Goal: Task Accomplishment & Management: Manage account settings

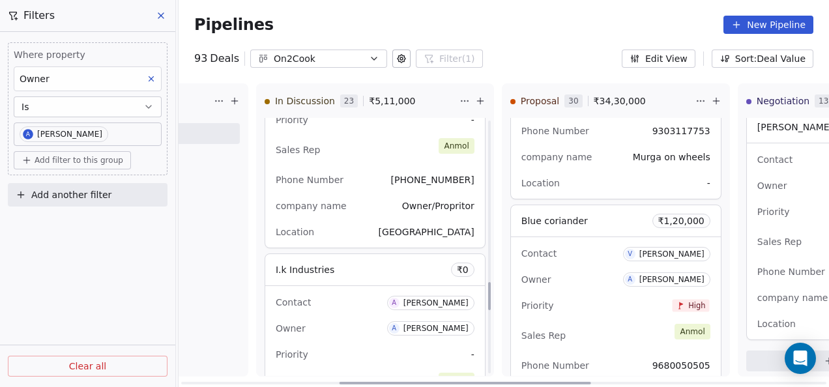
scroll to position [1630, 0]
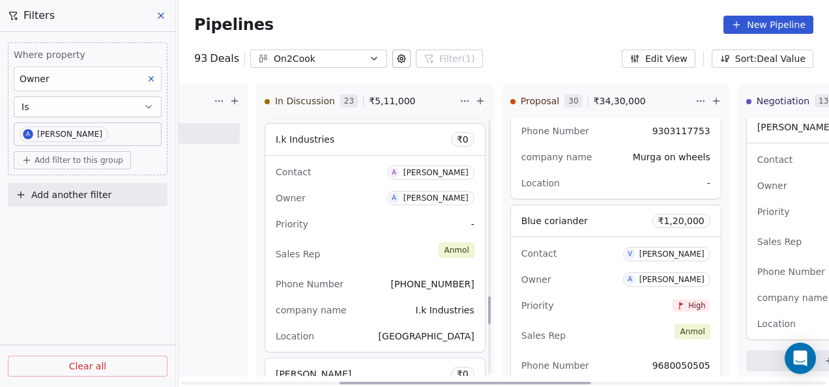
click at [365, 245] on div "Sales Rep [PERSON_NAME]" at bounding box center [375, 254] width 199 height 29
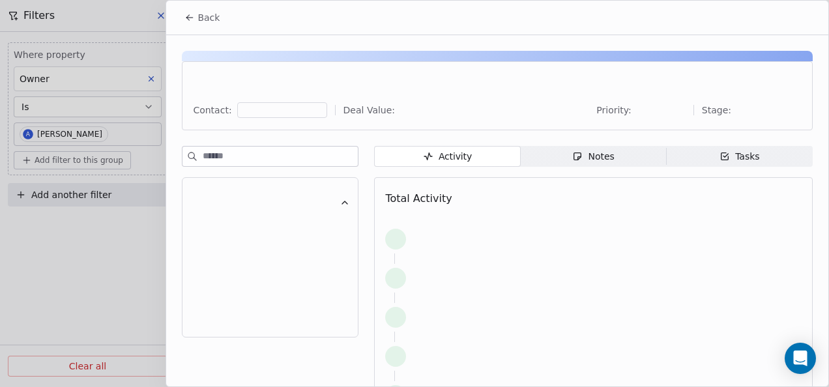
click at [586, 156] on div "Notes" at bounding box center [593, 157] width 42 height 14
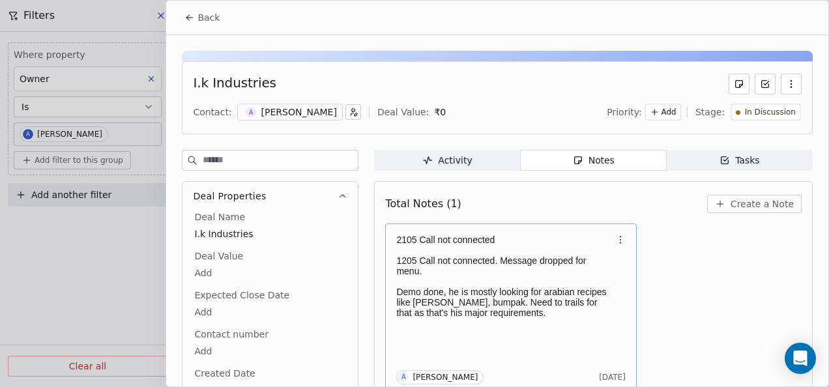
click at [493, 282] on p at bounding box center [504, 281] width 216 height 10
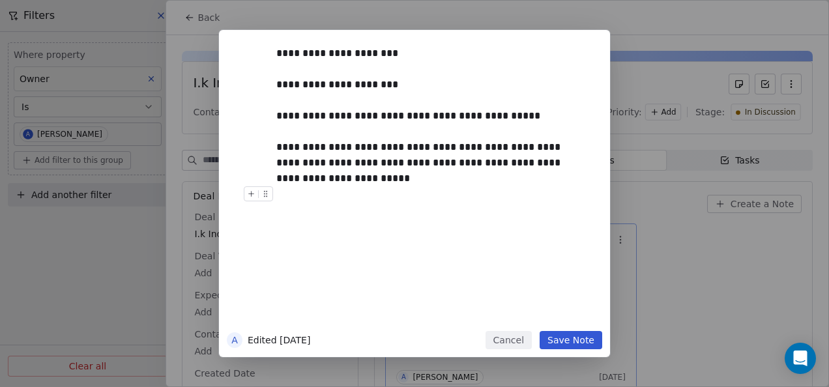
click at [596, 343] on button "Save Note" at bounding box center [571, 340] width 63 height 18
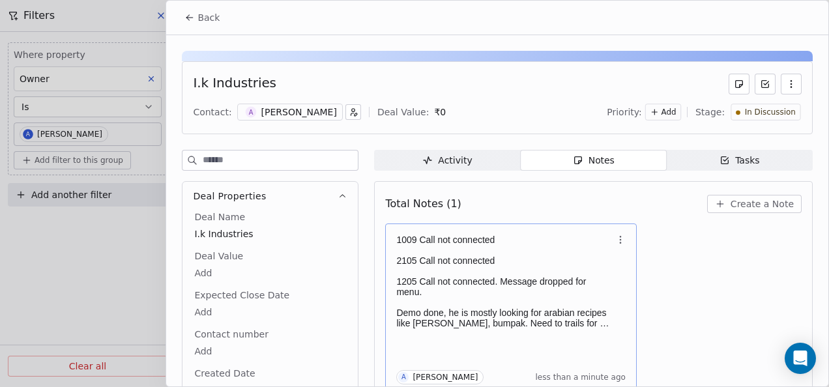
scroll to position [5, 0]
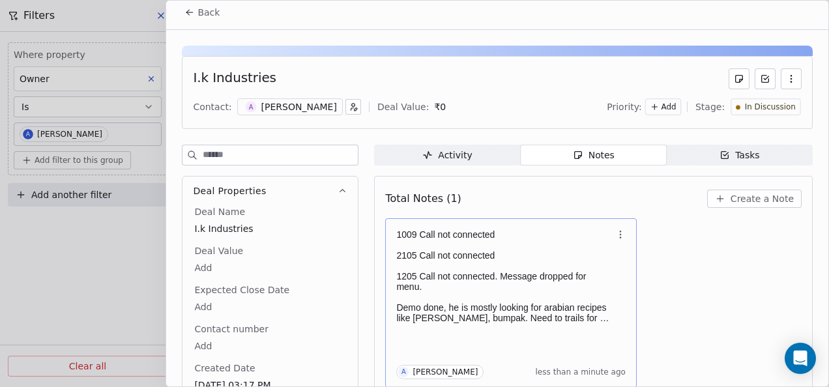
click at [188, 10] on icon at bounding box center [188, 11] width 3 height 3
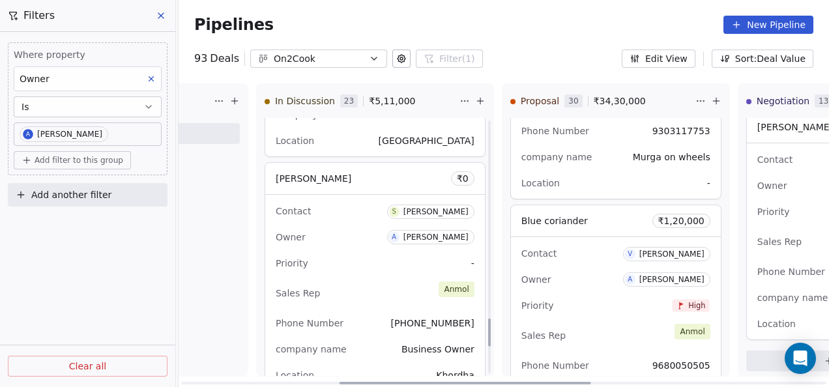
scroll to position [1890, 0]
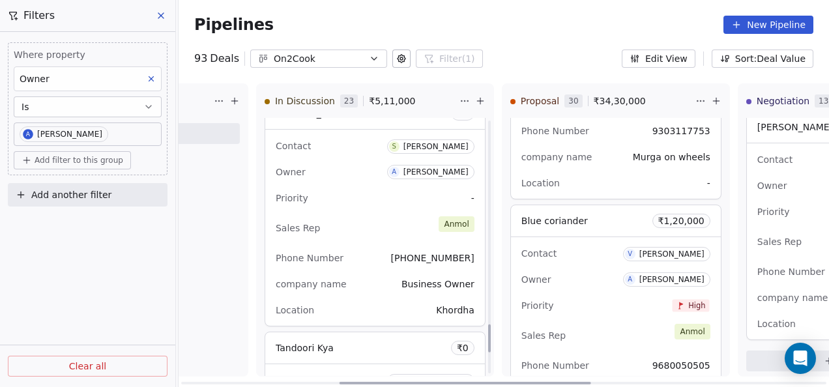
click at [368, 248] on div "Phone Number [PHONE_NUMBER]" at bounding box center [375, 258] width 199 height 21
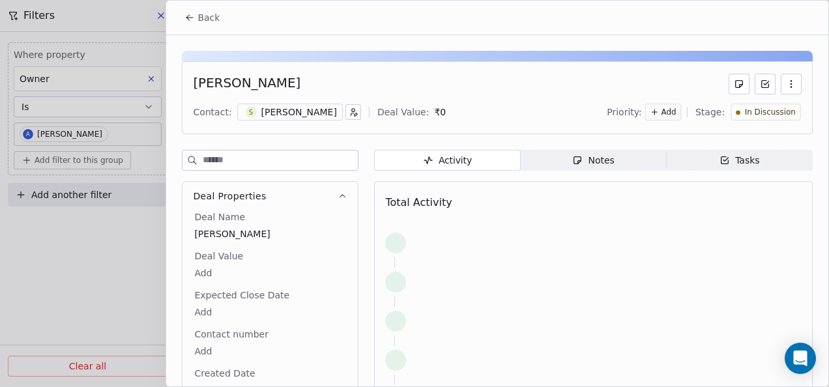
drag, startPoint x: 368, startPoint y: 244, endPoint x: 527, endPoint y: 153, distance: 183.1
click at [527, 153] on span "Notes Notes" at bounding box center [594, 160] width 146 height 21
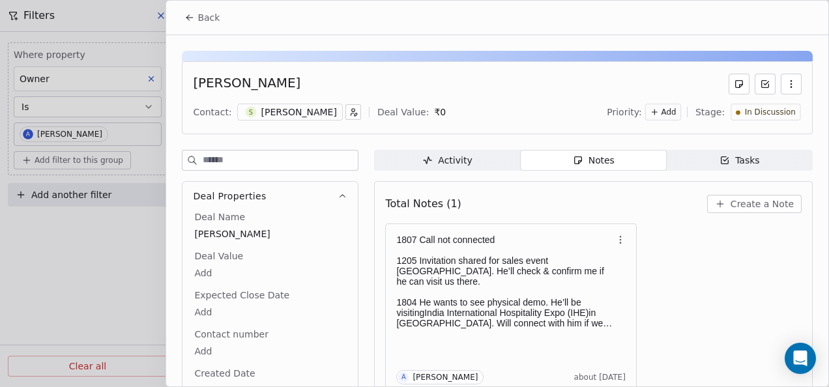
click at [191, 18] on icon at bounding box center [189, 17] width 10 height 10
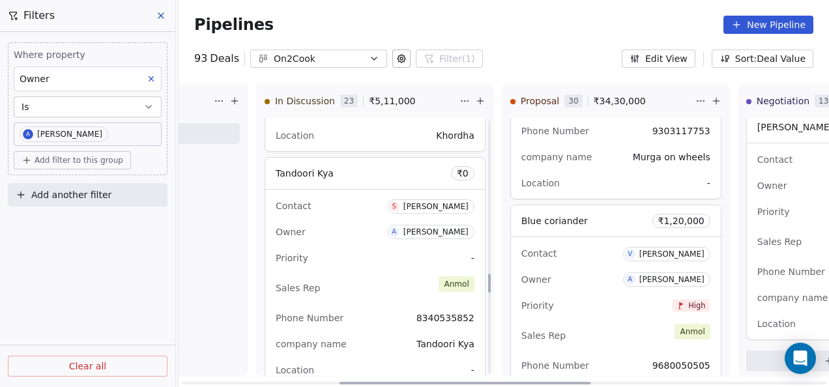
scroll to position [2086, 0]
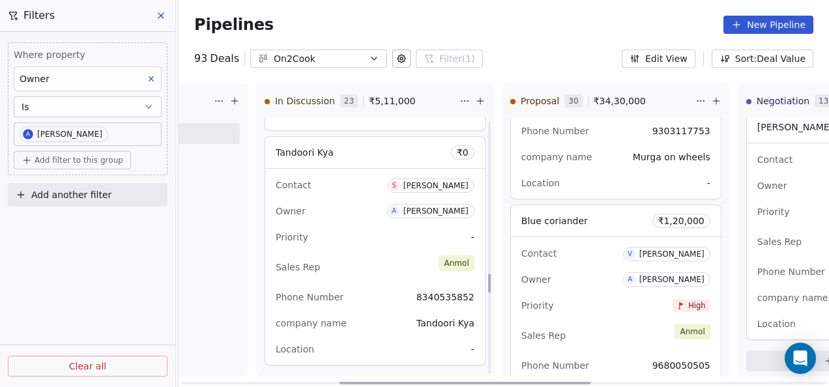
click at [396, 287] on div "Phone Number [PHONE_NUMBER]" at bounding box center [375, 297] width 199 height 21
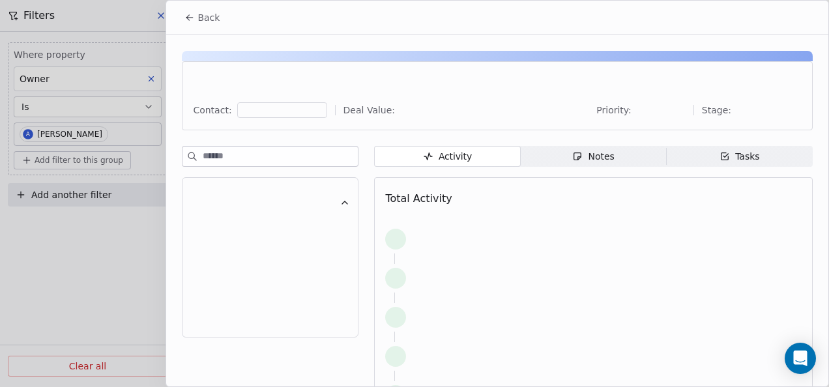
click at [561, 161] on span "Notes Notes" at bounding box center [594, 156] width 146 height 21
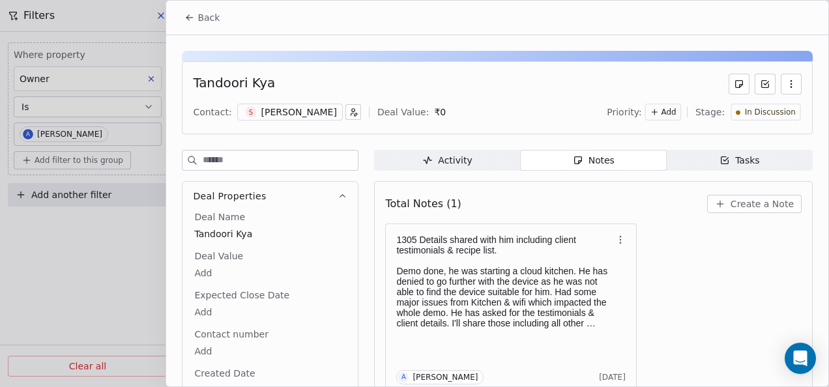
click at [183, 20] on button "Back" at bounding box center [202, 17] width 51 height 23
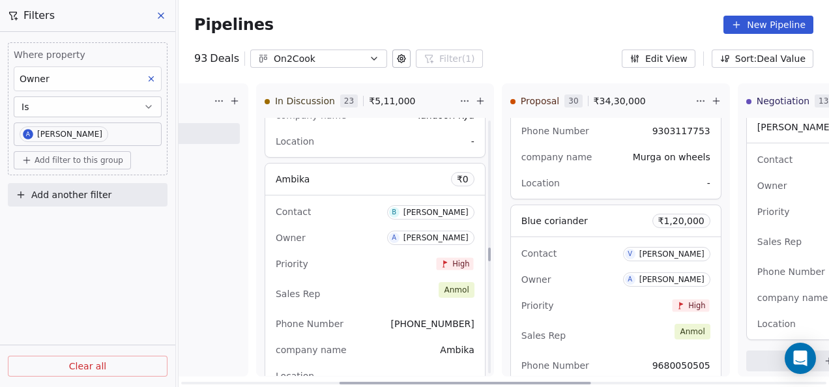
scroll to position [2347, 0]
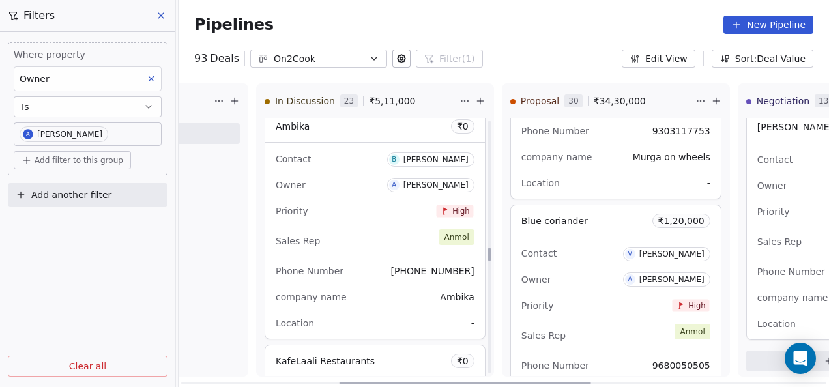
click at [390, 271] on div "Phone Number [PHONE_NUMBER]" at bounding box center [375, 271] width 199 height 21
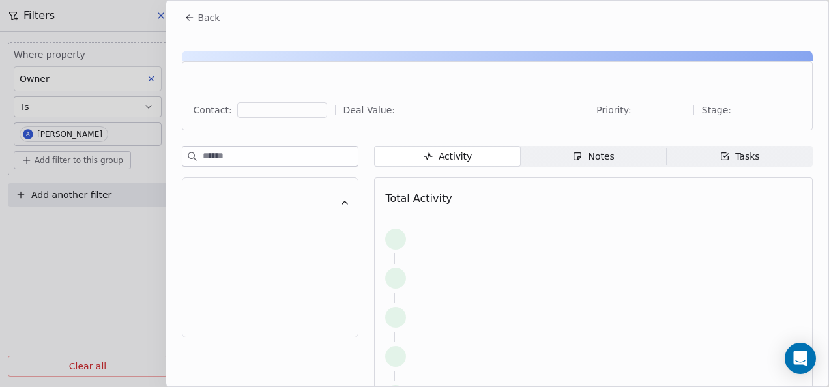
click at [560, 161] on span "Notes Notes" at bounding box center [594, 156] width 146 height 21
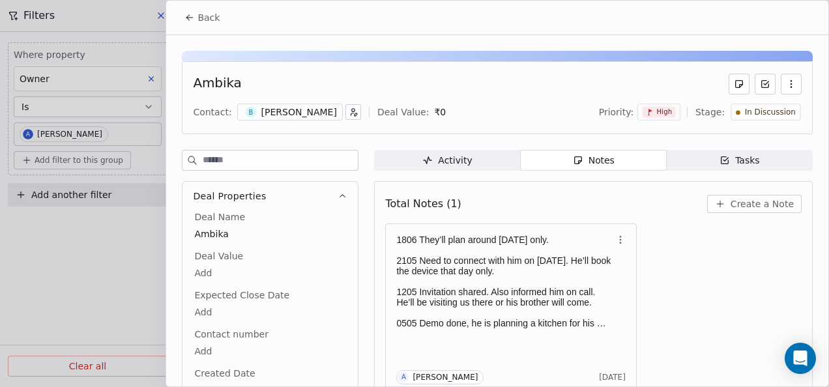
click at [192, 19] on icon at bounding box center [189, 17] width 10 height 10
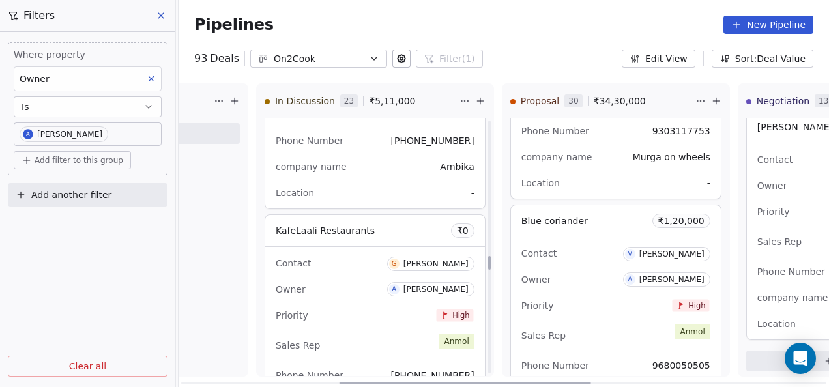
scroll to position [2542, 0]
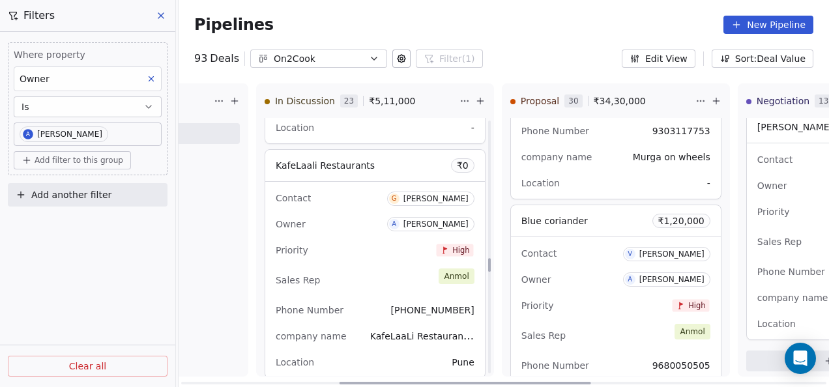
click at [380, 285] on div "Sales Rep [PERSON_NAME]" at bounding box center [375, 280] width 199 height 29
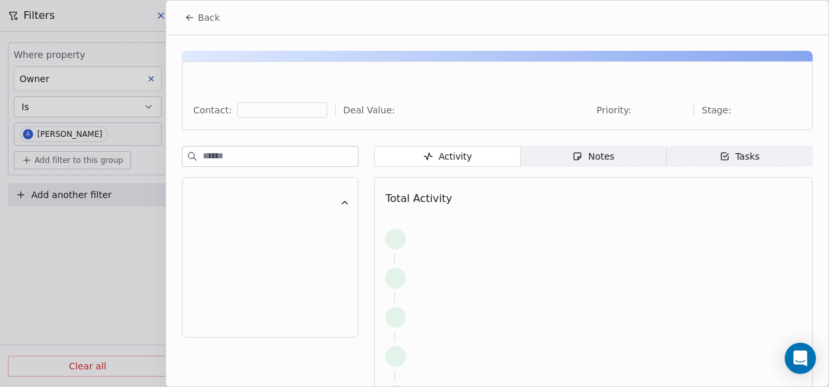
click at [557, 161] on span "Notes Notes" at bounding box center [594, 156] width 146 height 21
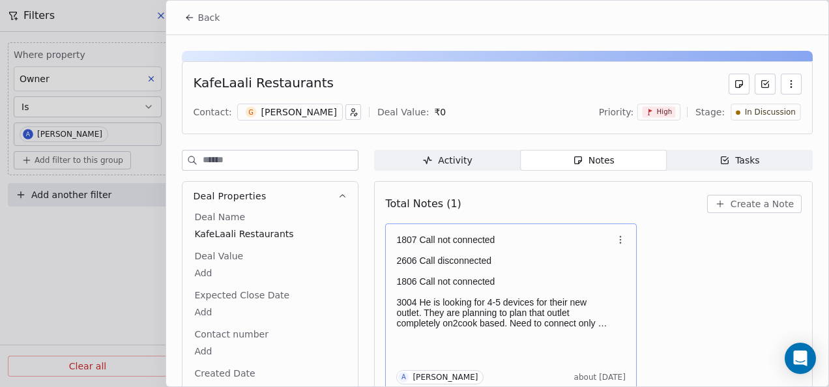
click at [524, 269] on p at bounding box center [504, 271] width 216 height 10
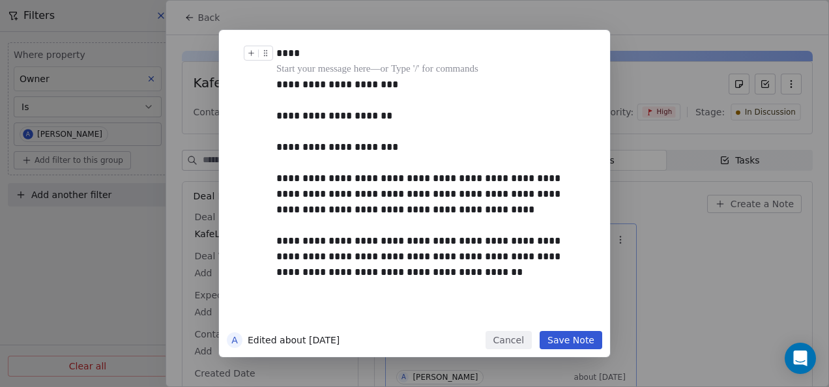
click at [327, 53] on div "****" at bounding box center [429, 54] width 306 height 16
click at [568, 334] on button "Save Note" at bounding box center [571, 340] width 63 height 18
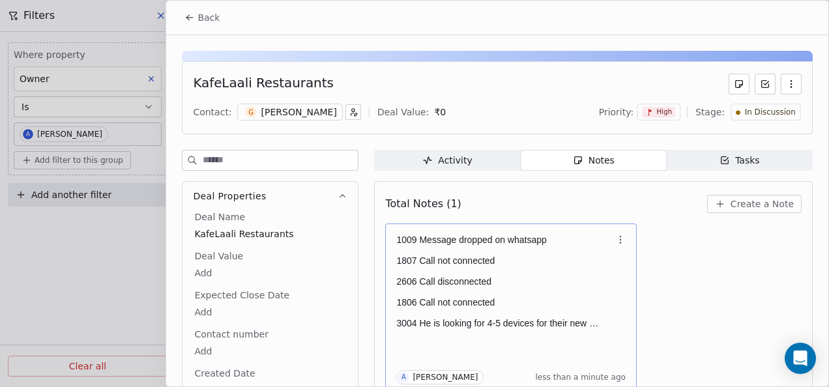
scroll to position [5, 0]
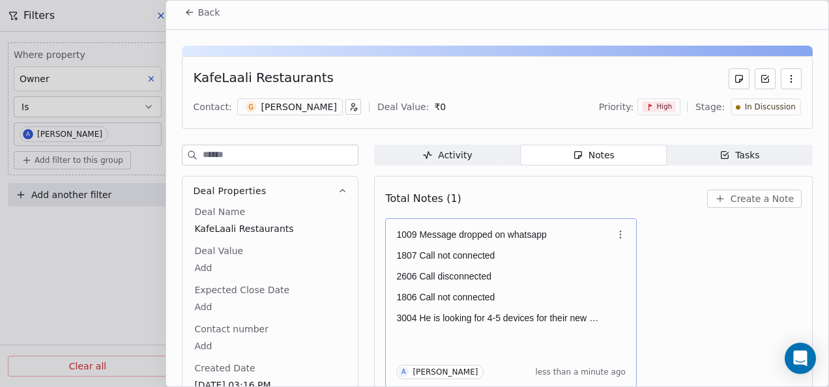
click at [192, 12] on icon at bounding box center [189, 12] width 10 height 10
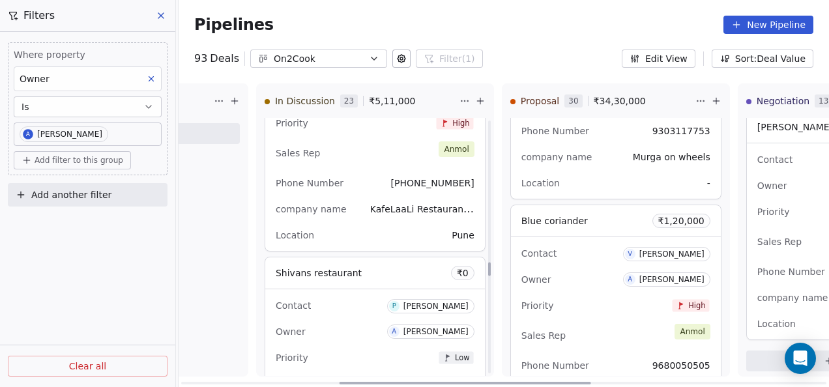
scroll to position [2738, 0]
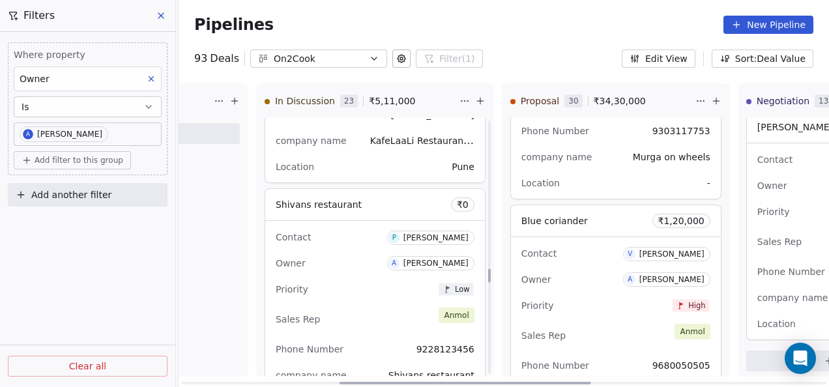
click at [352, 305] on div "Sales Rep [PERSON_NAME]" at bounding box center [375, 319] width 199 height 29
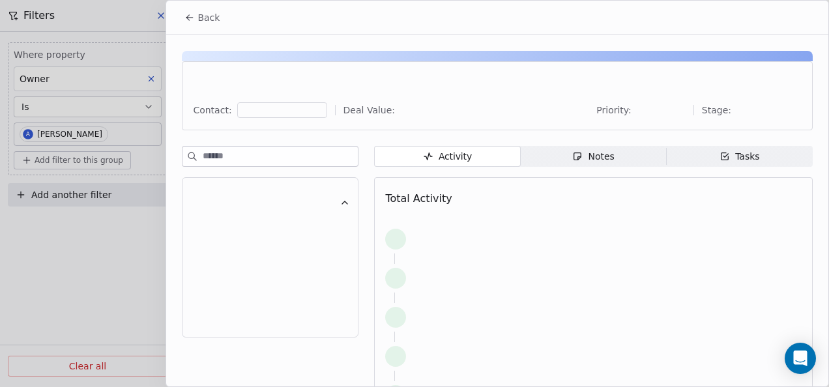
click at [574, 158] on icon "button" at bounding box center [577, 156] width 10 height 10
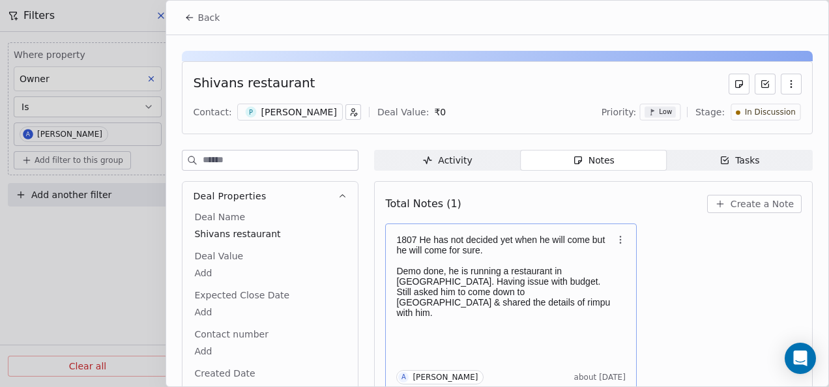
click at [480, 299] on p "Demo done, he is running a restaurant in [GEOGRAPHIC_DATA]. Having issue with b…" at bounding box center [504, 292] width 216 height 52
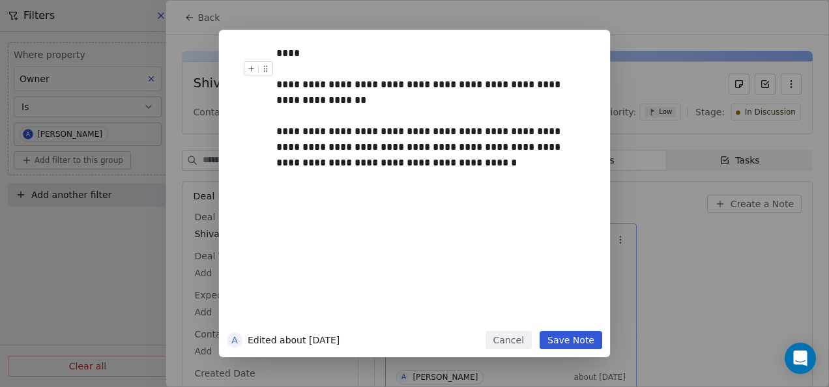
click at [390, 57] on div "****" at bounding box center [429, 54] width 306 height 16
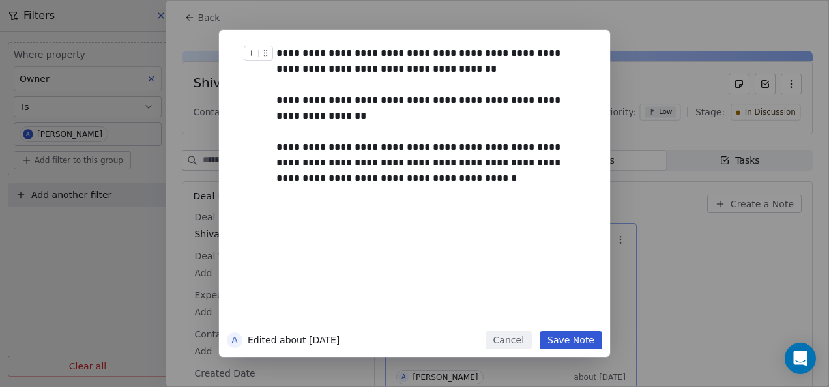
drag, startPoint x: 553, startPoint y: 61, endPoint x: 558, endPoint y: 52, distance: 10.5
click at [469, 74] on div "**********" at bounding box center [429, 61] width 306 height 31
click at [467, 65] on div "**********" at bounding box center [429, 61] width 306 height 31
click at [558, 332] on button "Save Note" at bounding box center [571, 340] width 63 height 18
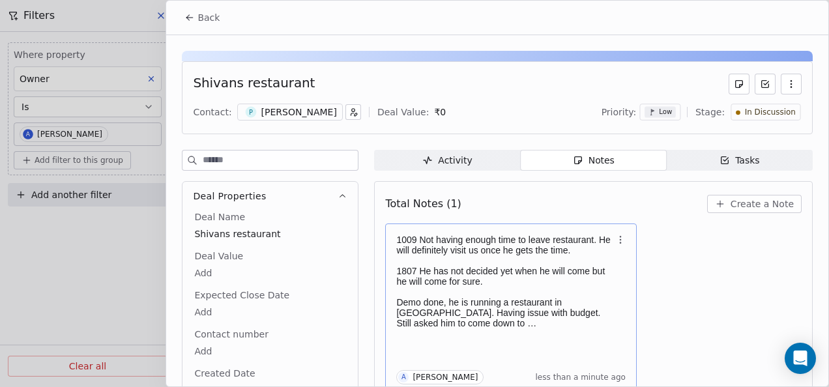
scroll to position [5, 0]
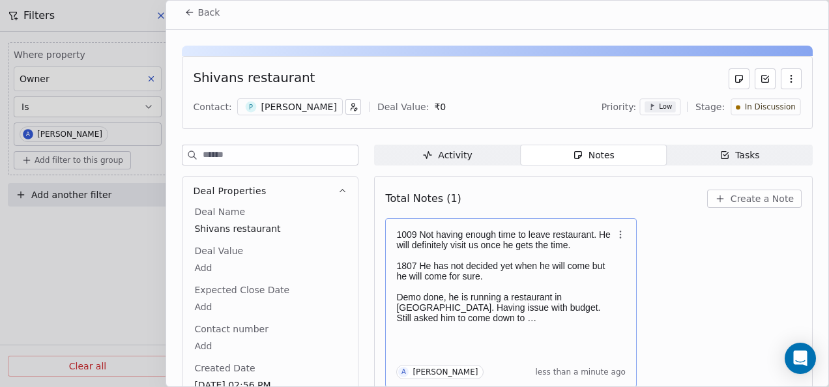
click at [194, 12] on icon at bounding box center [189, 12] width 10 height 10
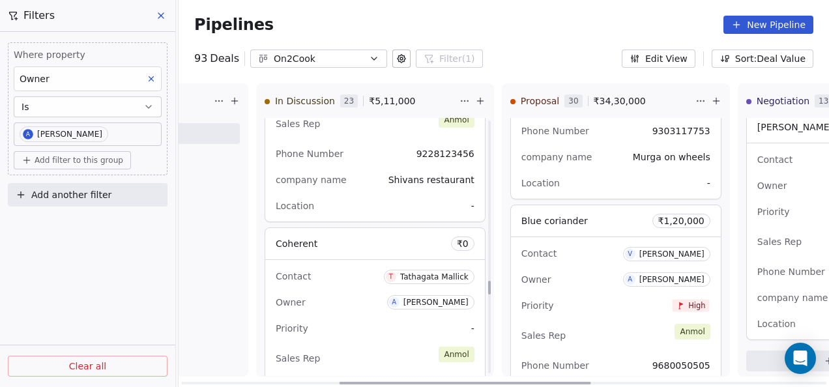
scroll to position [2999, 0]
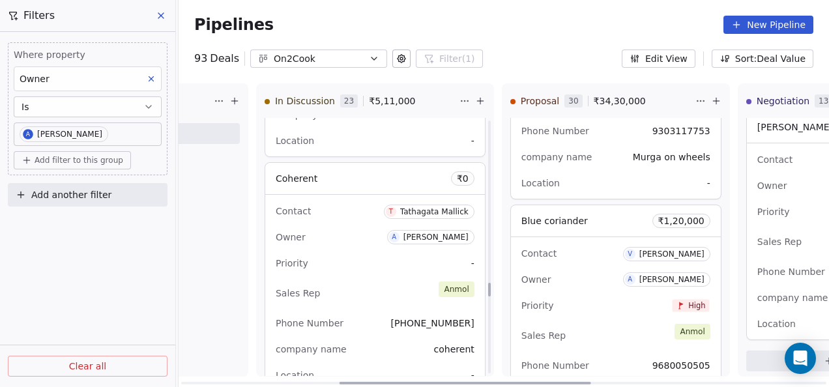
click at [371, 285] on div "Sales Rep [PERSON_NAME]" at bounding box center [375, 293] width 199 height 29
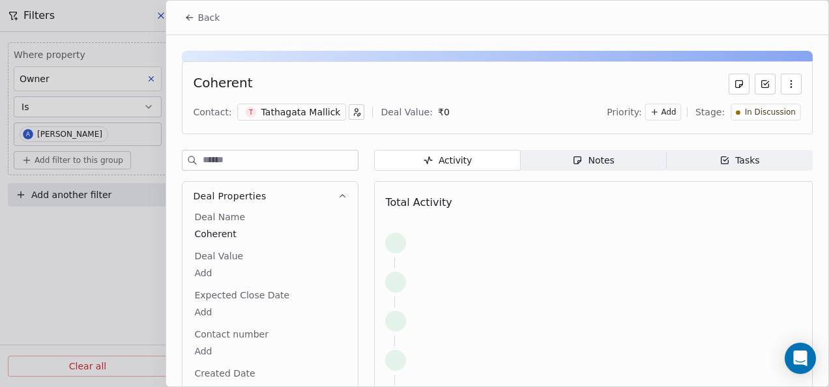
click at [567, 153] on span "Notes Notes" at bounding box center [594, 160] width 146 height 21
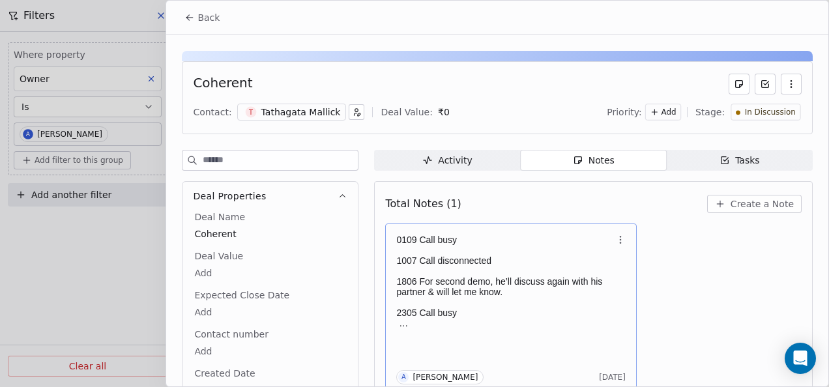
click at [580, 289] on p "1806 For second demo, he’ll discuss again with his partner & will let me know." at bounding box center [504, 286] width 216 height 21
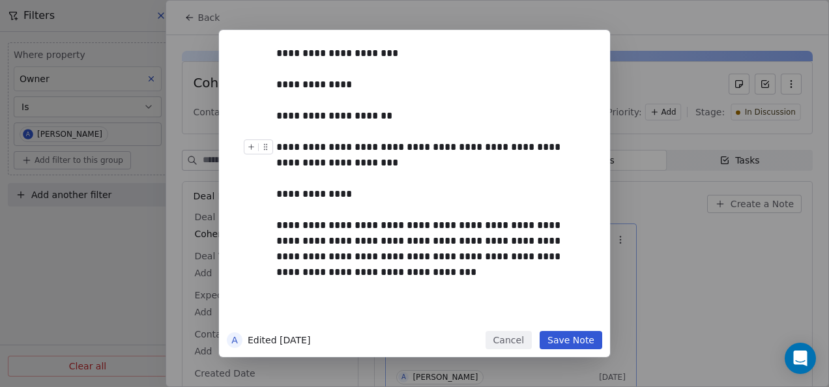
click at [572, 346] on button "Save Note" at bounding box center [571, 340] width 63 height 18
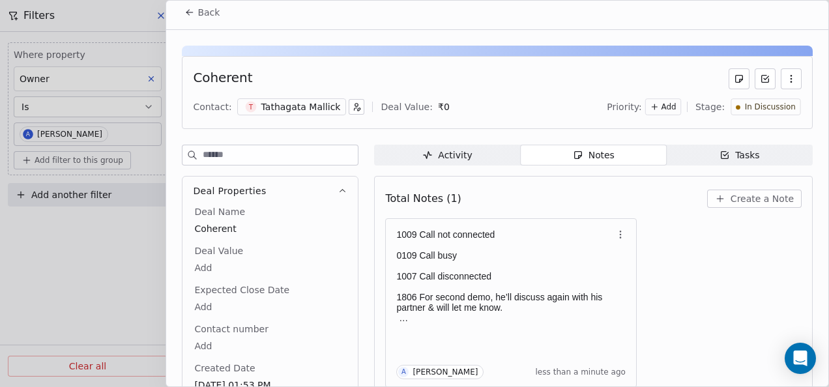
click at [196, 18] on button "Back" at bounding box center [202, 12] width 51 height 23
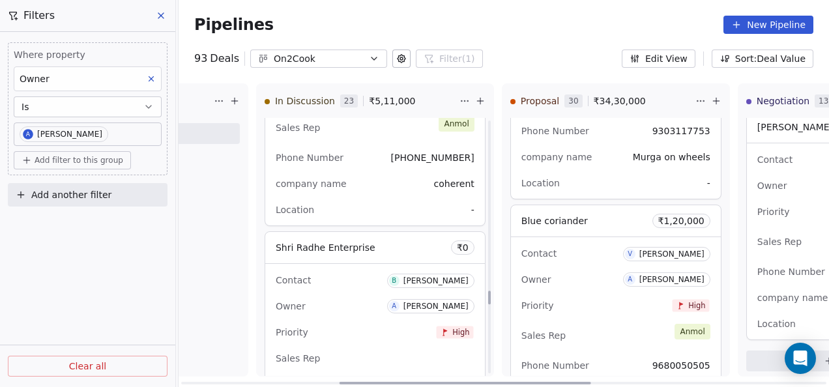
scroll to position [3194, 0]
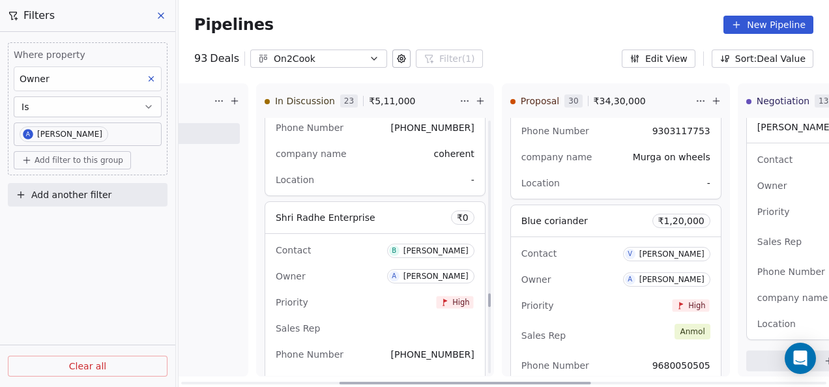
click at [400, 302] on div "Priority High" at bounding box center [375, 302] width 199 height 21
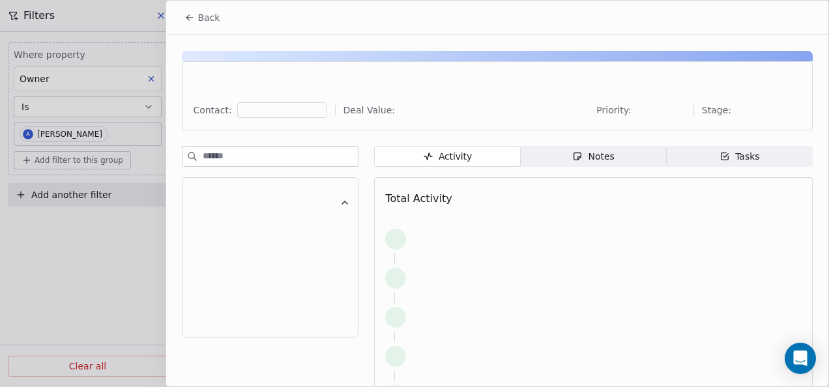
click at [589, 161] on div "Notes" at bounding box center [593, 157] width 42 height 14
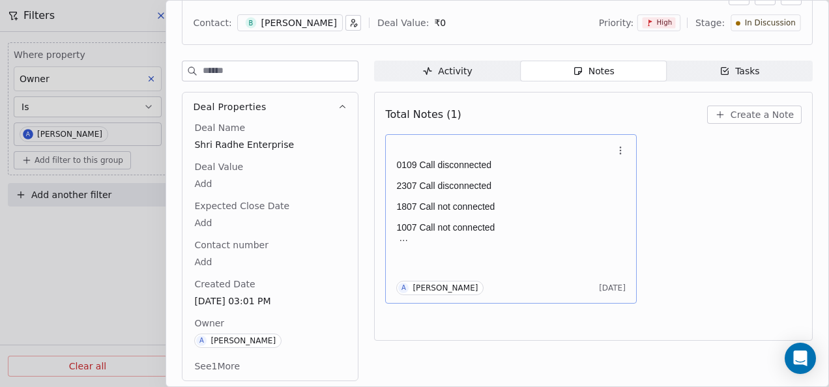
scroll to position [90, 0]
click at [475, 229] on p "1007 Call not connected" at bounding box center [504, 227] width 216 height 10
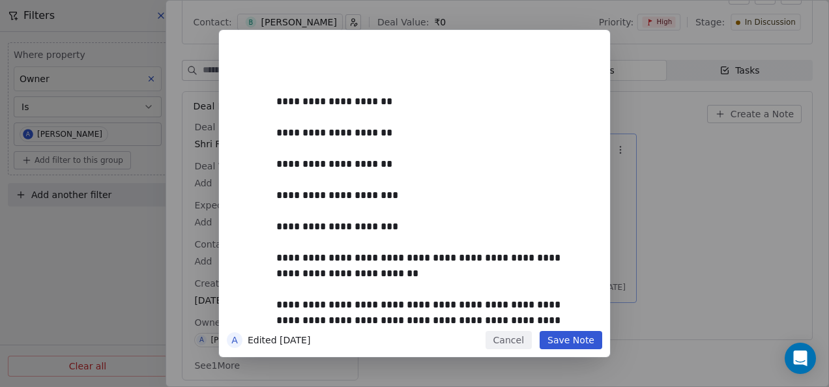
click at [590, 341] on button "Save Note" at bounding box center [571, 340] width 63 height 18
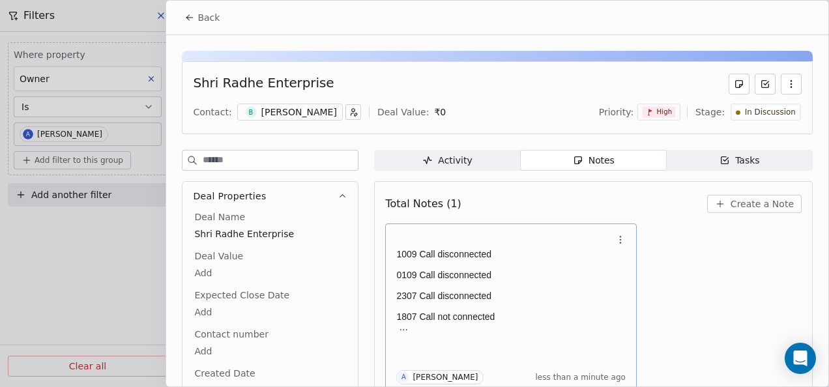
click at [193, 19] on icon at bounding box center [189, 17] width 10 height 10
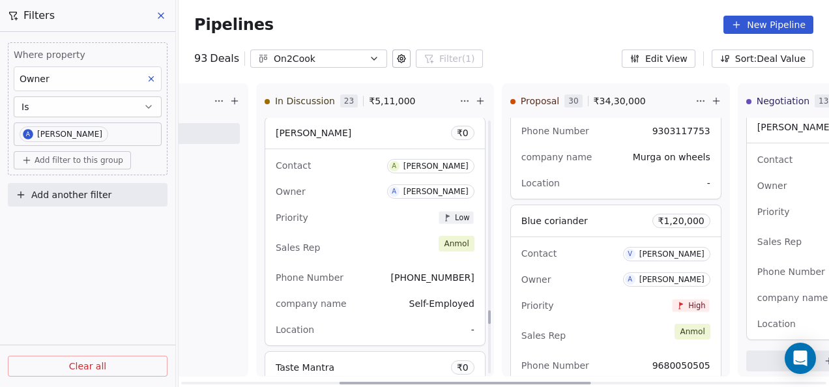
scroll to position [3520, 0]
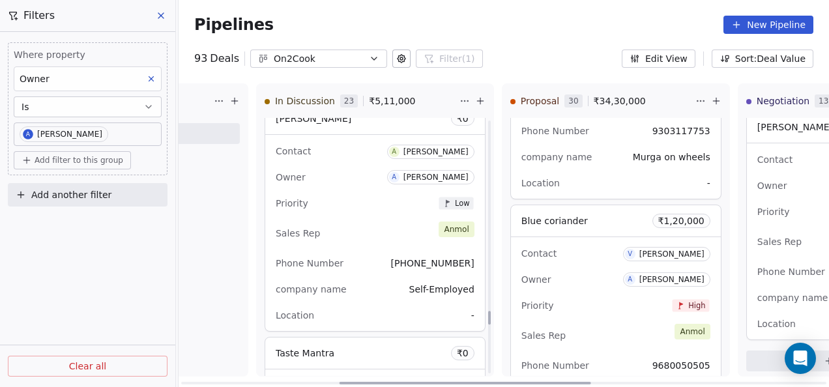
click at [392, 220] on div "Sales Rep [PERSON_NAME]" at bounding box center [375, 233] width 199 height 29
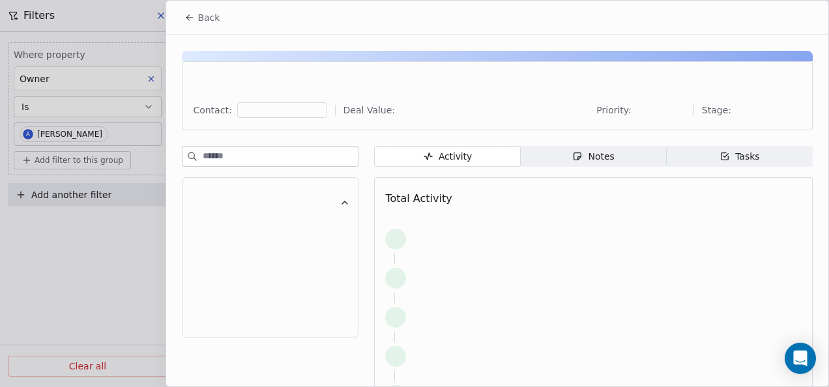
click at [558, 157] on span "Notes Notes" at bounding box center [594, 156] width 146 height 21
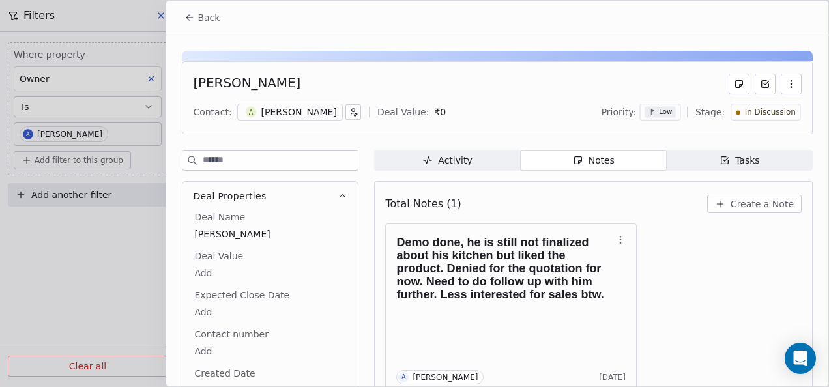
click at [184, 12] on icon at bounding box center [189, 17] width 10 height 10
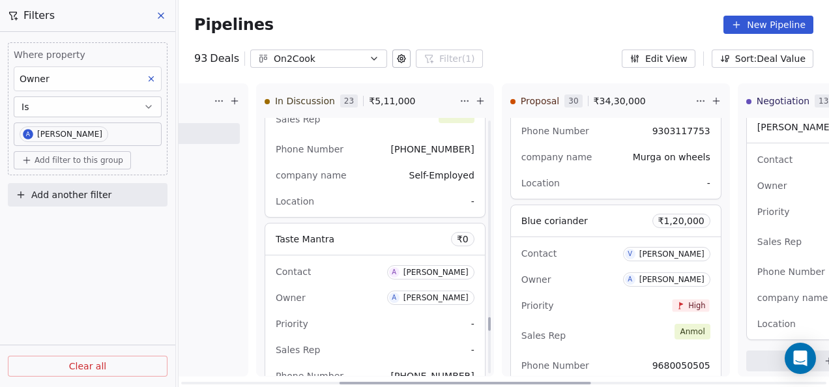
scroll to position [3585, 0]
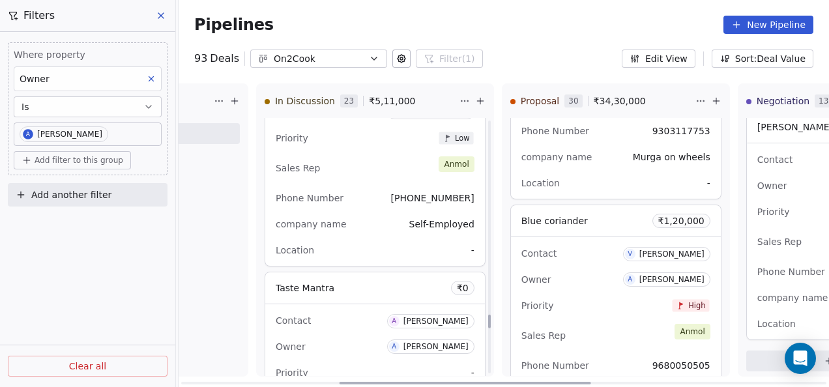
click at [404, 248] on div "Location -" at bounding box center [375, 250] width 199 height 21
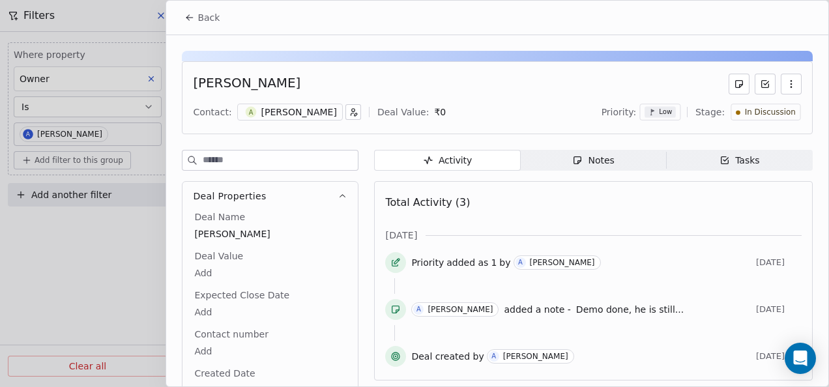
click at [611, 166] on span "Notes Notes" at bounding box center [594, 160] width 146 height 21
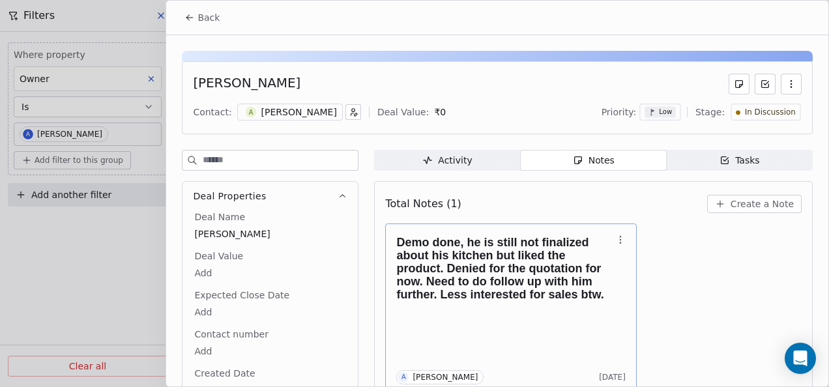
click at [560, 286] on h1 "Demo done, he is still not finalized about his kitchen but liked the product. D…" at bounding box center [504, 268] width 216 height 65
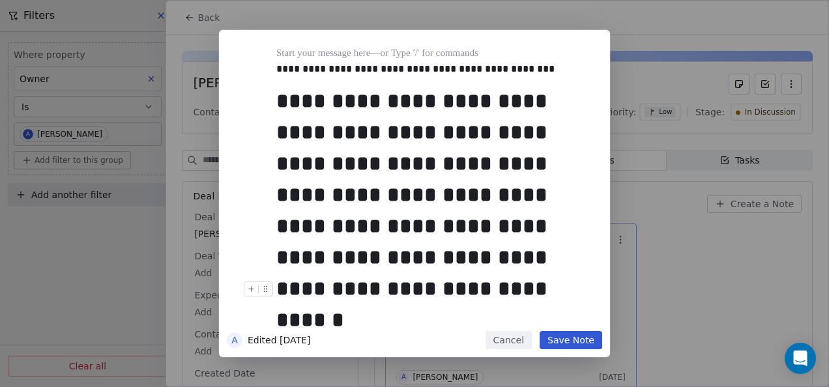
click at [552, 336] on button "Save Note" at bounding box center [571, 340] width 63 height 18
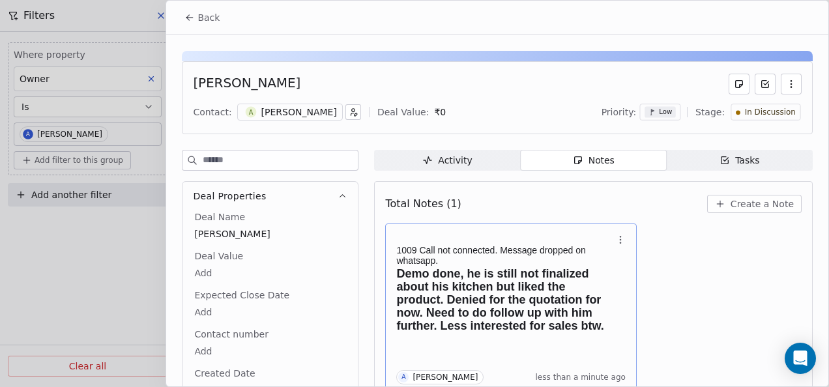
scroll to position [5, 0]
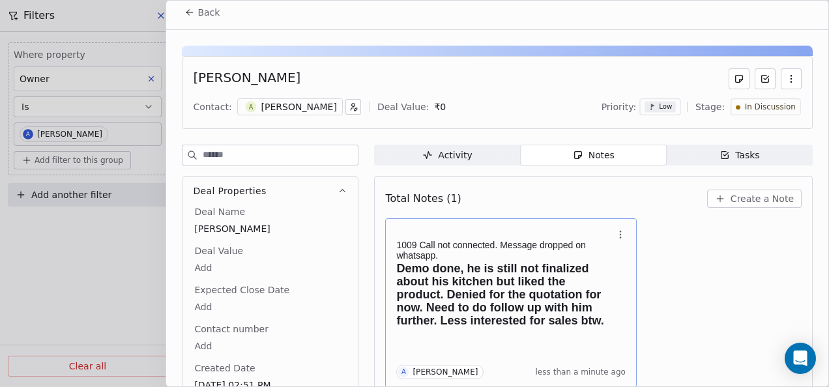
click at [467, 306] on h1 "Demo done, he is still not finalized about his kitchen but liked the product. D…" at bounding box center [504, 294] width 216 height 65
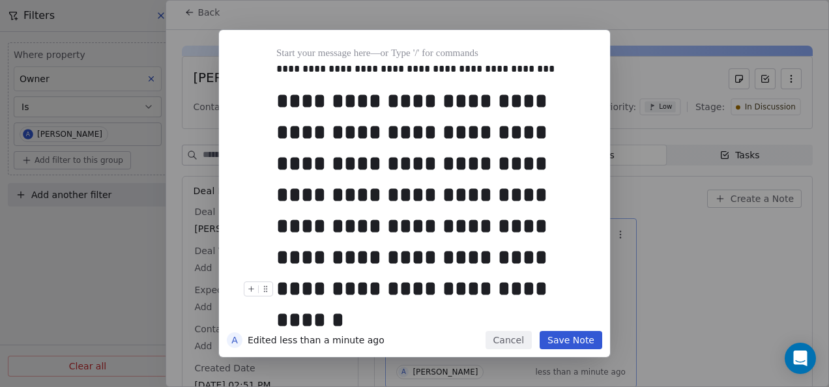
click at [563, 339] on button "Save Note" at bounding box center [571, 340] width 63 height 18
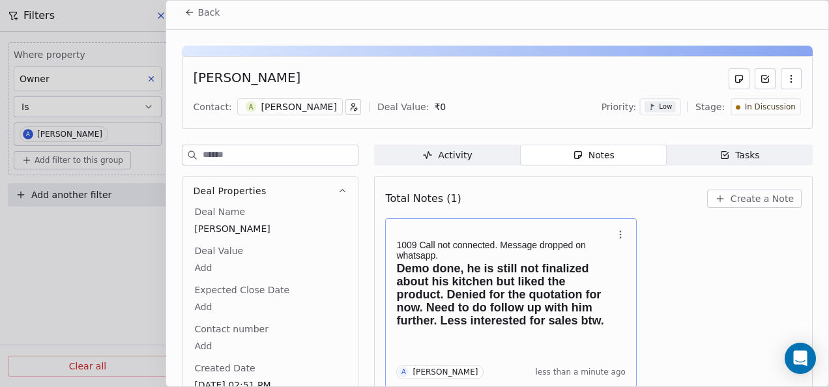
click at [190, 20] on button "Back" at bounding box center [202, 12] width 51 height 23
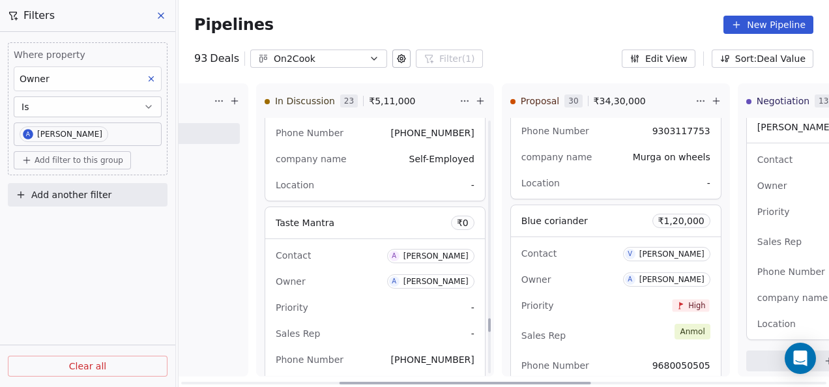
scroll to position [3716, 0]
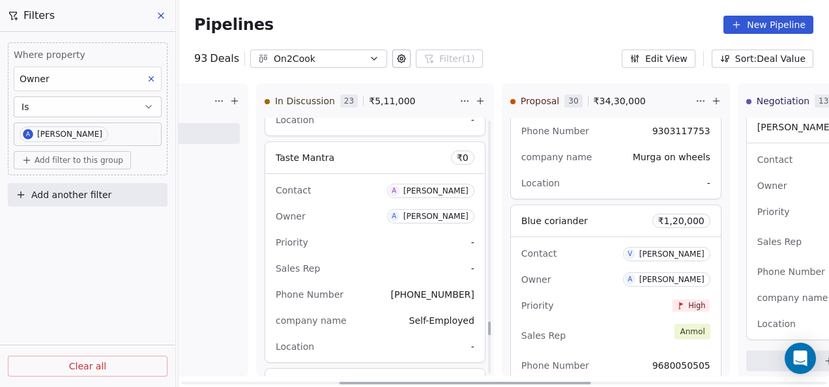
click at [376, 241] on div "Priority -" at bounding box center [375, 242] width 199 height 21
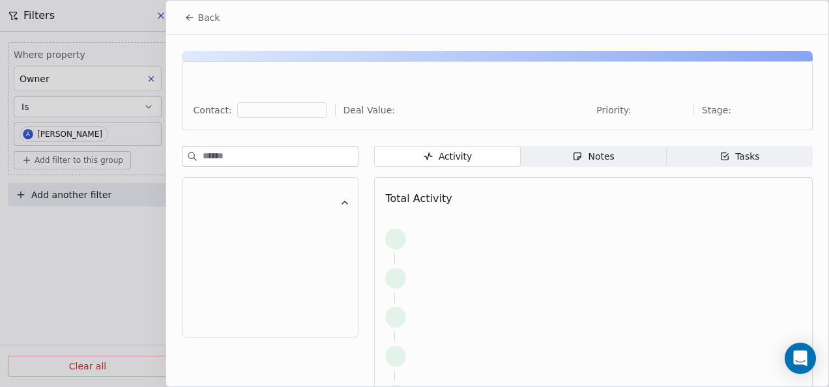
click at [572, 158] on icon "button" at bounding box center [577, 156] width 10 height 10
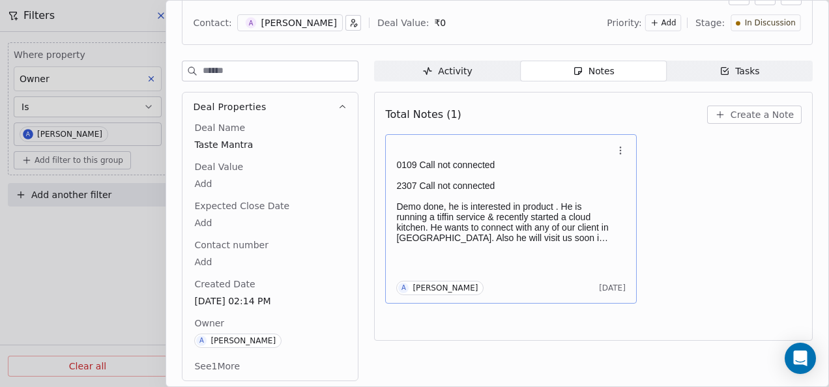
scroll to position [90, 0]
click at [524, 236] on p "Demo done, he is interested in product . He is running a tiffin service & recen…" at bounding box center [504, 222] width 216 height 42
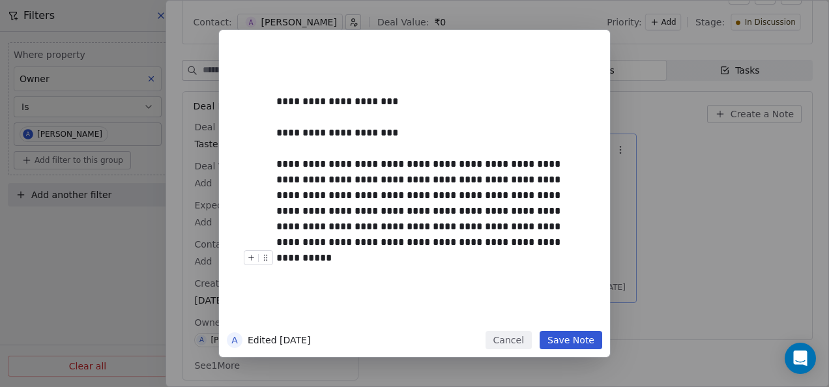
click at [504, 345] on button "Cancel" at bounding box center [509, 340] width 46 height 18
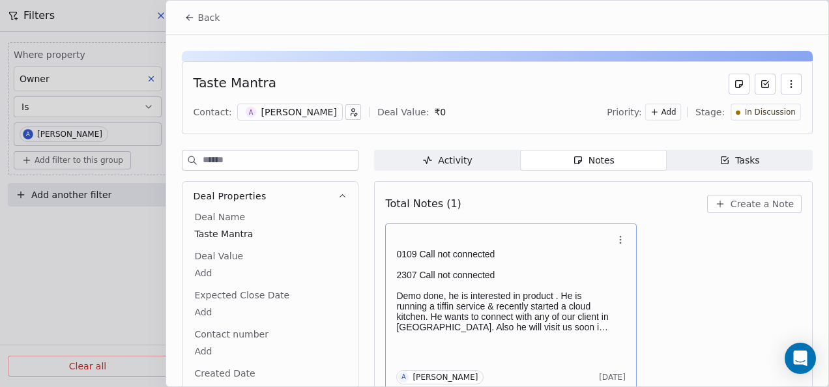
scroll to position [65, 0]
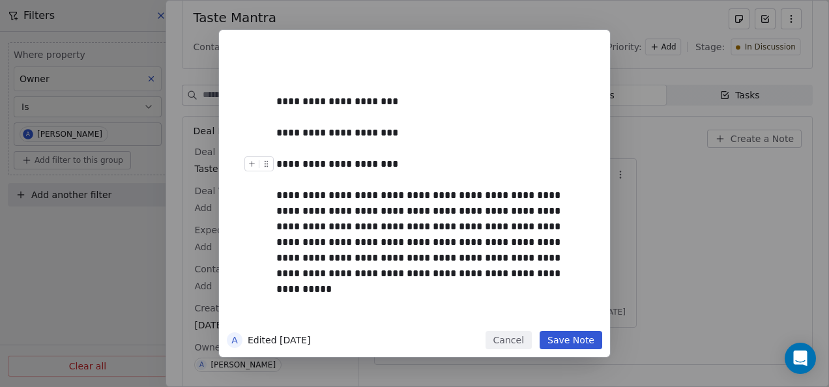
click at [572, 332] on button "Save Note" at bounding box center [571, 340] width 63 height 18
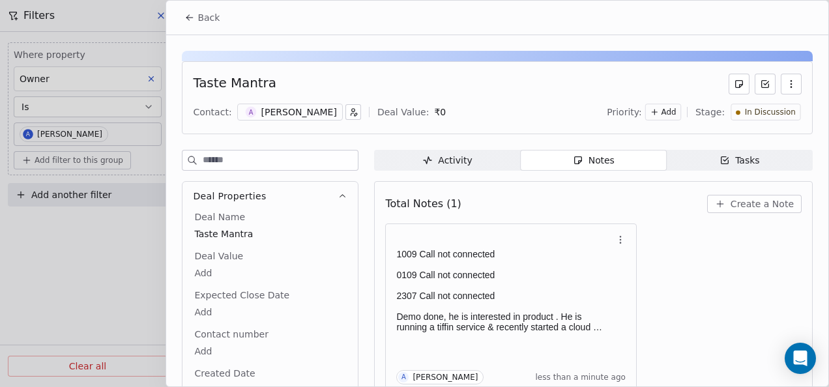
click at [181, 26] on button "Back" at bounding box center [202, 17] width 51 height 23
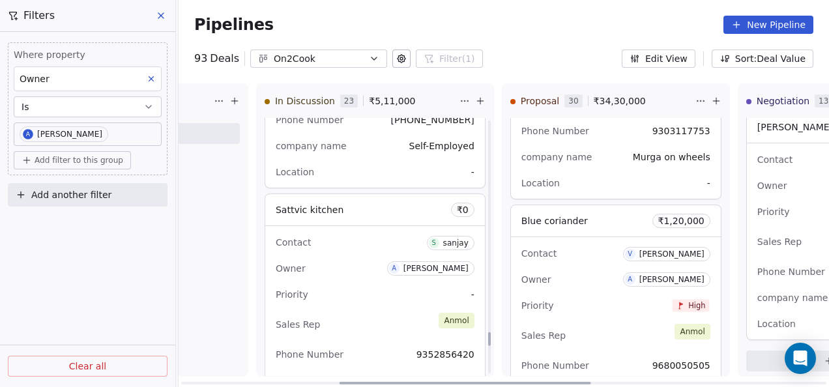
scroll to position [3911, 0]
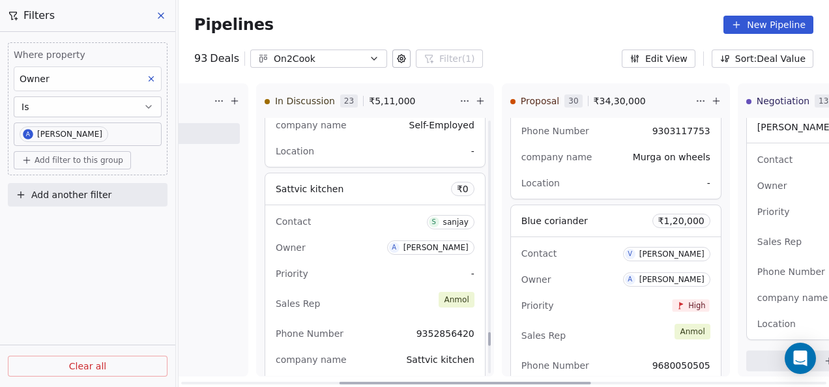
click at [398, 292] on div "Sales Rep [PERSON_NAME]" at bounding box center [375, 303] width 199 height 29
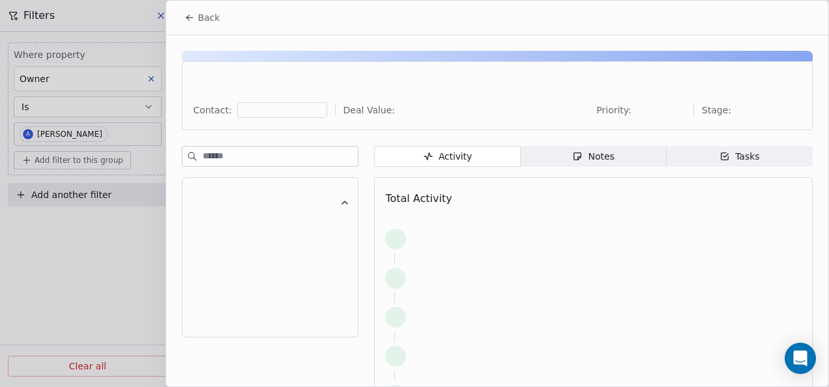
click at [568, 158] on span "Notes Notes" at bounding box center [594, 156] width 146 height 21
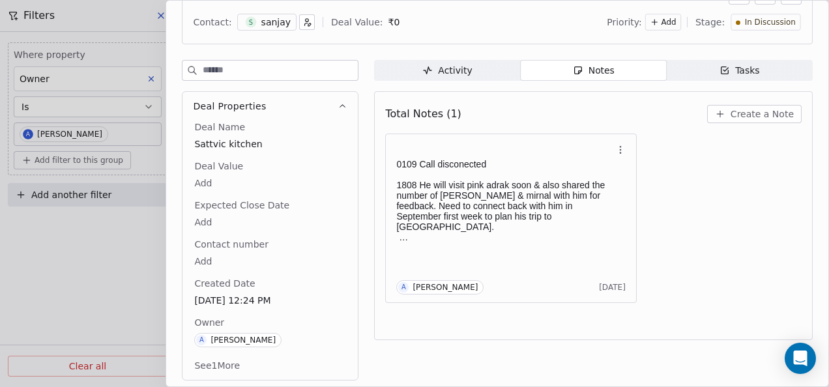
click at [230, 367] on button "See 1 More" at bounding box center [216, 365] width 61 height 23
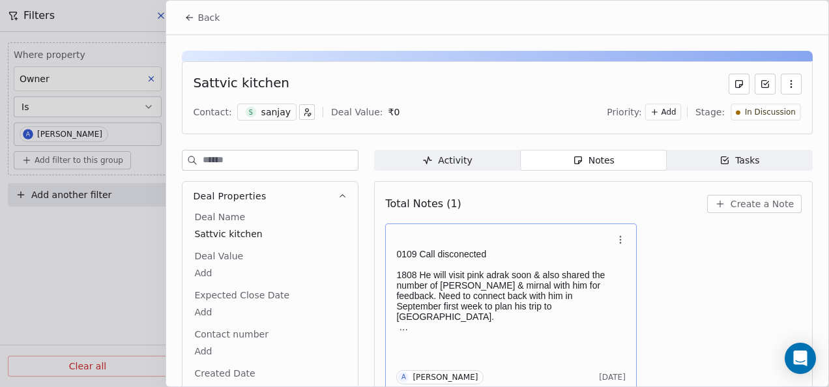
click at [510, 322] on p at bounding box center [504, 327] width 216 height 10
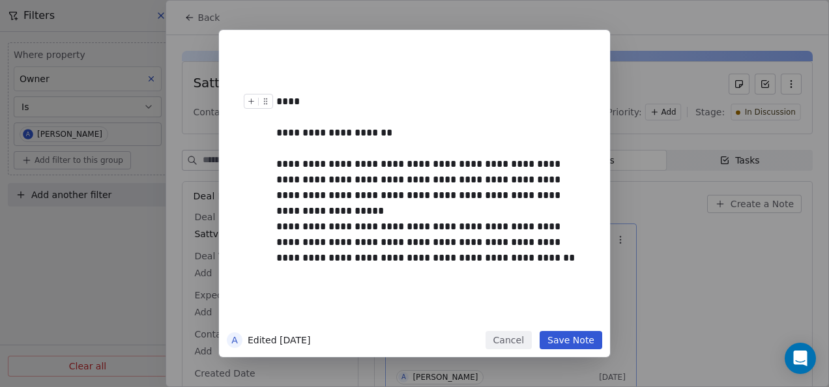
click at [349, 104] on div "****" at bounding box center [429, 102] width 306 height 16
click at [569, 338] on button "Save Note" at bounding box center [571, 340] width 63 height 18
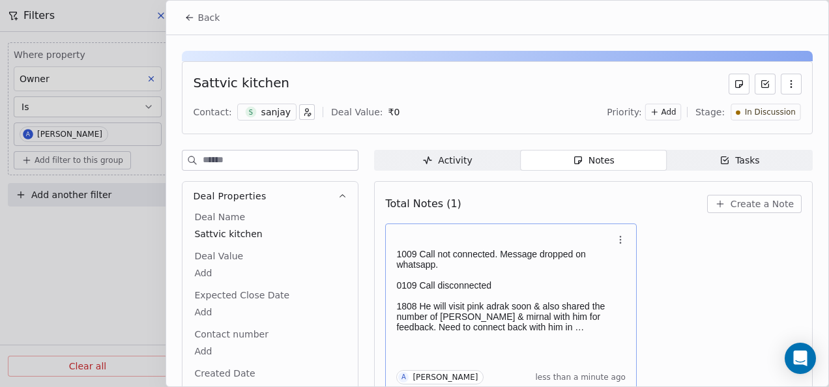
scroll to position [5, 0]
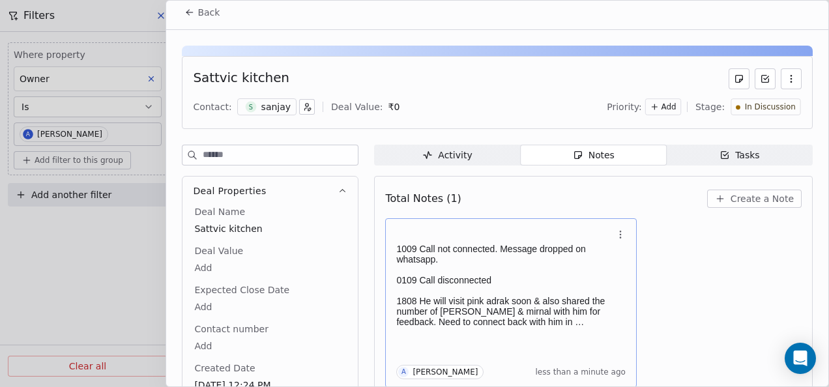
click at [203, 16] on span "Back" at bounding box center [209, 12] width 22 height 13
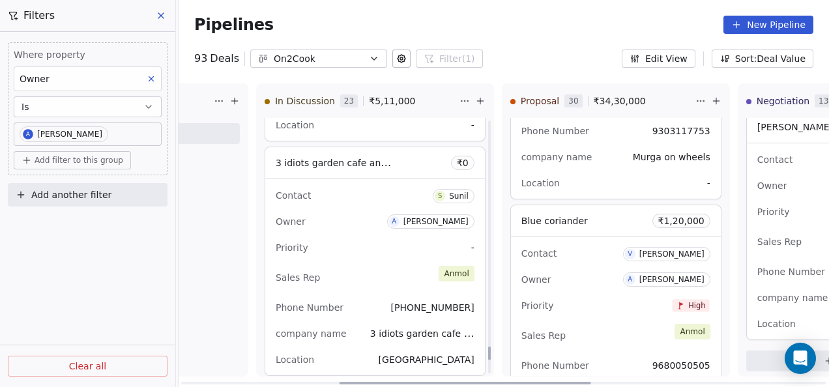
scroll to position [4237, 0]
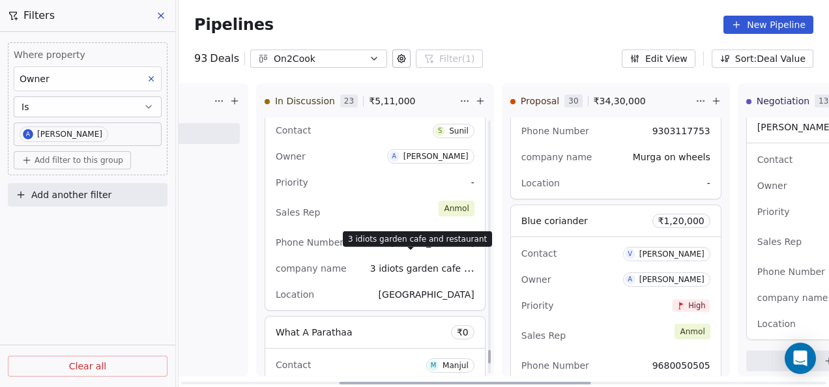
click at [370, 262] on span "3 idiots garden cafe and restaurant" at bounding box center [451, 268] width 162 height 12
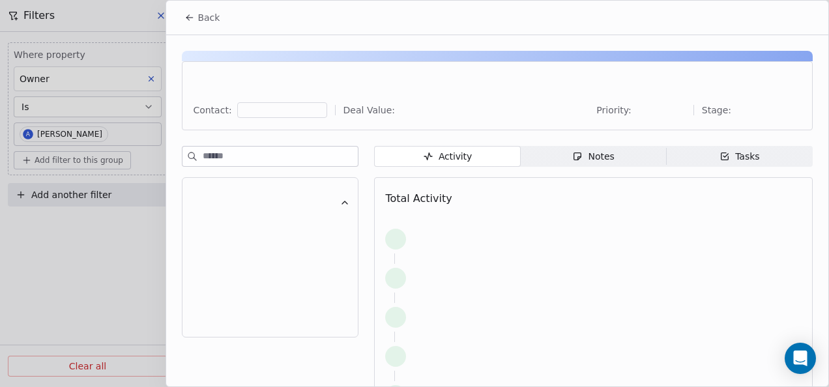
click at [531, 155] on span "Notes Notes" at bounding box center [594, 156] width 146 height 21
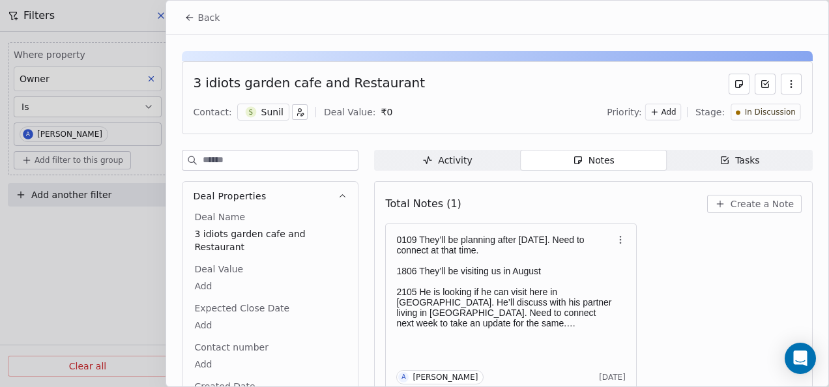
click at [183, 23] on button "Back" at bounding box center [202, 17] width 51 height 23
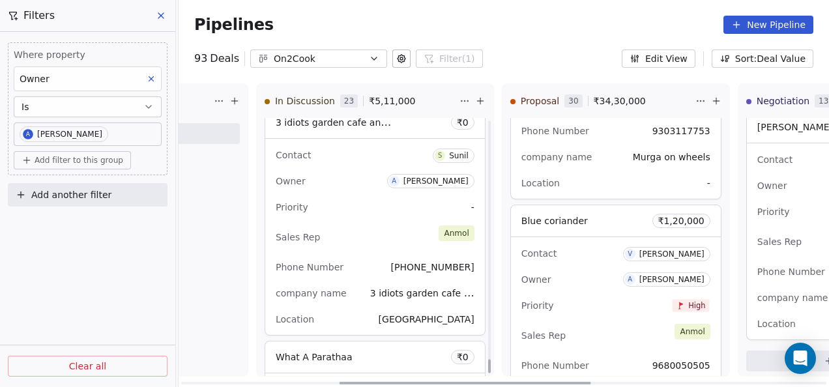
scroll to position [4413, 0]
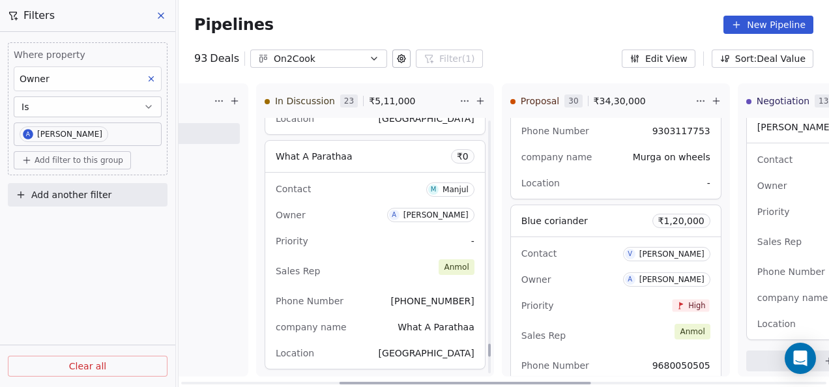
click at [398, 240] on div "Priority -" at bounding box center [375, 241] width 199 height 21
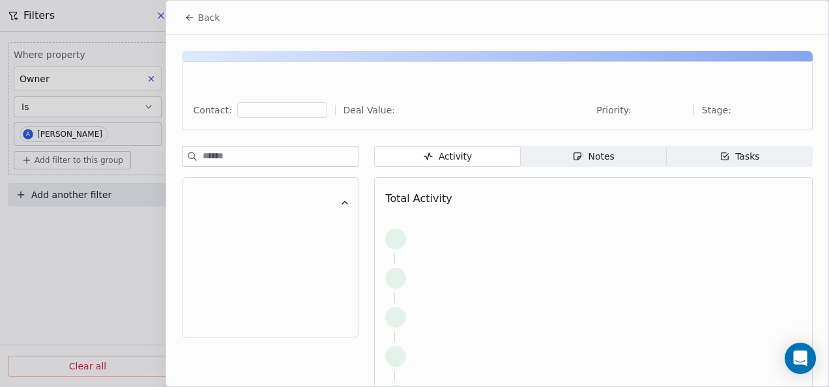
click at [583, 160] on div "Notes" at bounding box center [593, 157] width 42 height 14
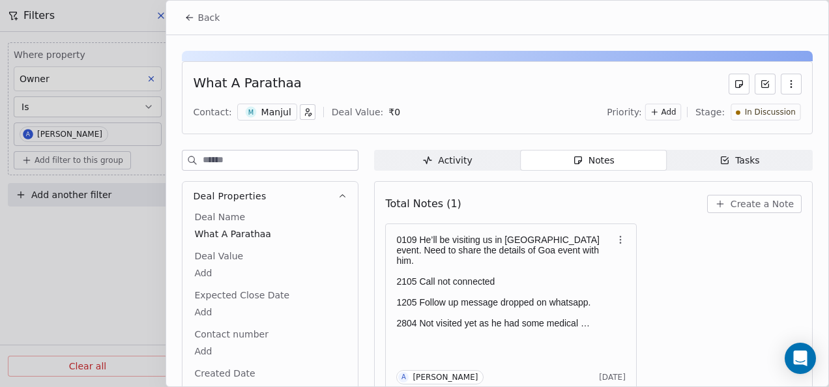
click at [199, 9] on button "Back" at bounding box center [202, 17] width 51 height 23
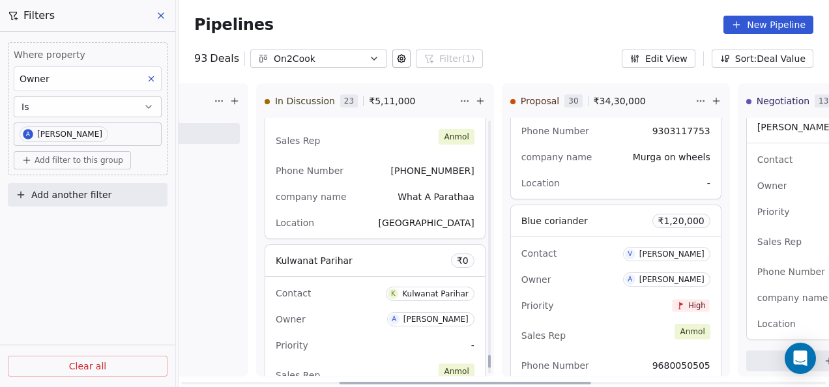
scroll to position [4609, 0]
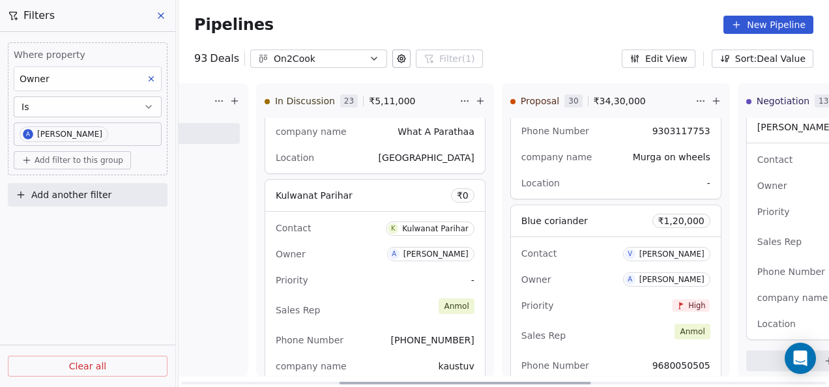
click at [351, 259] on div "Contact K Kulwanat [PERSON_NAME] Owner A [PERSON_NAME] Priority - Sales Rep [PE…" at bounding box center [375, 310] width 220 height 196
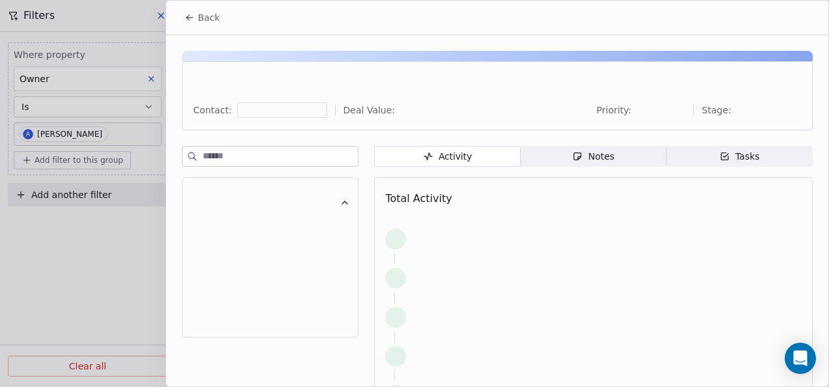
click at [557, 156] on span "Notes Notes" at bounding box center [594, 156] width 146 height 21
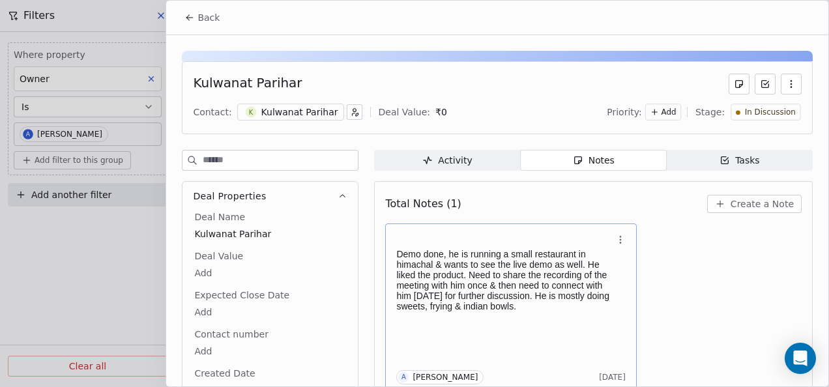
click at [432, 264] on p "Demo done, he is running a small restaurant in himachal & wants to see the live…" at bounding box center [504, 280] width 216 height 63
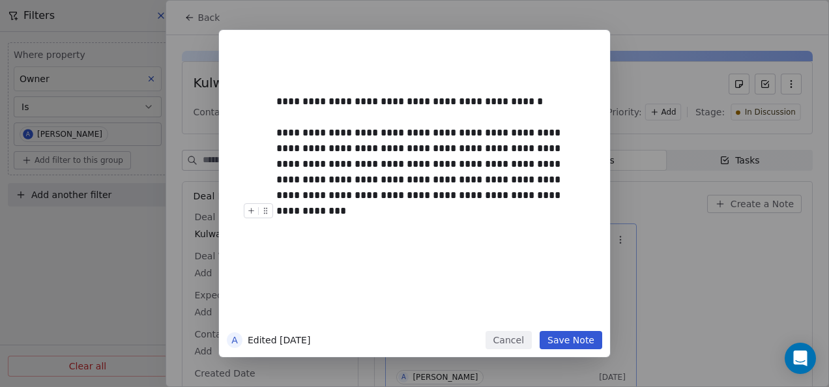
click at [568, 350] on div "**********" at bounding box center [414, 193] width 391 height 327
drag, startPoint x: 568, startPoint y: 347, endPoint x: 572, endPoint y: 356, distance: 10.2
click at [572, 356] on div "**********" at bounding box center [414, 193] width 391 height 327
click at [575, 347] on button "Save Note" at bounding box center [571, 340] width 63 height 18
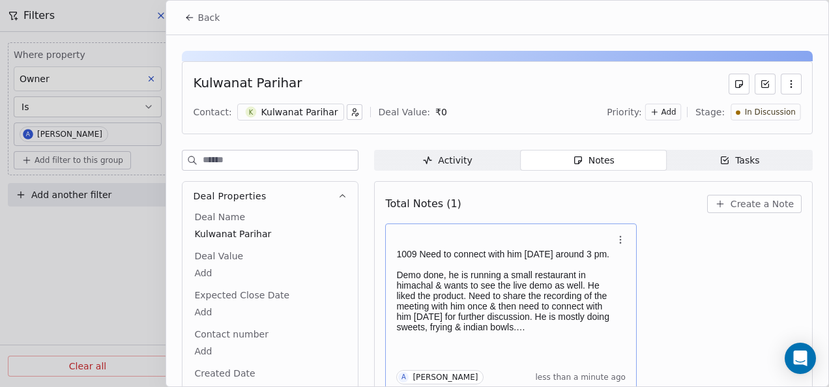
scroll to position [5, 0]
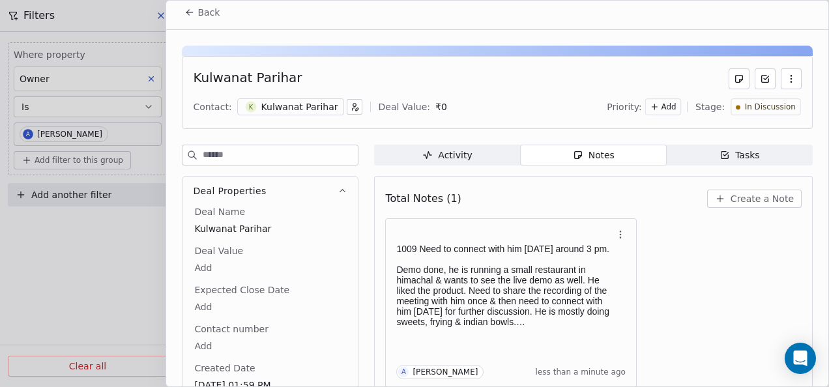
click at [201, 14] on span "Back" at bounding box center [209, 12] width 22 height 13
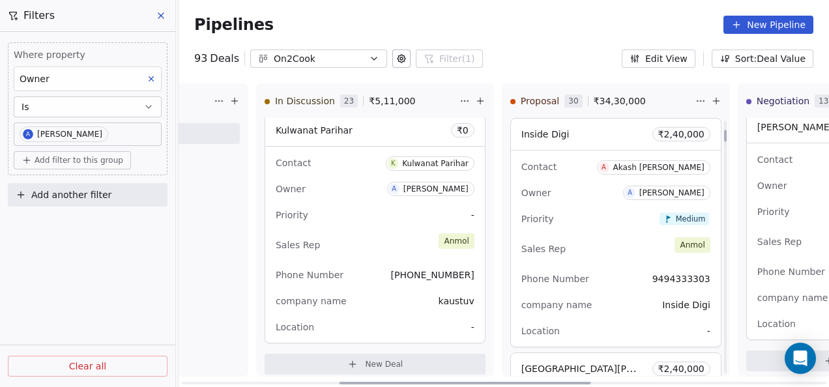
drag, startPoint x: 713, startPoint y: 190, endPoint x: 711, endPoint y: 96, distance: 93.9
click at [724, 130] on div at bounding box center [725, 136] width 3 height 12
click at [592, 249] on div "Sales Rep [PERSON_NAME]" at bounding box center [616, 249] width 189 height 29
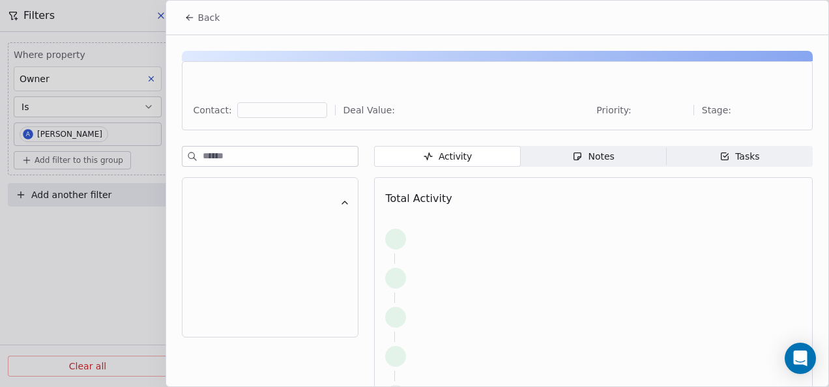
click at [591, 154] on div "Notes" at bounding box center [593, 157] width 42 height 14
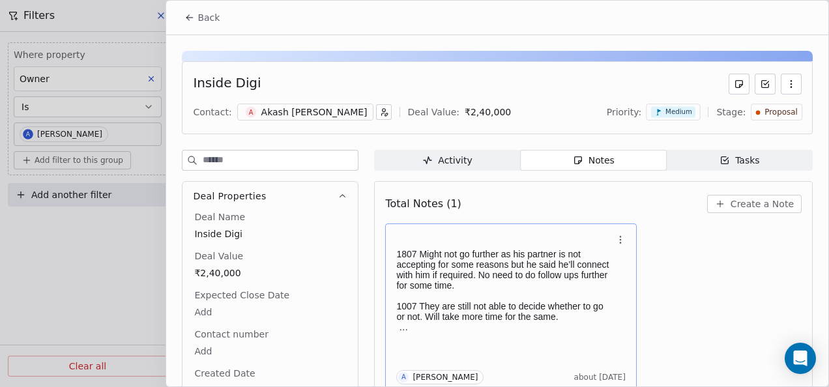
click at [510, 276] on p "1807 Might not go further as his partner is not accepting for some reasons but …" at bounding box center [504, 270] width 216 height 42
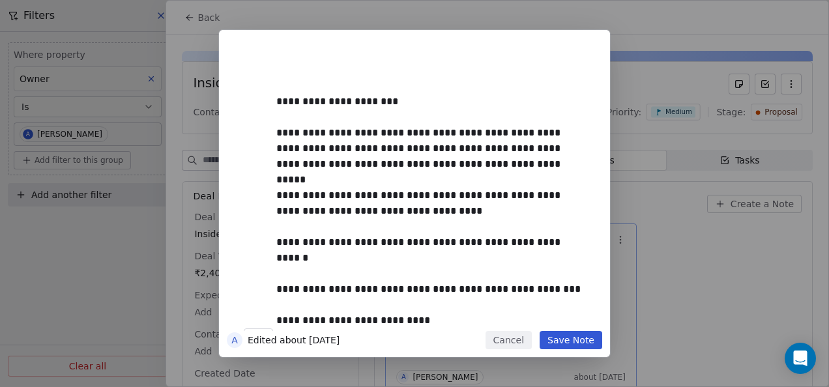
click at [572, 340] on button "Save Note" at bounding box center [571, 340] width 63 height 18
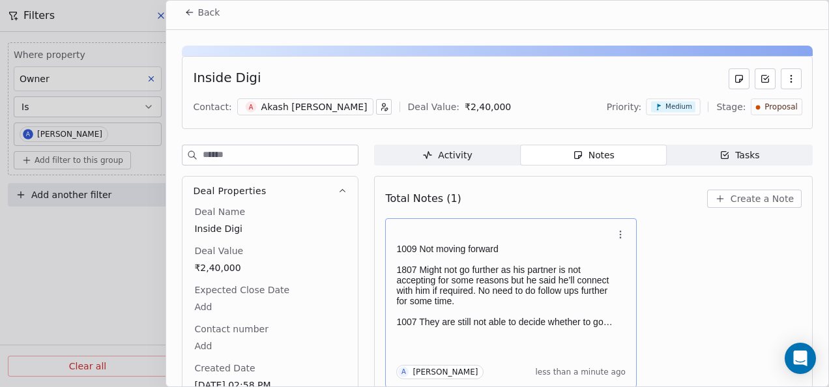
click at [756, 107] on div "Proposal" at bounding box center [777, 107] width 42 height 11
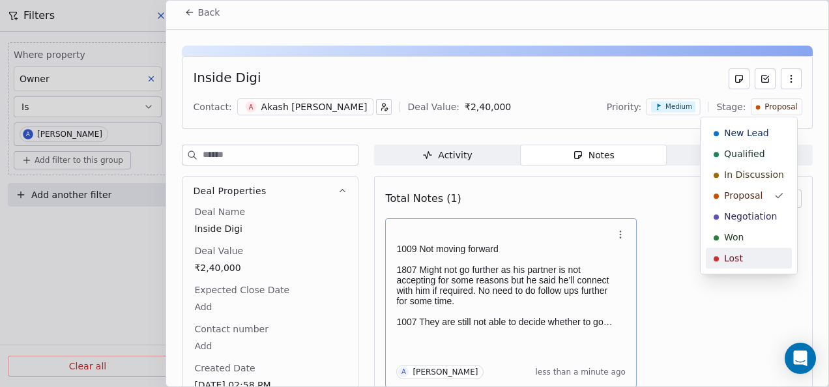
click at [731, 254] on span "Lost" at bounding box center [733, 258] width 19 height 13
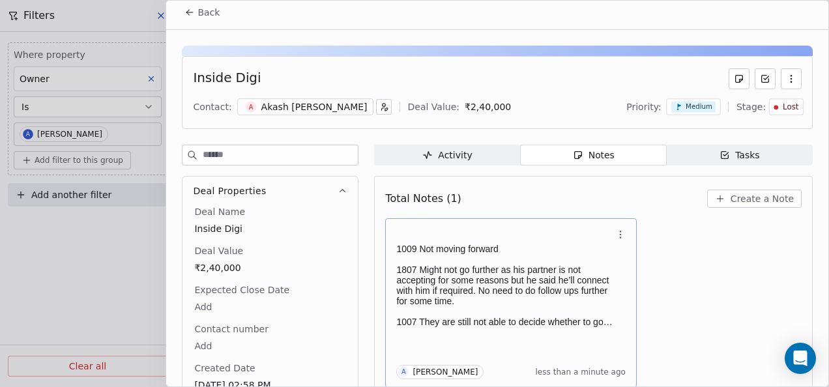
click at [188, 10] on icon at bounding box center [188, 11] width 3 height 3
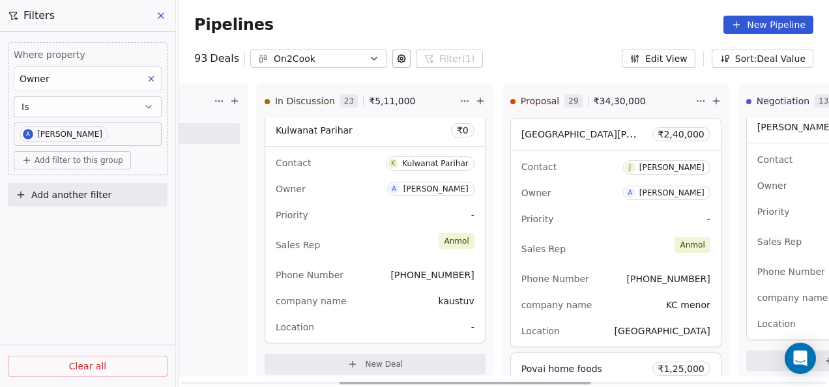
click at [585, 192] on div "Owner A [PERSON_NAME]" at bounding box center [616, 193] width 189 height 21
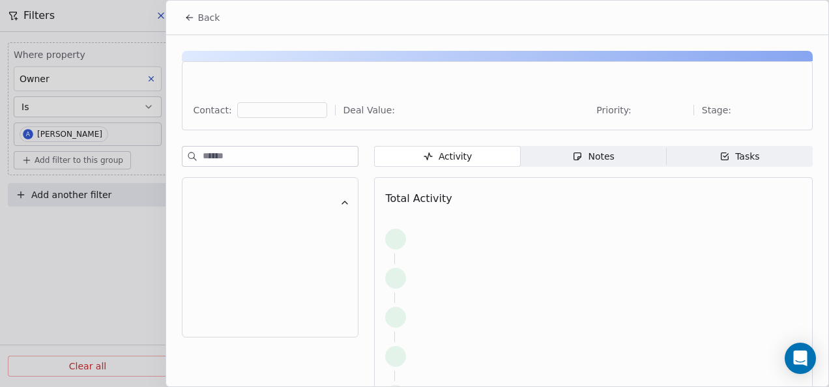
click at [592, 162] on div "Notes" at bounding box center [593, 157] width 42 height 14
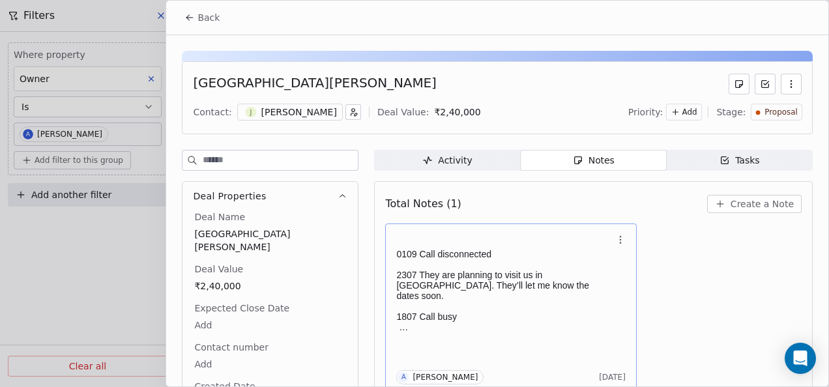
click at [443, 250] on p "0109 Call disconnected" at bounding box center [504, 254] width 216 height 10
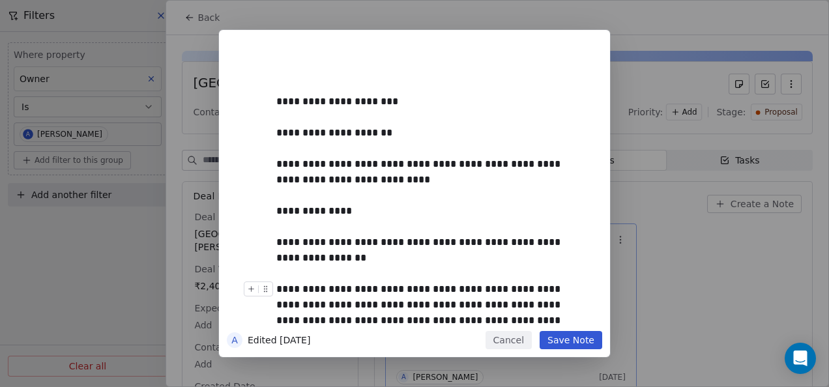
click at [560, 344] on button "Save Note" at bounding box center [571, 340] width 63 height 18
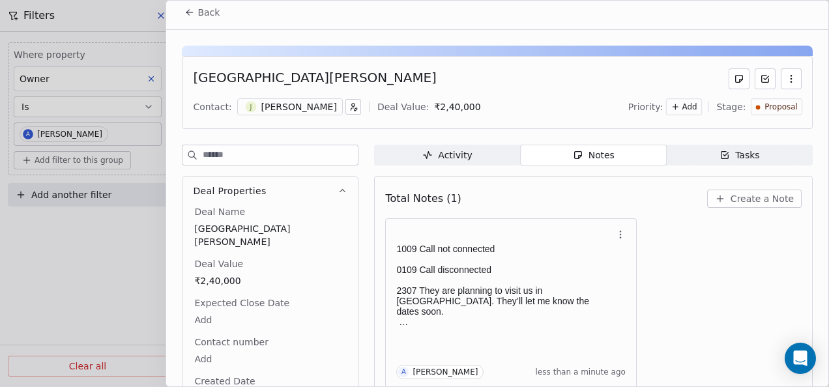
click at [190, 10] on icon at bounding box center [189, 12] width 10 height 10
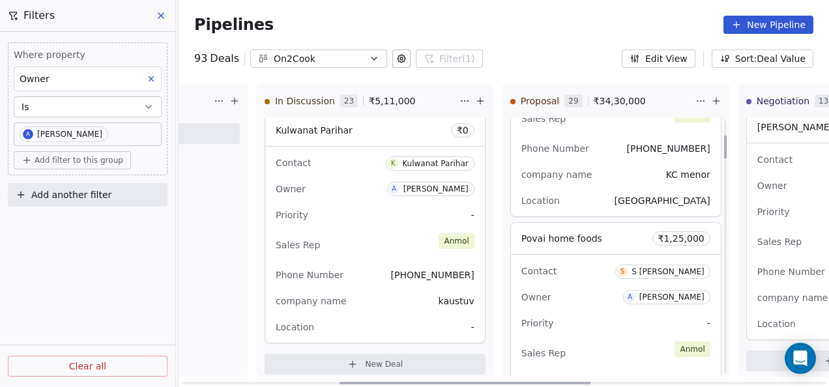
scroll to position [196, 0]
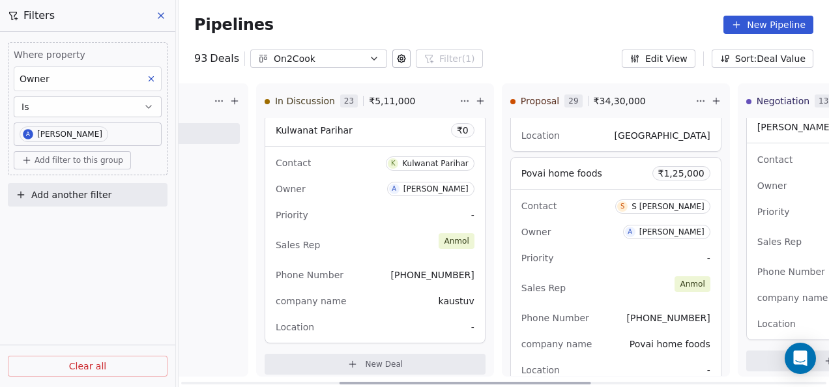
click at [559, 238] on div "Owner A [PERSON_NAME]" at bounding box center [616, 232] width 189 height 21
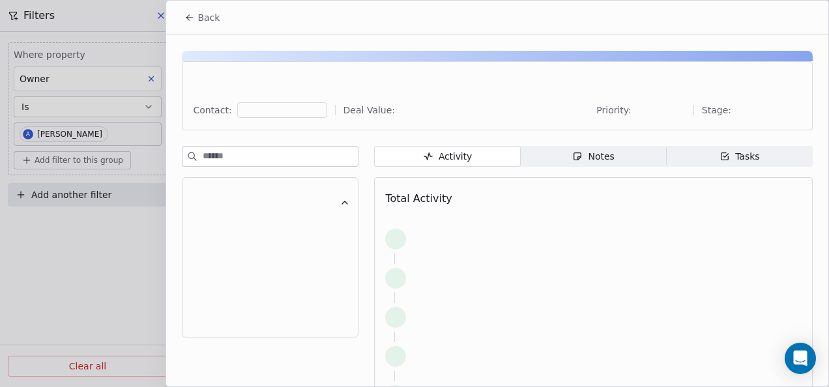
click at [580, 162] on div "Notes" at bounding box center [593, 157] width 42 height 14
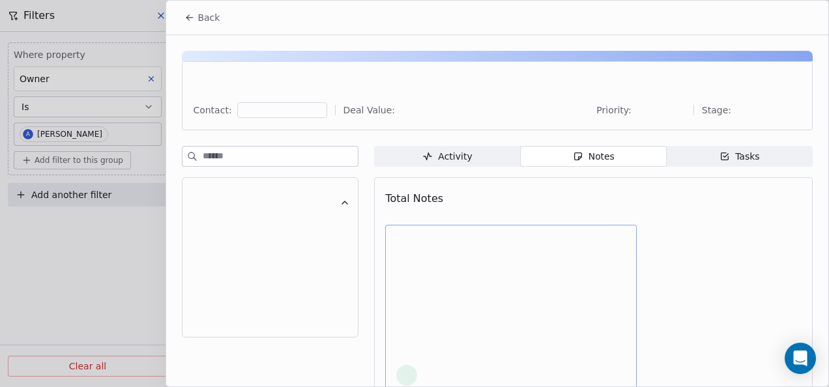
click at [491, 271] on div at bounding box center [510, 309] width 229 height 153
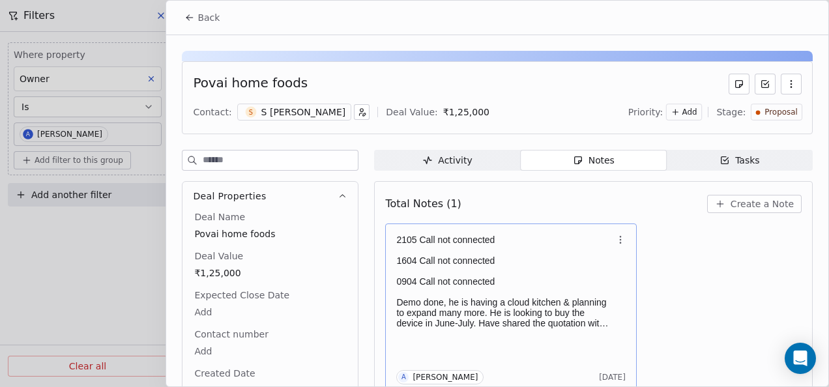
click at [446, 243] on p "2105 Call not connected" at bounding box center [504, 240] width 216 height 10
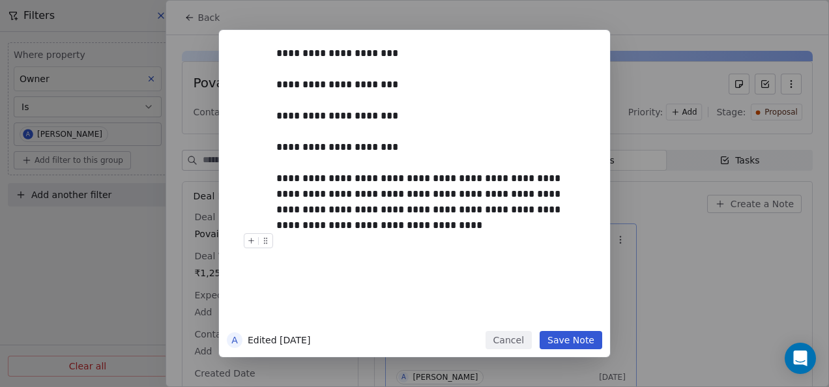
click at [526, 326] on div "**********" at bounding box center [430, 184] width 323 height 293
click at [552, 338] on button "Save Note" at bounding box center [571, 340] width 63 height 18
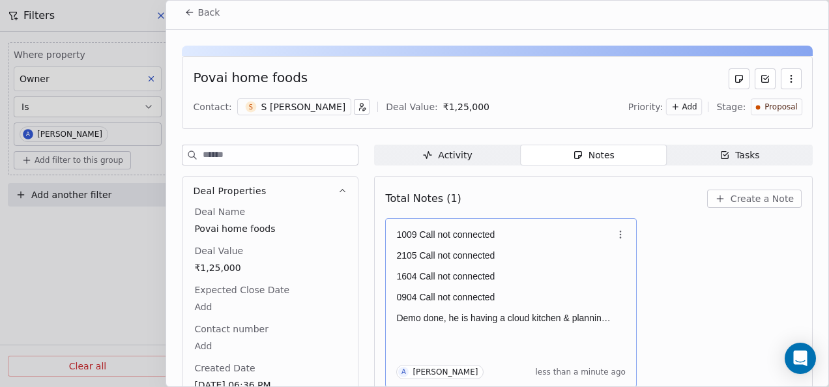
click at [188, 8] on icon at bounding box center [189, 12] width 10 height 10
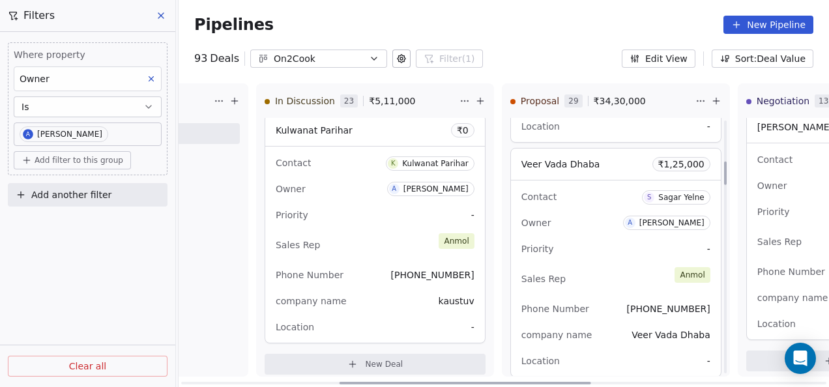
scroll to position [456, 0]
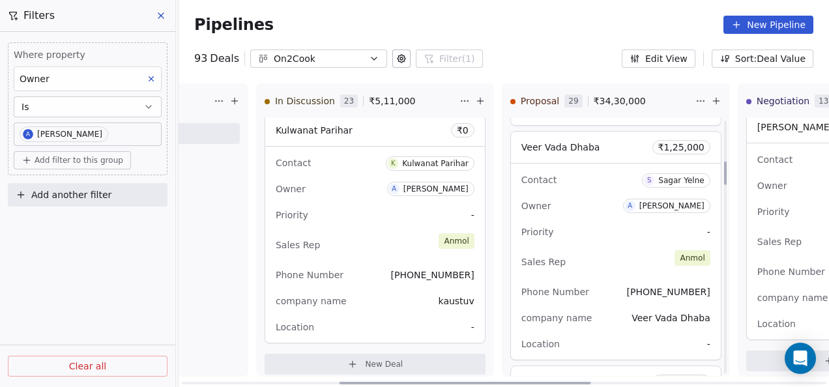
click at [601, 217] on div "Contact S [PERSON_NAME] Owner A [PERSON_NAME] Priority - Sales Rep [PERSON_NAME…" at bounding box center [616, 262] width 210 height 196
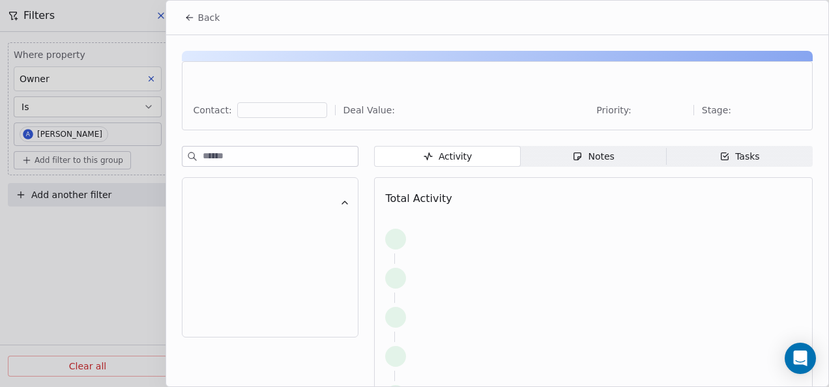
click at [607, 148] on span "Notes Notes" at bounding box center [594, 156] width 146 height 21
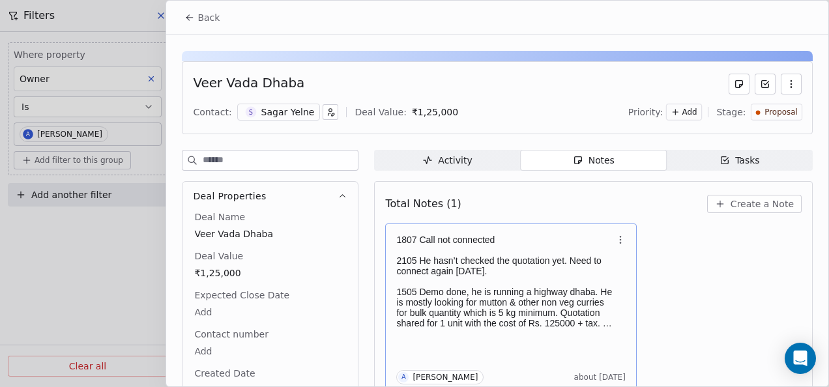
click at [492, 272] on p "2105 He hasn’t checked the quotation yet. Need to connect again [DATE]." at bounding box center [504, 266] width 216 height 21
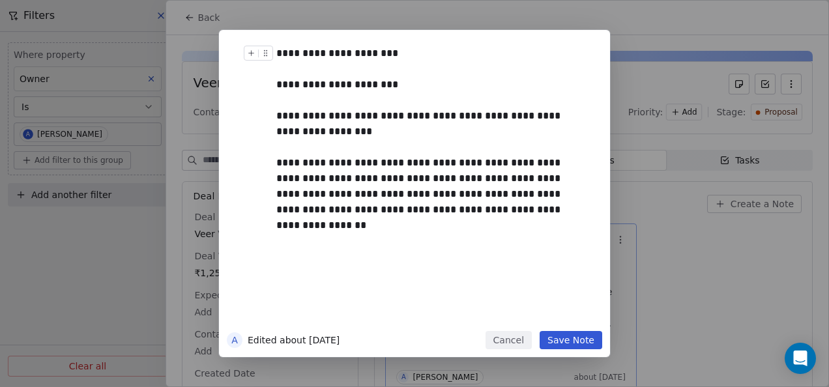
click at [460, 42] on div "**********" at bounding box center [430, 184] width 323 height 293
click at [445, 47] on div "**********" at bounding box center [429, 54] width 306 height 16
click at [589, 333] on button "Save Note" at bounding box center [571, 340] width 63 height 18
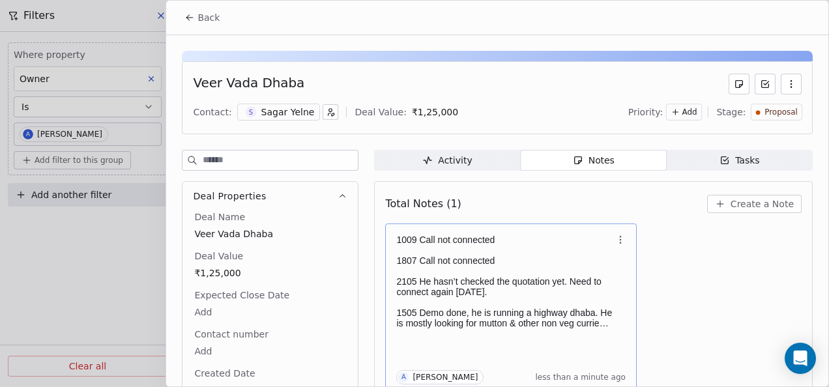
scroll to position [5, 0]
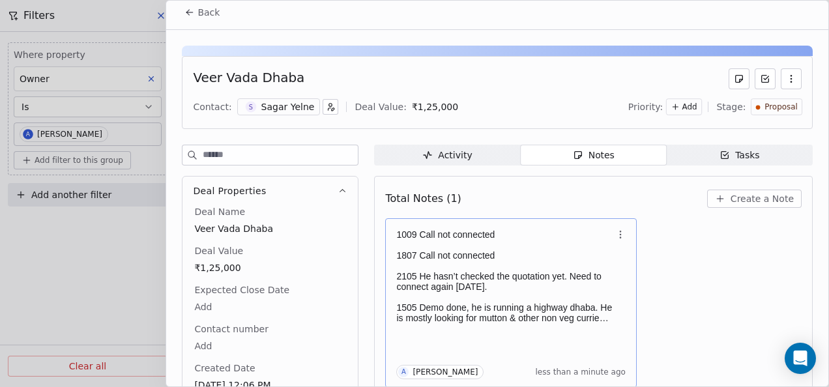
click at [192, 10] on icon at bounding box center [189, 12] width 10 height 10
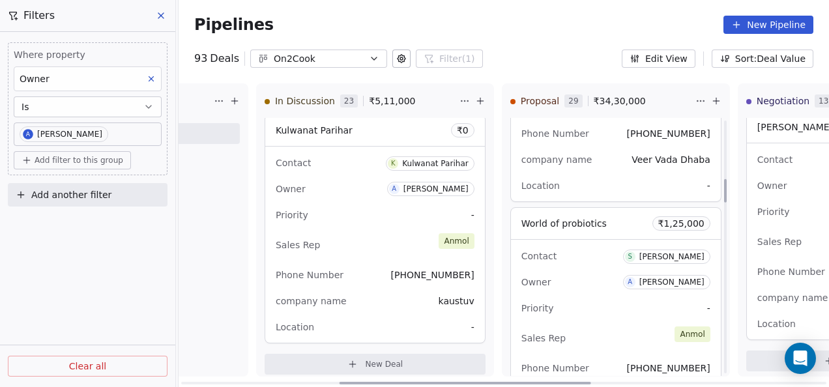
scroll to position [652, 0]
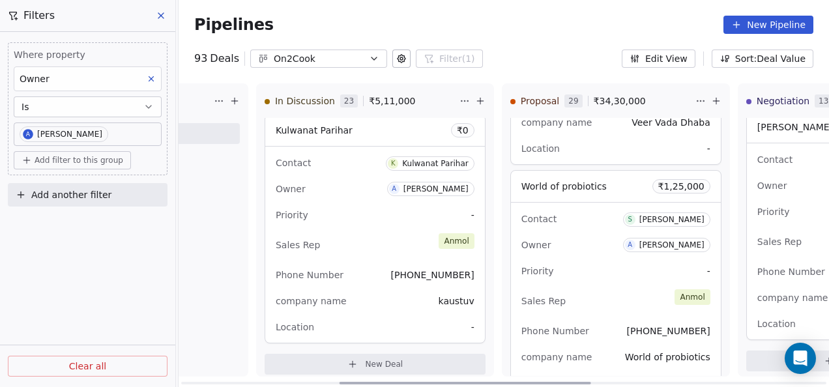
click at [572, 254] on div "Contact S [PERSON_NAME] Owner A [PERSON_NAME] Priority - Sales Rep [PERSON_NAME…" at bounding box center [616, 301] width 210 height 196
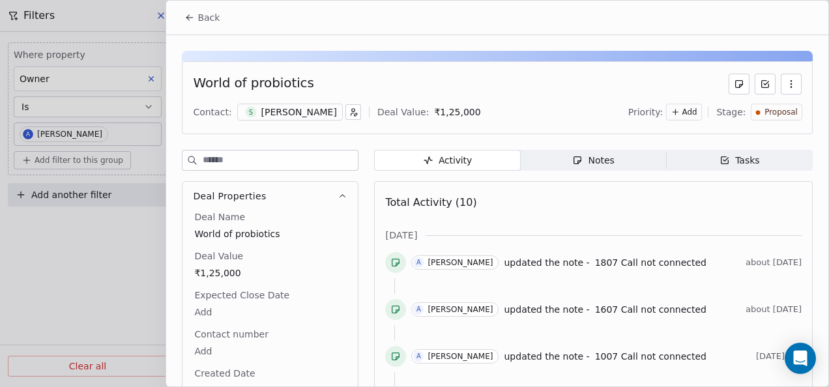
click at [575, 166] on div "Notes" at bounding box center [593, 161] width 42 height 14
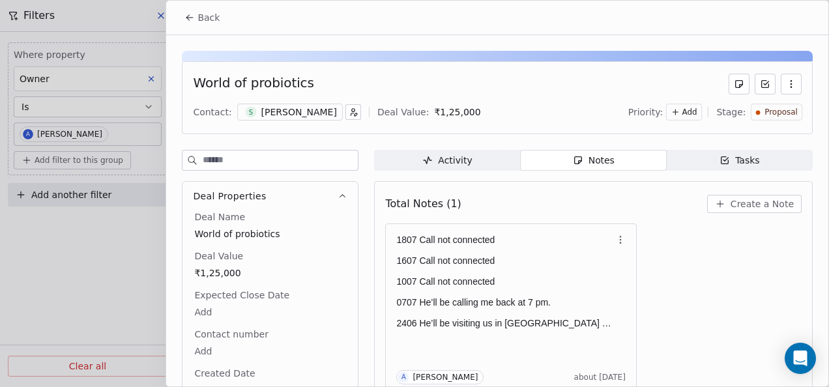
click at [537, 284] on p "1007 Call not connected" at bounding box center [504, 281] width 216 height 10
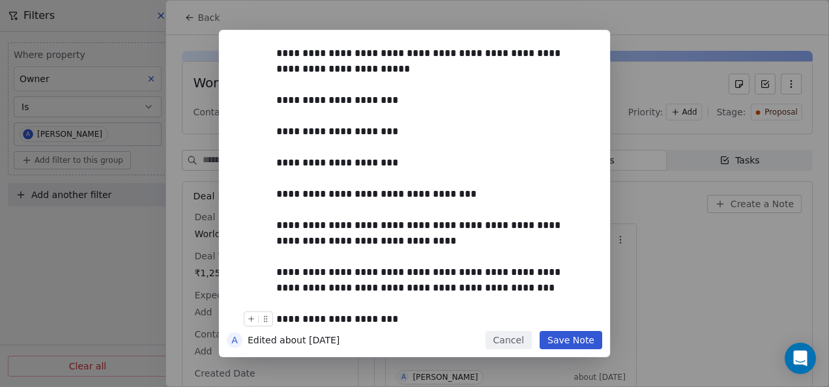
click at [577, 346] on button "Save Note" at bounding box center [571, 340] width 63 height 18
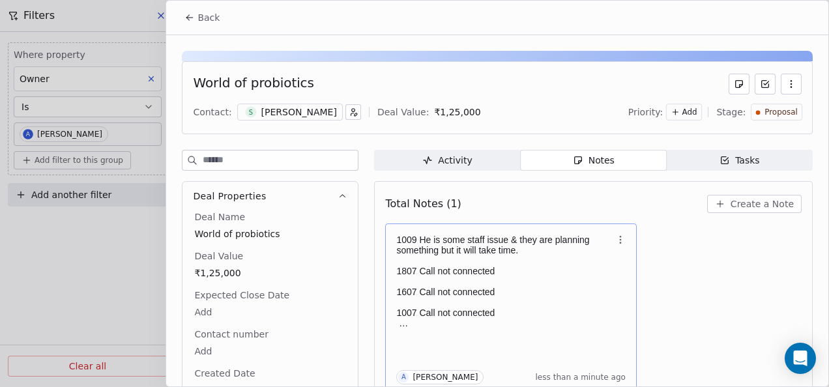
scroll to position [5, 0]
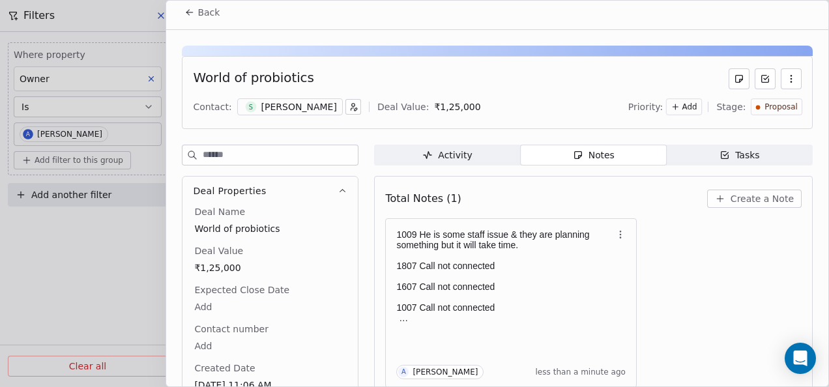
click at [179, 10] on button "Back" at bounding box center [202, 12] width 51 height 23
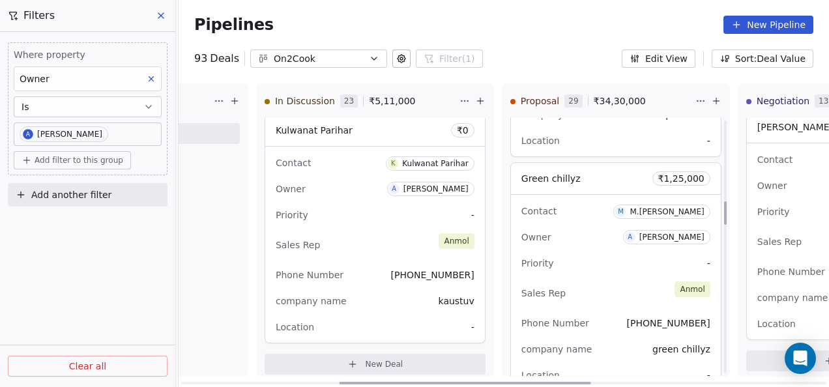
scroll to position [913, 0]
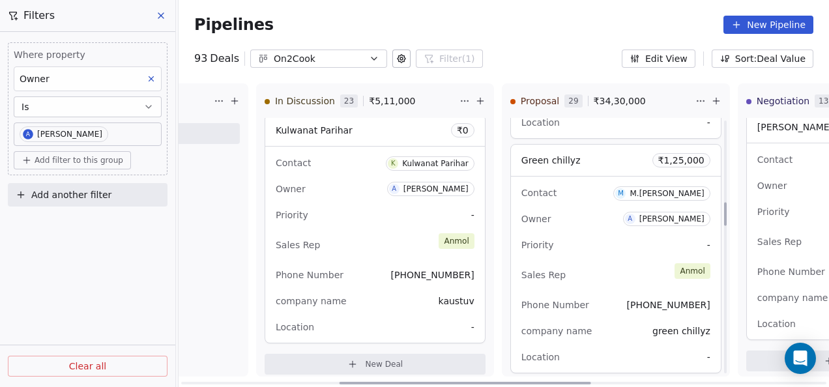
click at [605, 265] on div "Sales Rep [PERSON_NAME]" at bounding box center [616, 275] width 189 height 29
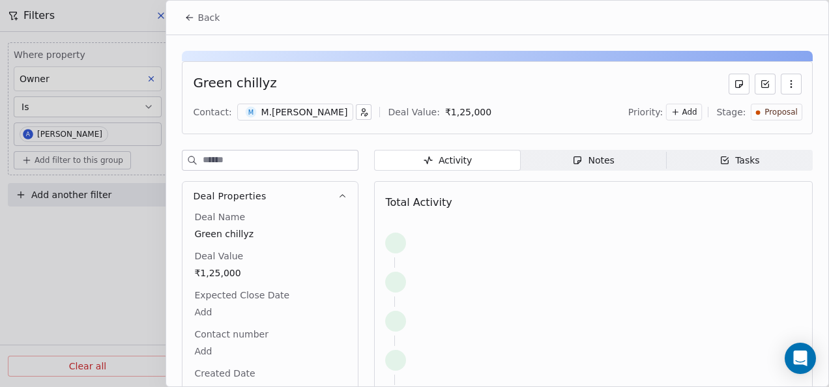
click at [626, 158] on span "Notes Notes" at bounding box center [594, 160] width 146 height 21
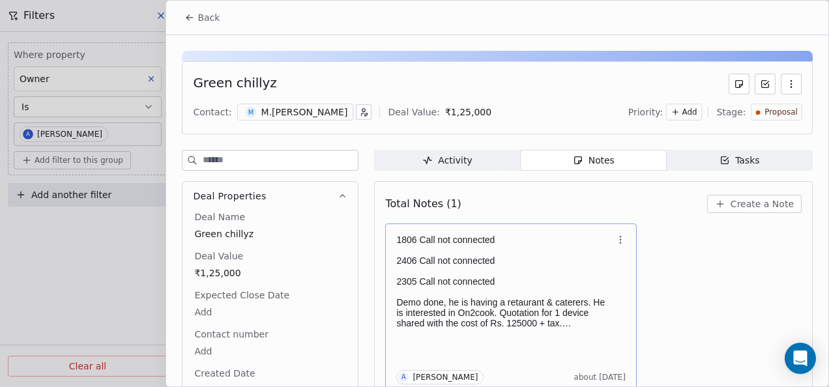
click at [542, 278] on p "2305 Call not connected" at bounding box center [504, 281] width 216 height 10
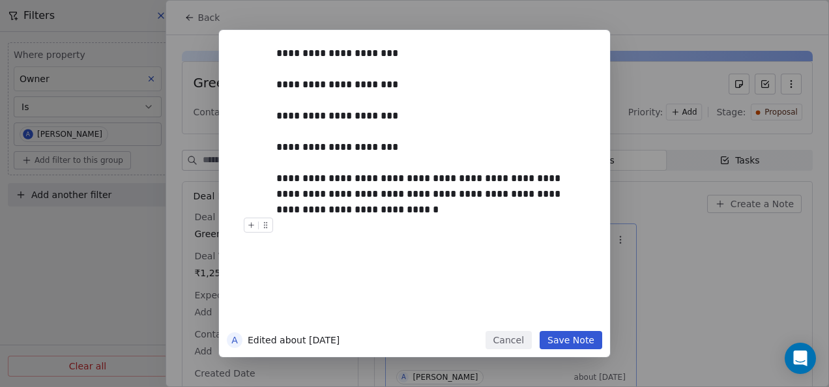
click at [563, 353] on div "**********" at bounding box center [414, 193] width 391 height 327
click at [565, 343] on button "Save Note" at bounding box center [571, 340] width 63 height 18
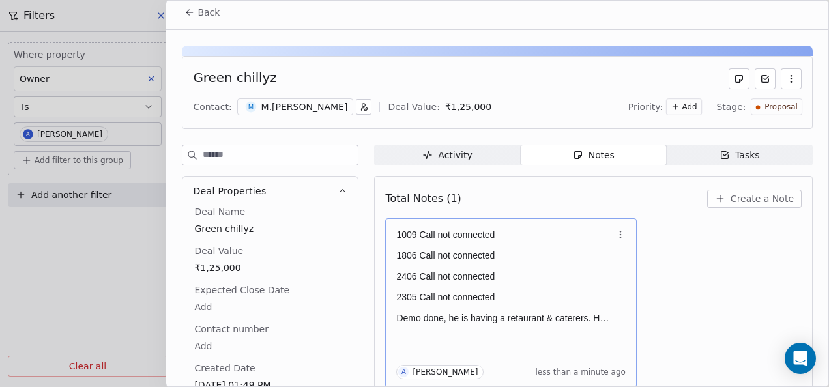
click at [196, 14] on button "Back" at bounding box center [202, 12] width 51 height 23
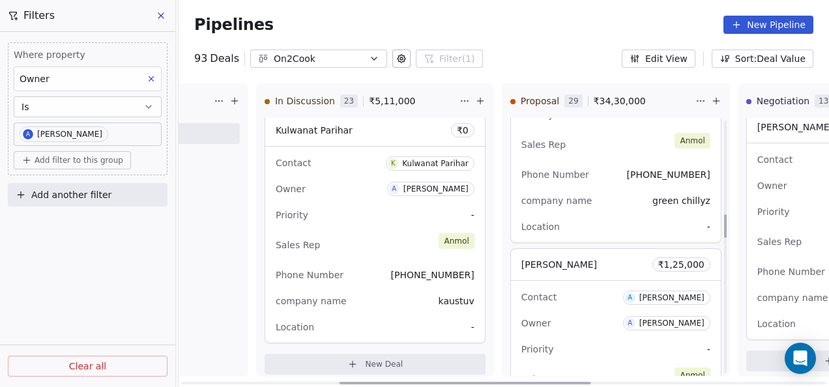
scroll to position [1108, 0]
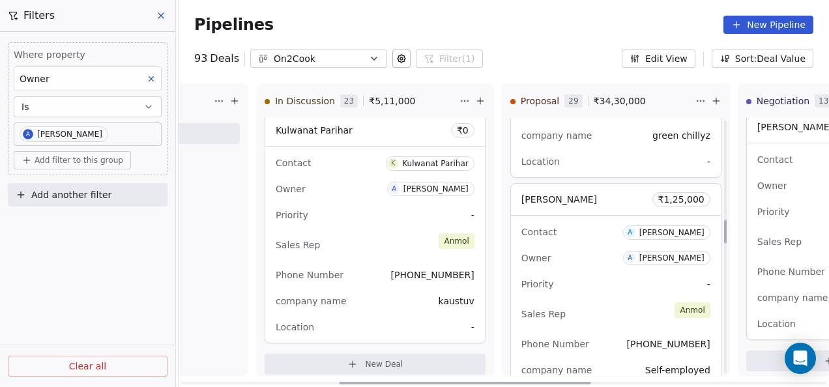
click at [598, 241] on div "Contact A [PERSON_NAME] Owner A [PERSON_NAME] Priority - Sales Rep [PERSON_NAME…" at bounding box center [616, 314] width 210 height 196
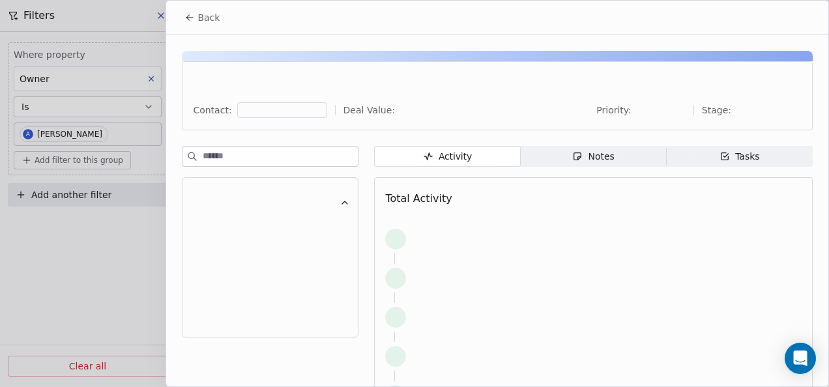
click at [613, 153] on span "Notes Notes" at bounding box center [594, 156] width 146 height 21
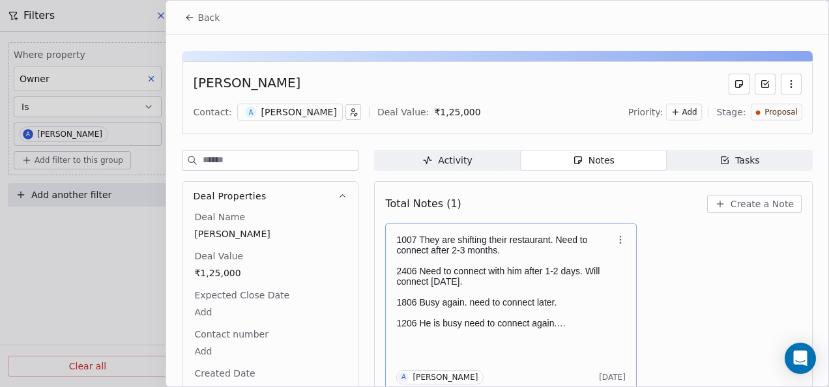
click at [531, 279] on p "2406 Need to connect with him after 1-2 days. Will connect [DATE]." at bounding box center [504, 276] width 216 height 21
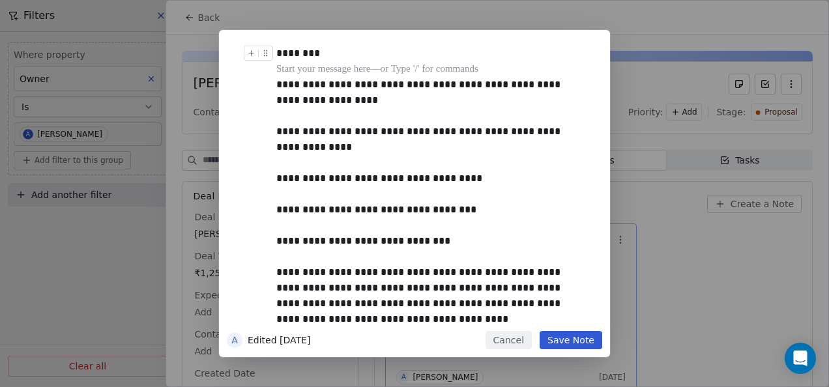
click at [413, 50] on div "********" at bounding box center [429, 54] width 306 height 16
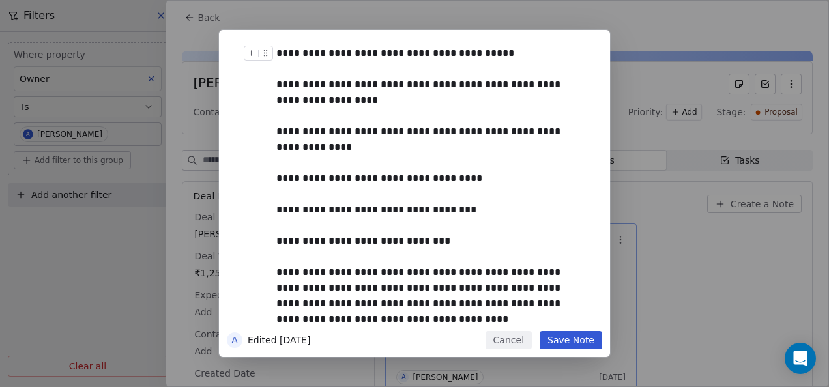
click at [514, 52] on div "**********" at bounding box center [429, 54] width 306 height 16
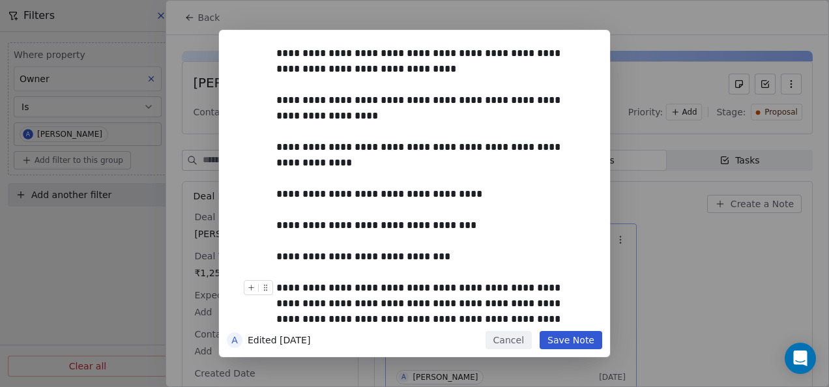
click at [555, 344] on button "Save Note" at bounding box center [571, 340] width 63 height 18
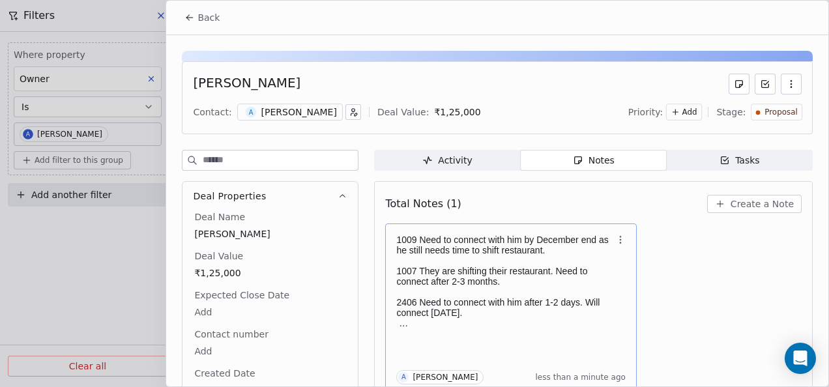
scroll to position [5, 0]
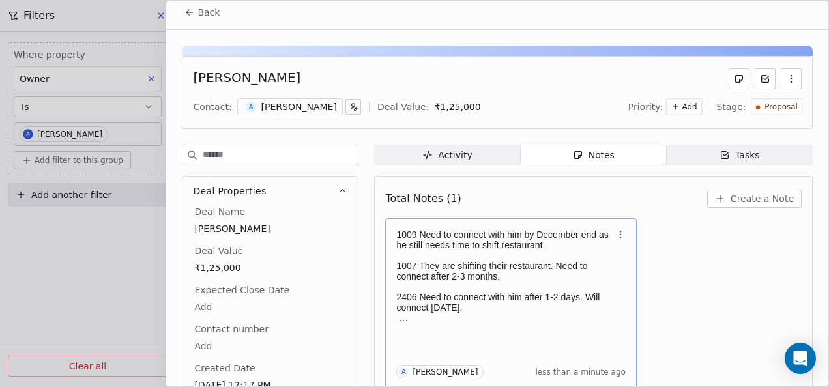
click at [193, 13] on icon at bounding box center [189, 12] width 10 height 10
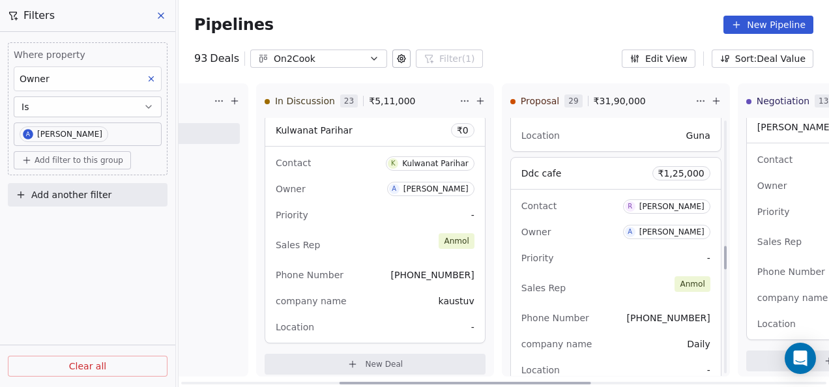
scroll to position [1434, 0]
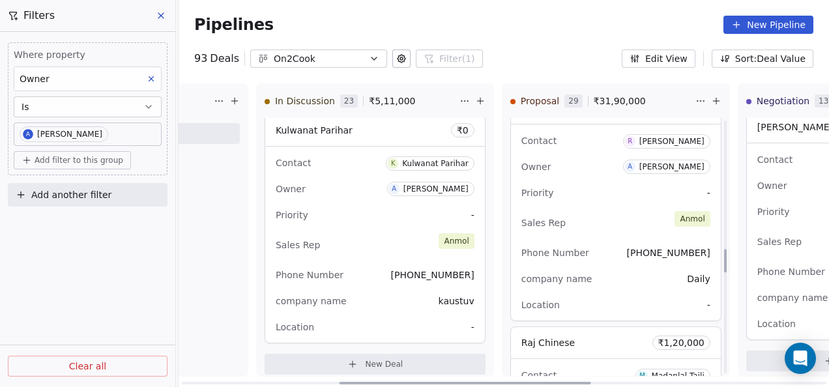
click at [581, 227] on div "Sales Rep [PERSON_NAME]" at bounding box center [616, 223] width 189 height 29
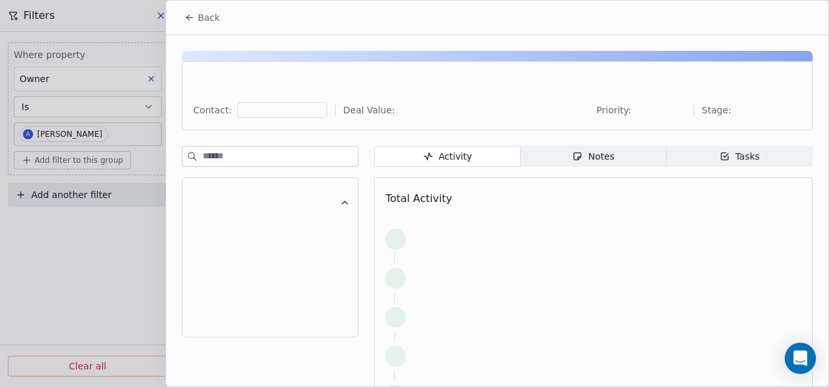
click at [606, 158] on div "Notes" at bounding box center [593, 157] width 42 height 14
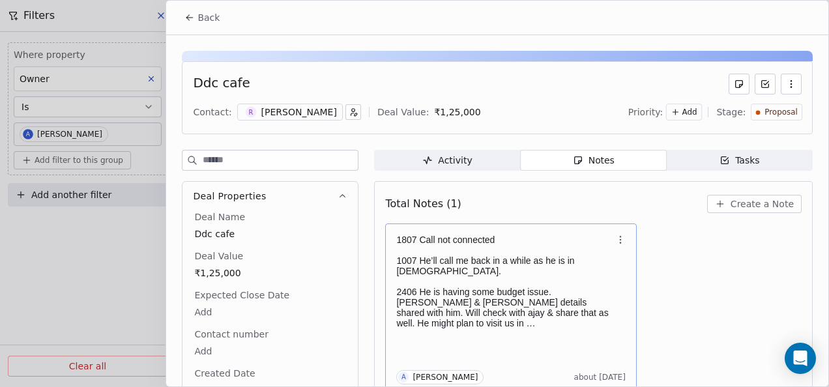
click at [477, 248] on p at bounding box center [504, 250] width 216 height 10
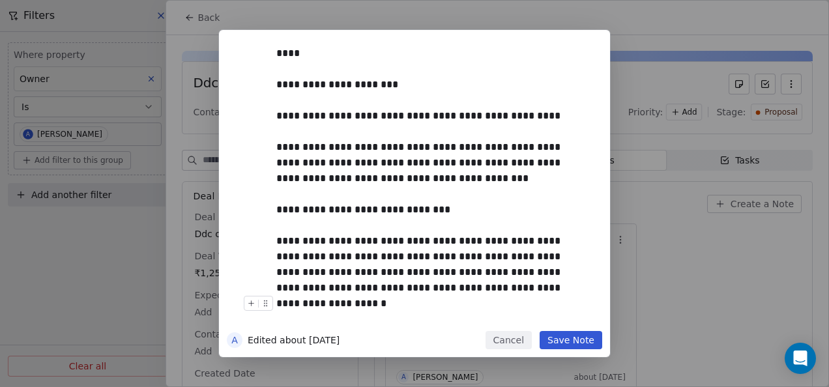
click at [514, 338] on button "Cancel" at bounding box center [509, 340] width 46 height 18
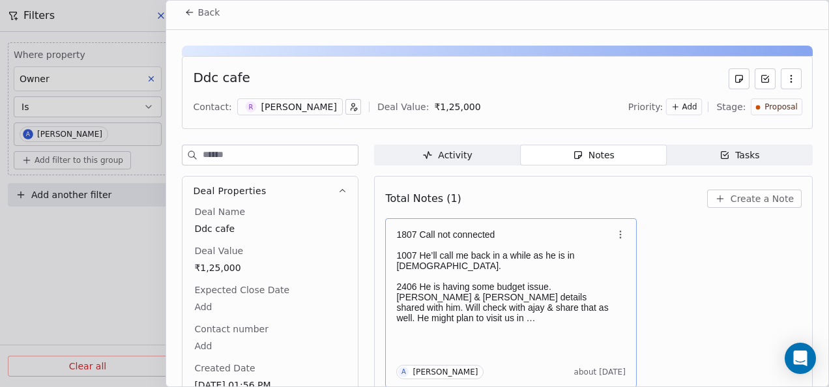
click at [529, 252] on p "1007 He’ll call me back in a while as he is in [DEMOGRAPHIC_DATA]." at bounding box center [504, 260] width 216 height 21
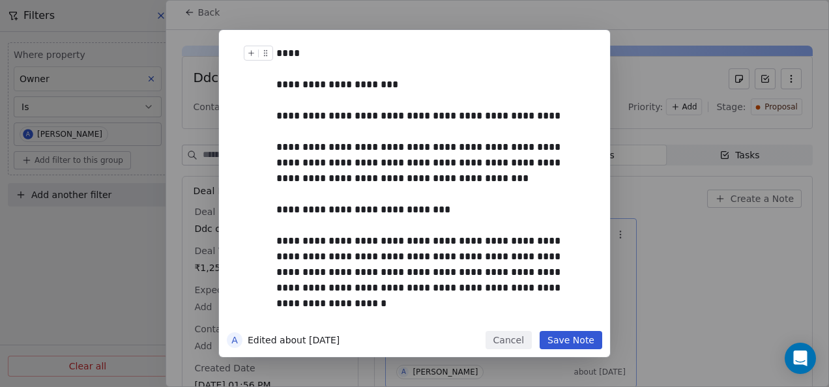
click at [335, 53] on div "****" at bounding box center [429, 54] width 306 height 16
click at [581, 342] on button "Save Note" at bounding box center [571, 340] width 63 height 18
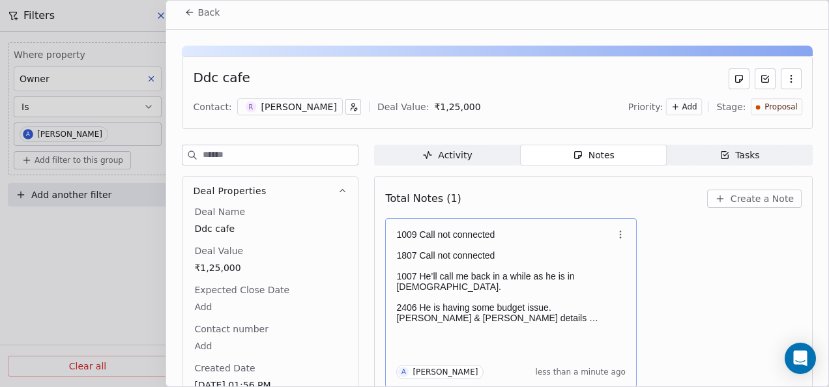
click at [198, 14] on span "Back" at bounding box center [209, 12] width 22 height 13
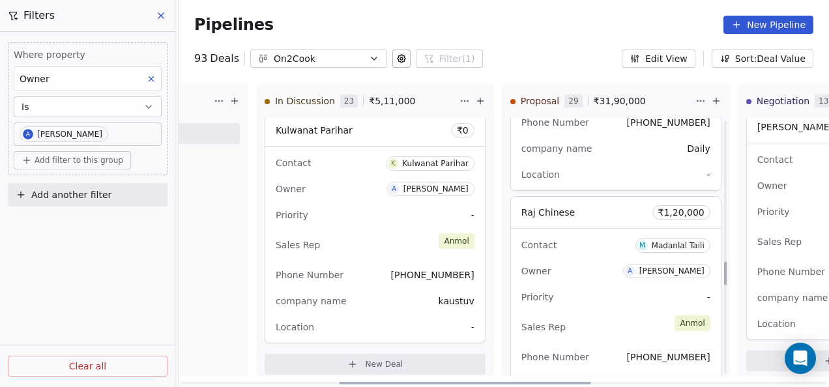
scroll to position [1630, 0]
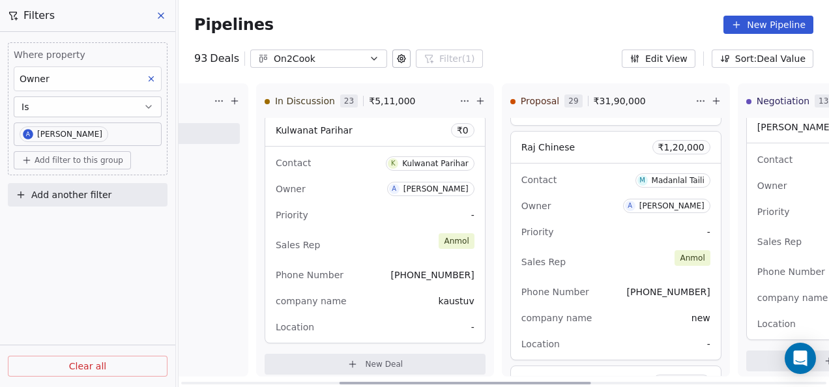
click at [610, 237] on div "Priority -" at bounding box center [616, 232] width 189 height 21
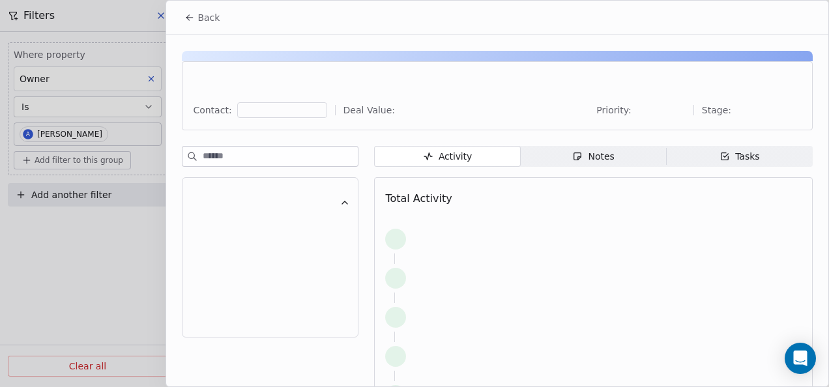
click at [609, 160] on div "Notes" at bounding box center [594, 157] width 42 height 14
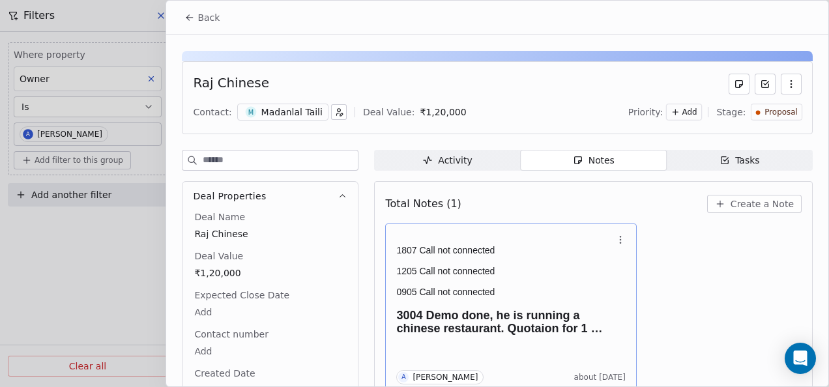
click at [456, 259] on p at bounding box center [504, 261] width 216 height 10
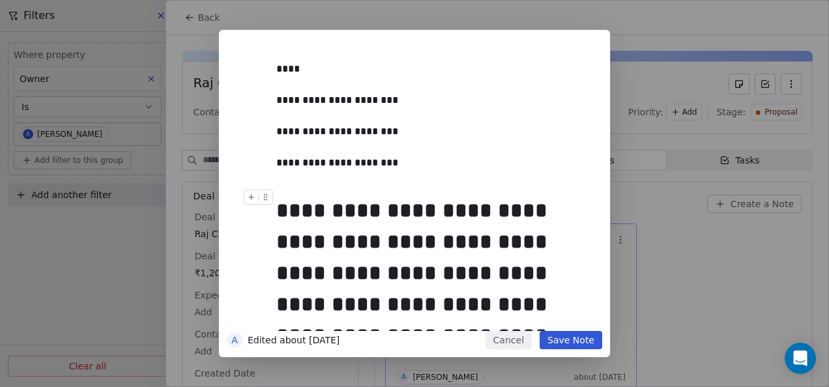
click at [516, 344] on button "Cancel" at bounding box center [509, 340] width 46 height 18
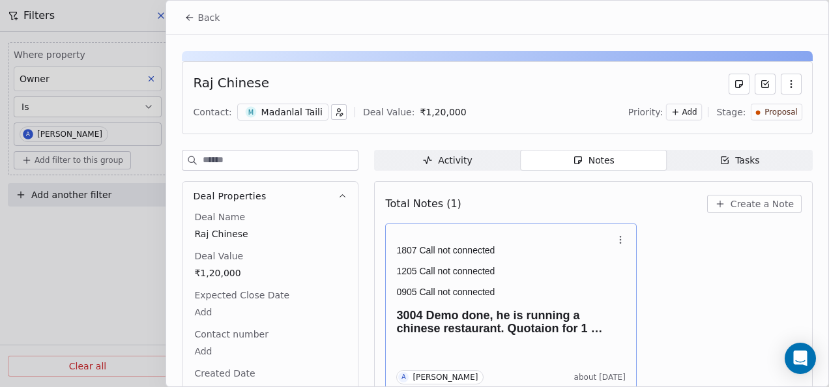
scroll to position [5, 0]
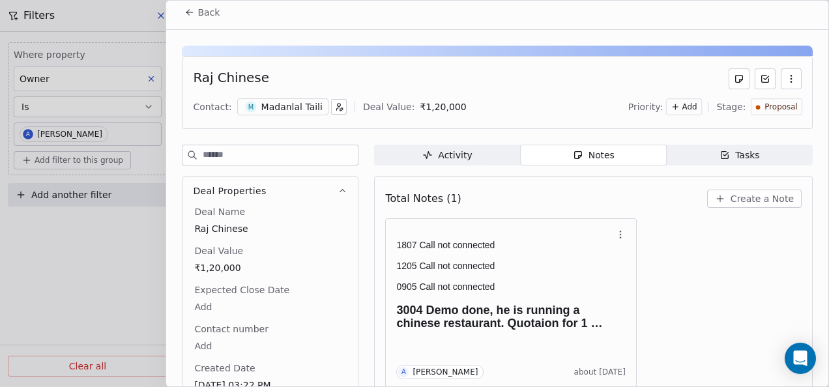
click at [186, 5] on button "Back" at bounding box center [202, 12] width 51 height 23
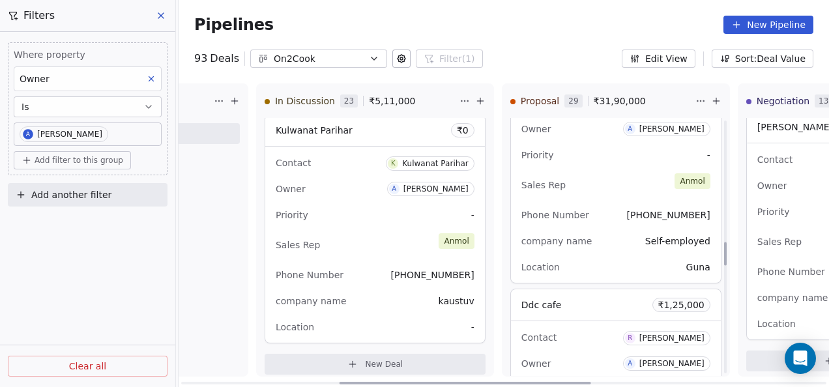
scroll to position [1369, 0]
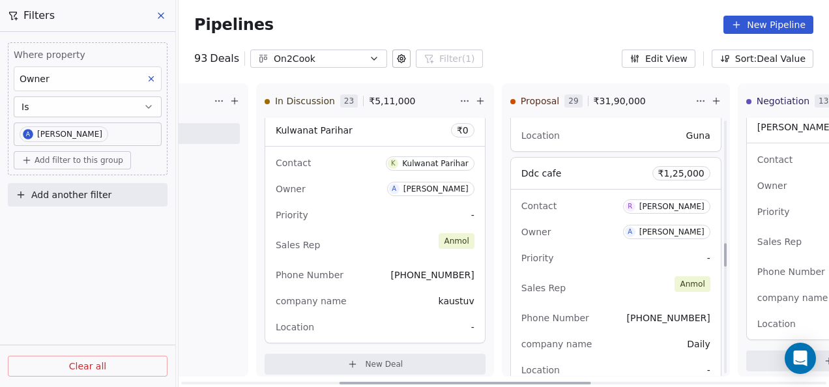
click at [587, 274] on div "Sales Rep [PERSON_NAME]" at bounding box center [616, 288] width 189 height 29
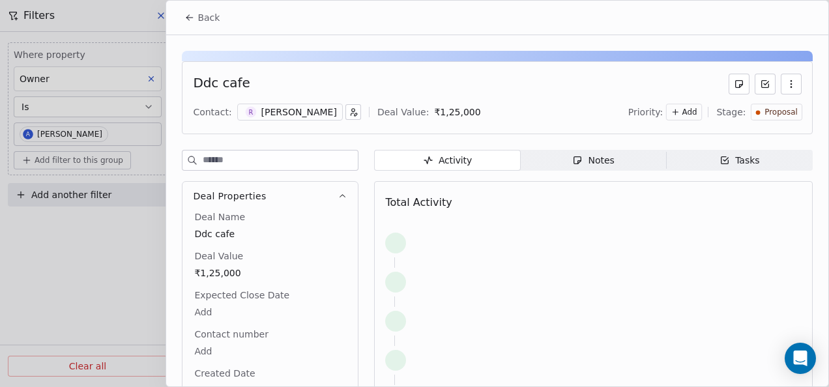
click at [588, 162] on div "Notes" at bounding box center [593, 161] width 42 height 14
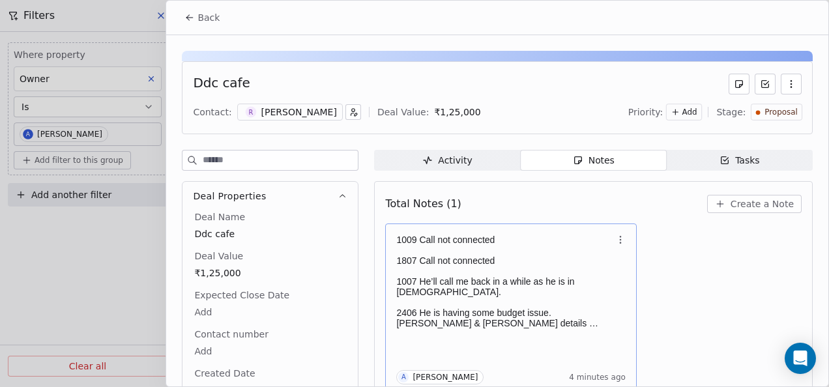
click at [536, 241] on p "1009 Call not connected" at bounding box center [504, 240] width 216 height 10
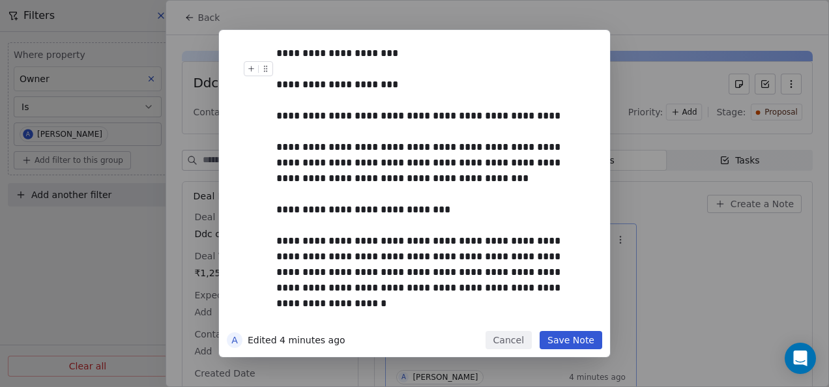
click at [415, 50] on div "**********" at bounding box center [429, 54] width 306 height 16
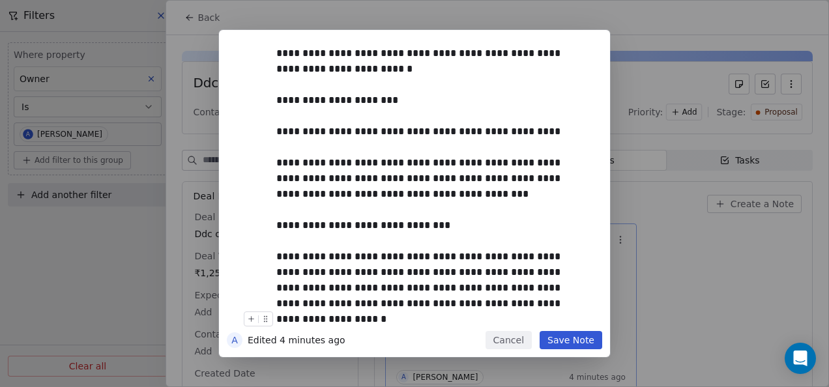
click at [583, 334] on button "Save Note" at bounding box center [571, 340] width 63 height 18
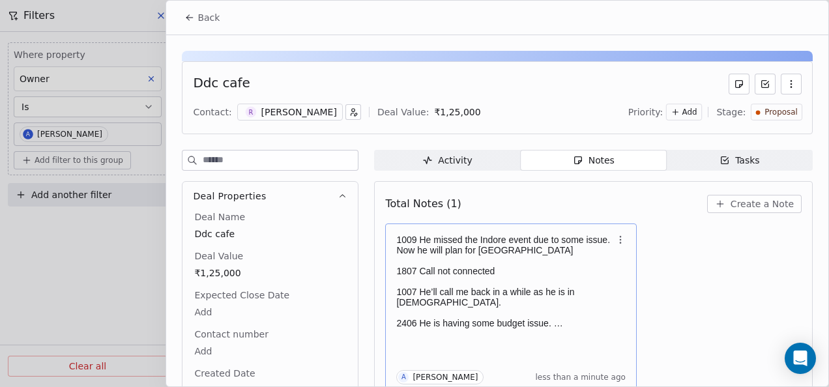
scroll to position [5, 0]
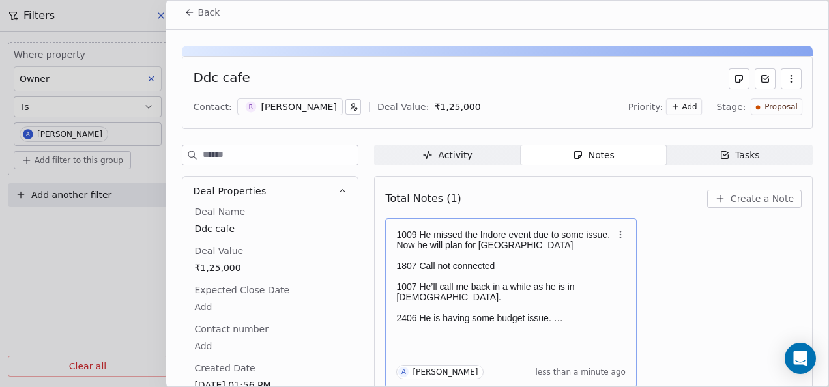
click at [557, 250] on p at bounding box center [504, 255] width 216 height 10
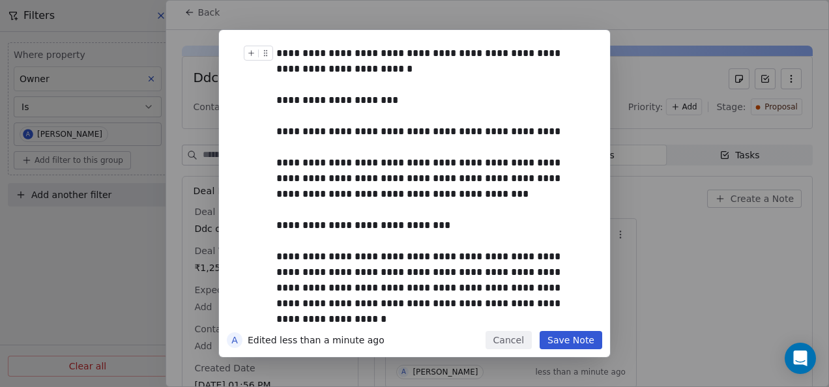
click at [450, 76] on div "**********" at bounding box center [429, 61] width 306 height 31
click at [596, 337] on button "Save Note" at bounding box center [571, 340] width 63 height 18
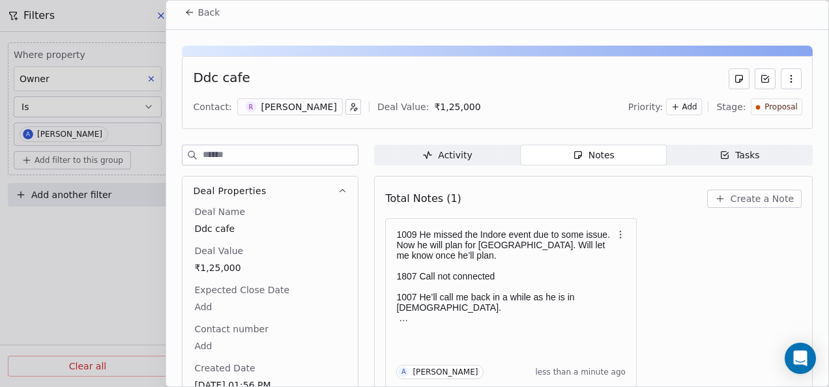
click at [191, 13] on icon at bounding box center [189, 12] width 10 height 10
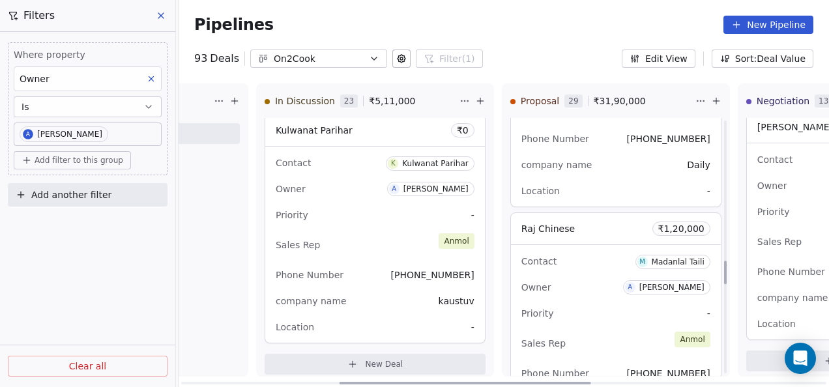
scroll to position [1565, 0]
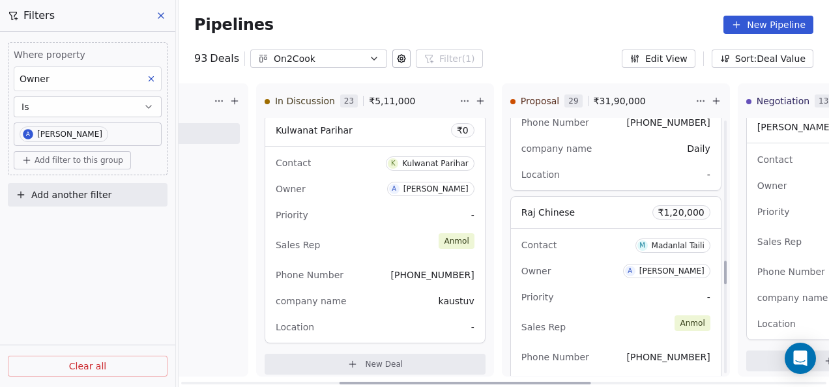
click at [583, 274] on div "Owner A [PERSON_NAME]" at bounding box center [616, 271] width 189 height 21
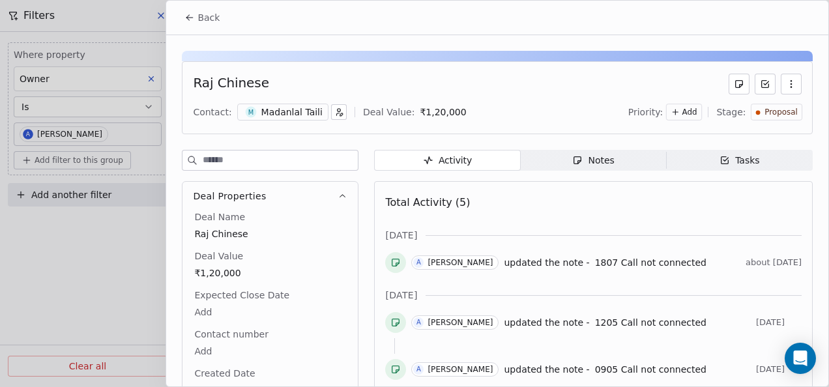
click at [596, 159] on div "Notes" at bounding box center [593, 161] width 42 height 14
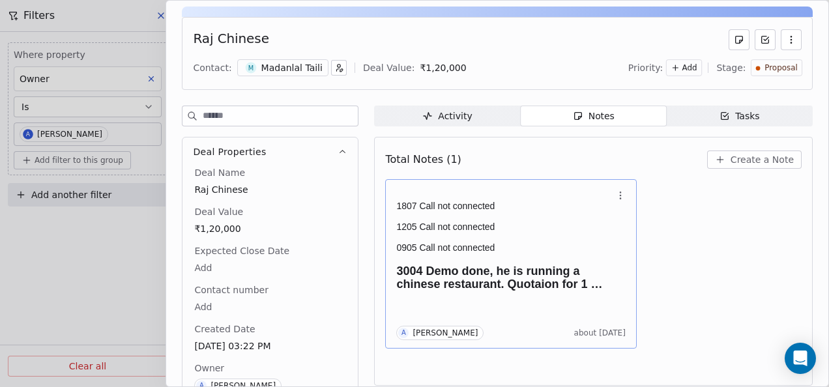
scroll to position [65, 0]
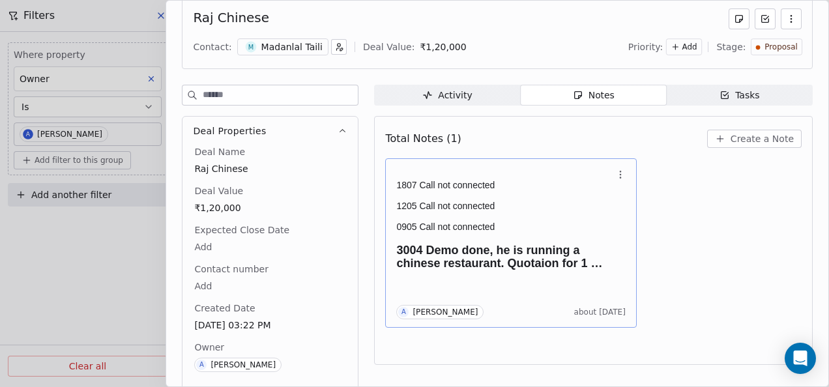
click at [485, 259] on h1 "3004 Demo done, he is running a chinese restaurant. Quotaion for 1 unit needs t…" at bounding box center [504, 257] width 216 height 26
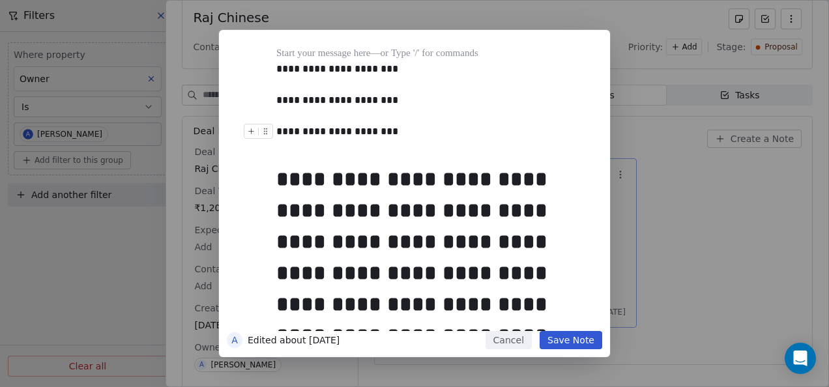
click at [666, 231] on div "**********" at bounding box center [414, 193] width 829 height 327
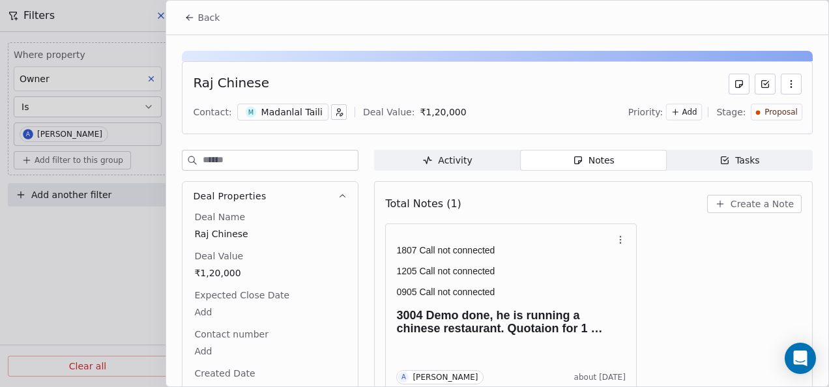
click at [193, 25] on button "Back" at bounding box center [202, 17] width 51 height 23
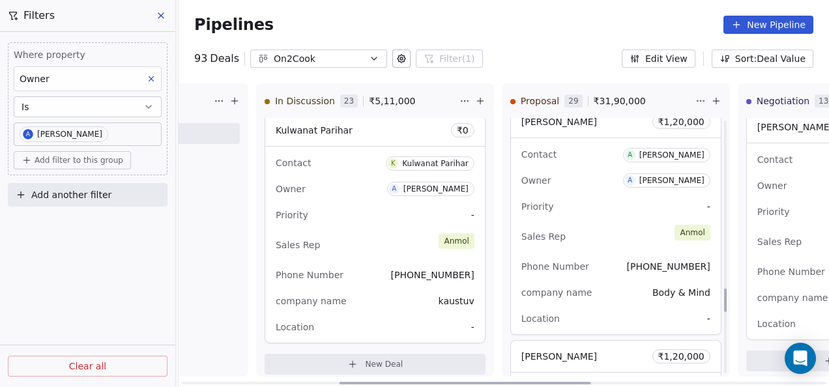
scroll to position [1890, 0]
click at [592, 242] on div "Sales Rep [PERSON_NAME]" at bounding box center [616, 236] width 189 height 29
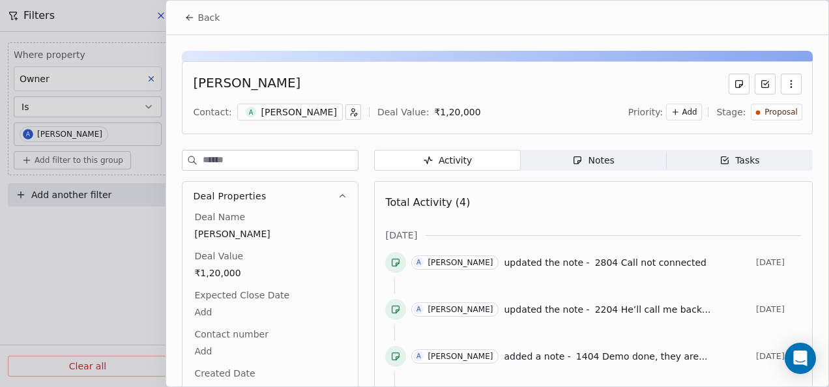
click at [604, 178] on div "Activity Activity Notes Notes Tasks Tasks Total Activity (4) [DATE] A [PERSON_N…" at bounding box center [593, 314] width 439 height 329
click at [603, 166] on div "Notes" at bounding box center [593, 161] width 42 height 14
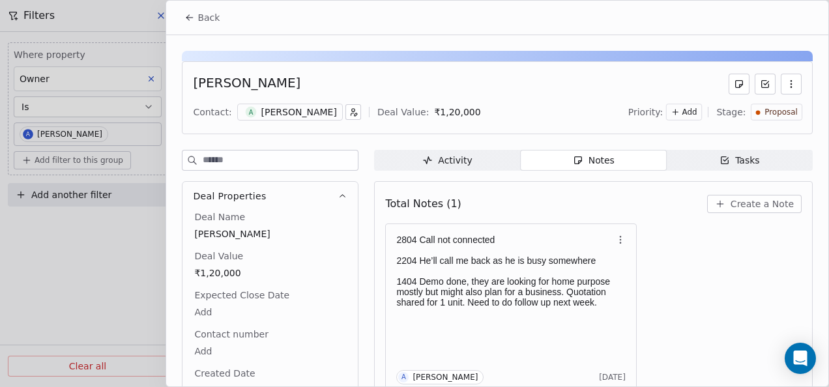
click at [194, 10] on button "Back" at bounding box center [202, 17] width 51 height 23
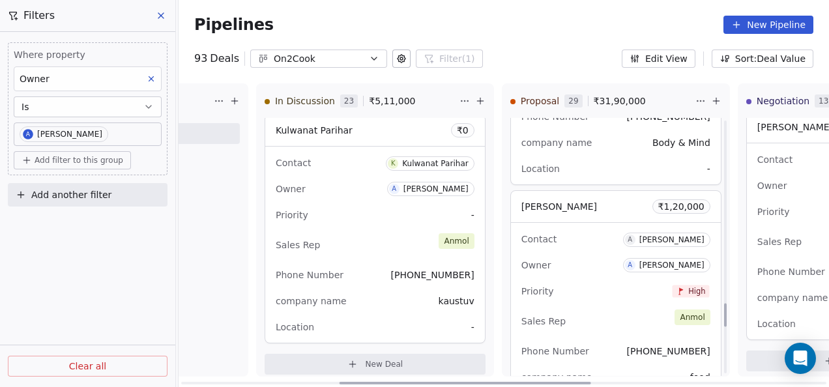
scroll to position [2086, 0]
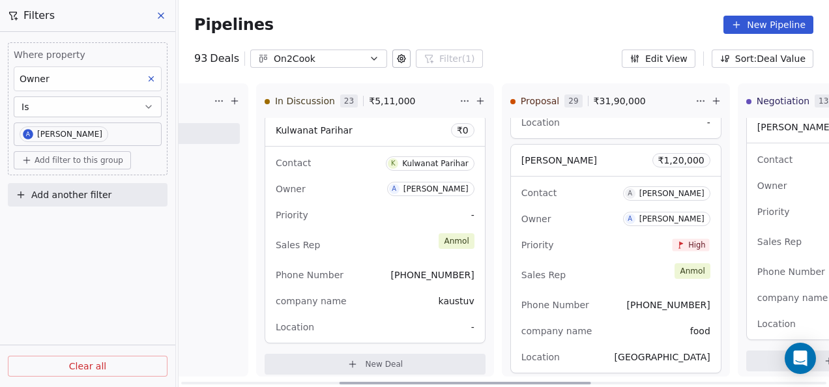
click at [600, 240] on div "Priority High" at bounding box center [616, 245] width 189 height 21
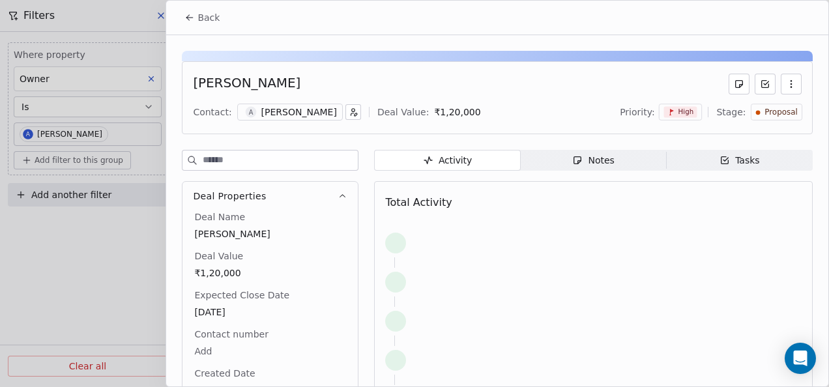
click at [552, 163] on span "Notes Notes" at bounding box center [594, 160] width 146 height 21
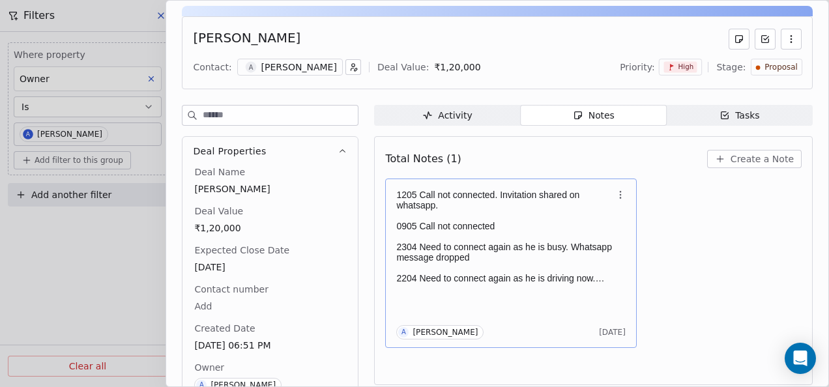
scroll to position [65, 0]
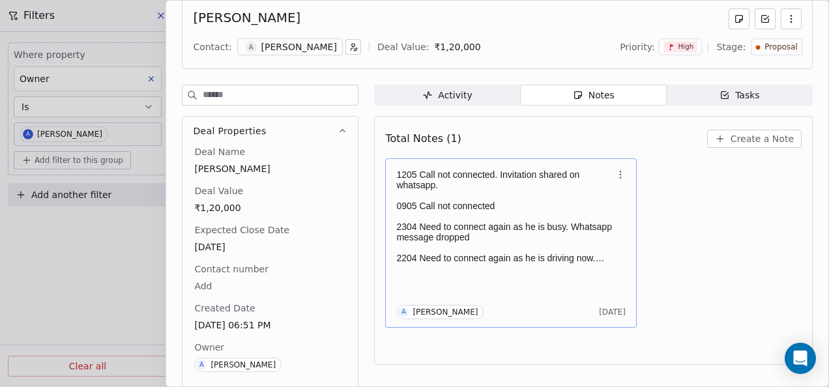
click at [516, 265] on div "1205 Call not connected. Invitation shared on whatsapp. 0905 Call not connected…" at bounding box center [510, 243] width 229 height 153
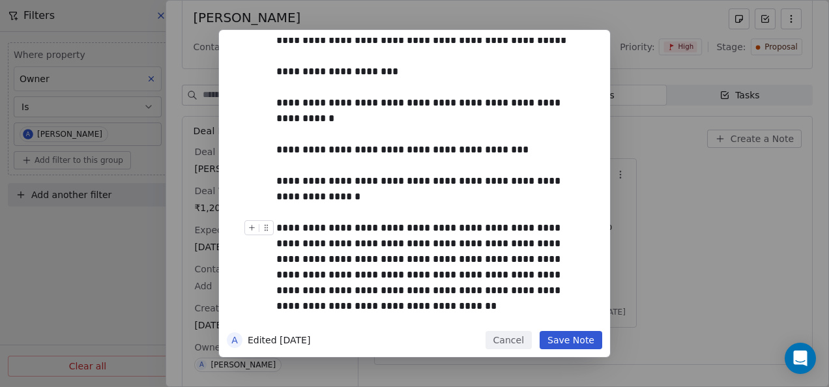
scroll to position [20, 0]
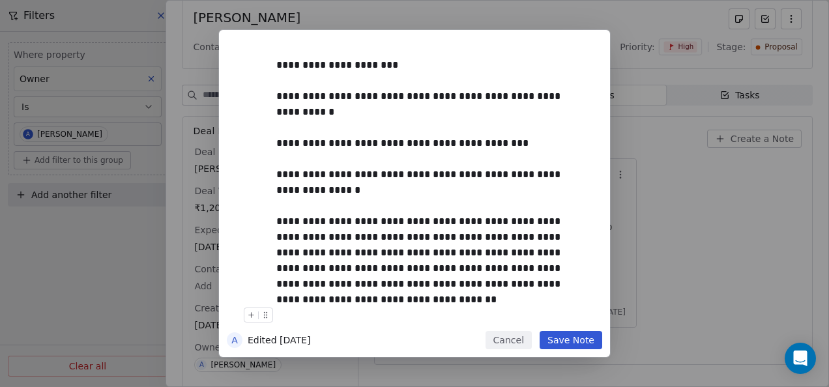
click at [499, 335] on button "Cancel" at bounding box center [509, 340] width 46 height 18
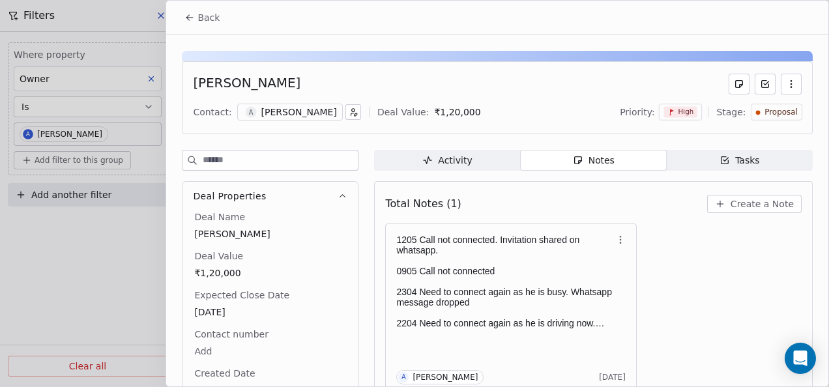
click at [189, 13] on icon at bounding box center [189, 17] width 10 height 10
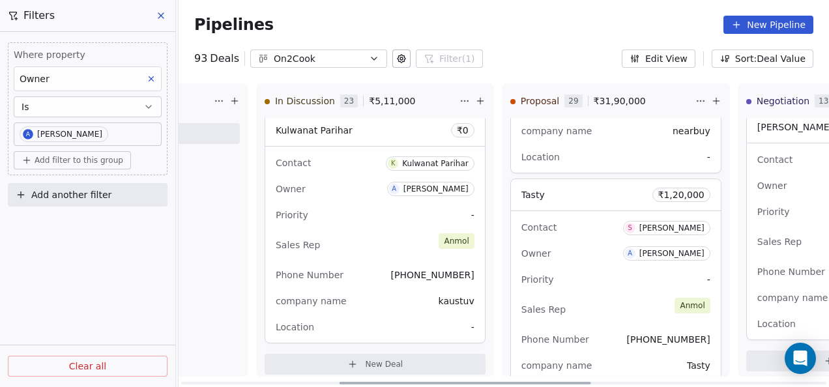
scroll to position [2824, 0]
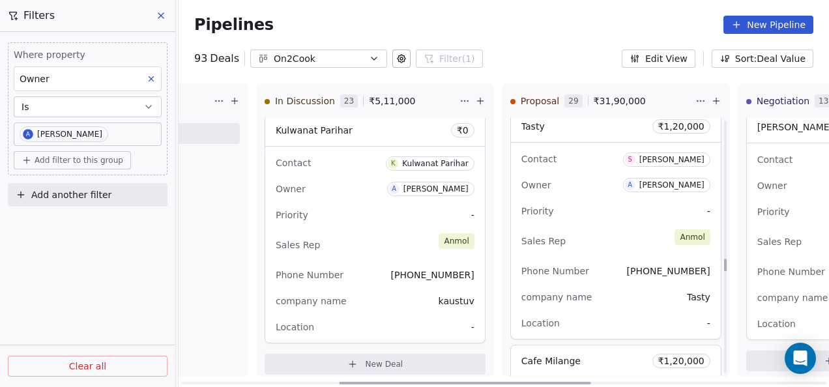
click at [609, 267] on div "Phone Number [PHONE_NUMBER]" at bounding box center [616, 271] width 189 height 21
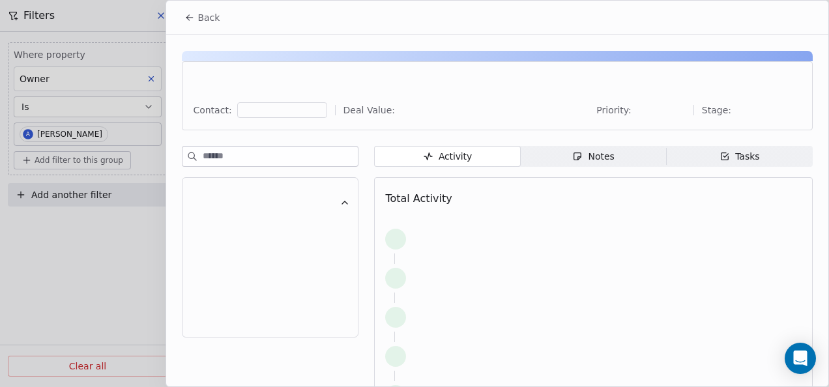
click at [630, 149] on span "Notes Notes" at bounding box center [594, 156] width 146 height 21
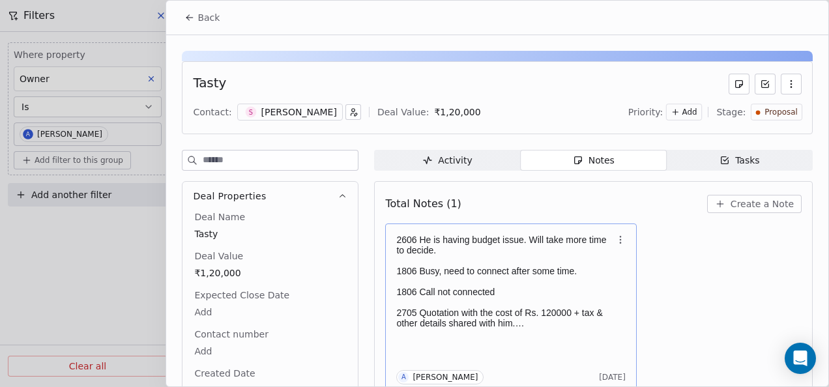
click at [558, 243] on p "2606 He is having budget issue. Will take more time to decide." at bounding box center [504, 245] width 216 height 21
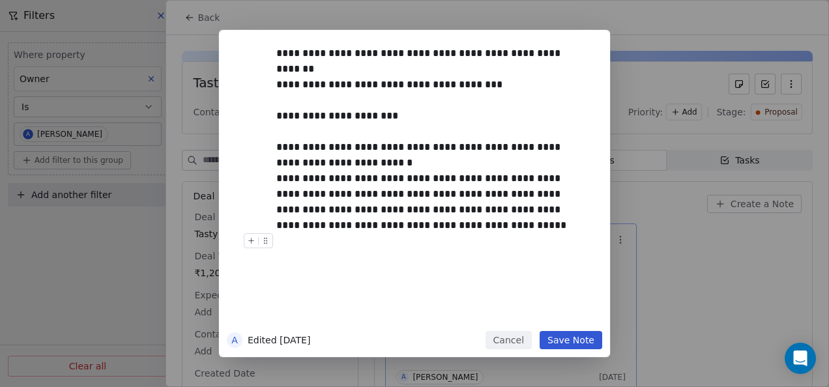
click at [522, 342] on button "Cancel" at bounding box center [509, 340] width 46 height 18
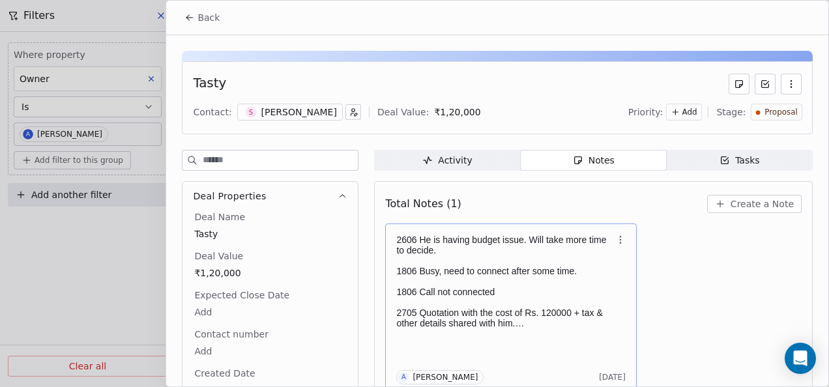
scroll to position [5, 0]
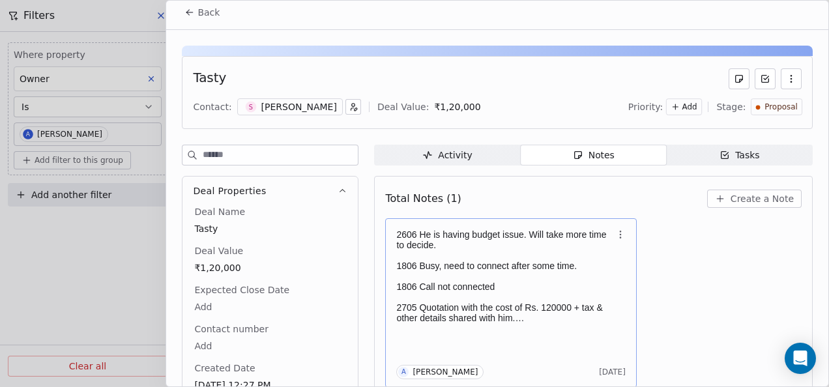
click at [188, 12] on icon at bounding box center [189, 12] width 10 height 10
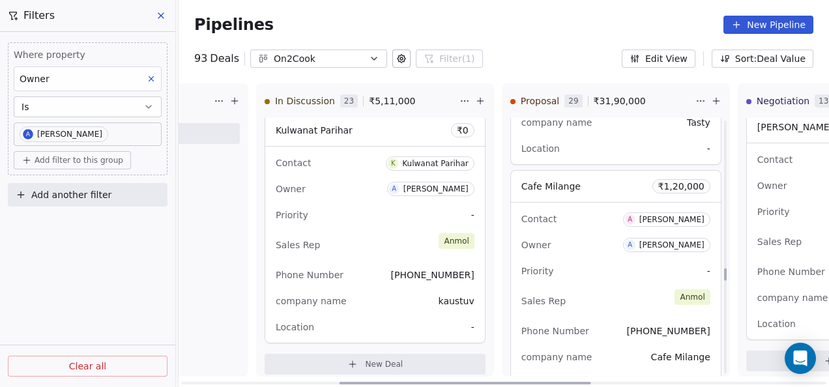
scroll to position [3020, 0]
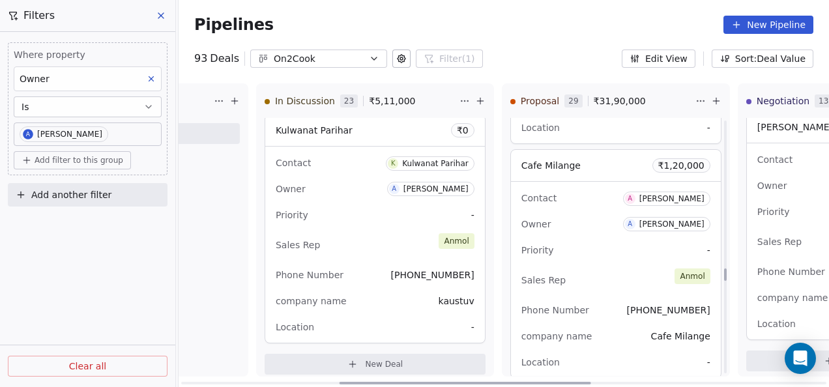
click at [602, 242] on div "Priority -" at bounding box center [616, 250] width 189 height 21
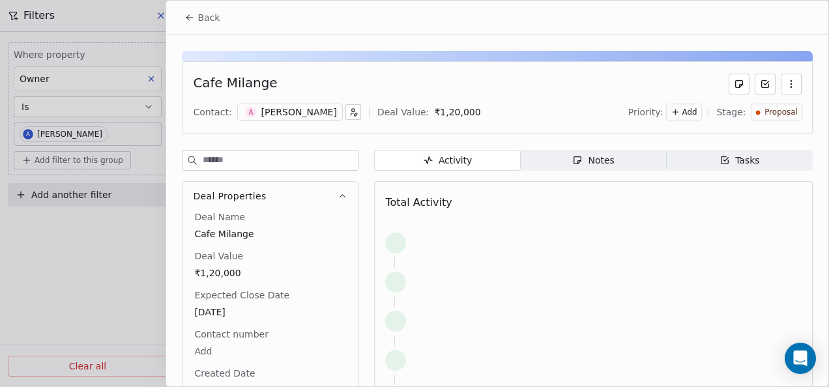
click at [596, 158] on div "Notes" at bounding box center [593, 161] width 42 height 14
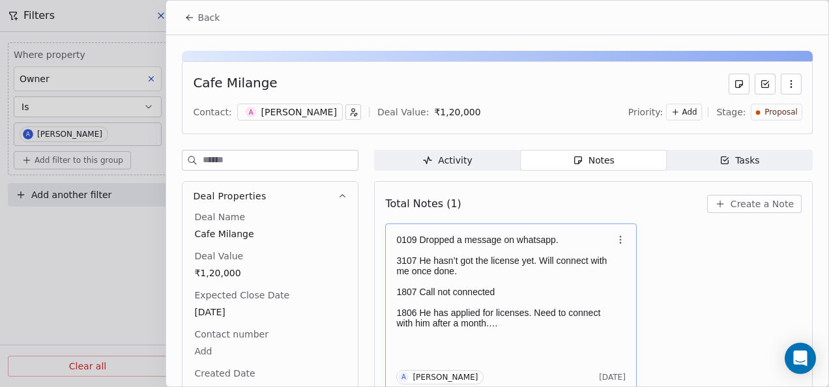
click at [522, 265] on p "3107 He hasn’t got the license yet. Will connect with me once done." at bounding box center [504, 266] width 216 height 21
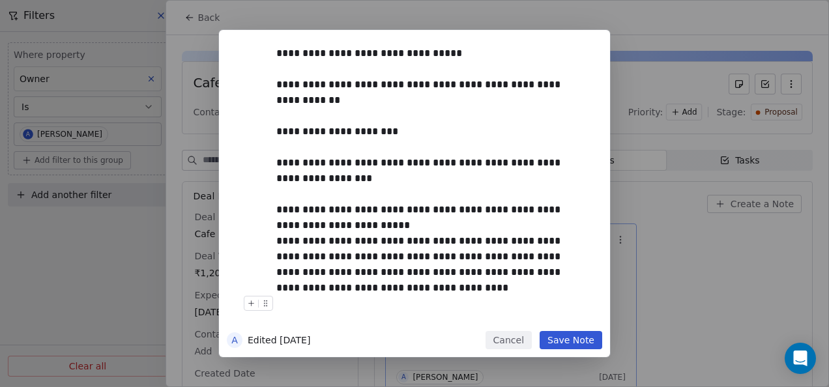
click at [494, 338] on button "Cancel" at bounding box center [509, 340] width 46 height 18
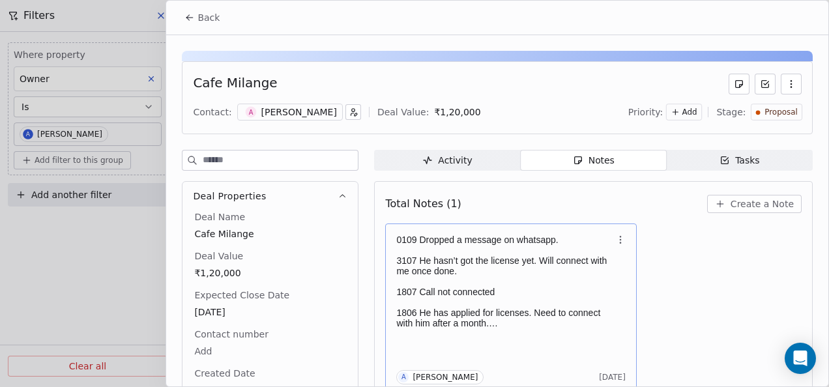
scroll to position [5, 0]
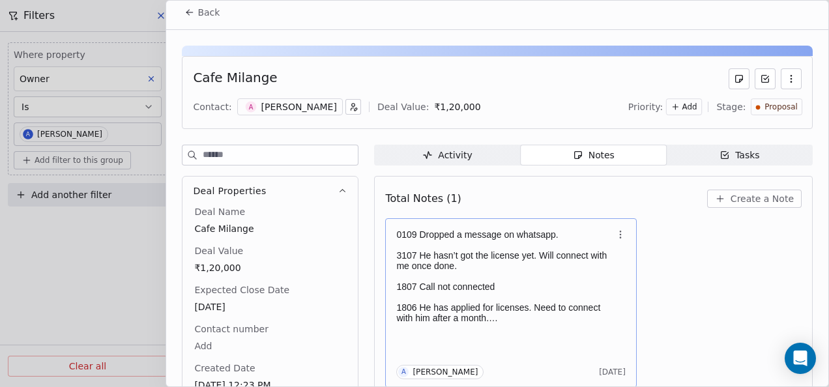
click at [486, 276] on p at bounding box center [504, 276] width 216 height 10
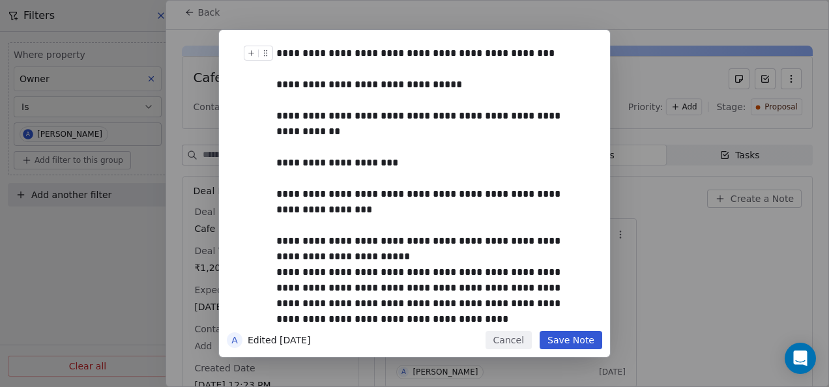
click at [587, 338] on button "Save Note" at bounding box center [571, 340] width 63 height 18
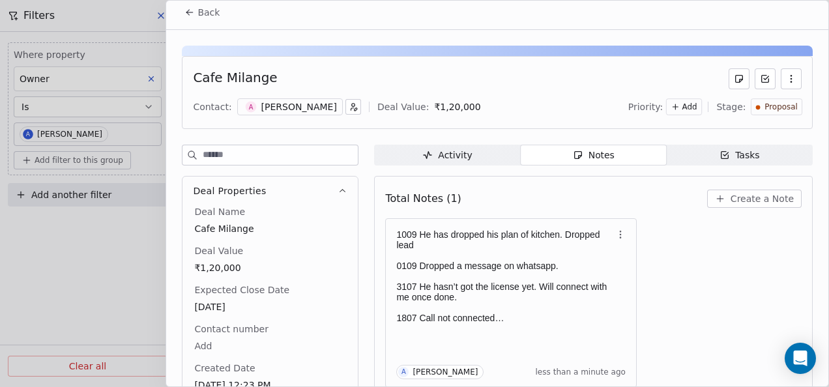
click at [756, 109] on div "Proposal" at bounding box center [777, 107] width 42 height 11
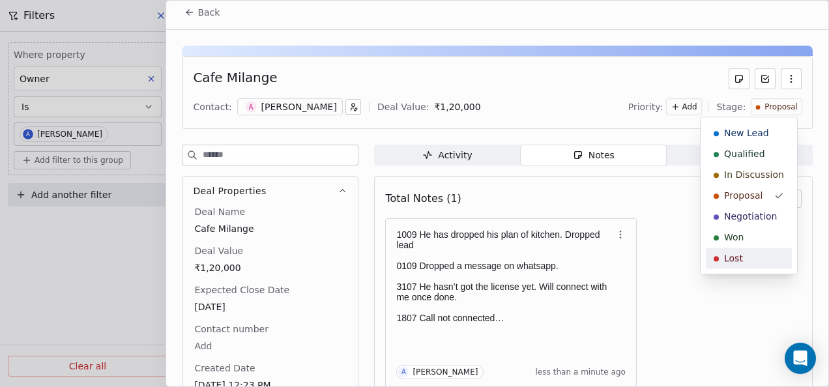
click at [746, 271] on div "New Lead Qualified In Discussion Proposal Negotiation Won Lost" at bounding box center [749, 195] width 96 height 156
click at [755, 256] on div "Lost" at bounding box center [749, 258] width 70 height 13
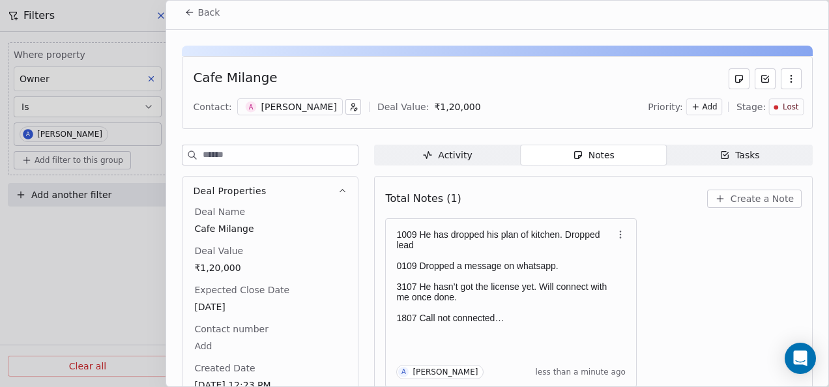
click at [198, 13] on span "Back" at bounding box center [209, 12] width 22 height 13
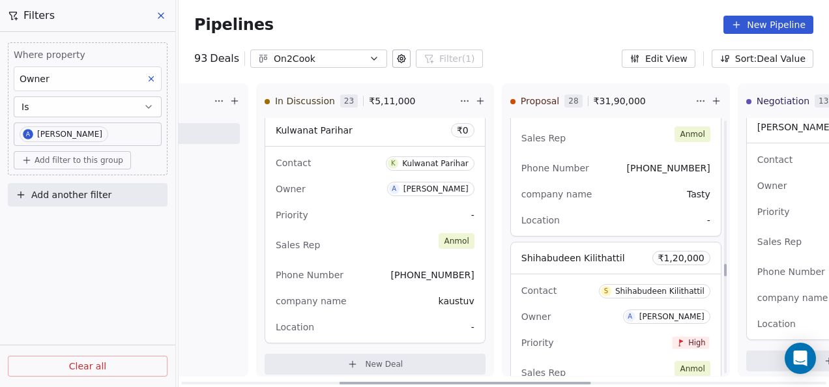
scroll to position [2954, 0]
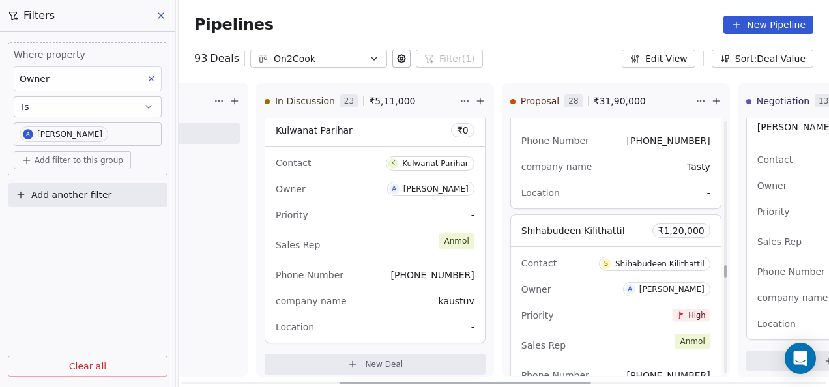
click at [573, 284] on div "Owner A [PERSON_NAME]" at bounding box center [616, 289] width 189 height 21
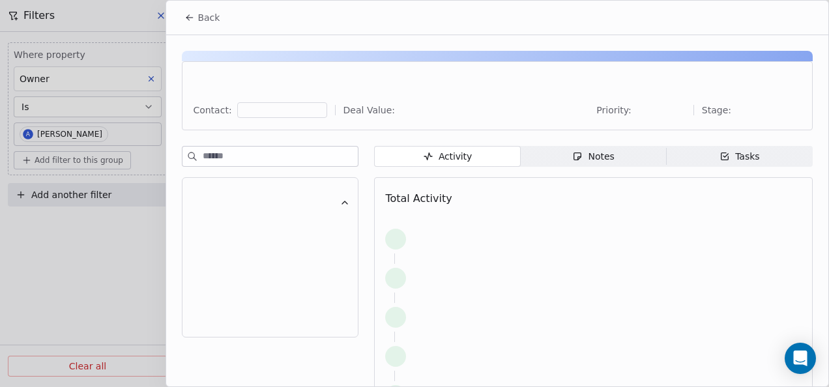
click at [611, 151] on span "Notes Notes" at bounding box center [594, 156] width 146 height 21
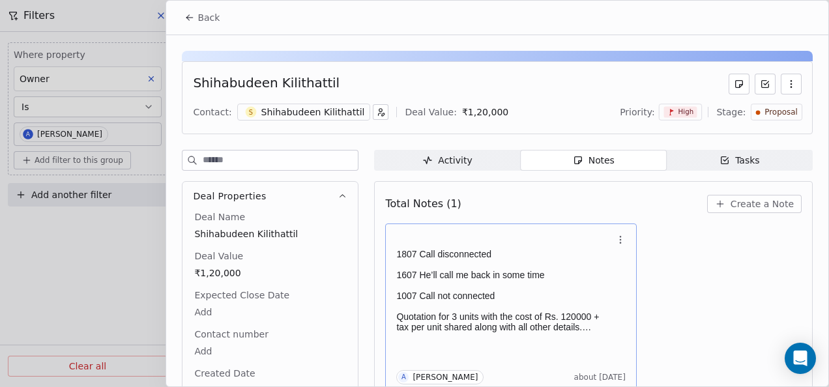
click at [542, 319] on p "Quotation for 3 units with the cost of Rs. 120000 + tax per unit shared along w…" at bounding box center [504, 322] width 216 height 21
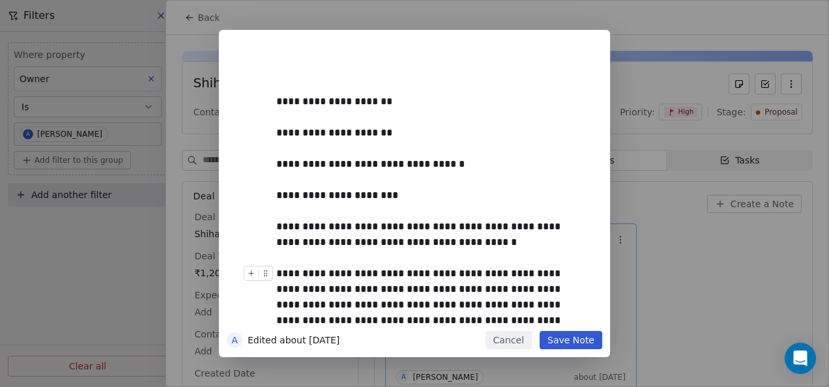
click at [552, 339] on button "Save Note" at bounding box center [571, 340] width 63 height 18
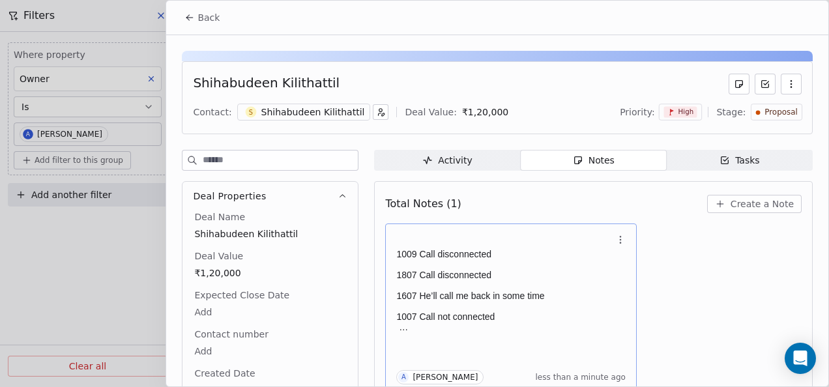
scroll to position [5, 0]
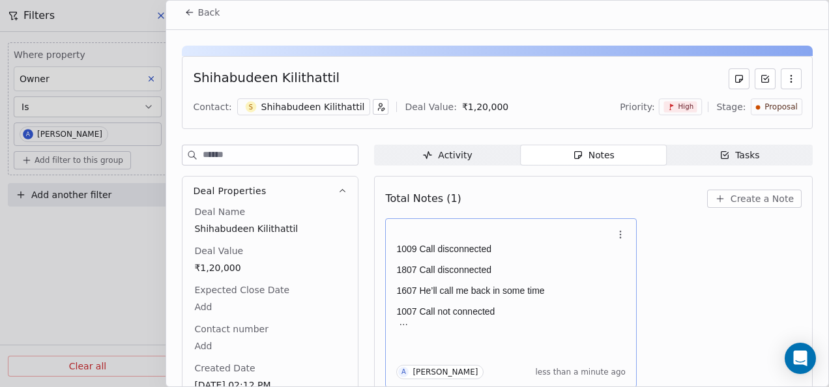
click at [199, 7] on span "Back" at bounding box center [209, 12] width 22 height 13
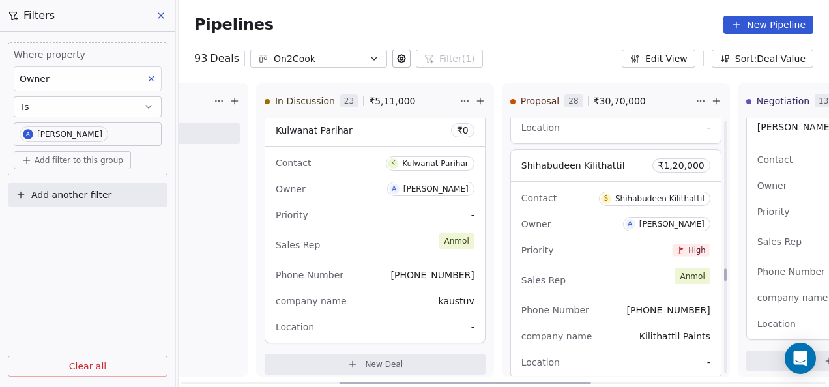
scroll to position [3085, 0]
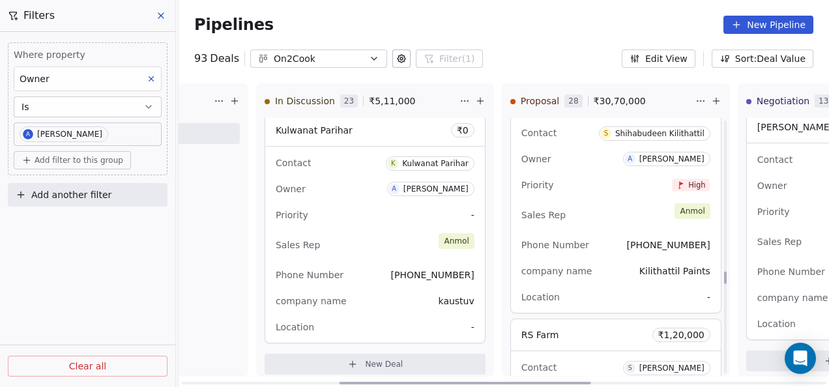
click at [583, 299] on div "Location -" at bounding box center [616, 297] width 189 height 21
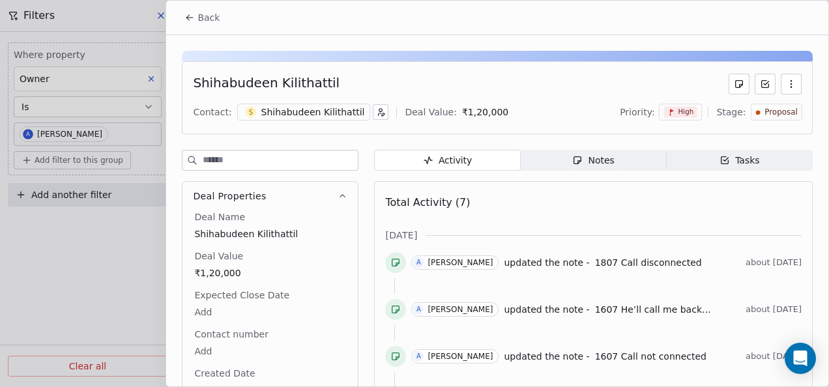
click at [595, 154] on div "Notes" at bounding box center [593, 161] width 42 height 14
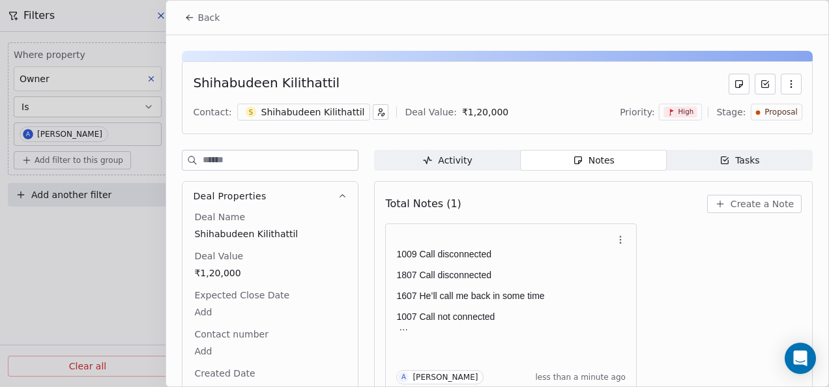
click at [190, 12] on icon at bounding box center [189, 17] width 10 height 10
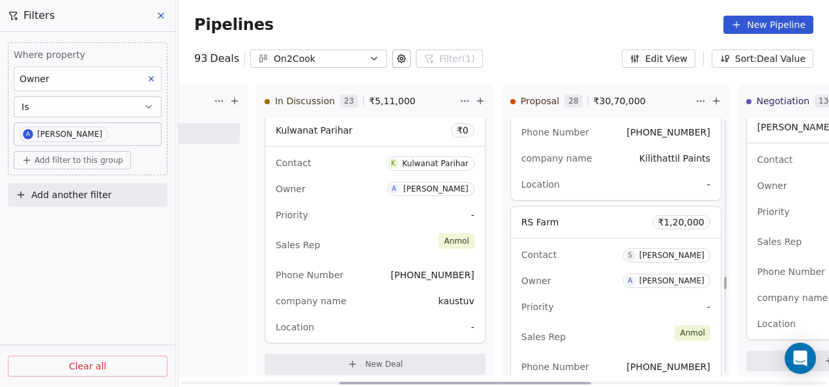
scroll to position [3215, 0]
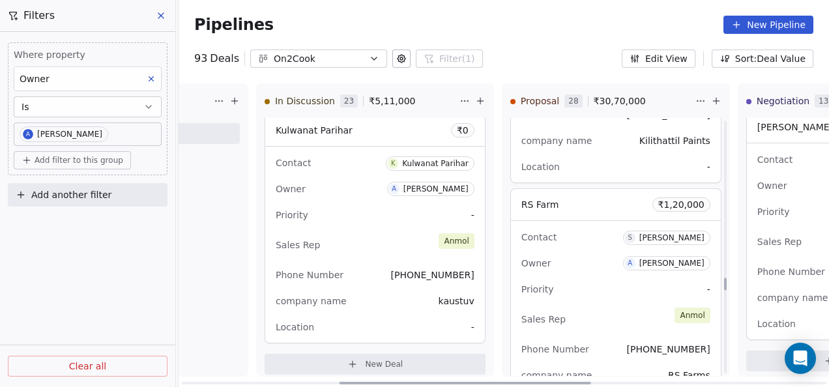
click at [617, 284] on div "Priority -" at bounding box center [616, 289] width 189 height 21
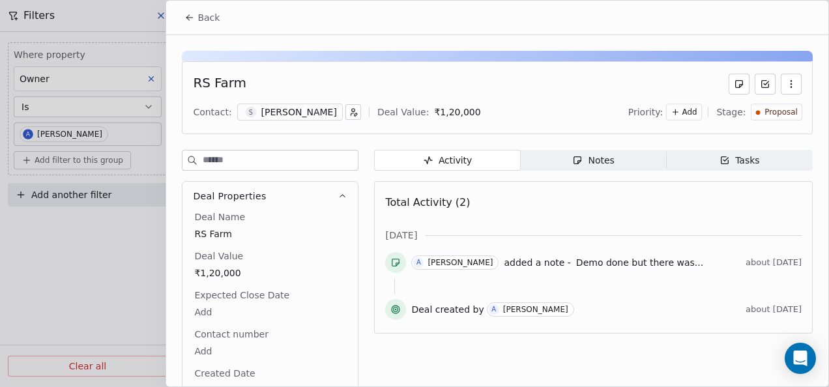
click at [595, 167] on span "Notes Notes" at bounding box center [594, 160] width 146 height 21
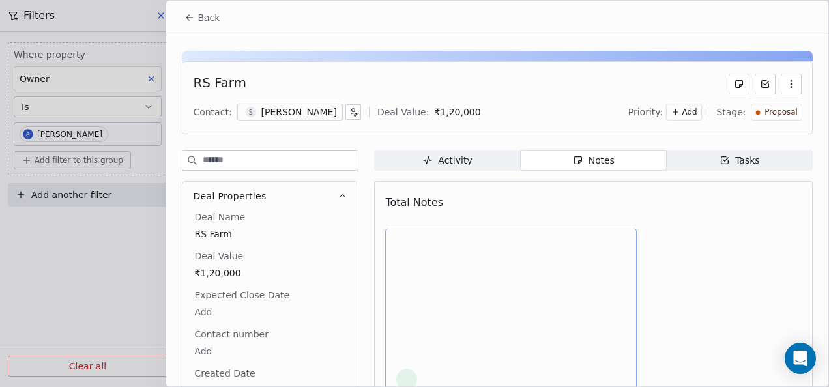
click at [507, 336] on div at bounding box center [510, 313] width 229 height 153
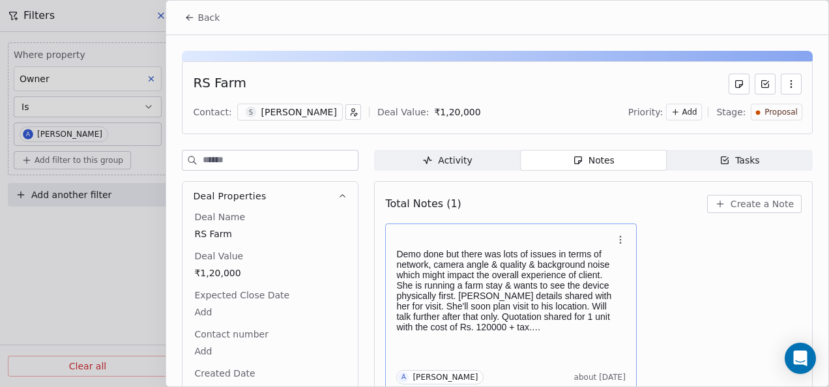
click at [465, 289] on p "Demo done but there was lots of issues in terms of network, camera angle & qual…" at bounding box center [504, 290] width 216 height 83
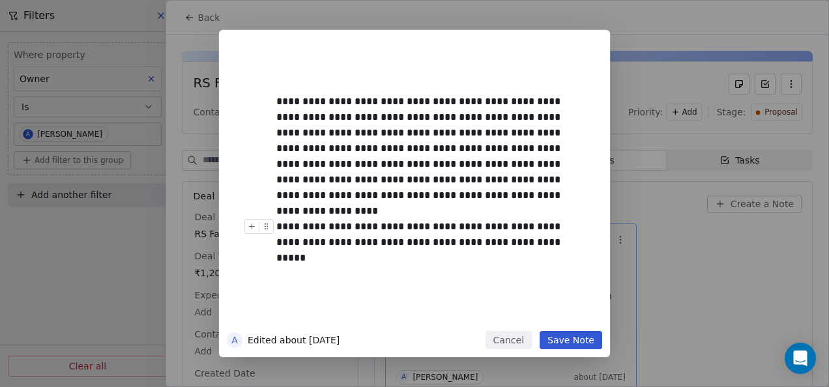
click at [424, 222] on div "**********" at bounding box center [429, 234] width 306 height 31
click at [305, 91] on div "**********" at bounding box center [434, 188] width 316 height 278
click at [280, 95] on div "**********" at bounding box center [429, 149] width 306 height 110
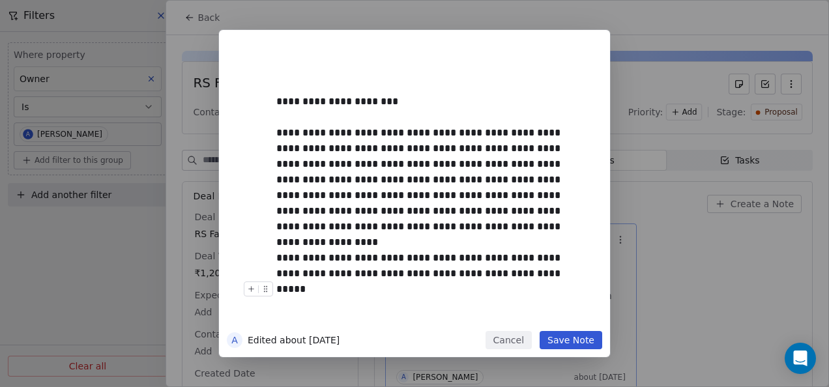
click at [559, 344] on button "Save Note" at bounding box center [571, 340] width 63 height 18
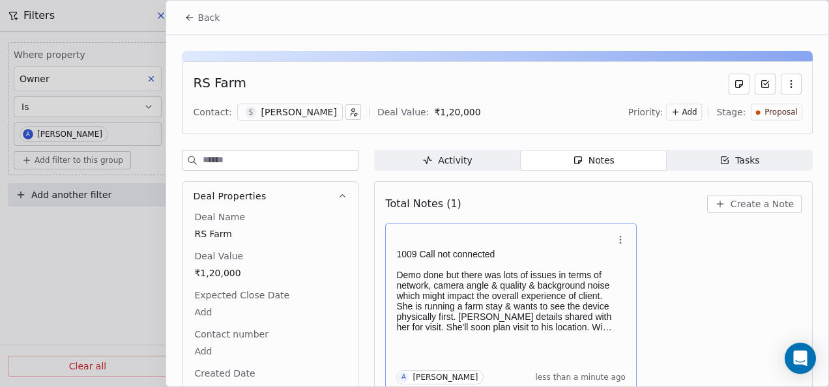
scroll to position [5, 0]
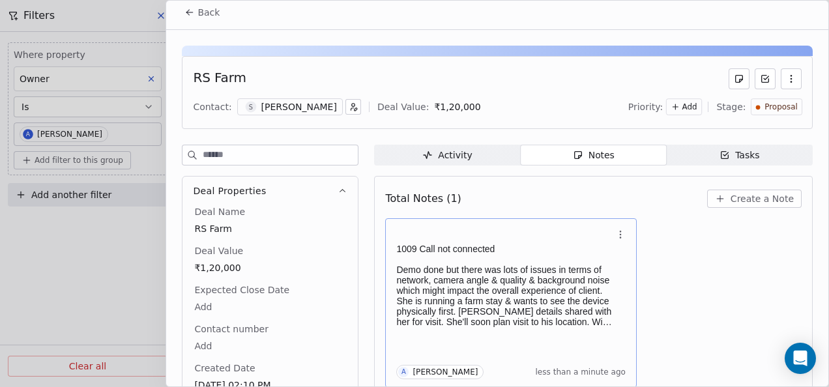
click at [179, 12] on button "Back" at bounding box center [202, 12] width 51 height 23
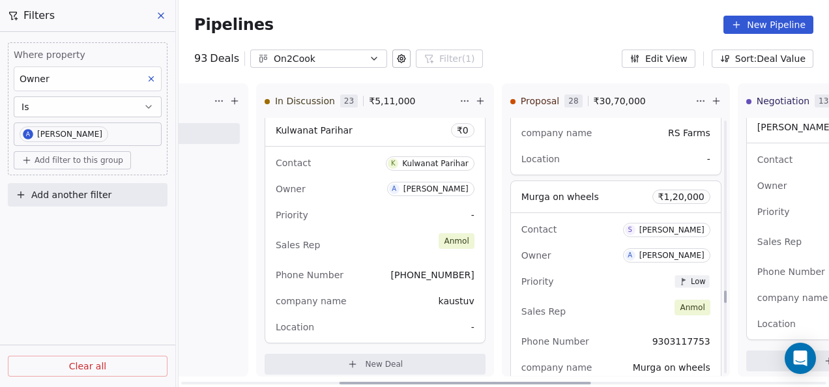
scroll to position [3476, 0]
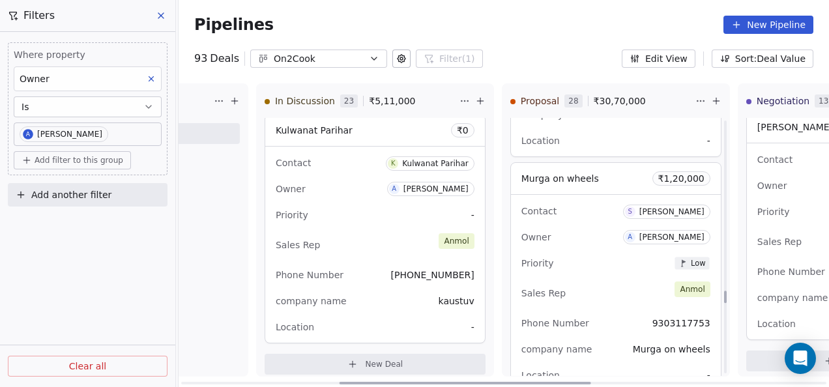
click at [629, 302] on div "Contact S [PERSON_NAME] Owner A [PERSON_NAME] Priority Low Sales Rep [PERSON_NA…" at bounding box center [616, 293] width 210 height 196
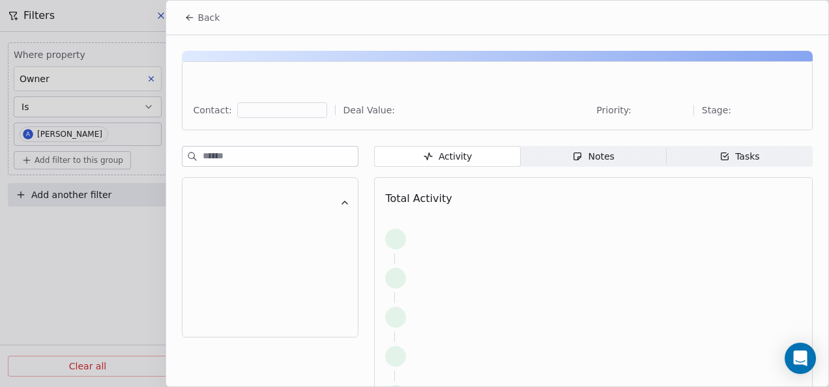
click at [580, 158] on div "Notes" at bounding box center [593, 157] width 42 height 14
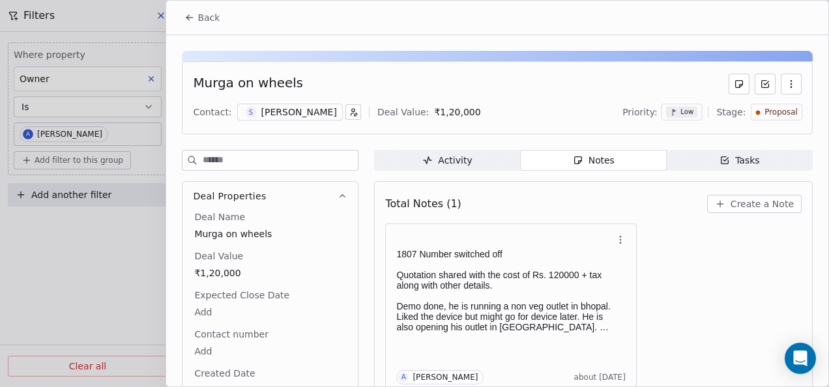
click at [196, 18] on button "Back" at bounding box center [202, 17] width 51 height 23
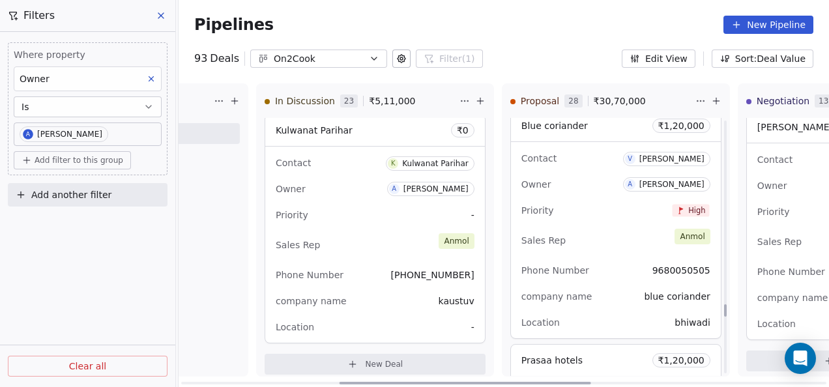
scroll to position [3737, 0]
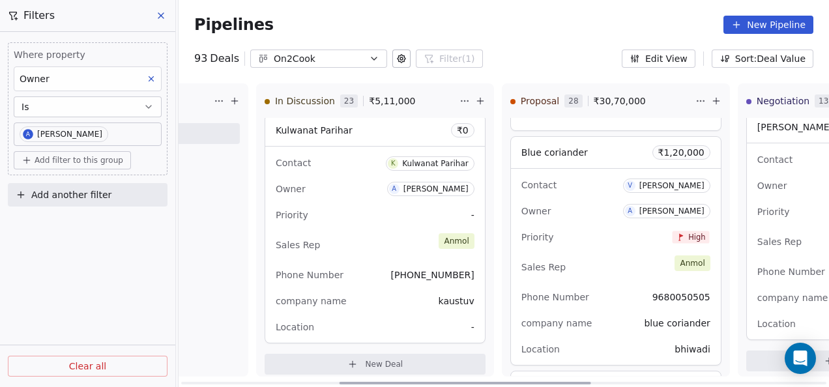
click at [611, 241] on div "Contact V [PERSON_NAME] Owner A [PERSON_NAME] Priority High Sales Rep [PERSON_N…" at bounding box center [616, 267] width 210 height 196
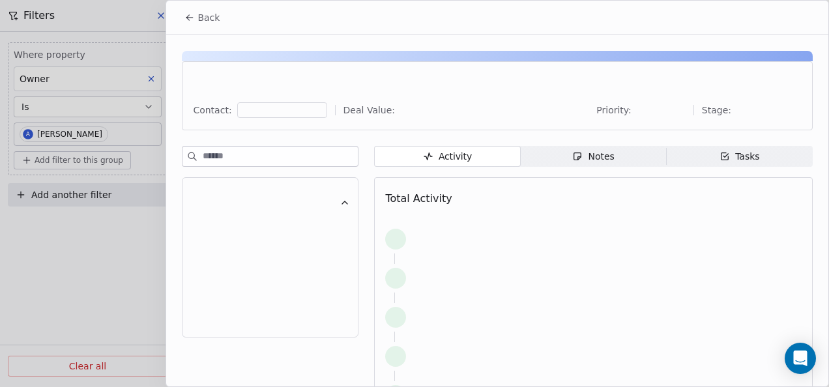
click at [586, 165] on span "Notes Notes" at bounding box center [594, 156] width 146 height 21
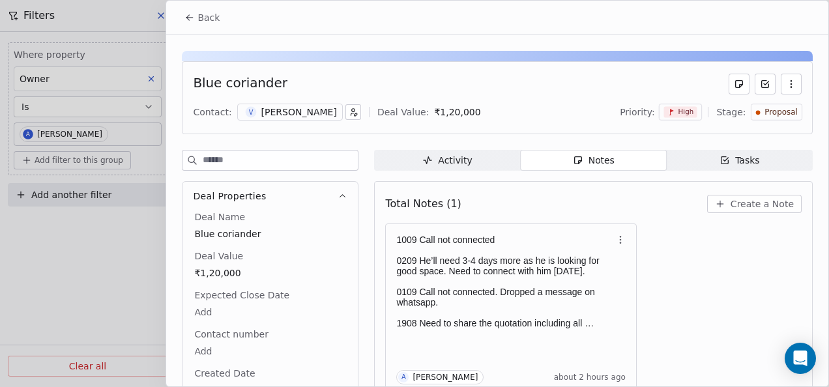
click at [198, 20] on span "Back" at bounding box center [209, 17] width 22 height 13
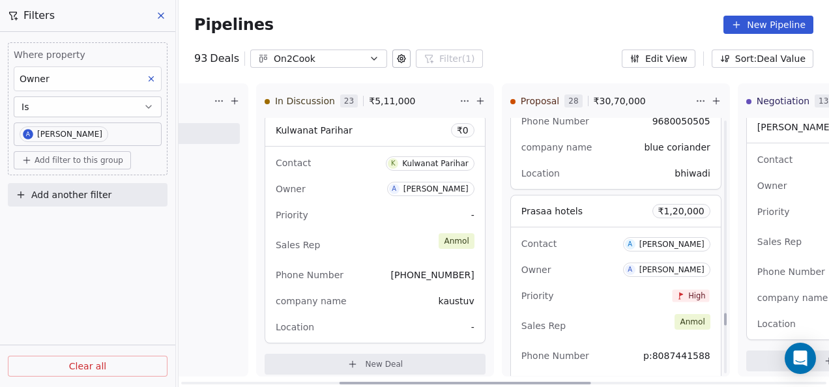
scroll to position [3932, 0]
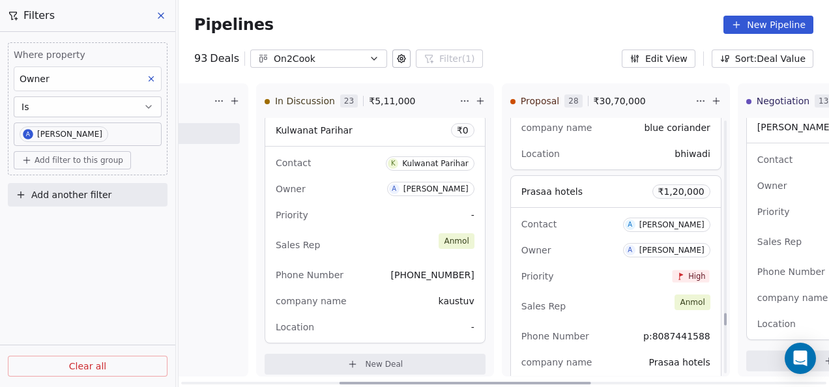
click at [572, 267] on div "Priority High" at bounding box center [616, 276] width 189 height 21
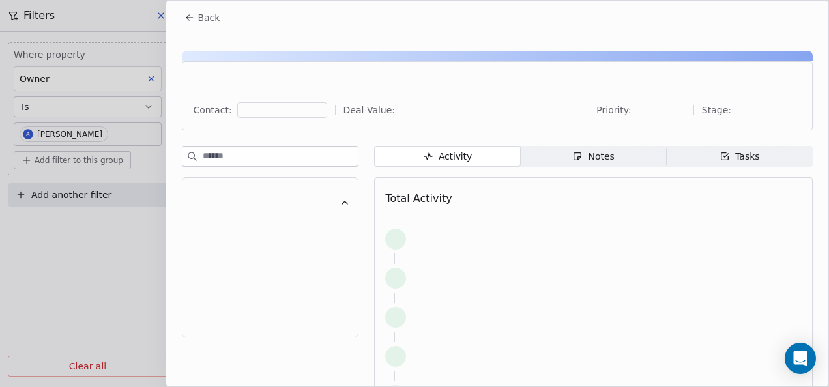
click at [562, 171] on div "Activity Activity Notes Notes Tasks Tasks Total Activity" at bounding box center [593, 311] width 439 height 330
click at [563, 151] on span "Notes Notes" at bounding box center [594, 156] width 146 height 21
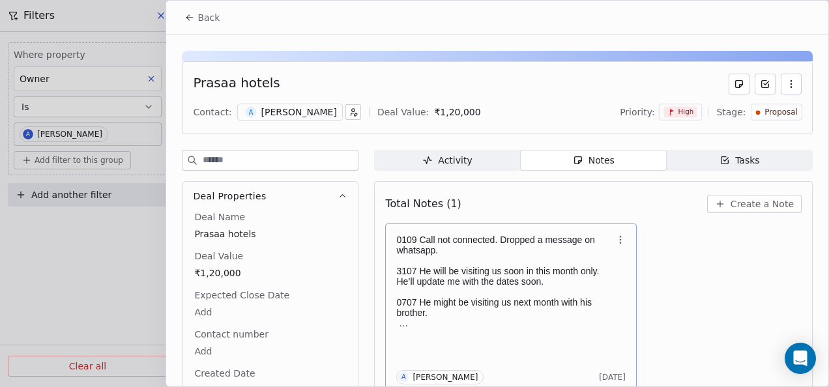
click at [571, 274] on p "3107 He will be visiting us soon in this month only. He’ll update me with the d…" at bounding box center [504, 276] width 216 height 21
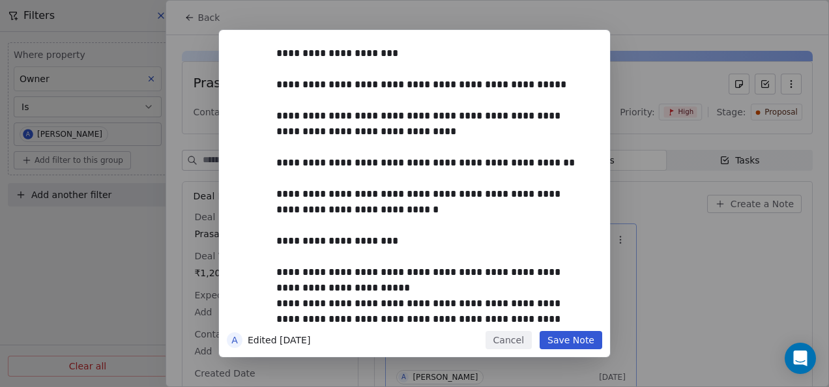
click at [581, 344] on button "Save Note" at bounding box center [571, 340] width 63 height 18
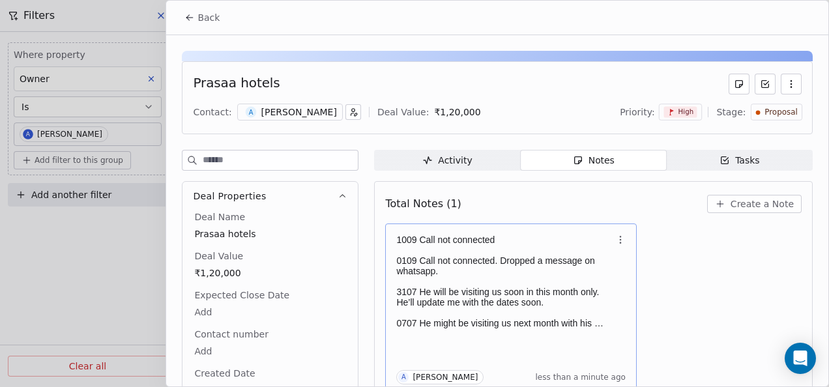
scroll to position [5, 0]
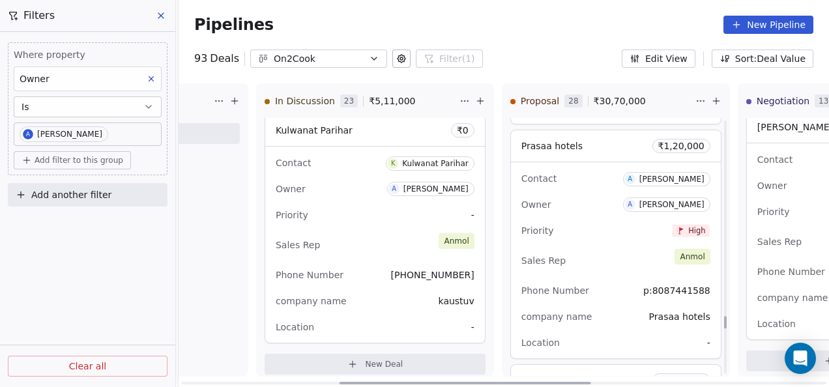
scroll to position [3997, 0]
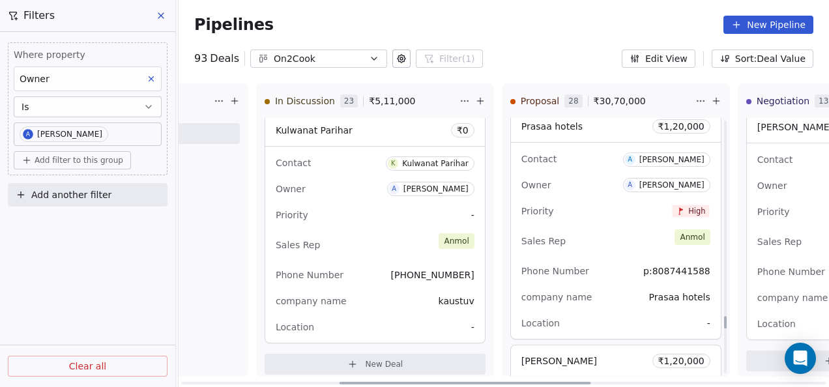
click at [623, 246] on div "Sales Rep [PERSON_NAME]" at bounding box center [616, 241] width 189 height 29
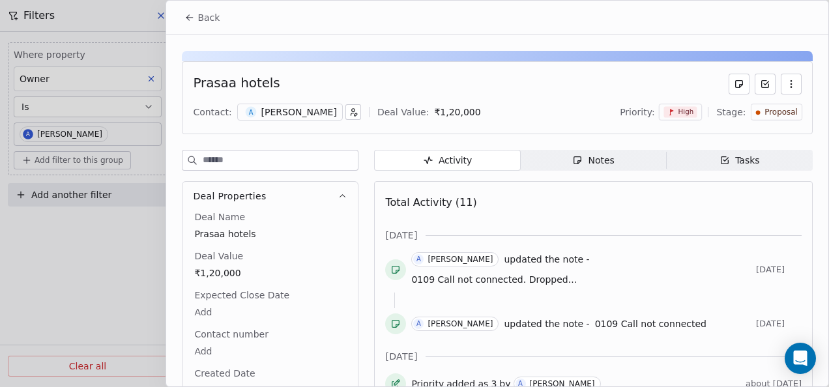
click at [606, 166] on div "Notes" at bounding box center [593, 161] width 42 height 14
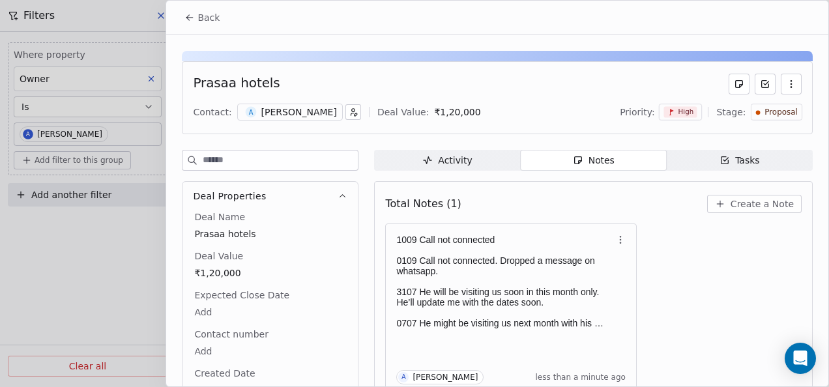
click at [194, 22] on icon at bounding box center [189, 17] width 10 height 10
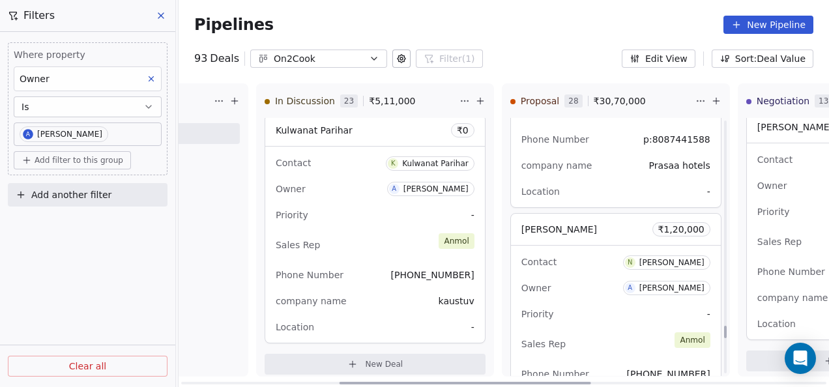
scroll to position [4193, 0]
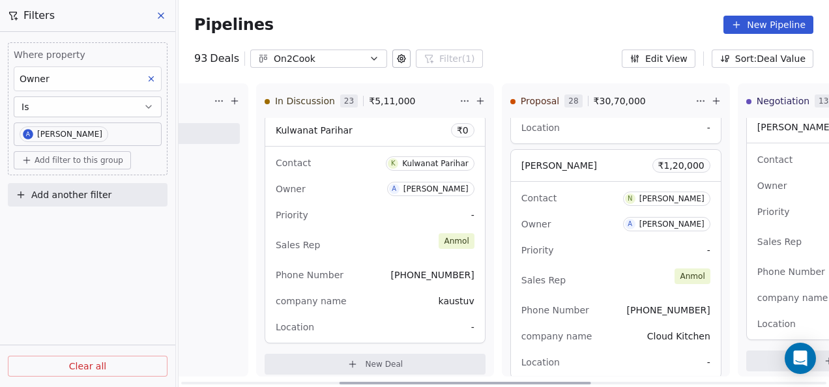
click at [574, 256] on div "Contact N Nikhil Makode Owner A Anmol Soni Priority - Sales Rep Anmol Phone Num…" at bounding box center [616, 280] width 210 height 196
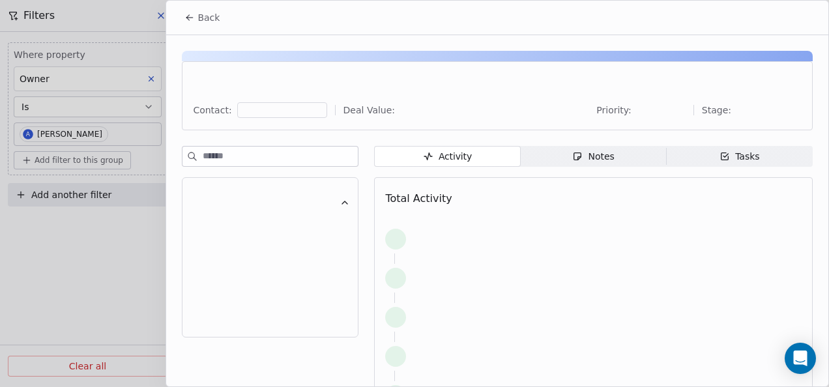
click at [583, 162] on div "Notes" at bounding box center [593, 157] width 42 height 14
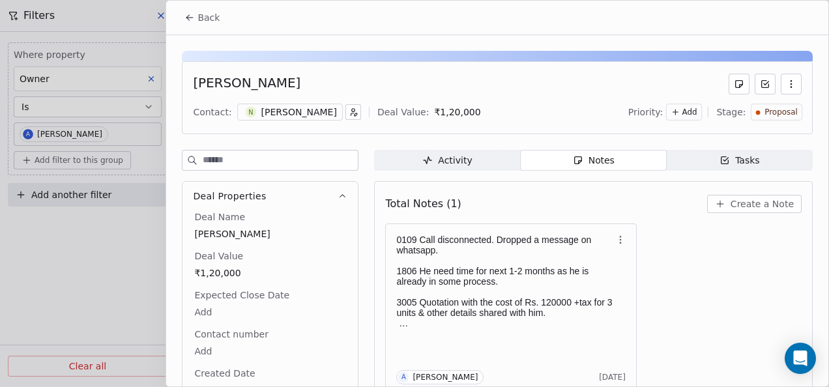
click at [201, 27] on button "Back" at bounding box center [202, 17] width 51 height 23
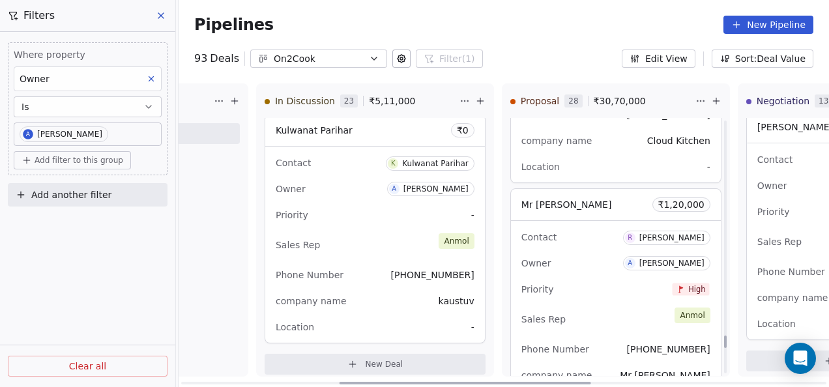
scroll to position [4454, 0]
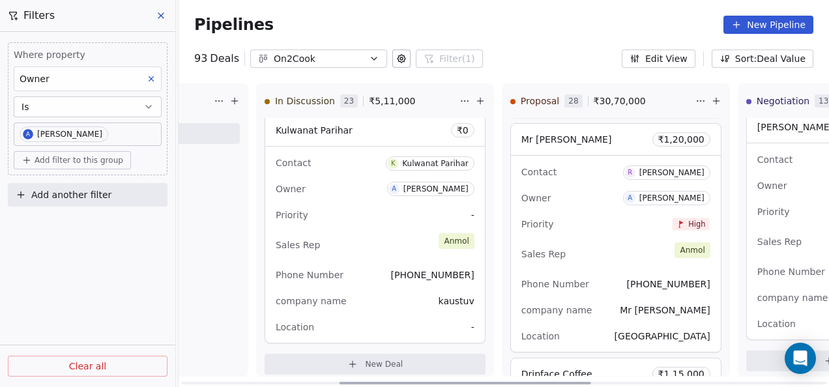
click at [619, 300] on div "company name Mr Cafe" at bounding box center [616, 310] width 189 height 21
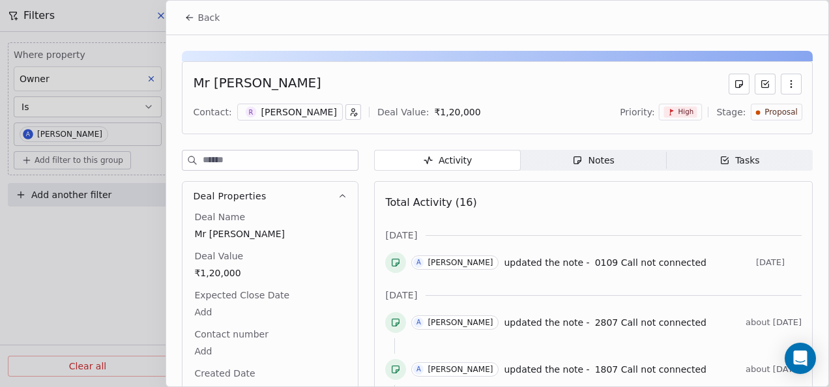
click at [595, 163] on div "Notes" at bounding box center [593, 161] width 42 height 14
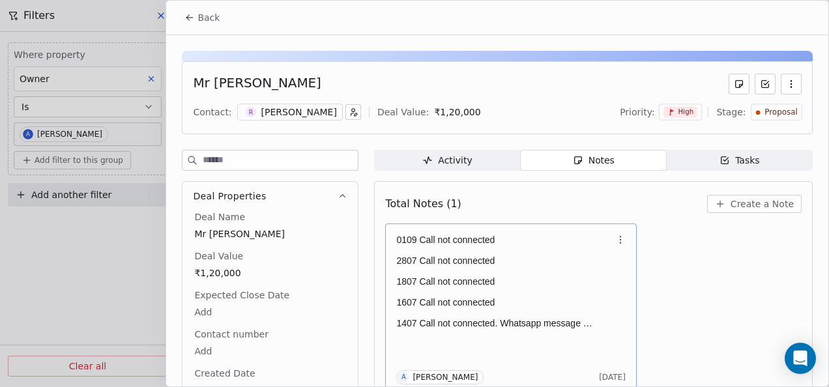
click at [496, 291] on p at bounding box center [504, 292] width 216 height 10
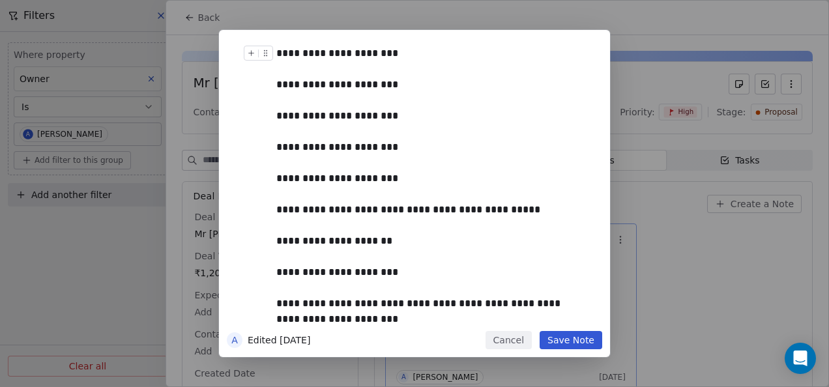
click at [375, 50] on div "**********" at bounding box center [429, 54] width 306 height 16
click at [557, 338] on button "Save Note" at bounding box center [571, 340] width 63 height 18
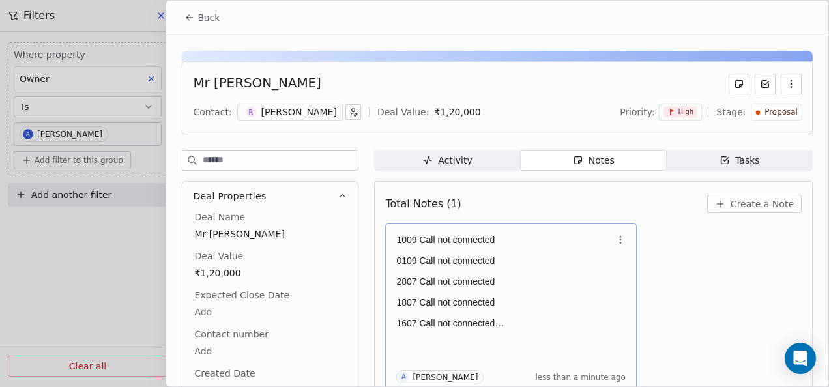
scroll to position [5, 0]
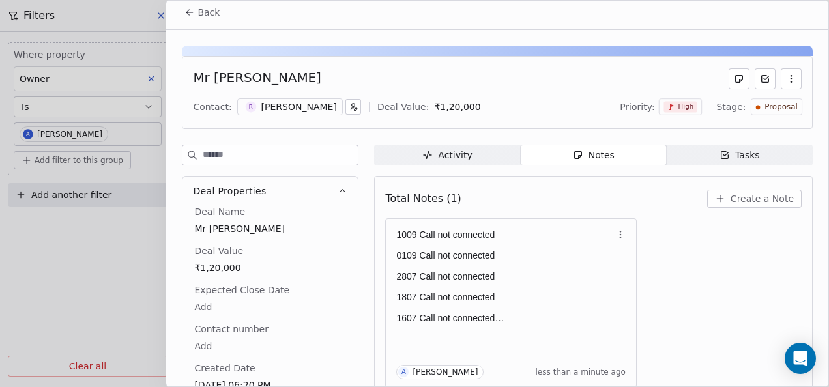
click at [186, 20] on button "Back" at bounding box center [202, 12] width 51 height 23
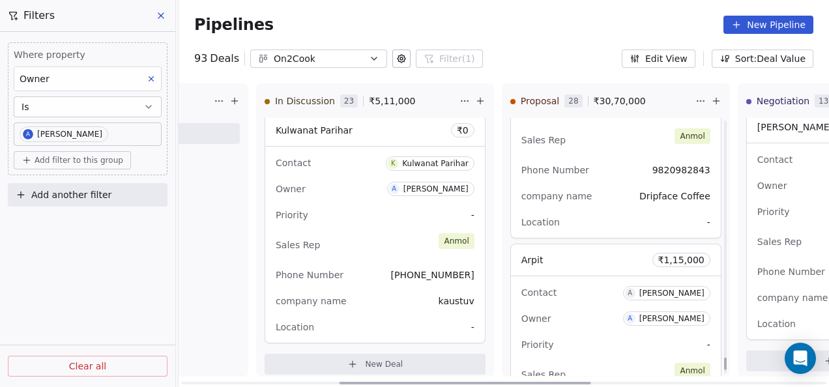
scroll to position [4845, 0]
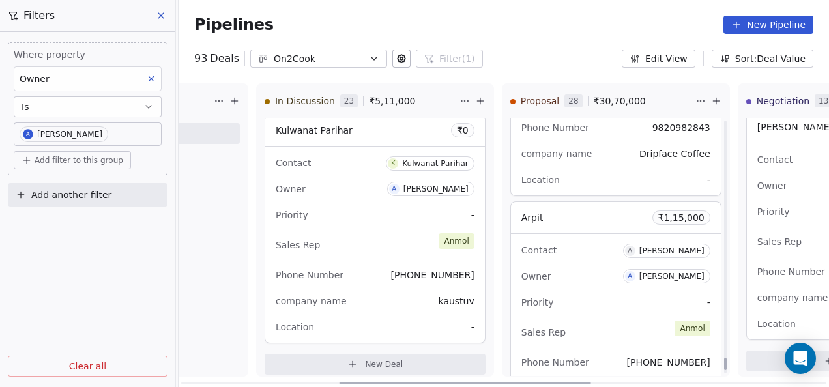
click at [608, 266] on div "Owner A [PERSON_NAME]" at bounding box center [616, 276] width 189 height 21
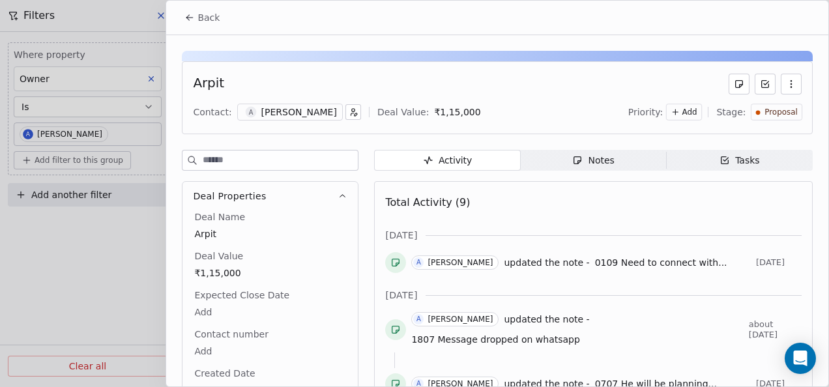
click at [579, 167] on span "Notes Notes" at bounding box center [594, 160] width 146 height 21
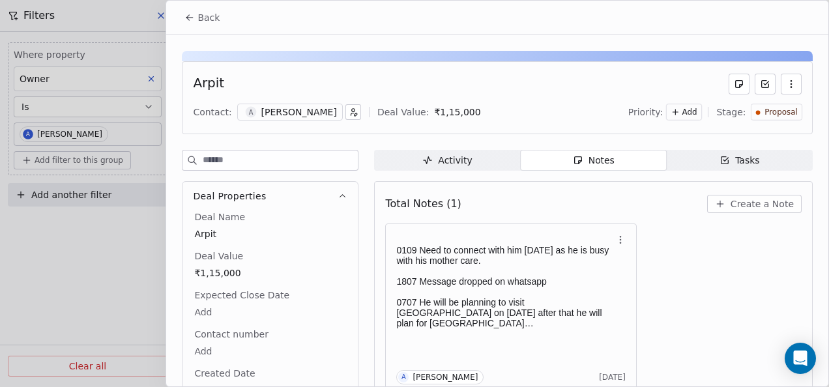
click at [579, 167] on span "Notes Notes" at bounding box center [594, 160] width 146 height 21
drag, startPoint x: 497, startPoint y: 372, endPoint x: 605, endPoint y: 420, distance: 118.7
click at [605, 387] on html "On2Cook India Pvt. Ltd. Contacts People Marketing Workflows Campaigns Sales Pip…" at bounding box center [414, 193] width 829 height 387
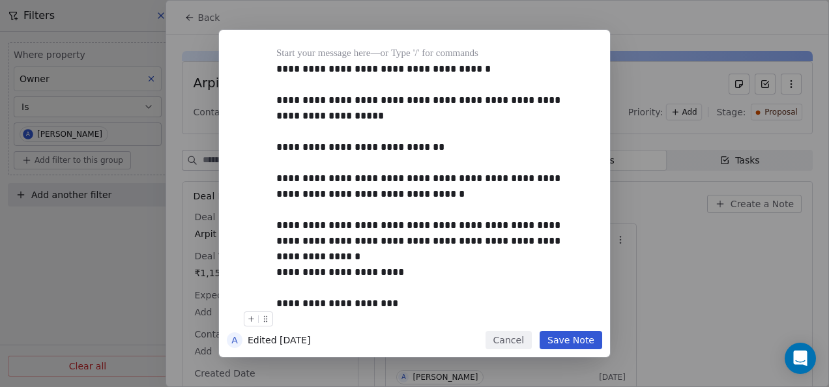
click at [588, 340] on button "Save Note" at bounding box center [571, 340] width 63 height 18
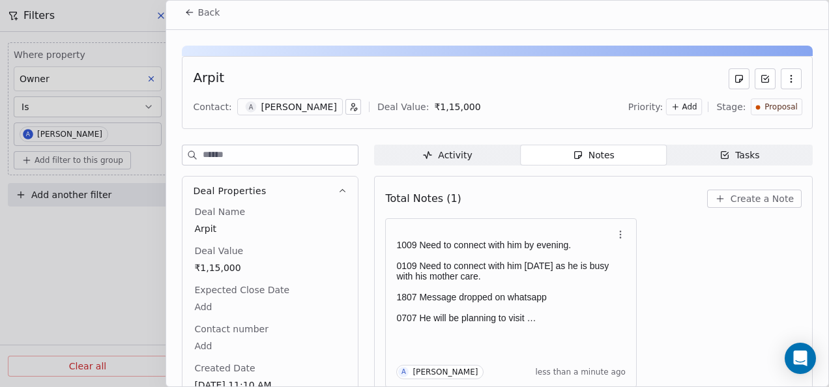
click at [209, 10] on span "Back" at bounding box center [209, 12] width 22 height 13
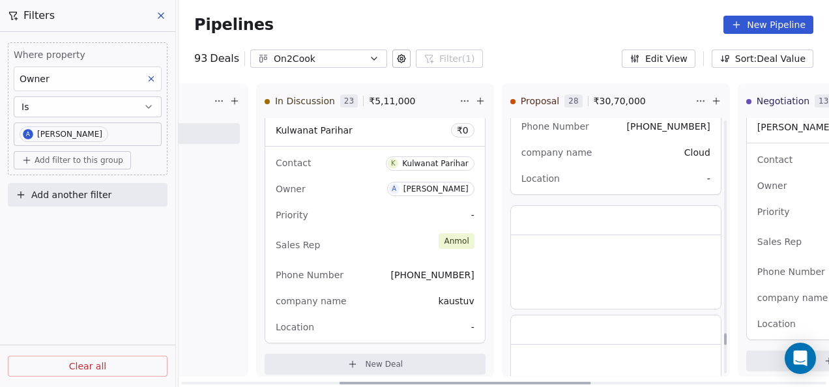
scroll to position [5101, 0]
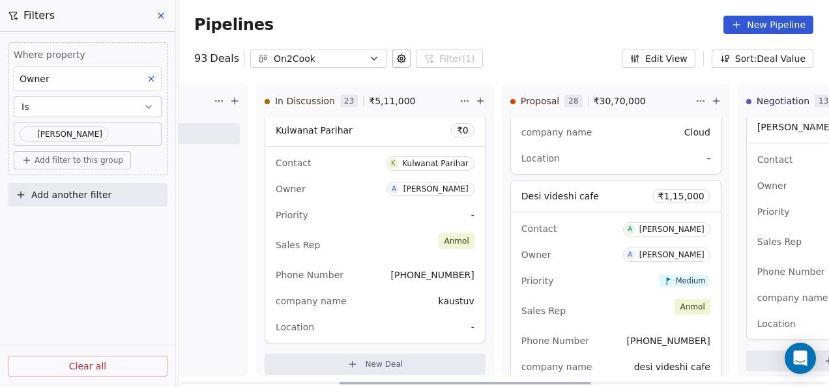
click at [595, 251] on div "Owner A [PERSON_NAME]" at bounding box center [616, 254] width 189 height 21
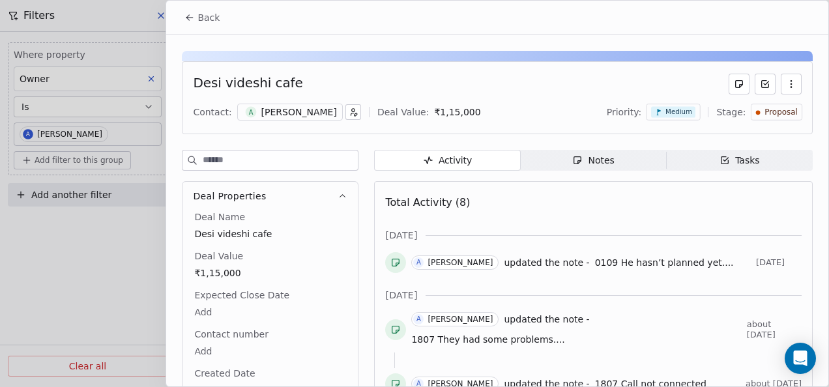
click at [576, 163] on icon "button" at bounding box center [577, 160] width 10 height 10
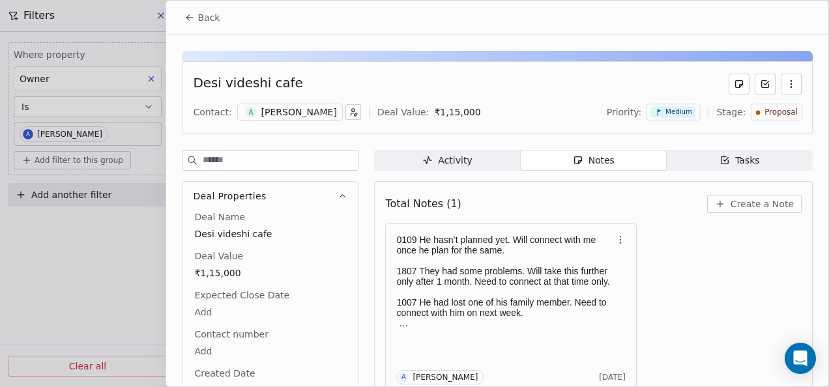
click at [181, 14] on button "Back" at bounding box center [202, 17] width 51 height 23
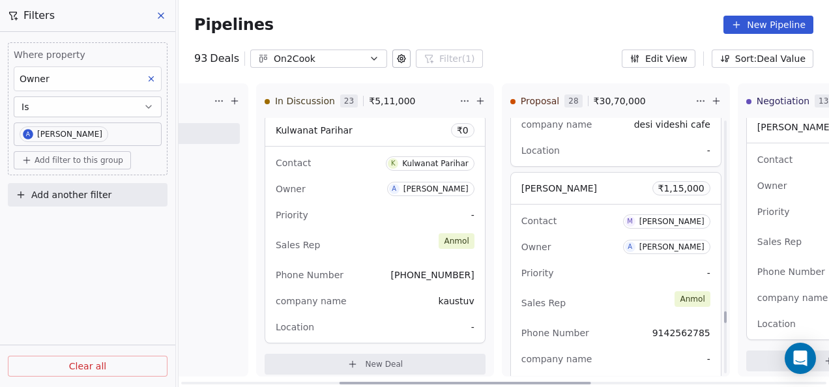
scroll to position [5362, 0]
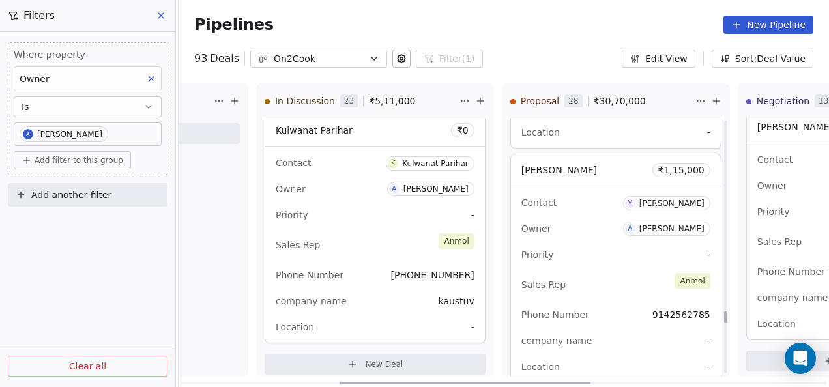
click at [573, 278] on div "Sales Rep [PERSON_NAME]" at bounding box center [616, 285] width 189 height 29
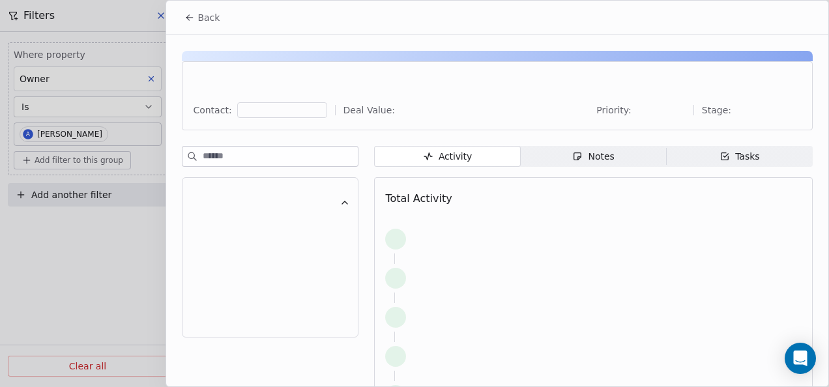
click at [581, 137] on div "Contact: Deal Value: Priority: Stage: Activity Activity Notes Notes Tasks Tasks…" at bounding box center [497, 255] width 662 height 441
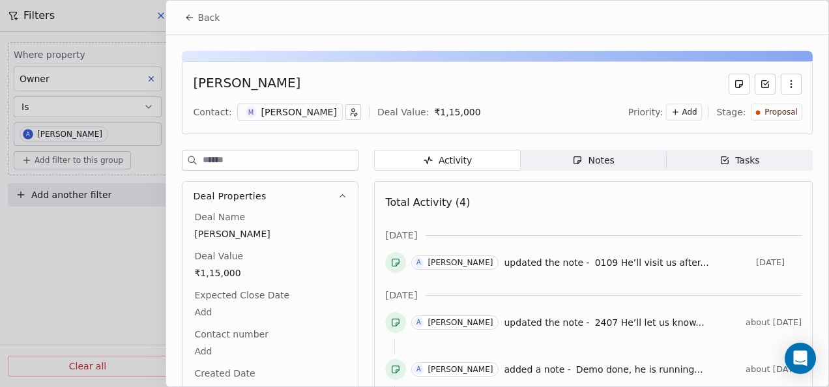
click at [583, 151] on span "Notes Notes" at bounding box center [594, 160] width 146 height 21
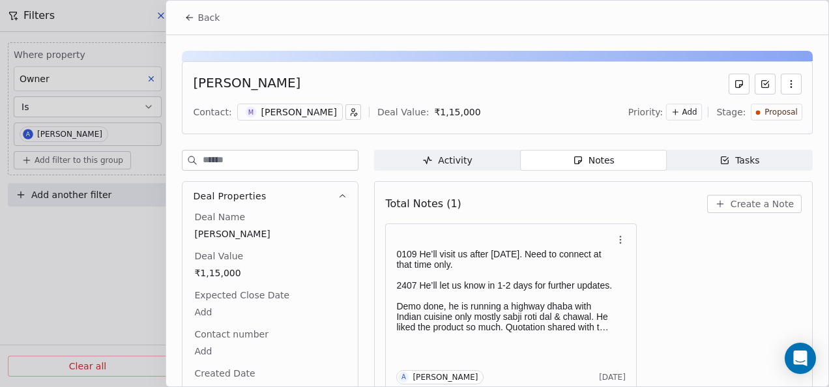
click at [194, 23] on button "Back" at bounding box center [202, 17] width 51 height 23
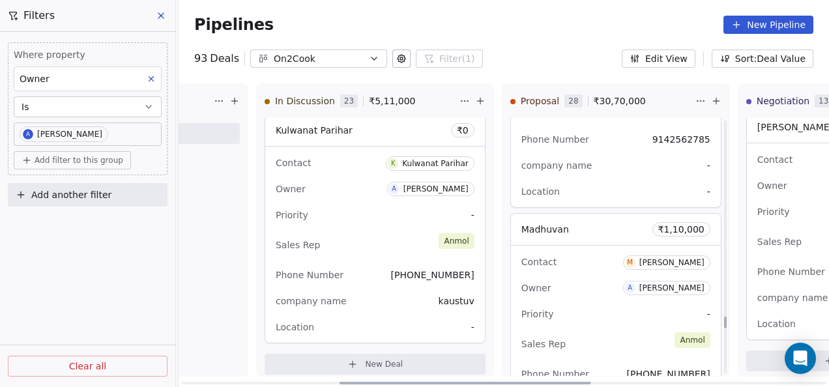
scroll to position [5557, 0]
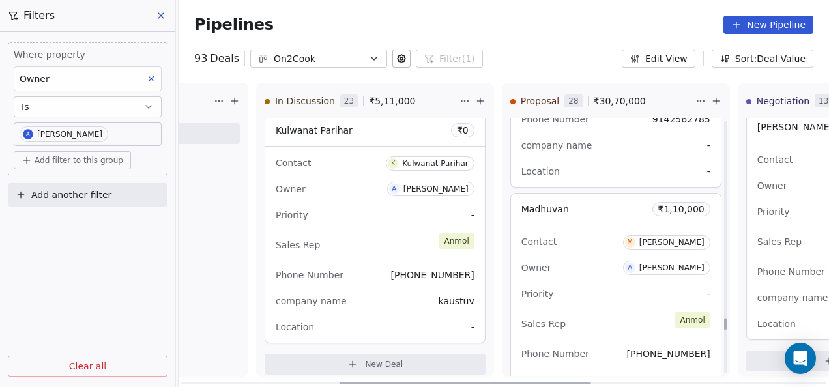
click at [598, 269] on div "Contact M Mangesh Saswade Owner A Anmol Soni Priority - Sales Rep Anmol Phone N…" at bounding box center [616, 324] width 210 height 196
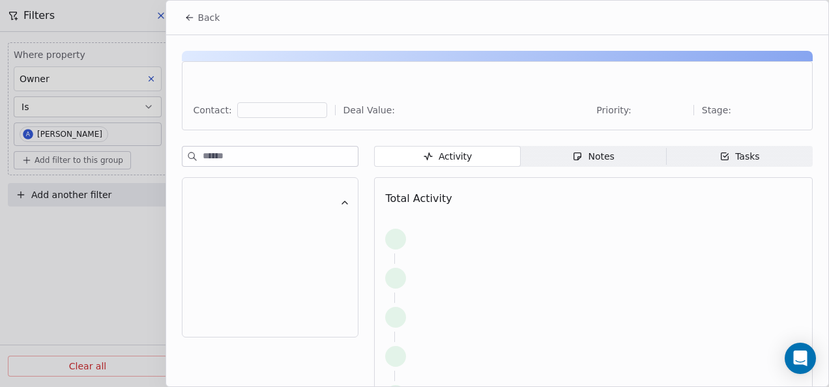
click at [535, 142] on div "Contact: Deal Value: Priority: Stage: Activity Activity Notes Notes Tasks Tasks…" at bounding box center [497, 255] width 662 height 441
click at [536, 154] on span "Notes Notes" at bounding box center [594, 156] width 146 height 21
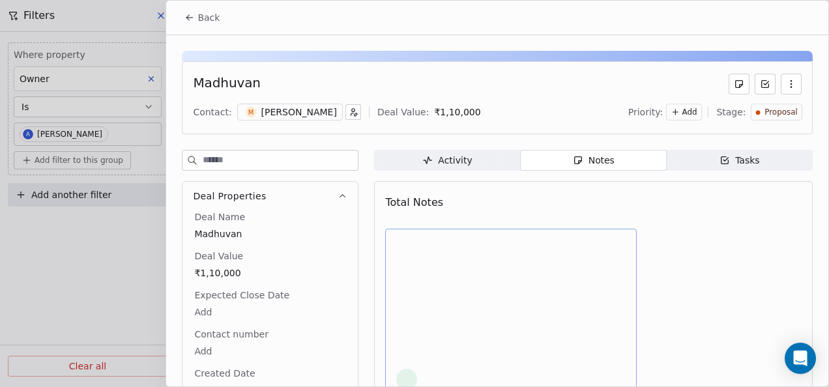
click at [545, 256] on div at bounding box center [510, 261] width 229 height 10
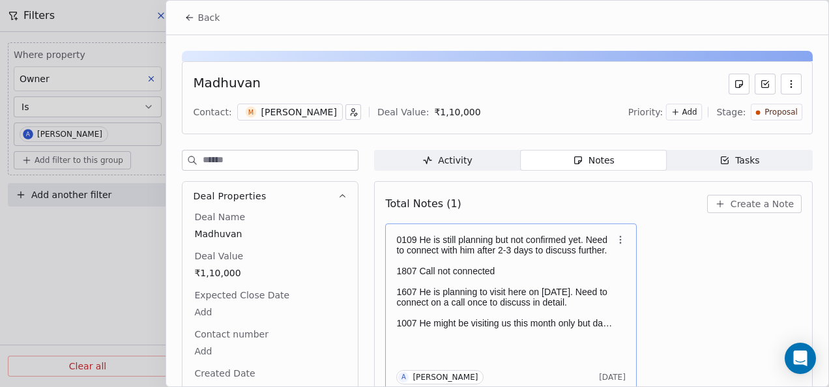
click at [545, 256] on p at bounding box center [504, 261] width 216 height 10
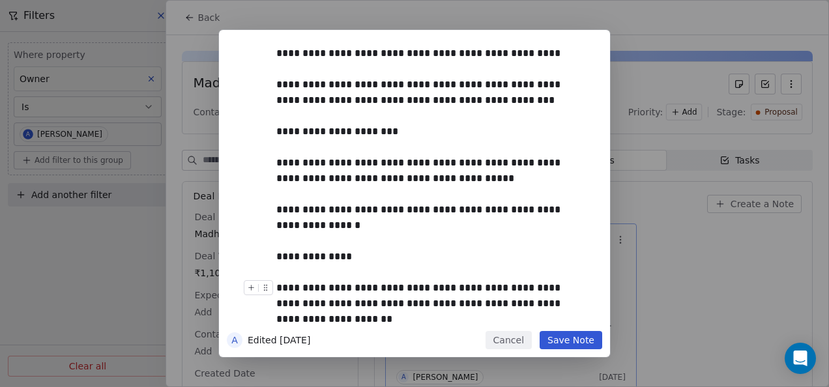
click at [596, 334] on button "Save Note" at bounding box center [571, 340] width 63 height 18
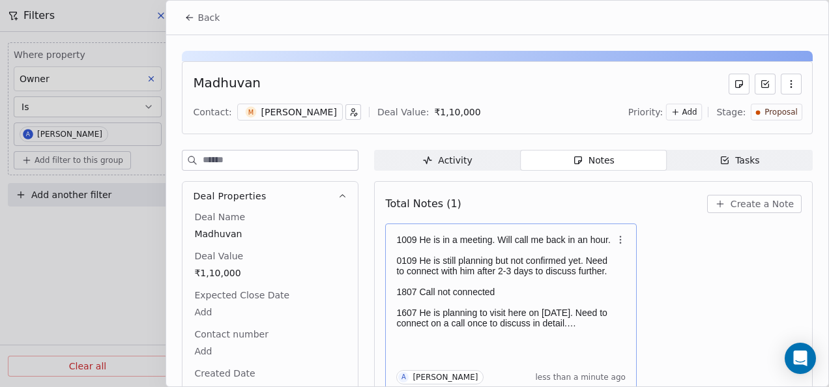
scroll to position [5, 0]
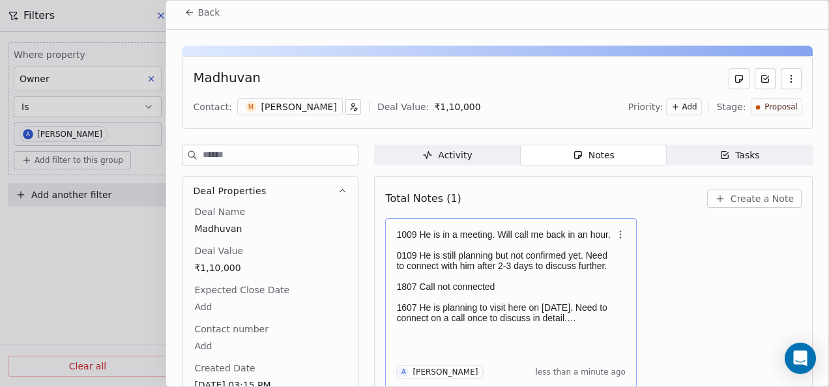
click at [189, 8] on icon at bounding box center [189, 12] width 10 height 10
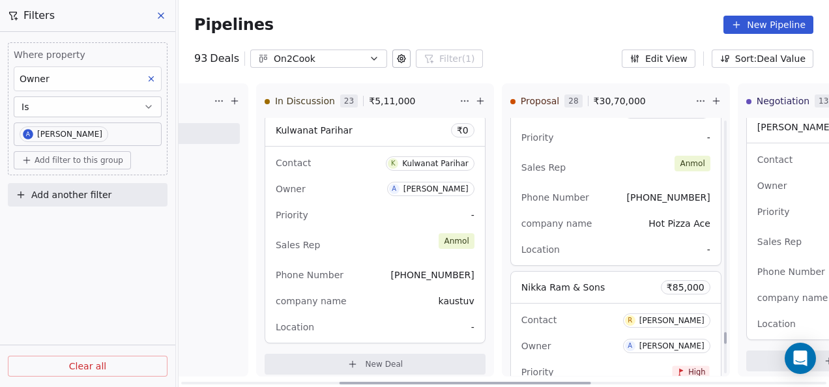
scroll to position [5883, 0]
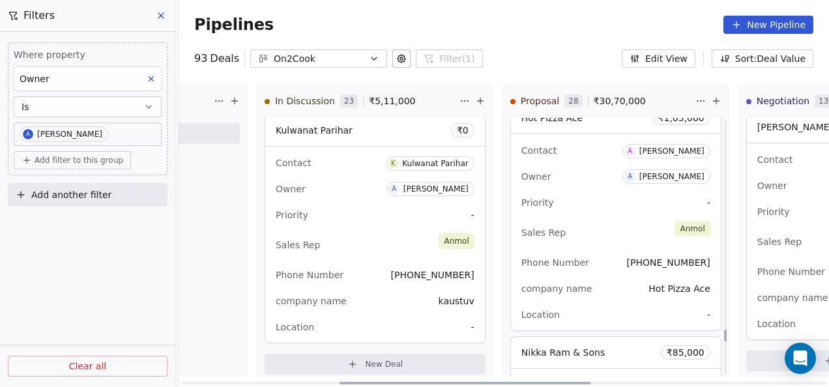
click at [595, 259] on div "Phone Number +919336416302" at bounding box center [616, 262] width 189 height 21
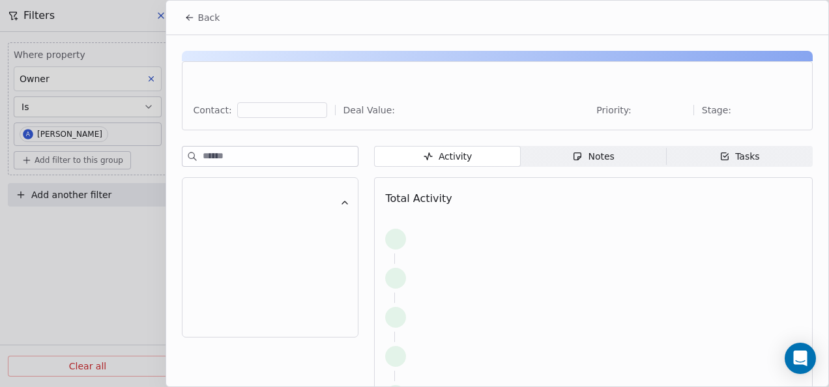
click at [591, 164] on span "Notes Notes" at bounding box center [594, 156] width 146 height 21
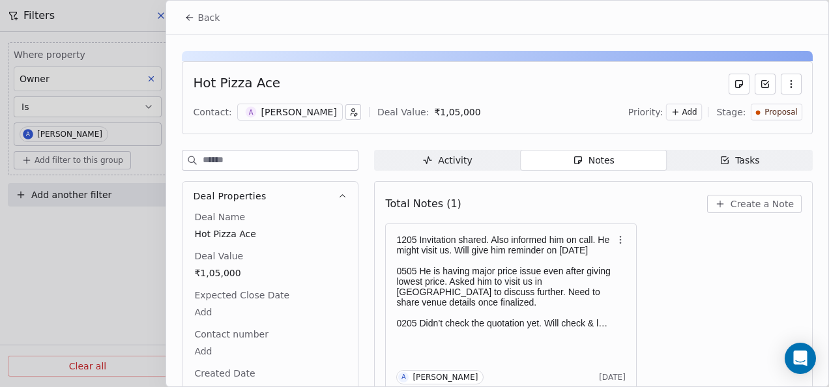
click at [186, 22] on icon at bounding box center [189, 17] width 10 height 10
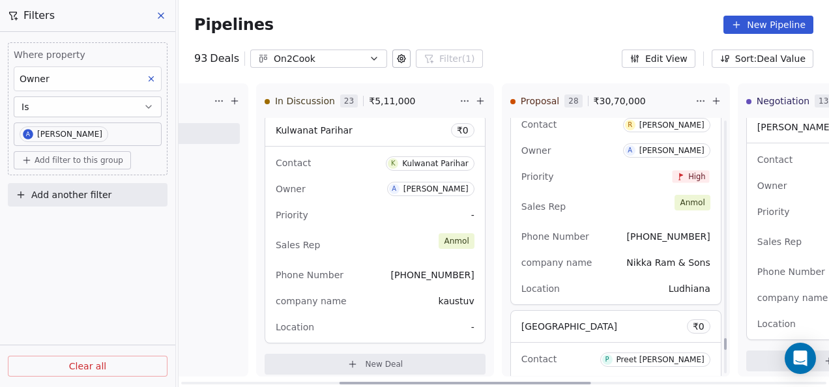
scroll to position [6079, 0]
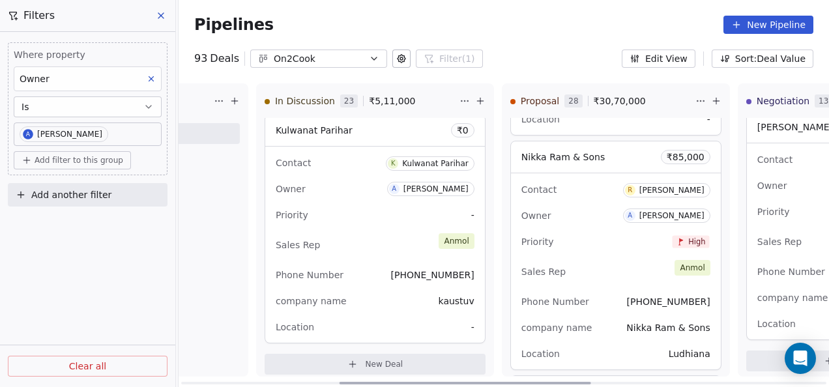
click at [615, 245] on div "Contact R Ravi Goel Owner A Anmol Soni Priority High Sales Rep Anmol Phone Numb…" at bounding box center [616, 271] width 210 height 196
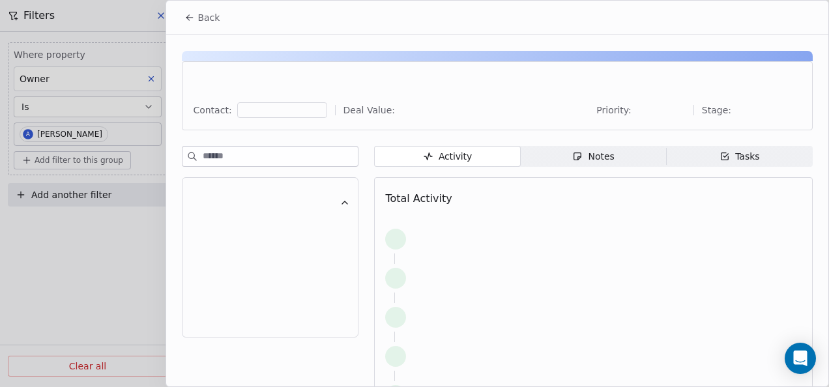
click at [604, 160] on div "Notes" at bounding box center [593, 157] width 42 height 14
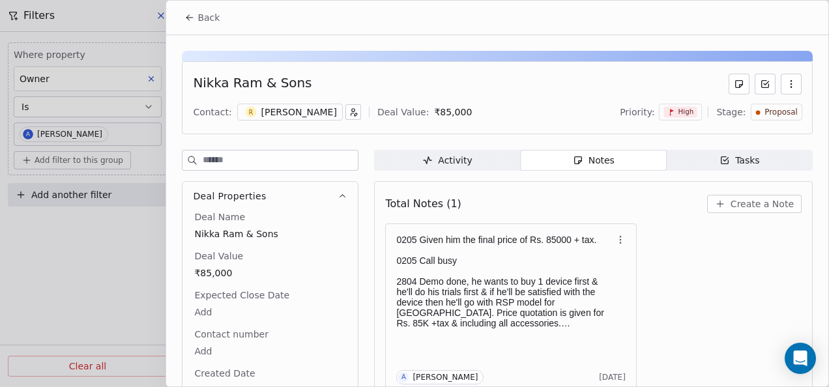
click at [778, 112] on span "Proposal" at bounding box center [781, 112] width 33 height 11
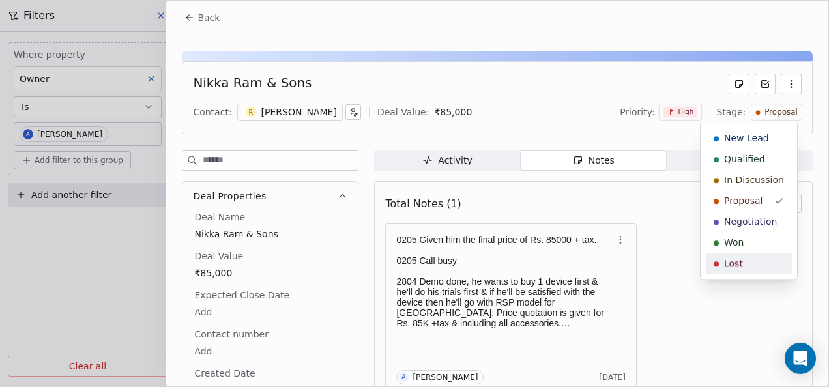
click at [741, 257] on span "Lost" at bounding box center [733, 263] width 19 height 13
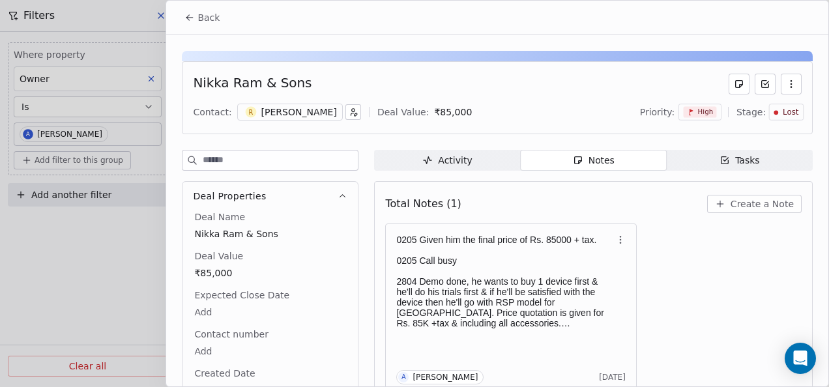
click at [190, 9] on button "Back" at bounding box center [202, 17] width 51 height 23
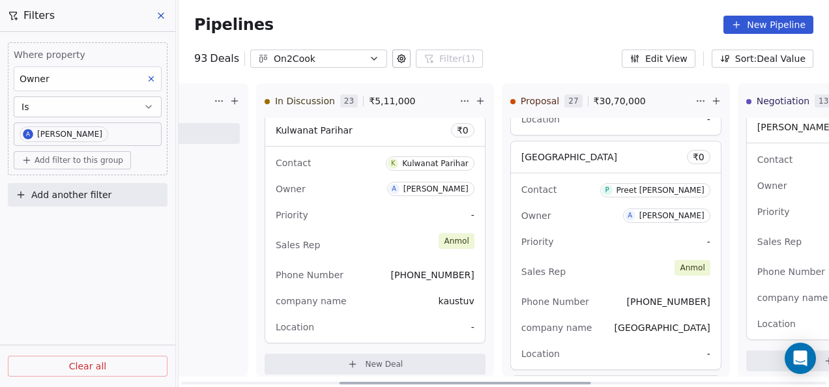
click at [606, 231] on div "Priority -" at bounding box center [616, 241] width 189 height 21
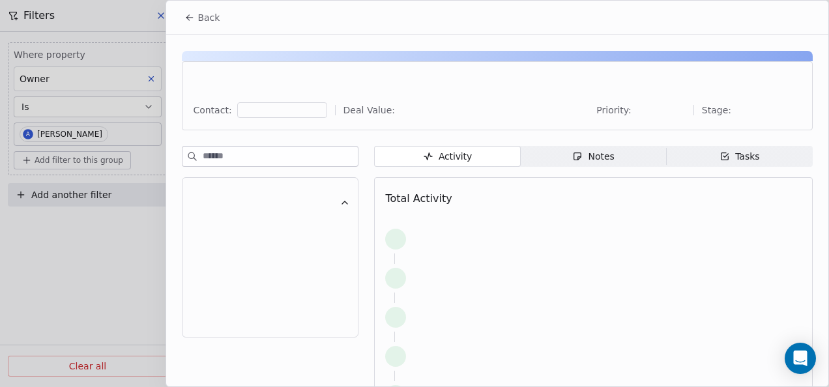
click at [612, 160] on span "Notes Notes" at bounding box center [594, 156] width 146 height 21
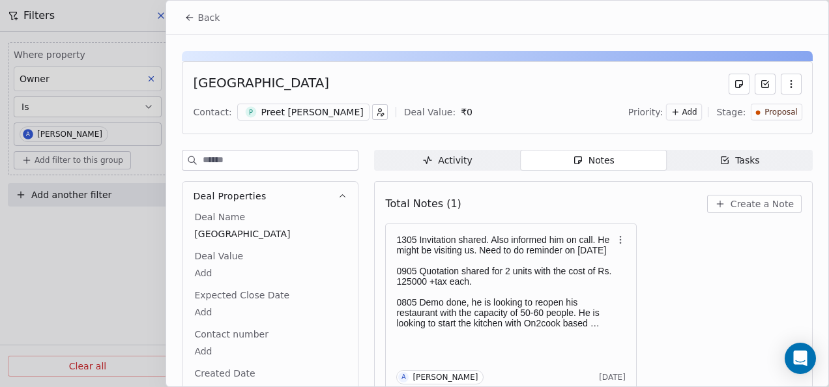
click at [190, 28] on button "Back" at bounding box center [202, 17] width 51 height 23
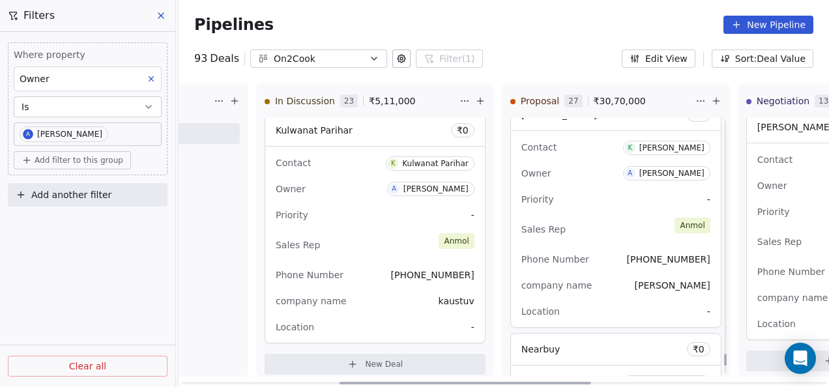
scroll to position [6340, 0]
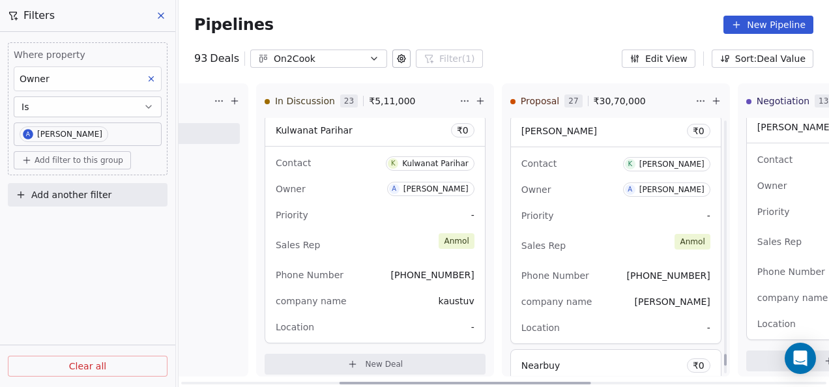
click at [643, 242] on div "Sales Rep [PERSON_NAME]" at bounding box center [616, 245] width 189 height 29
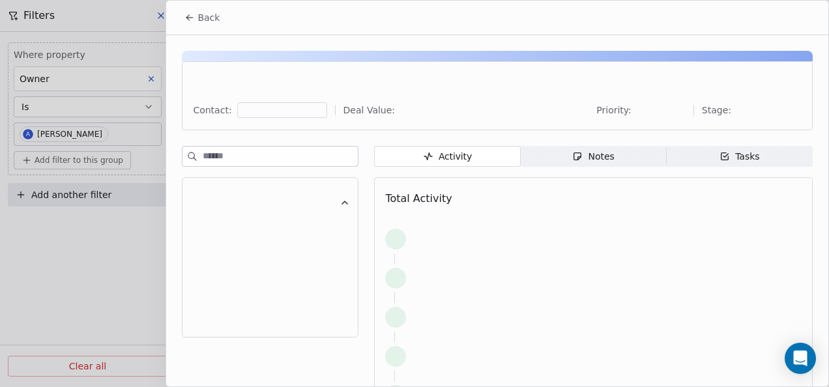
click at [610, 161] on span "Notes Notes" at bounding box center [594, 156] width 146 height 21
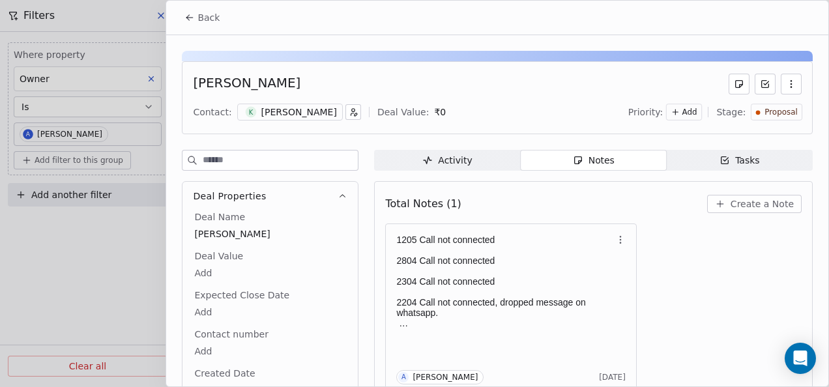
click at [191, 21] on icon at bounding box center [189, 17] width 10 height 10
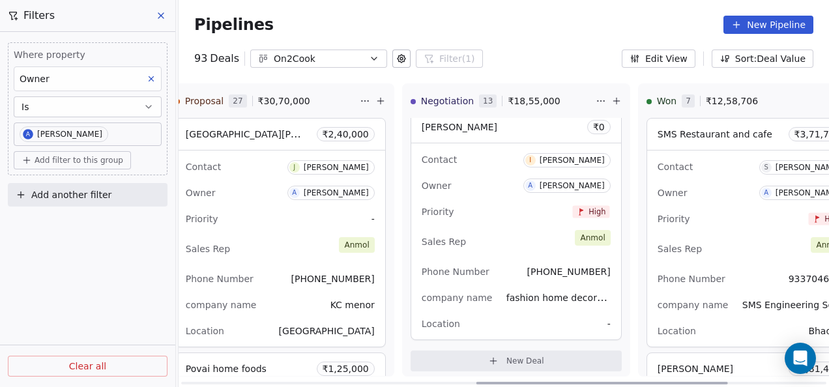
drag, startPoint x: 587, startPoint y: 383, endPoint x: 450, endPoint y: 323, distance: 149.7
click at [711, 385] on div at bounding box center [603, 383] width 252 height 3
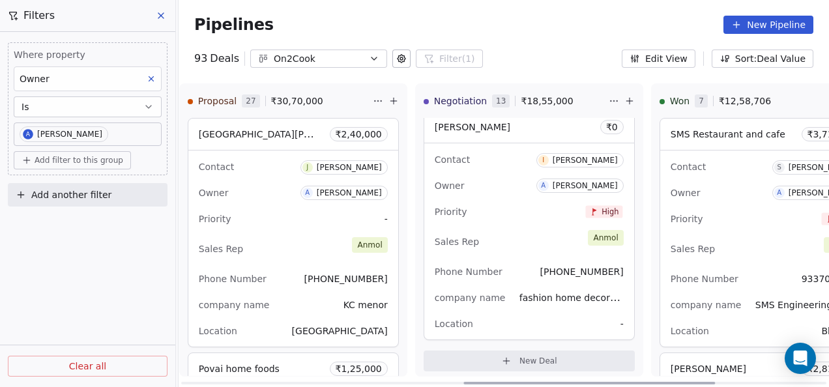
click at [258, 249] on div "Sales Rep [PERSON_NAME]" at bounding box center [293, 249] width 189 height 29
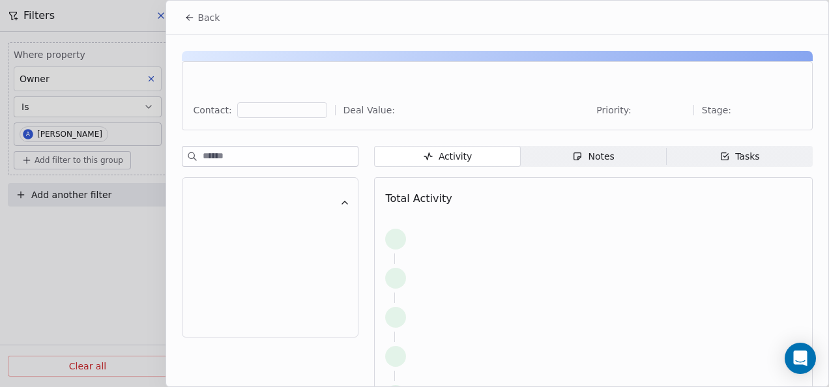
click at [592, 153] on div "Notes" at bounding box center [593, 157] width 42 height 14
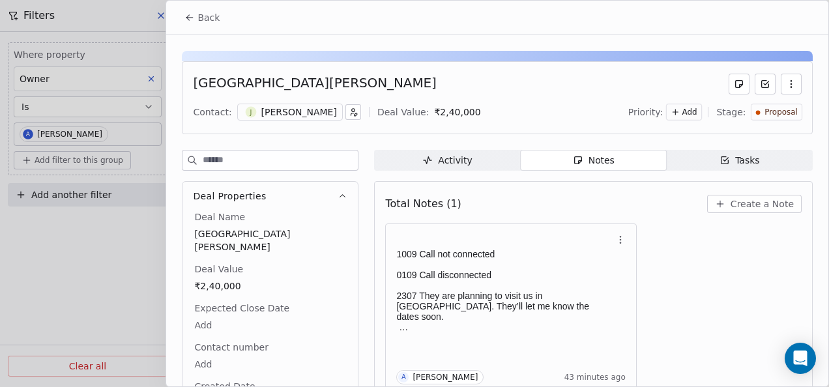
click at [188, 18] on icon at bounding box center [190, 18] width 6 height 0
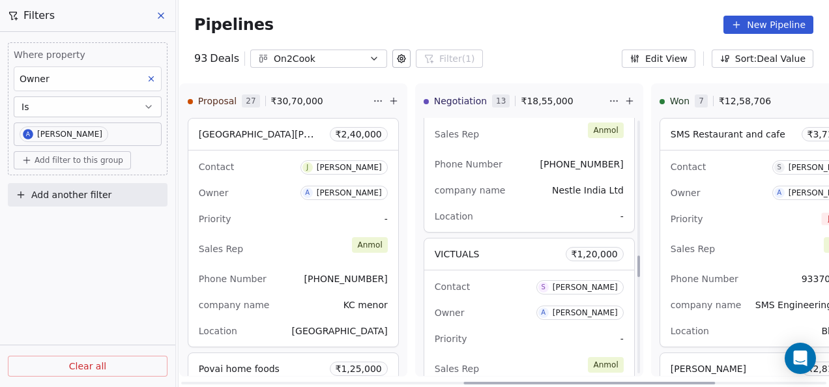
scroll to position [1642, 0]
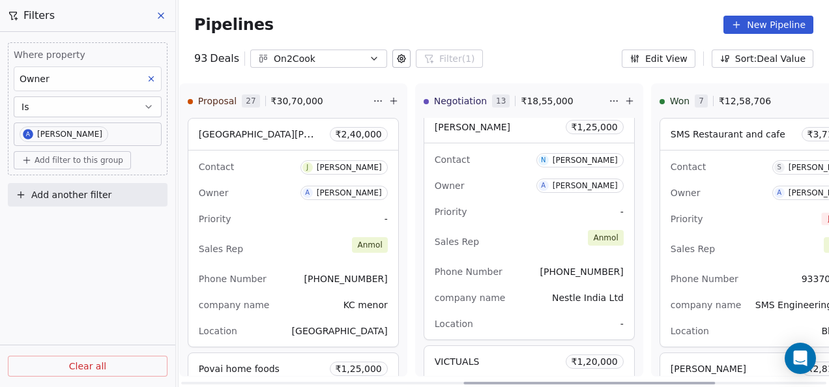
click at [625, 260] on div "SSR HOME FOODS ₹ 2,50,000 Contact S SSR HOME FOODS Owner A Anmol Soni Priority …" at bounding box center [529, 247] width 227 height 258
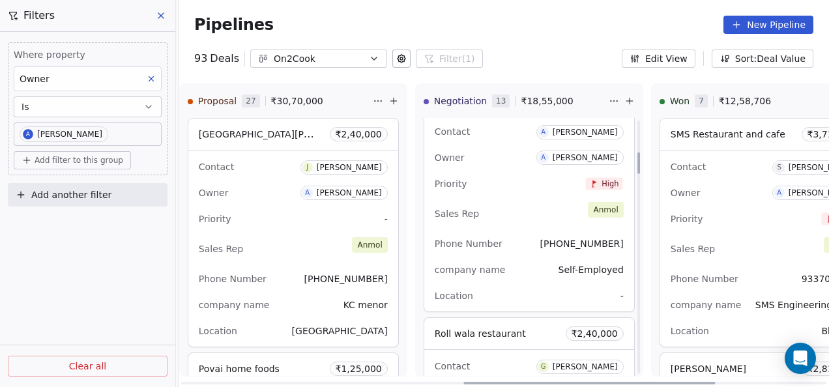
scroll to position [0, 0]
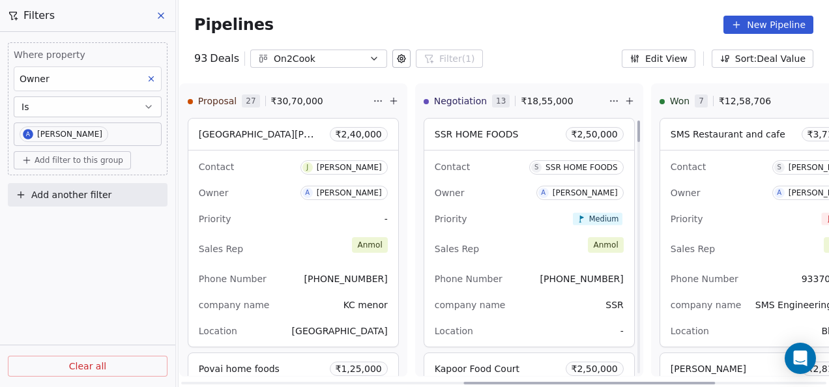
drag, startPoint x: 627, startPoint y: 209, endPoint x: 587, endPoint y: 278, distance: 80.3
click at [638, 121] on div at bounding box center [639, 132] width 3 height 22
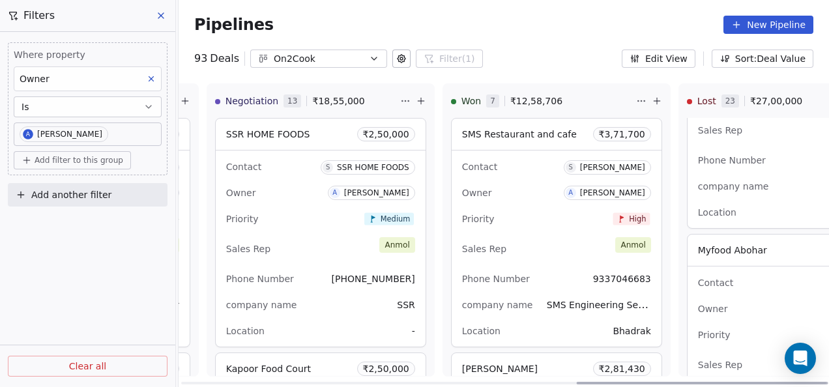
scroll to position [0, 1027]
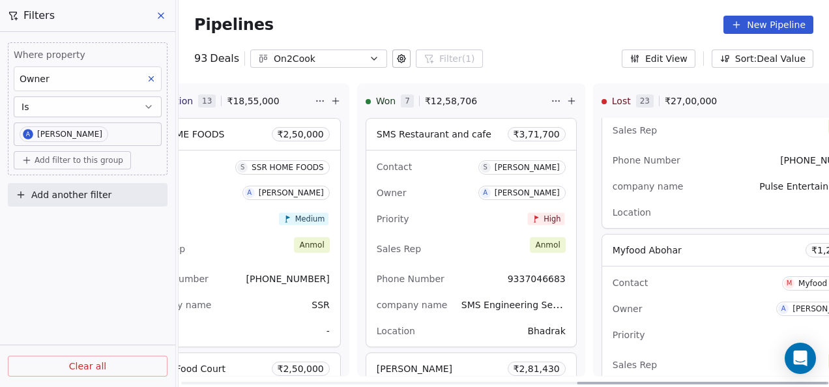
drag, startPoint x: 525, startPoint y: 385, endPoint x: 656, endPoint y: 381, distance: 130.4
click at [656, 382] on div at bounding box center [703, 383] width 252 height 3
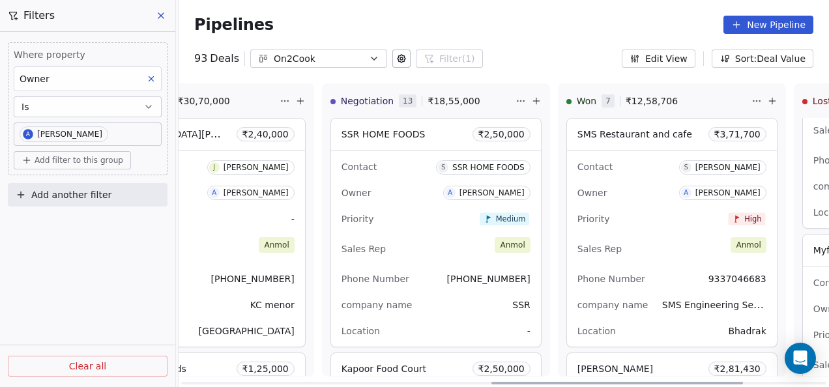
scroll to position [0, 762]
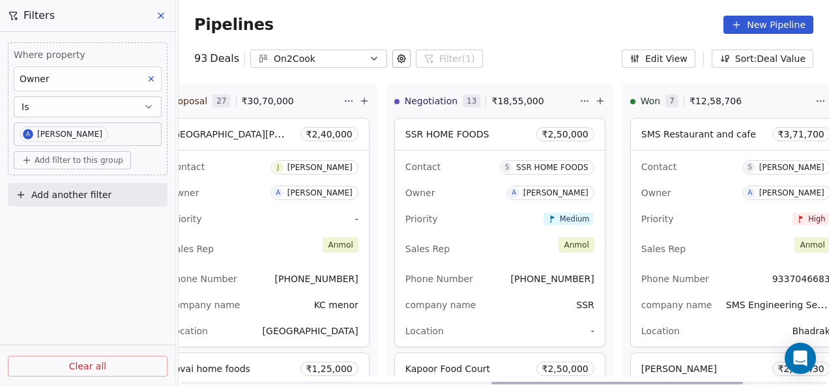
drag, startPoint x: 595, startPoint y: 383, endPoint x: 492, endPoint y: 379, distance: 102.4
click at [492, 382] on div at bounding box center [618, 383] width 252 height 3
click at [491, 295] on div "company name SSR" at bounding box center [499, 305] width 189 height 21
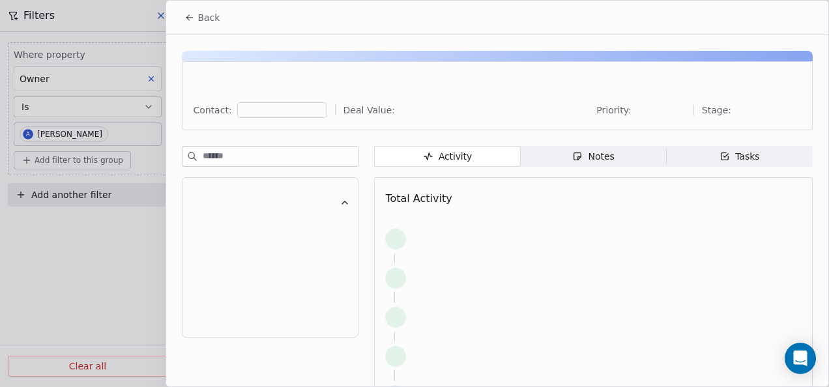
click at [574, 168] on div "Activity Activity Notes Notes Tasks Tasks Total Activity" at bounding box center [593, 311] width 439 height 330
click at [578, 160] on icon "button" at bounding box center [579, 158] width 3 height 3
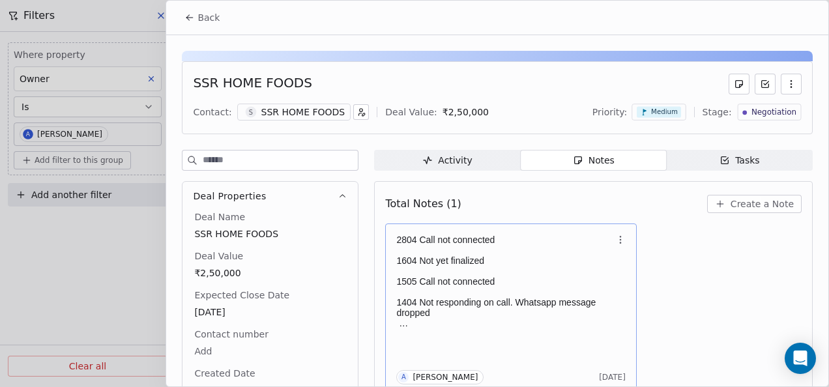
click at [497, 270] on p at bounding box center [504, 271] width 216 height 10
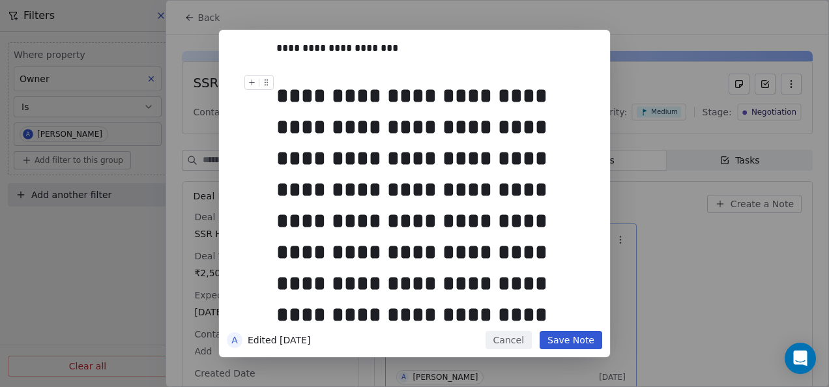
scroll to position [162, 0]
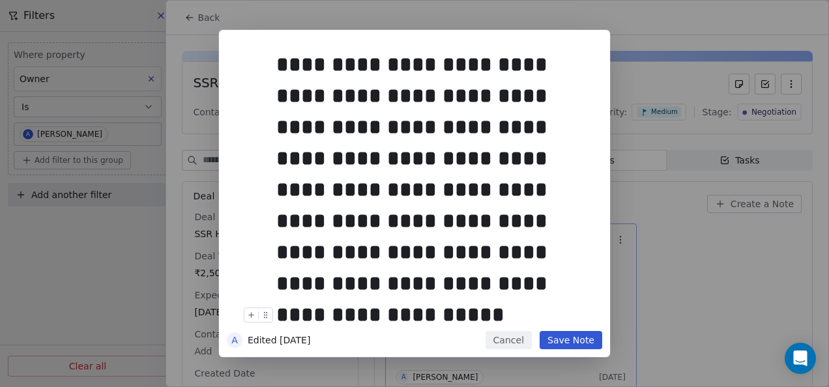
click at [500, 345] on button "Cancel" at bounding box center [509, 340] width 46 height 18
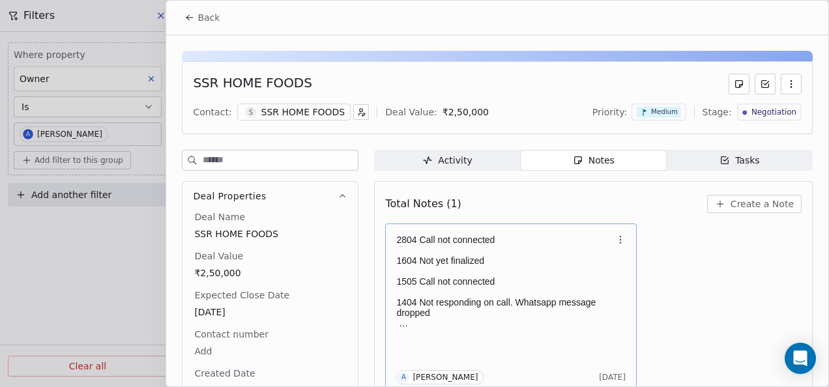
click at [758, 116] on span "Negotiation" at bounding box center [774, 112] width 45 height 11
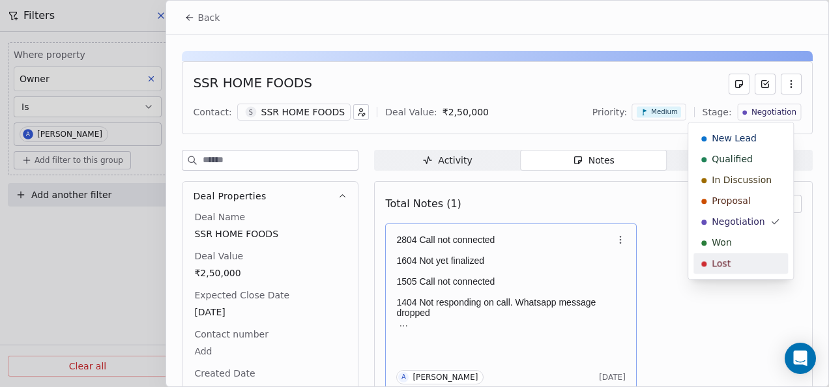
click at [472, 298] on html "On2Cook India Pvt. Ltd. Contacts People Marketing Workflows Campaigns Sales Pip…" at bounding box center [414, 193] width 829 height 387
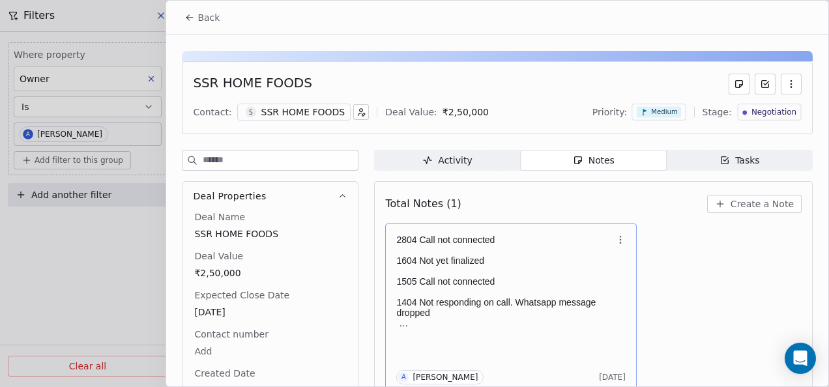
click at [409, 221] on div "Total Notes (1) Create a Note 2804 Call not connected 1604 Not yet finalized 15…" at bounding box center [593, 306] width 417 height 232
click at [424, 259] on p "1604 Not yet finalized" at bounding box center [504, 261] width 216 height 10
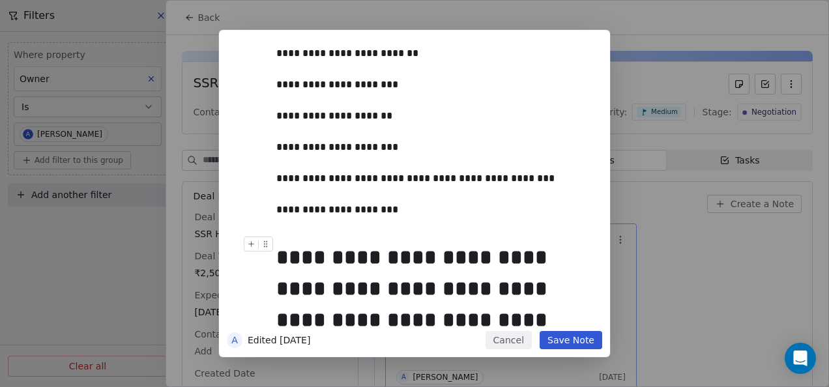
click at [569, 342] on button "Save Note" at bounding box center [571, 340] width 63 height 18
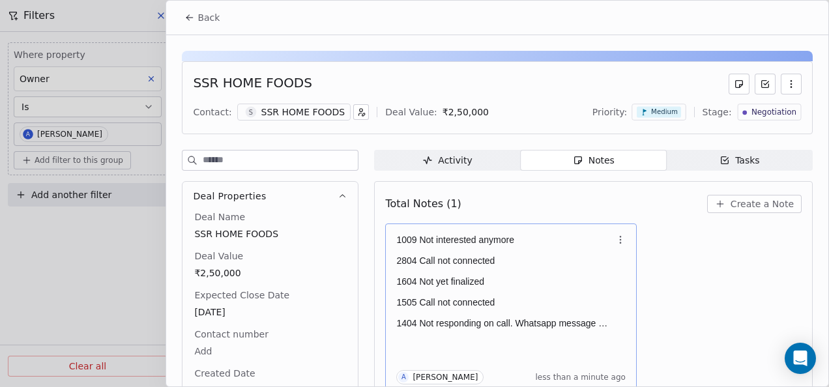
scroll to position [5, 0]
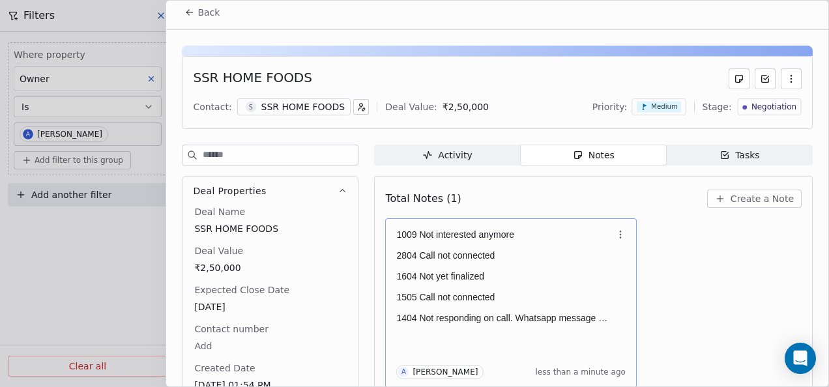
click at [752, 109] on span "Negotiation" at bounding box center [774, 107] width 45 height 11
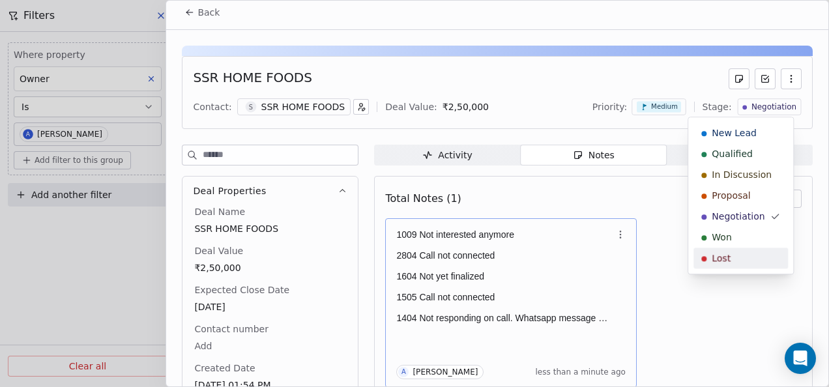
click at [742, 257] on div "Lost" at bounding box center [740, 258] width 79 height 13
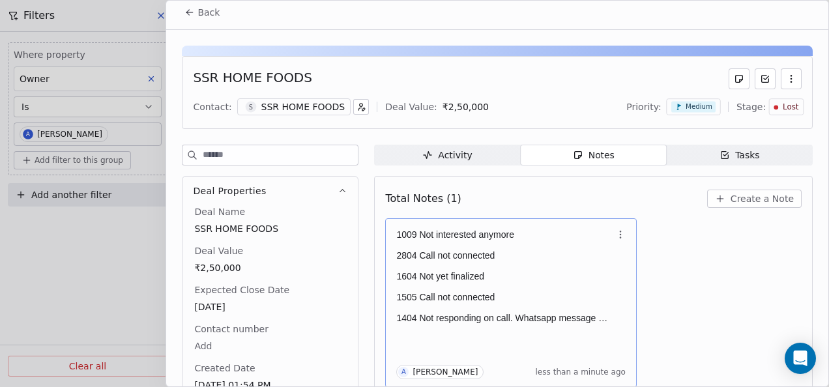
scroll to position [1754, 0]
click at [186, 7] on icon at bounding box center [189, 12] width 10 height 10
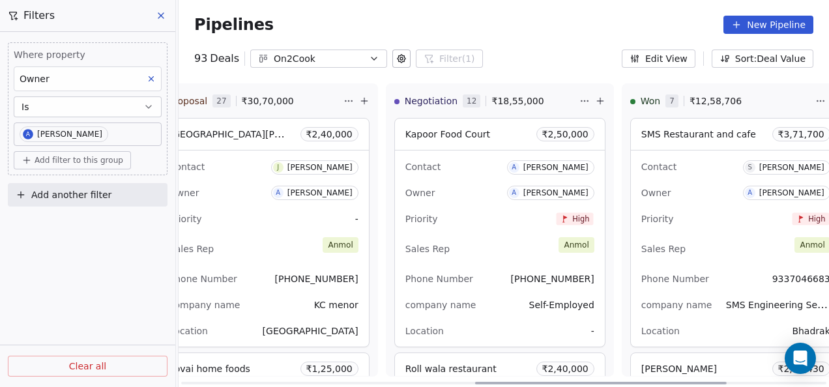
click at [514, 246] on div "Sales Rep [PERSON_NAME]" at bounding box center [499, 249] width 189 height 29
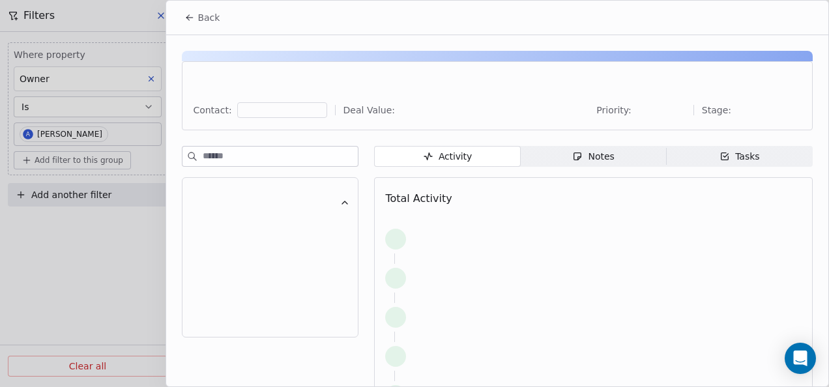
click at [600, 162] on div "Notes" at bounding box center [593, 157] width 42 height 14
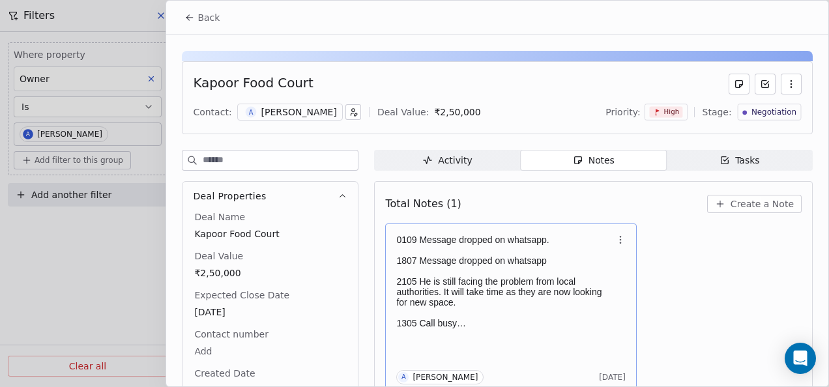
click at [546, 331] on div "0109 Message dropped on whatsapp. 1807 Message dropped on whatsapp 2105 He is s…" at bounding box center [510, 308] width 229 height 153
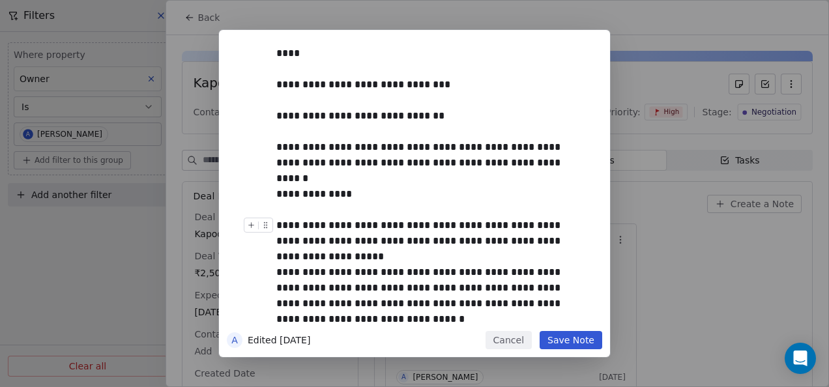
click at [415, 237] on div "**********" at bounding box center [429, 233] width 306 height 31
click at [516, 342] on button "Cancel" at bounding box center [509, 340] width 46 height 18
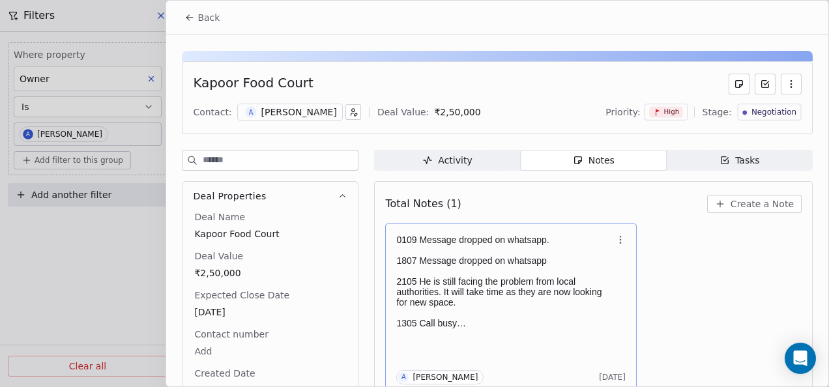
scroll to position [5, 0]
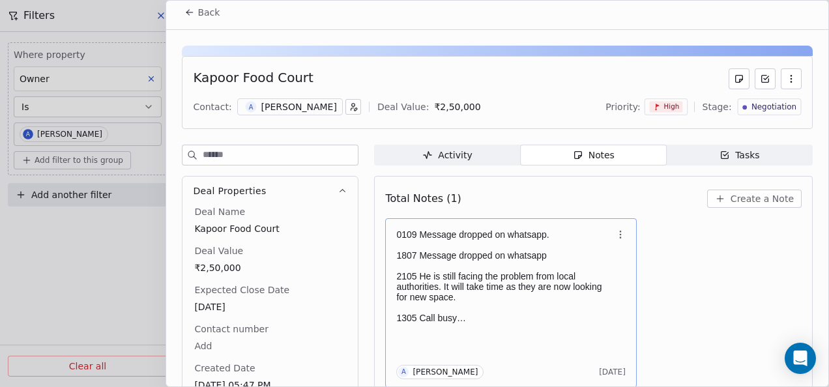
click at [539, 298] on p "2105 He is still facing the problem from local authorities. It will take time a…" at bounding box center [504, 286] width 216 height 31
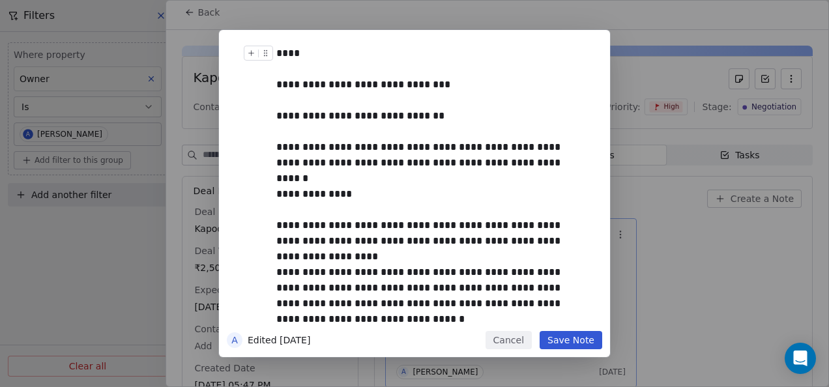
click at [361, 55] on div "****" at bounding box center [429, 54] width 306 height 16
click at [574, 355] on div "**********" at bounding box center [414, 193] width 391 height 327
click at [575, 351] on div "**********" at bounding box center [414, 193] width 391 height 327
click at [578, 346] on button "Save Note" at bounding box center [571, 340] width 63 height 18
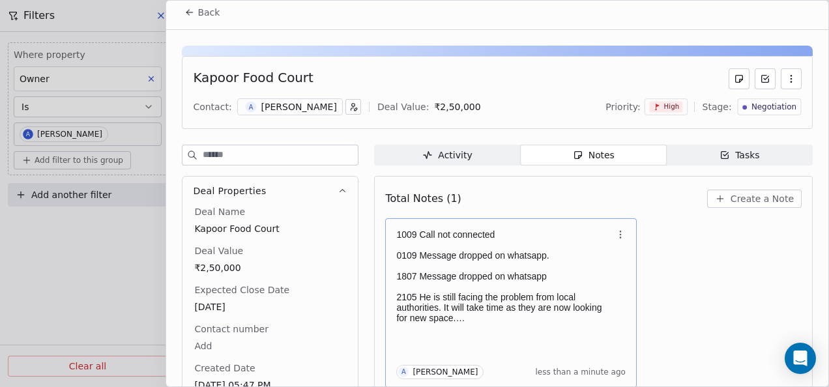
click at [190, 14] on icon at bounding box center [189, 12] width 10 height 10
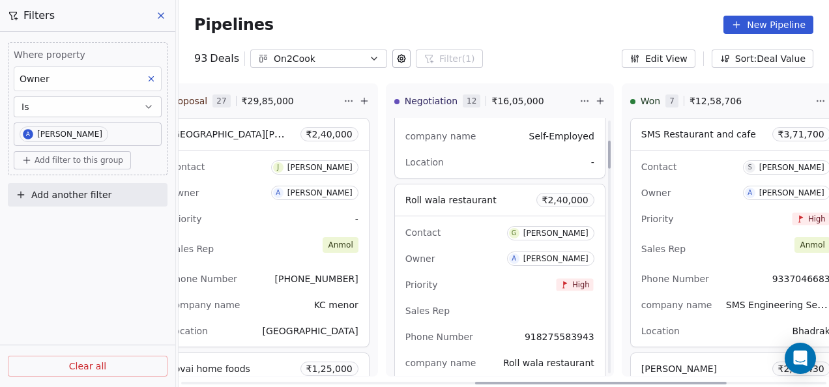
scroll to position [196, 0]
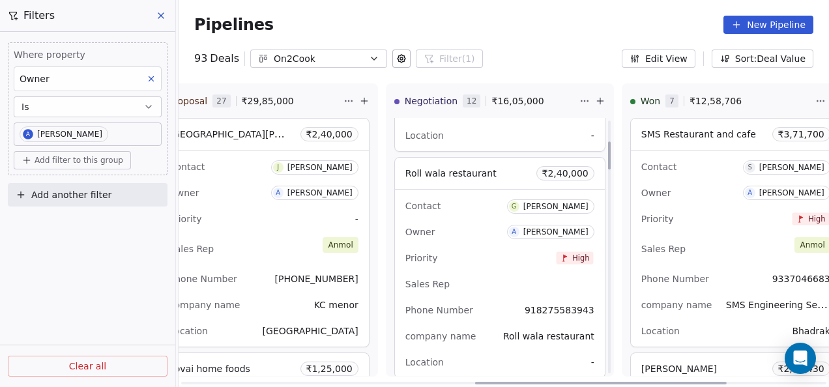
click at [515, 253] on div "Priority High" at bounding box center [499, 258] width 189 height 21
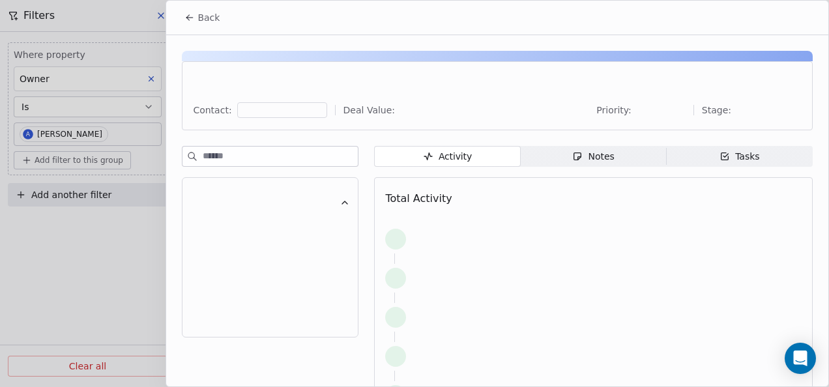
click at [604, 160] on div "Notes" at bounding box center [593, 157] width 42 height 14
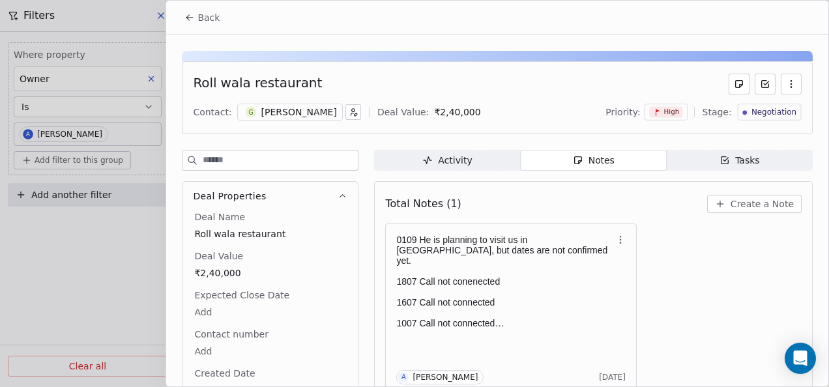
click at [199, 18] on span "Back" at bounding box center [209, 17] width 22 height 13
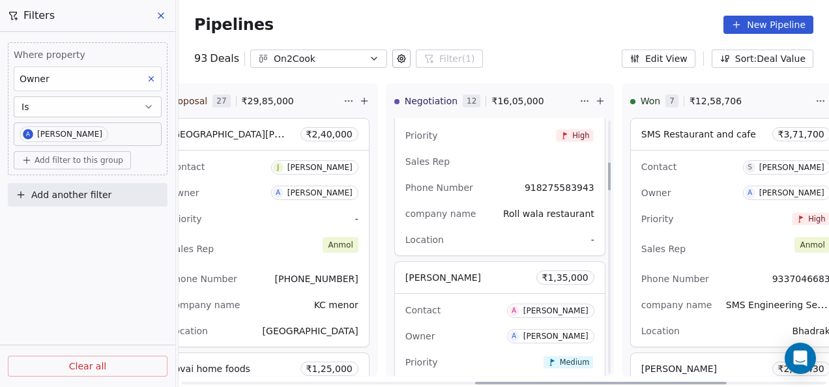
scroll to position [391, 0]
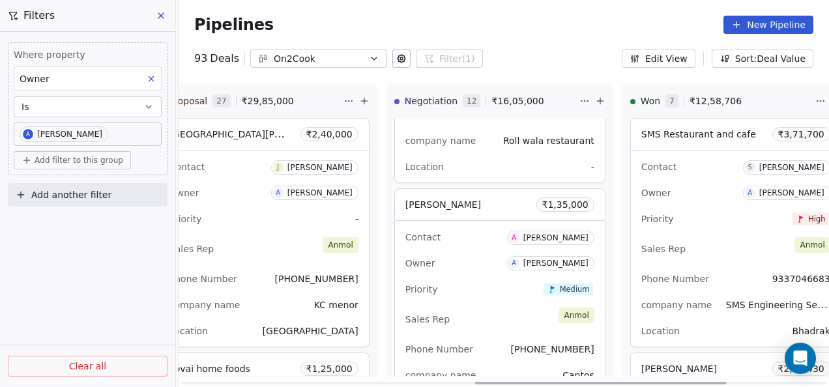
click at [490, 244] on div "Contact A Anton Johnson" at bounding box center [499, 237] width 189 height 22
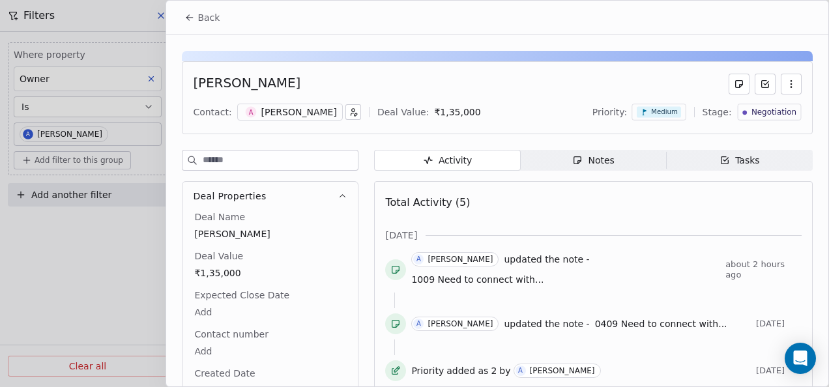
click at [589, 158] on div "Notes" at bounding box center [593, 161] width 42 height 14
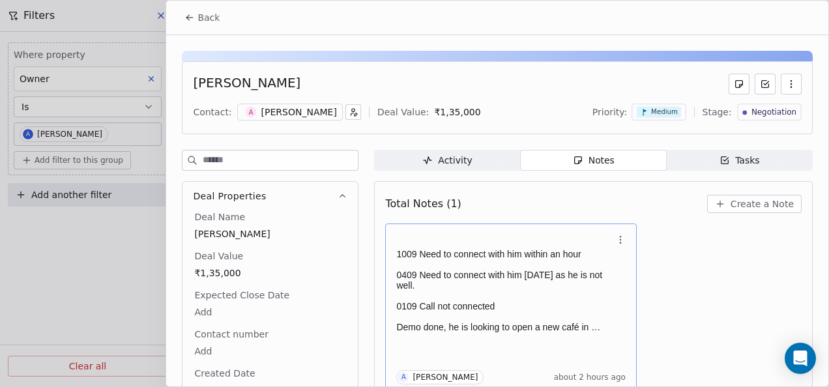
click at [570, 257] on p "1009 Need to connect with him within an hour" at bounding box center [504, 254] width 216 height 10
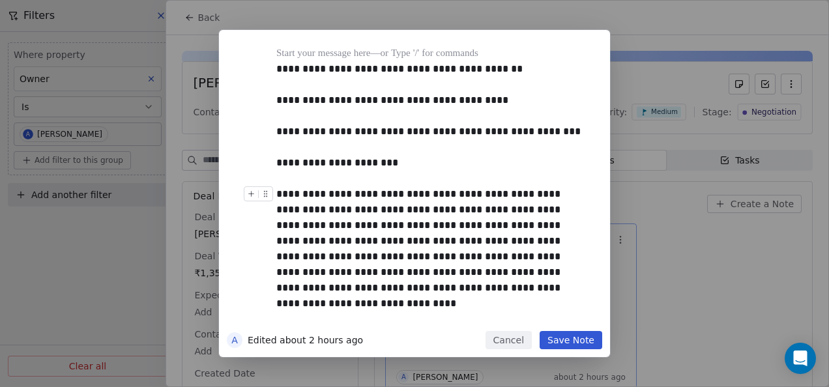
click at [591, 336] on button "Save Note" at bounding box center [571, 340] width 63 height 18
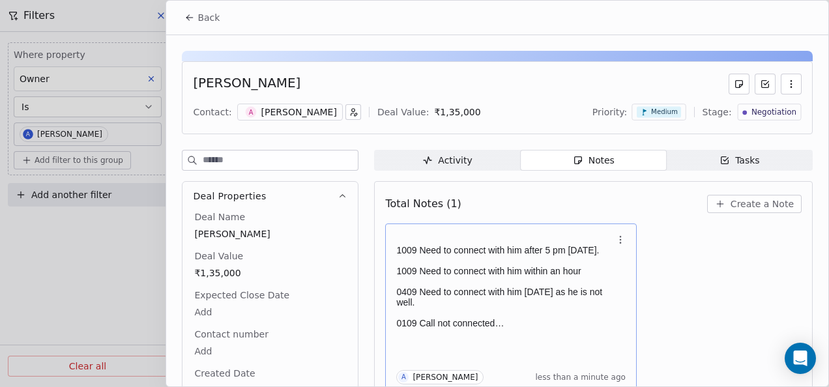
scroll to position [5, 0]
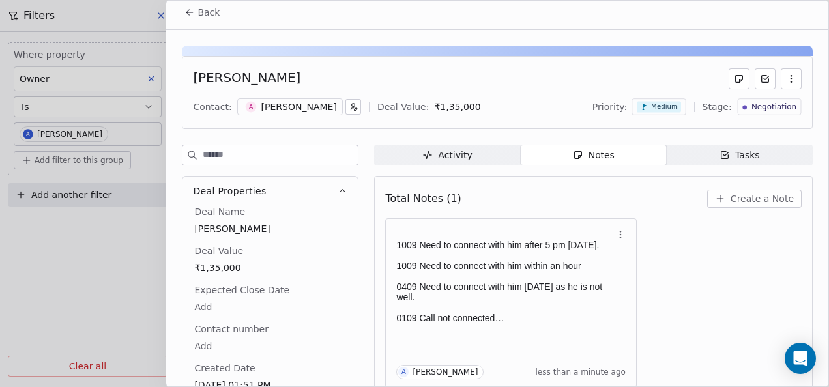
click at [195, 5] on button "Back" at bounding box center [202, 12] width 51 height 23
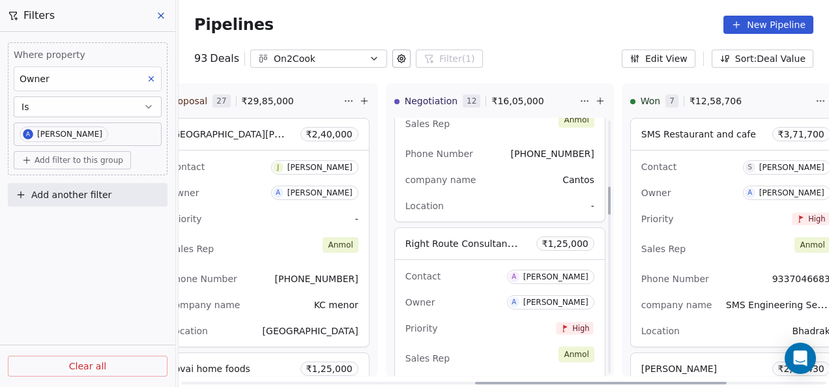
scroll to position [652, 0]
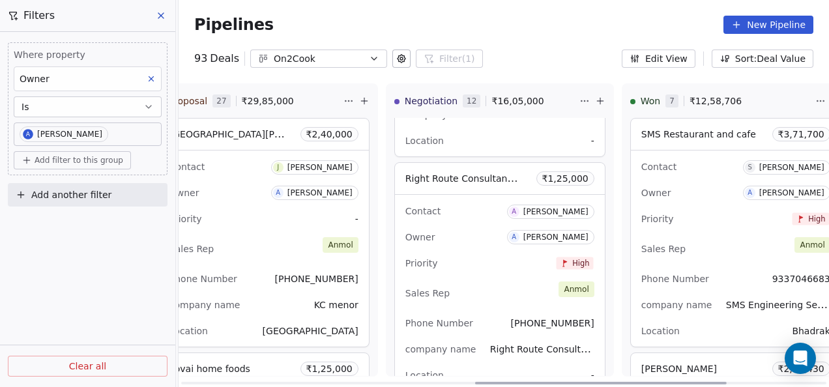
click at [489, 270] on div "Priority High" at bounding box center [499, 263] width 189 height 21
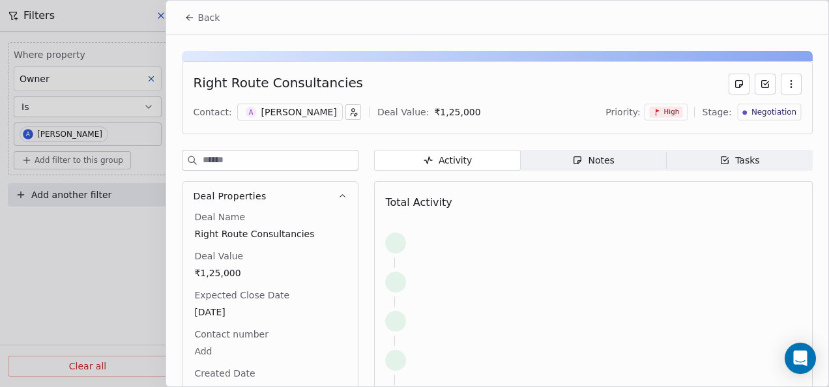
click at [572, 158] on icon "button" at bounding box center [577, 160] width 10 height 10
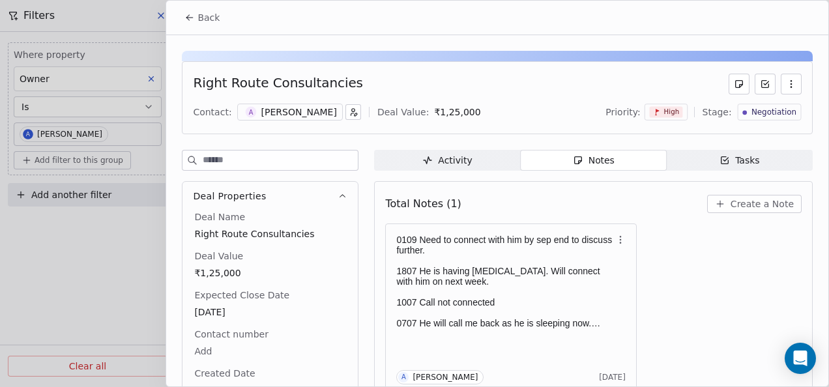
click at [198, 11] on span "Back" at bounding box center [209, 17] width 22 height 13
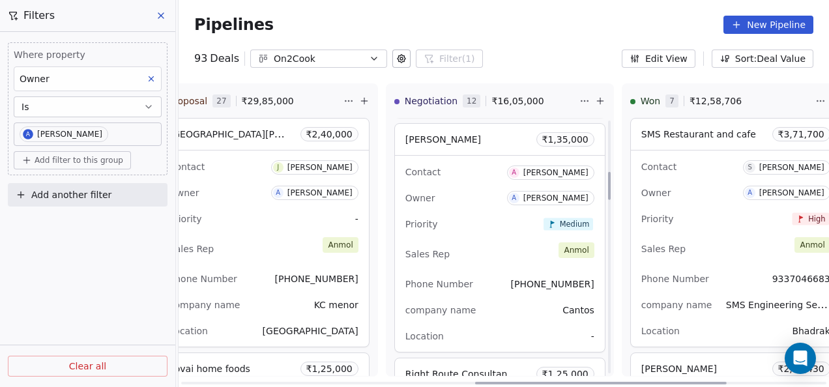
scroll to position [522, 0]
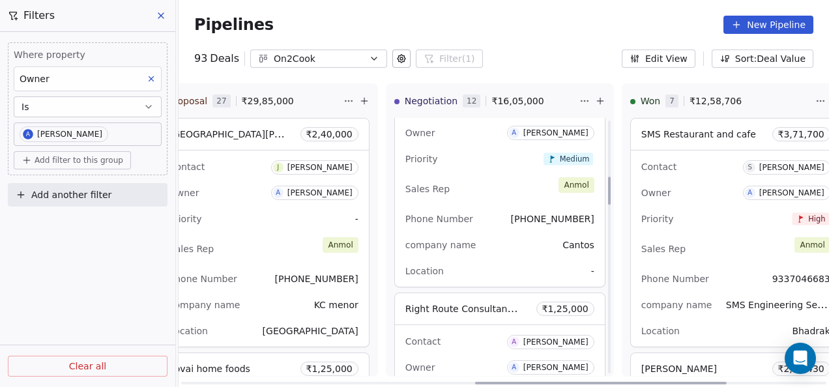
click at [515, 262] on div "Location -" at bounding box center [499, 271] width 189 height 21
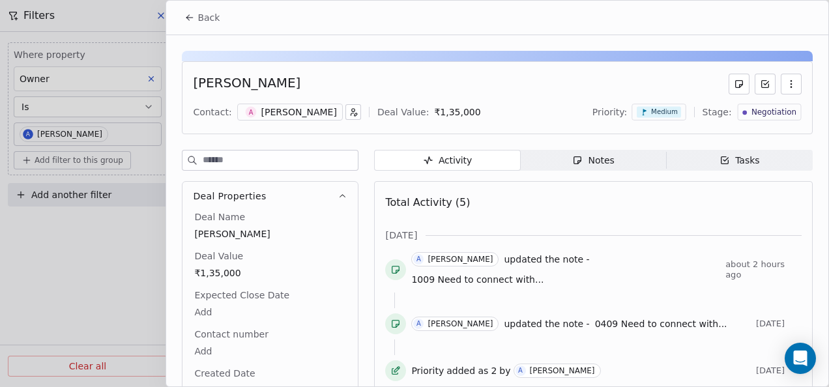
click at [553, 162] on span "Notes Notes" at bounding box center [594, 160] width 146 height 21
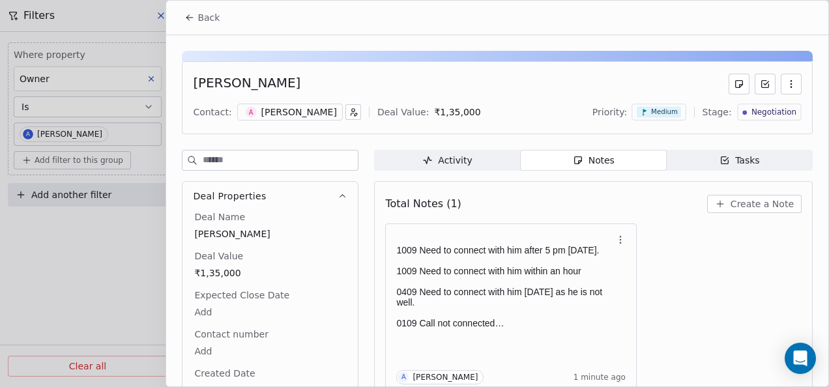
click at [202, 22] on span "Back" at bounding box center [209, 17] width 22 height 13
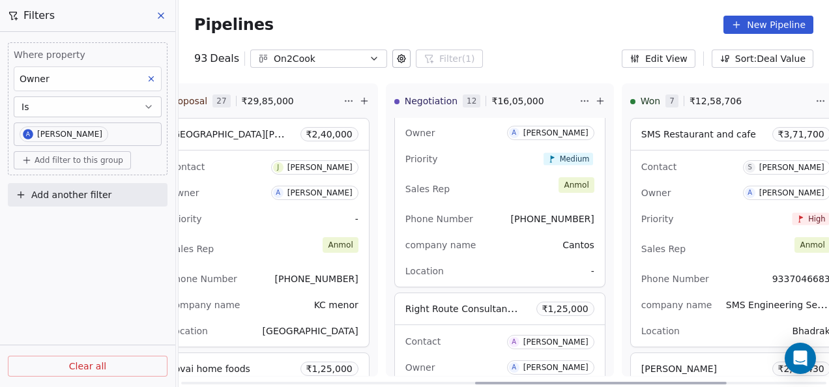
scroll to position [587, 0]
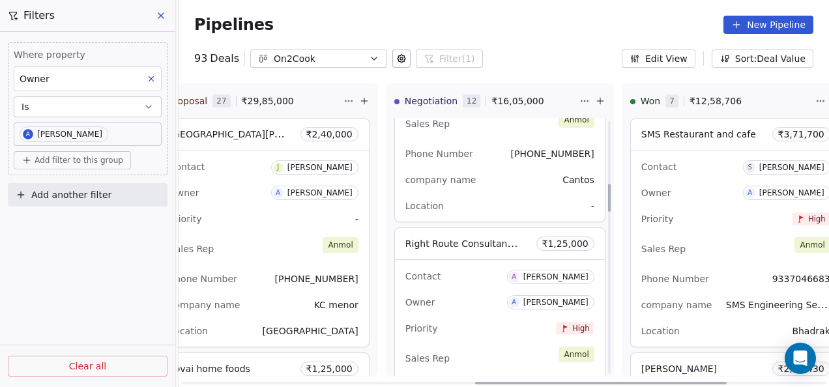
click at [518, 295] on div "Owner A [PERSON_NAME]" at bounding box center [499, 302] width 189 height 21
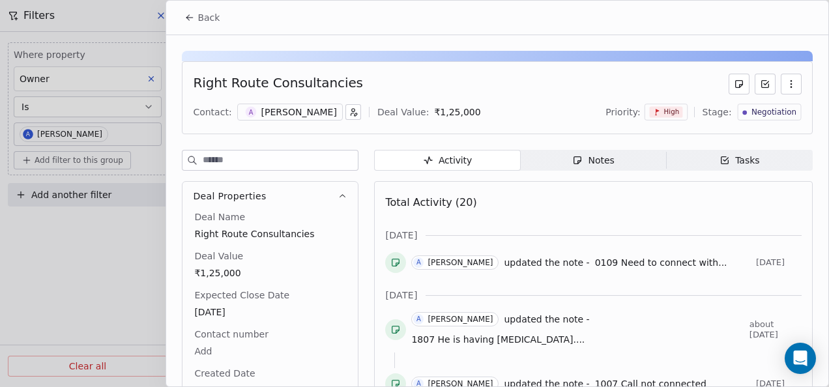
click at [571, 168] on span "Notes Notes" at bounding box center [594, 160] width 146 height 21
click at [574, 159] on icon "button" at bounding box center [577, 160] width 10 height 10
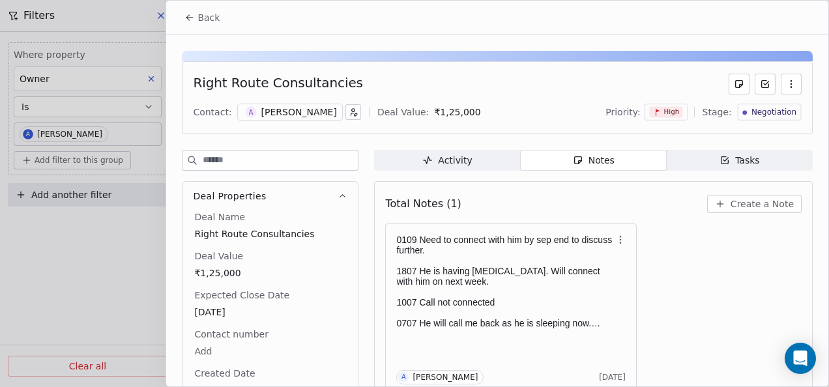
click at [194, 14] on icon at bounding box center [189, 17] width 10 height 10
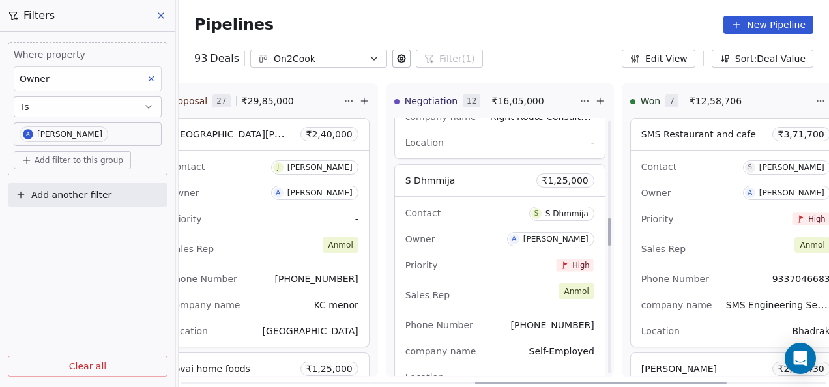
scroll to position [913, 0]
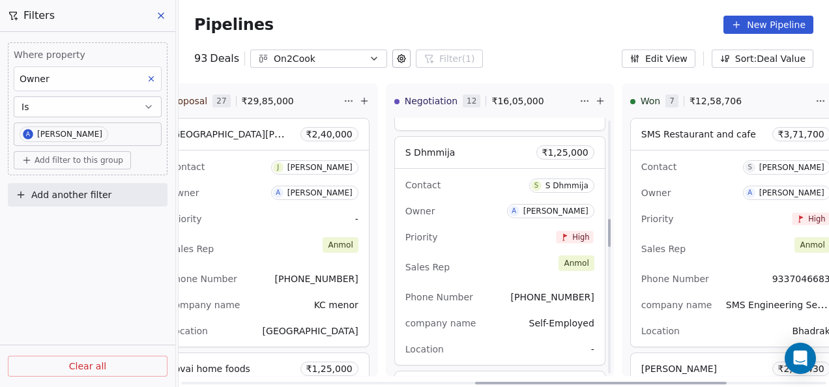
click at [512, 235] on div "Priority High" at bounding box center [499, 237] width 189 height 21
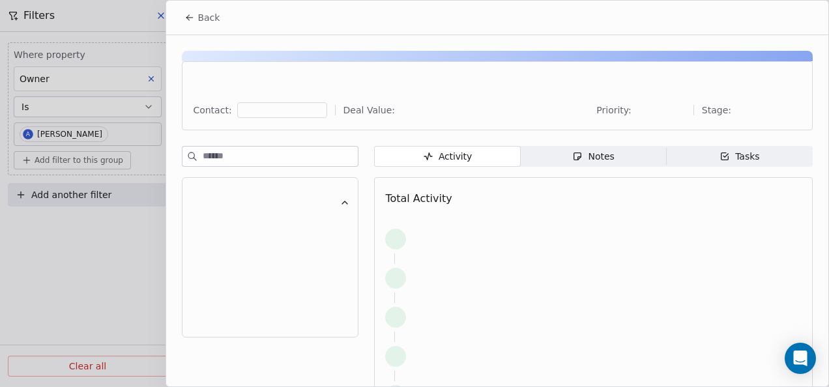
click at [554, 147] on span "Notes Notes" at bounding box center [594, 156] width 146 height 21
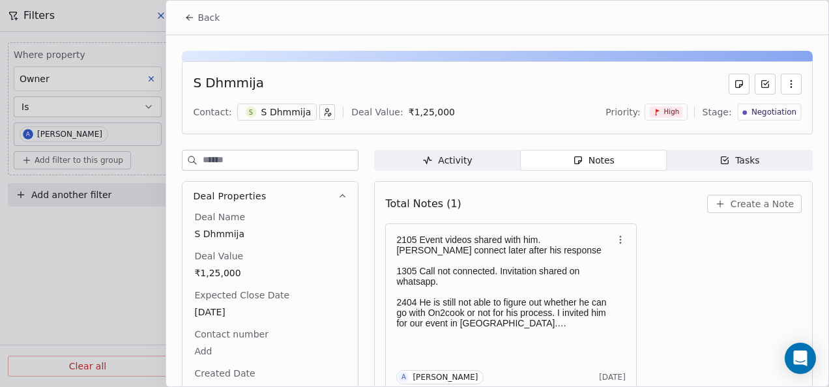
click at [186, 18] on icon at bounding box center [189, 17] width 10 height 10
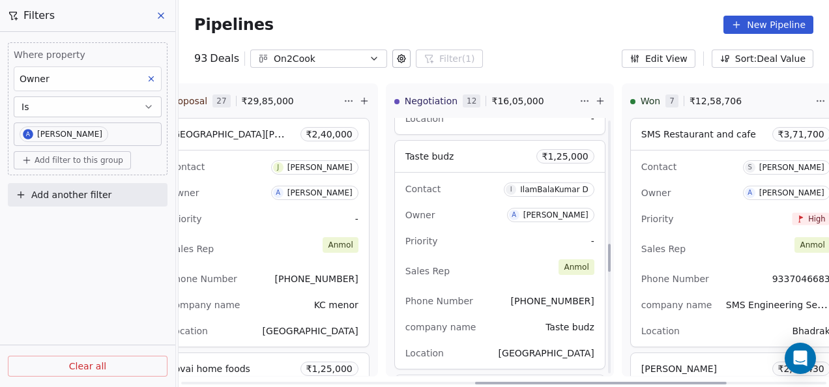
scroll to position [1173, 0]
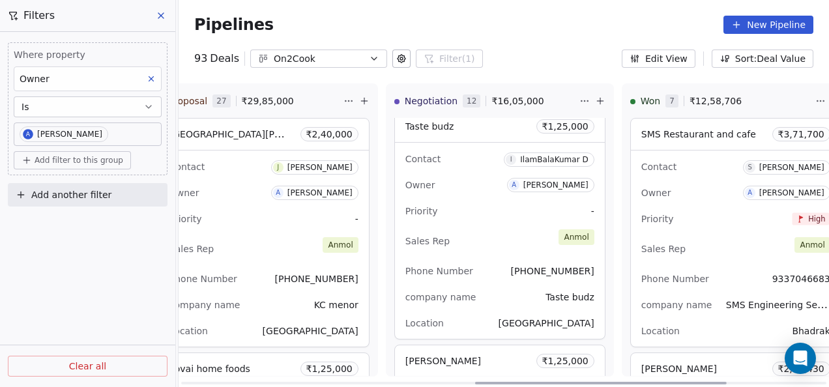
click at [474, 222] on div "Contact I IlamBalaKumar D Owner A Anmol Soni Priority - Sales Rep Anmol Phone N…" at bounding box center [500, 241] width 210 height 196
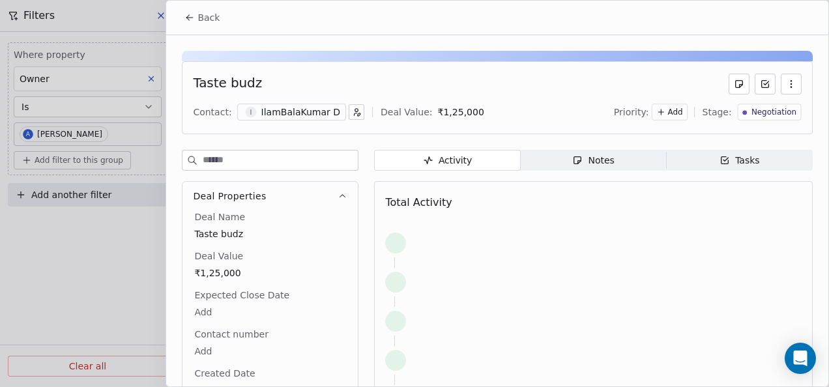
click at [572, 156] on icon "button" at bounding box center [577, 160] width 10 height 10
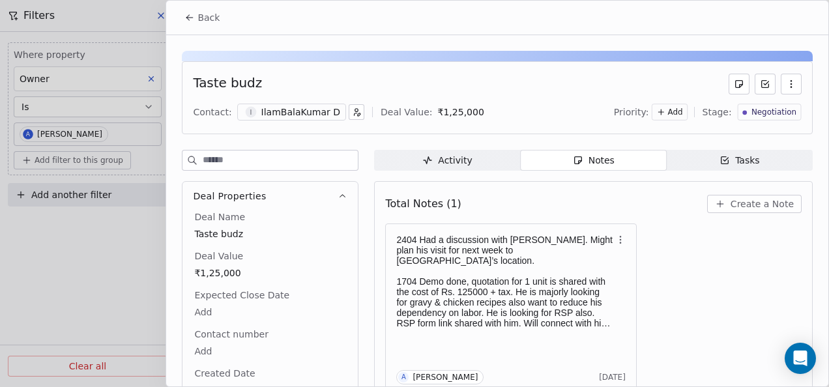
click at [205, 21] on span "Back" at bounding box center [209, 17] width 22 height 13
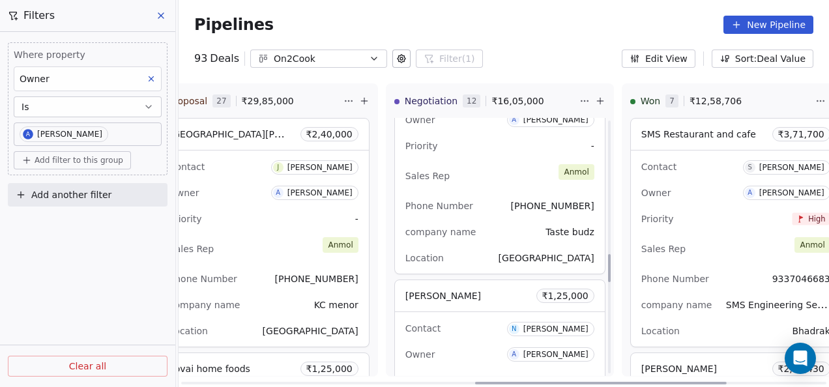
scroll to position [1173, 0]
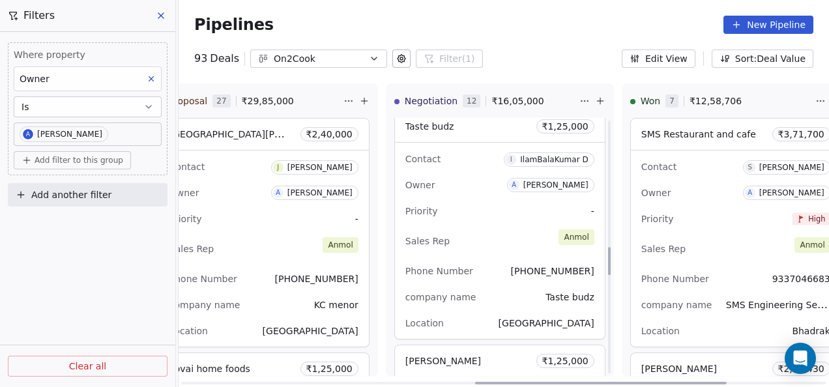
click at [510, 239] on div "Sales Rep [PERSON_NAME]" at bounding box center [499, 241] width 189 height 29
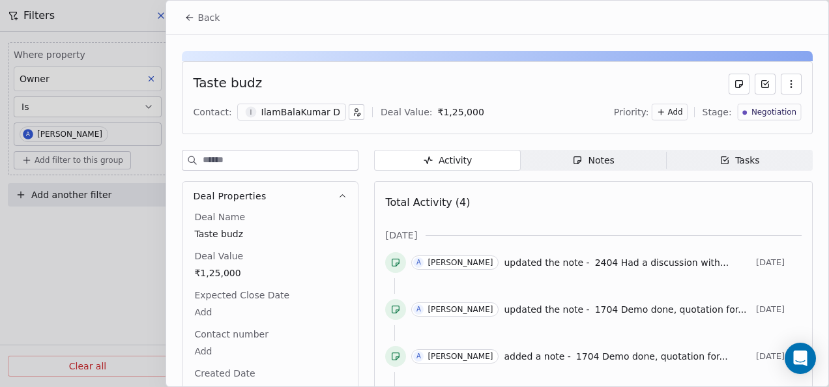
click at [561, 165] on span "Notes Notes" at bounding box center [594, 160] width 146 height 21
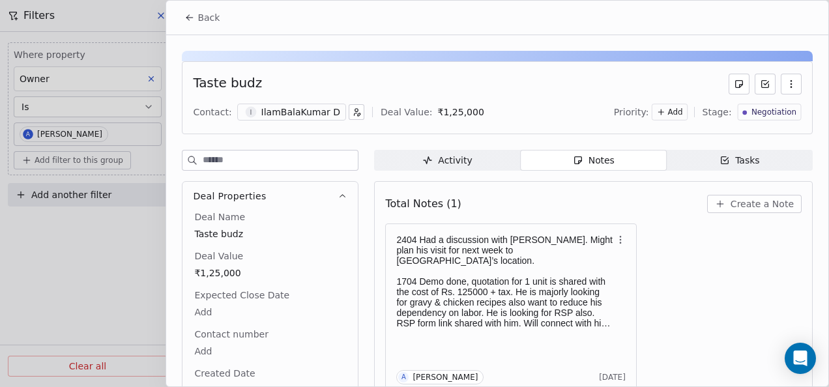
click at [206, 23] on span "Back" at bounding box center [209, 17] width 22 height 13
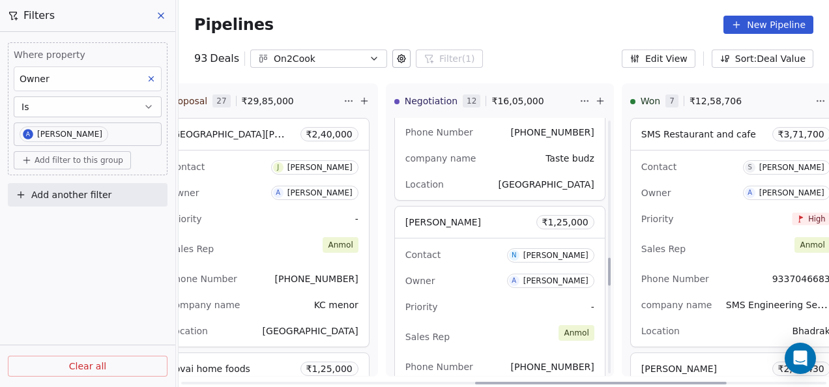
scroll to position [1369, 0]
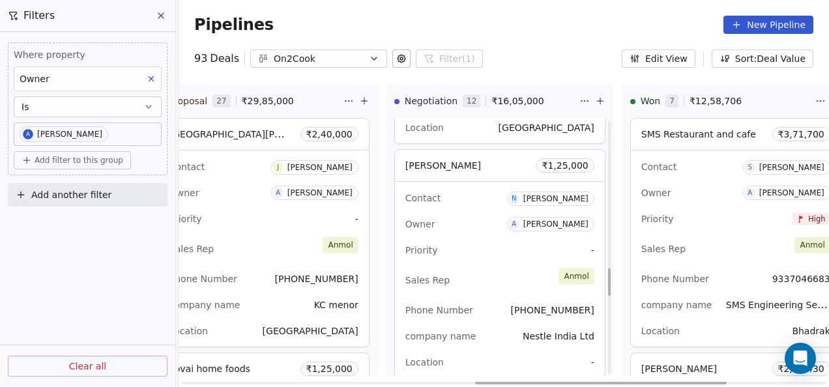
click at [495, 274] on div "Sales Rep [PERSON_NAME]" at bounding box center [499, 280] width 189 height 29
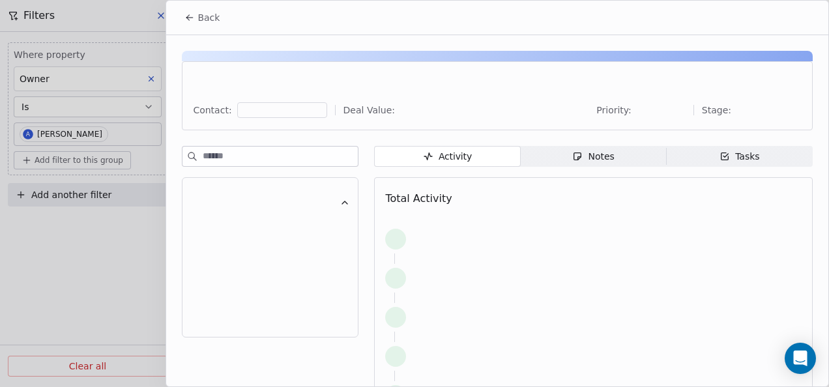
click at [580, 152] on div "Notes" at bounding box center [593, 157] width 42 height 14
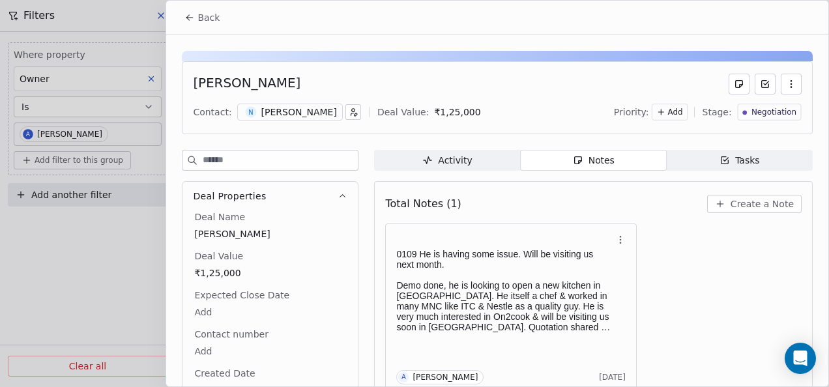
click at [183, 23] on button "Back" at bounding box center [202, 17] width 51 height 23
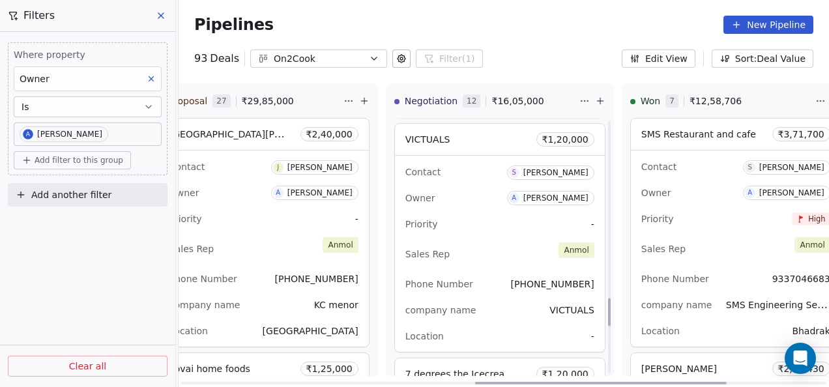
scroll to position [1695, 0]
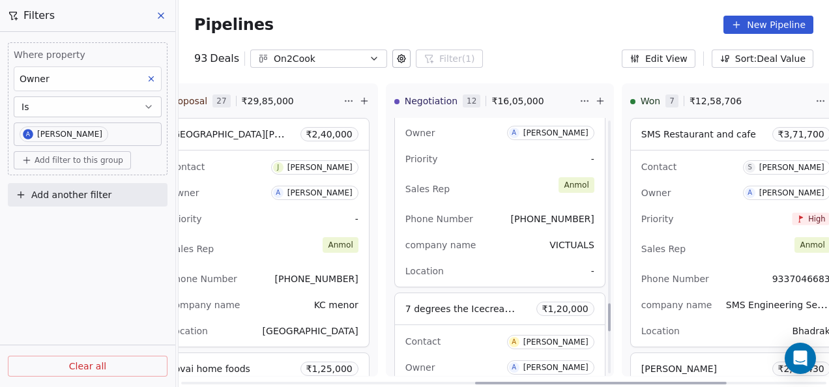
click at [501, 235] on div "company name VICTUALS" at bounding box center [499, 245] width 189 height 21
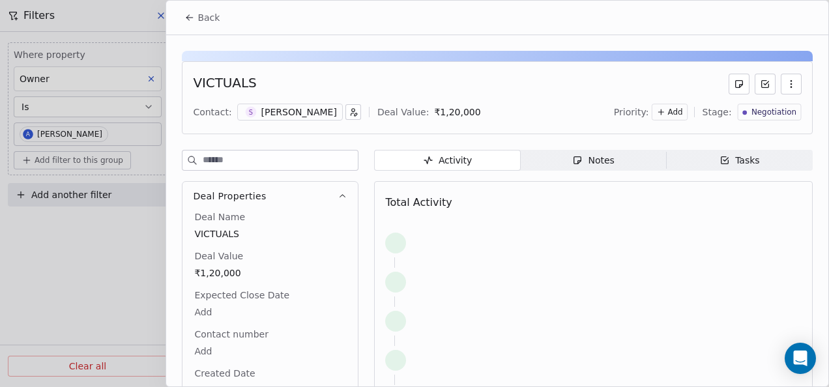
click at [572, 160] on icon "button" at bounding box center [577, 160] width 10 height 10
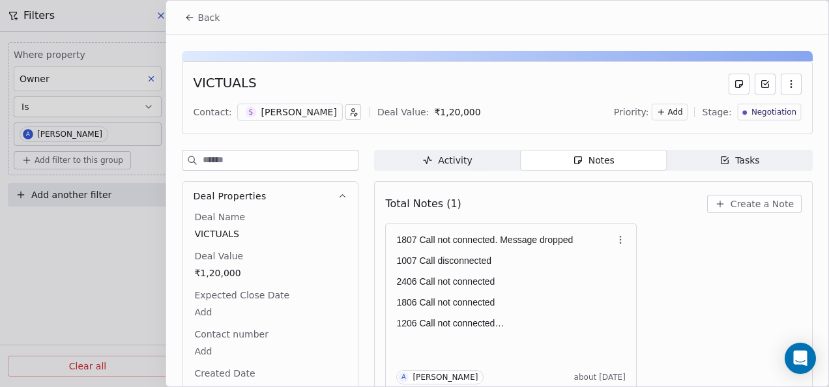
click at [189, 12] on icon at bounding box center [189, 17] width 10 height 10
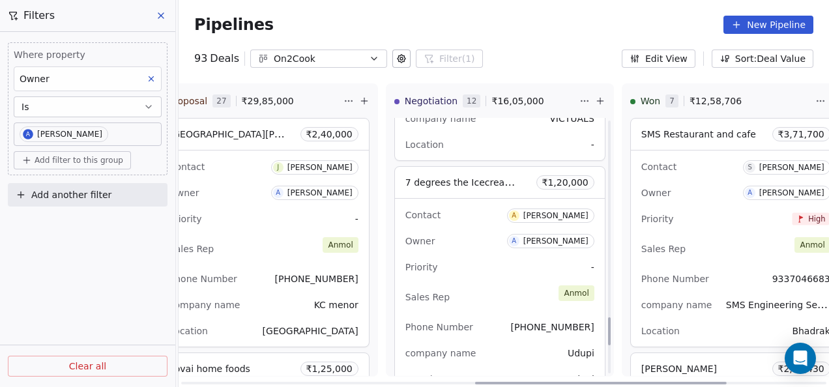
scroll to position [1825, 0]
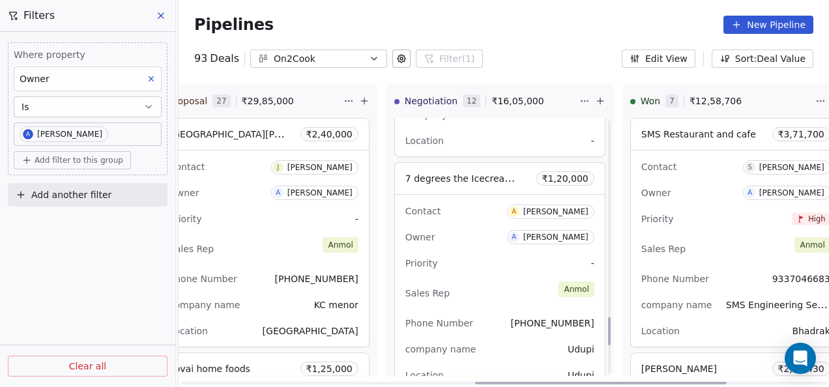
click at [511, 282] on div "Sales Rep [PERSON_NAME]" at bounding box center [499, 293] width 189 height 29
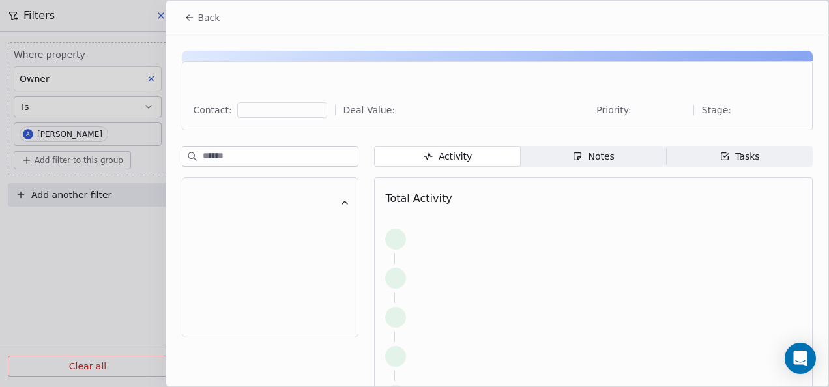
click at [558, 156] on span "Notes Notes" at bounding box center [594, 156] width 146 height 21
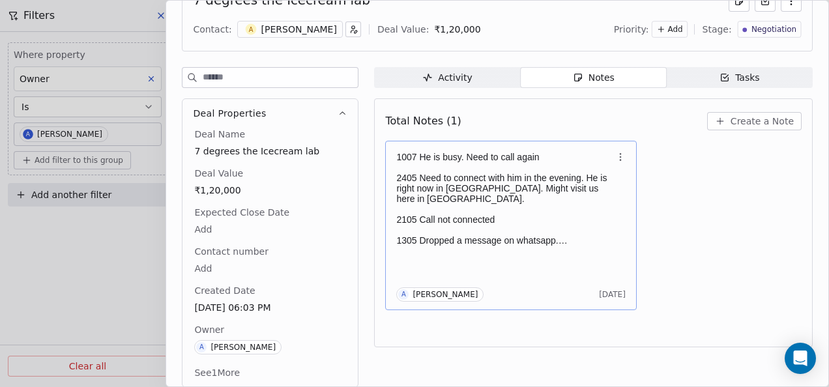
scroll to position [90, 0]
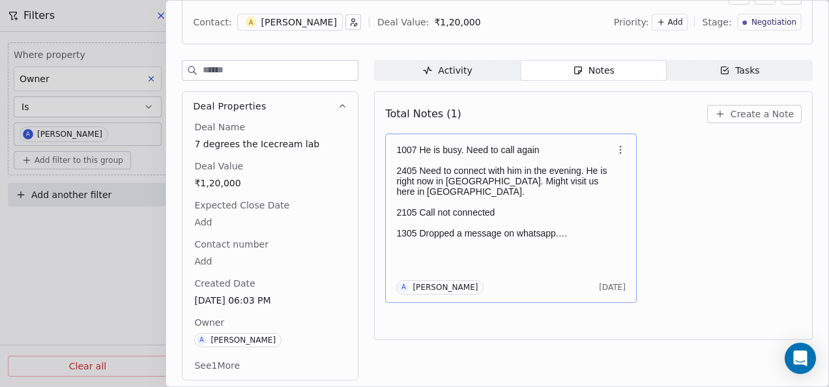
click at [577, 237] on div "1007 He is busy. Need to call again 2405 Need to connect with him in the evenin…" at bounding box center [510, 191] width 229 height 99
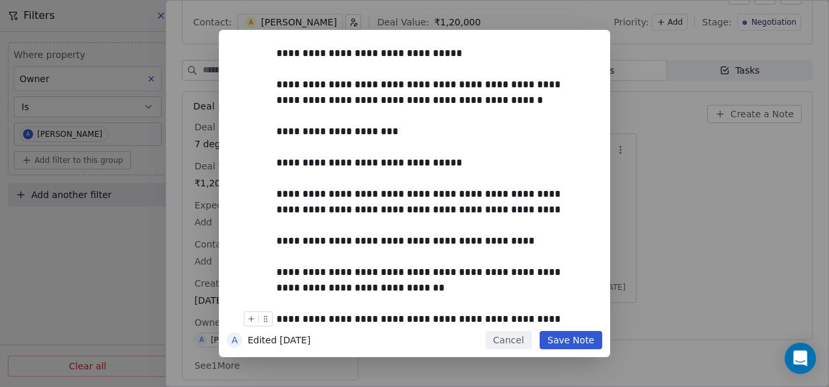
click at [518, 348] on button "Cancel" at bounding box center [509, 340] width 46 height 18
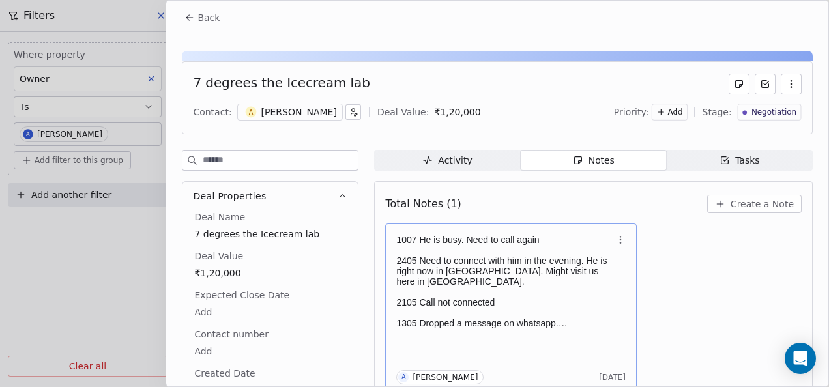
click at [500, 236] on p "1007 He is busy. Need to call again" at bounding box center [504, 240] width 216 height 10
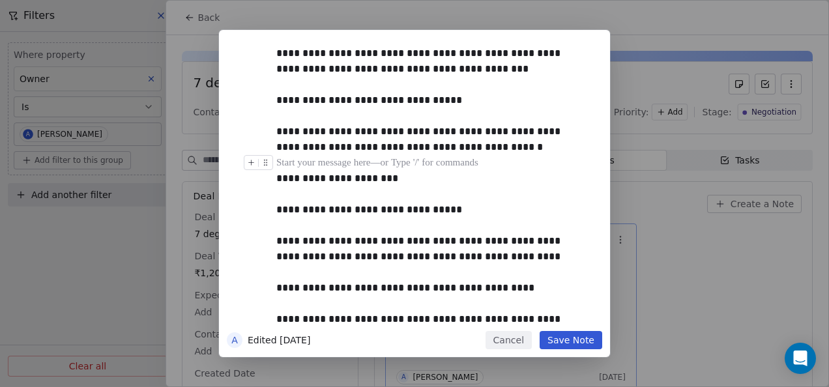
drag, startPoint x: 489, startPoint y: 50, endPoint x: 523, endPoint y: 168, distance: 122.8
click at [523, 168] on div at bounding box center [434, 163] width 316 height 16
click at [488, 76] on div "**********" at bounding box center [429, 61] width 306 height 31
click at [559, 335] on button "Save Note" at bounding box center [571, 340] width 63 height 18
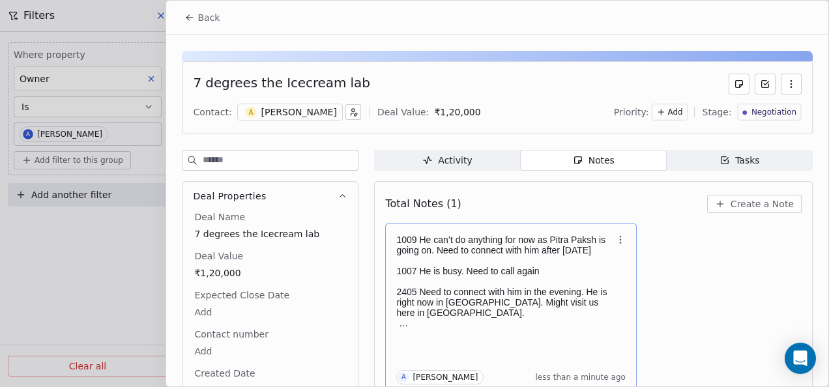
scroll to position [5, 0]
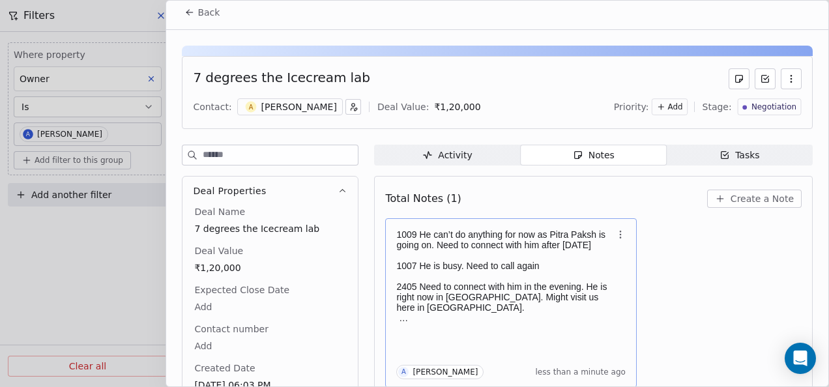
click at [198, 15] on button "Back" at bounding box center [202, 12] width 51 height 23
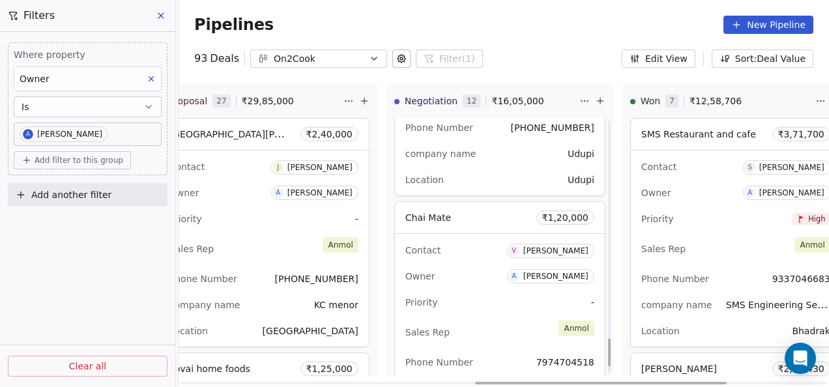
scroll to position [2086, 0]
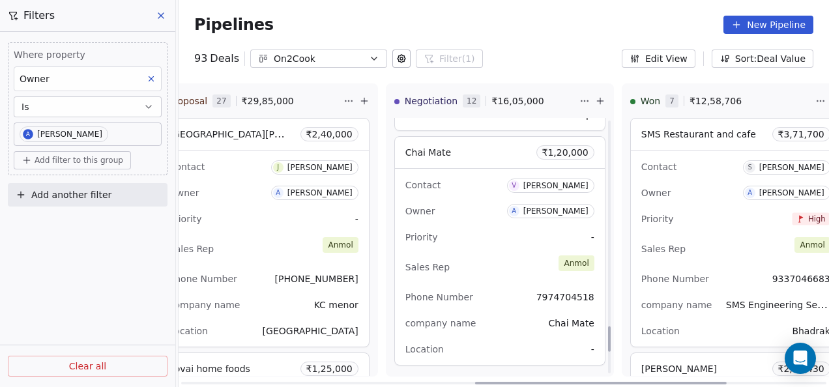
click at [504, 275] on div "Sales Rep [PERSON_NAME]" at bounding box center [499, 267] width 189 height 29
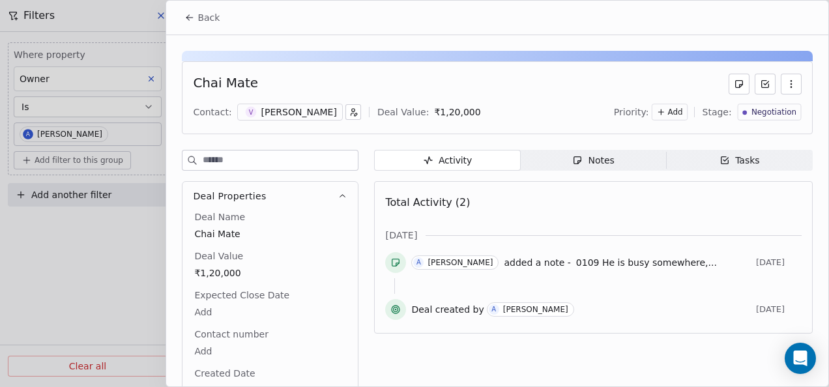
click at [583, 167] on span "Notes Notes" at bounding box center [594, 160] width 146 height 21
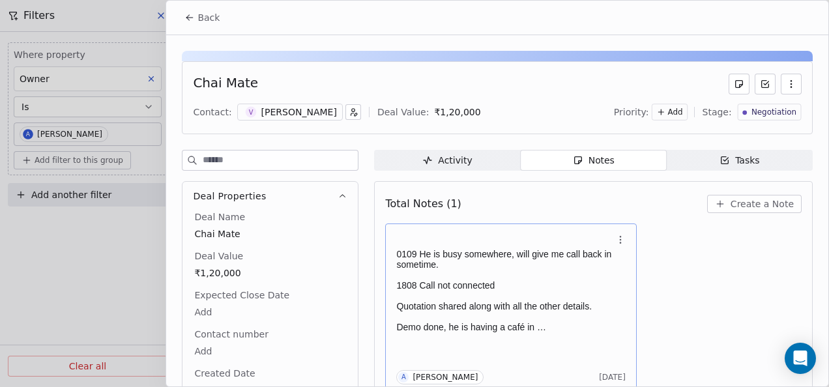
click at [442, 252] on p "0109 He is busy somewhere, will give me call back in sometime." at bounding box center [504, 259] width 216 height 21
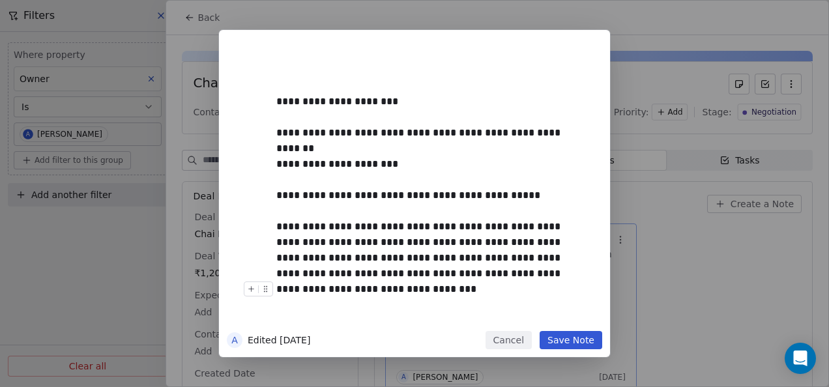
click at [558, 338] on button "Save Note" at bounding box center [571, 340] width 63 height 18
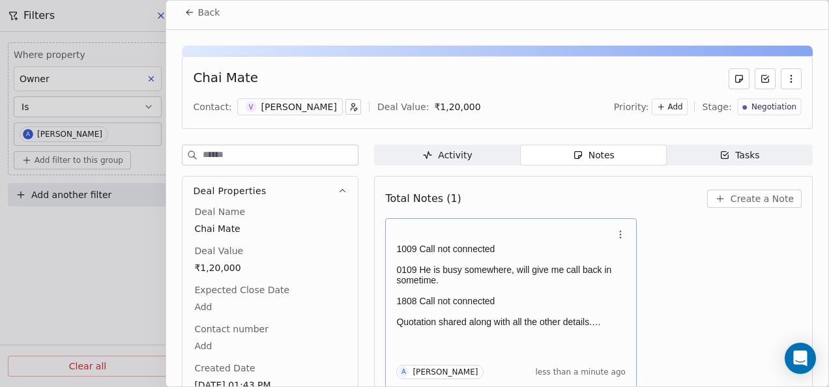
click at [207, 14] on span "Back" at bounding box center [209, 12] width 22 height 13
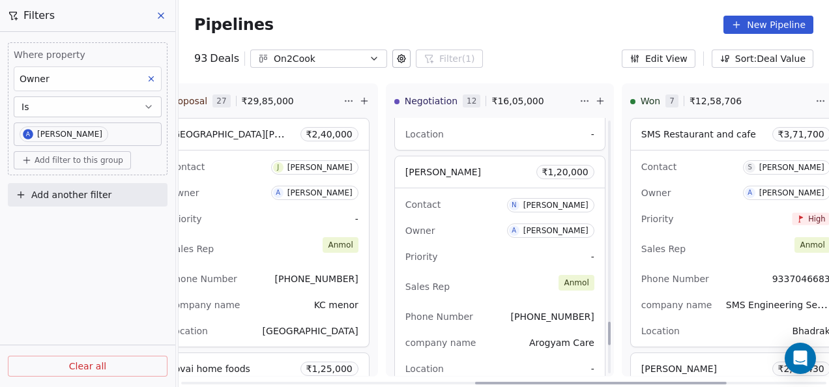
scroll to position [2347, 0]
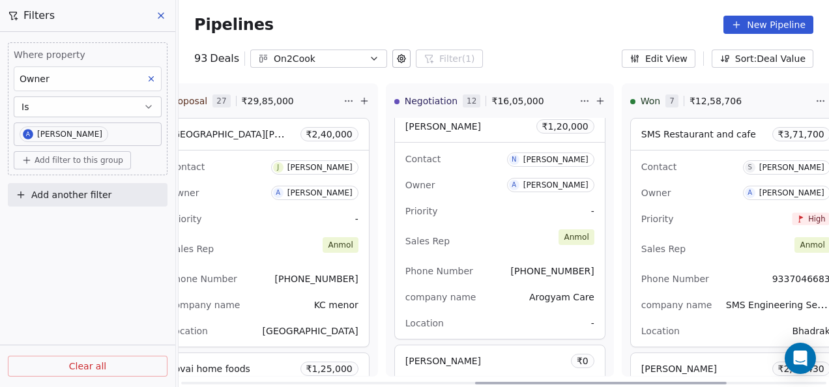
click at [511, 234] on div "Sales Rep [PERSON_NAME]" at bounding box center [499, 241] width 189 height 29
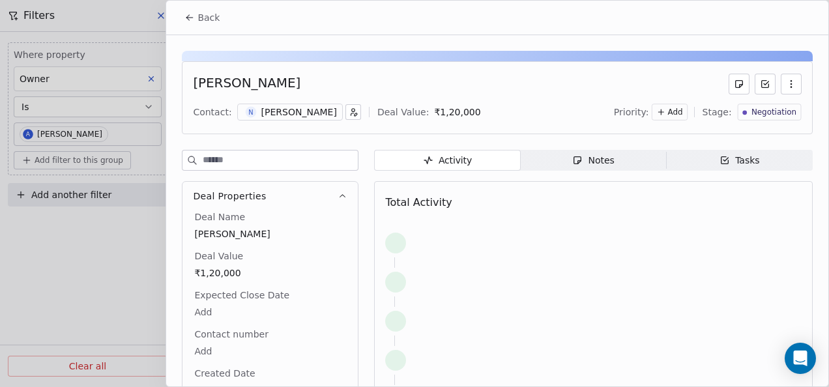
click at [554, 160] on span "Notes Notes" at bounding box center [594, 160] width 146 height 21
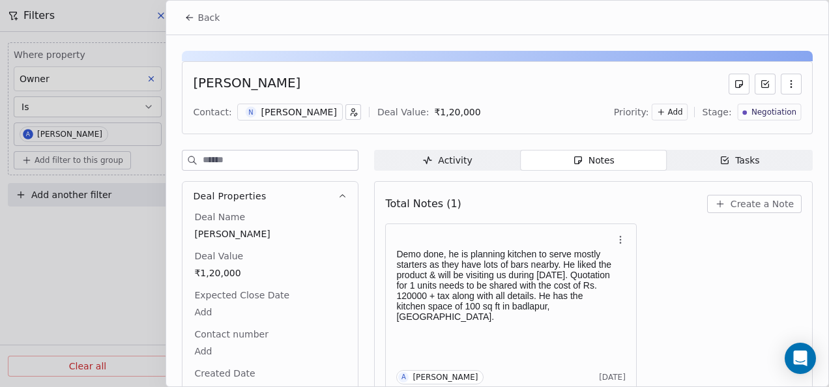
click at [195, 7] on button "Back" at bounding box center [202, 17] width 51 height 23
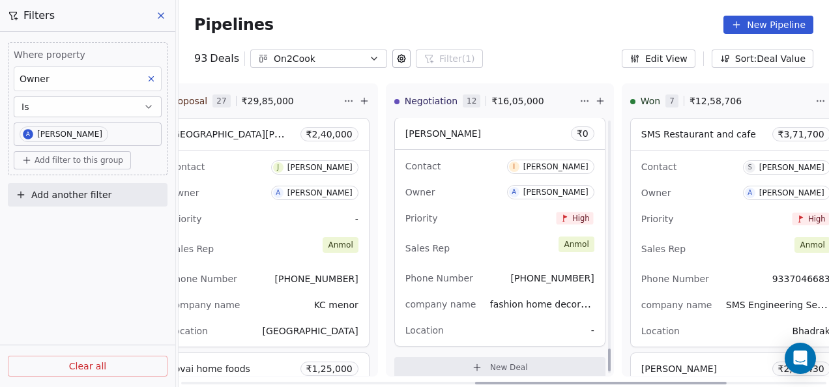
scroll to position [2581, 0]
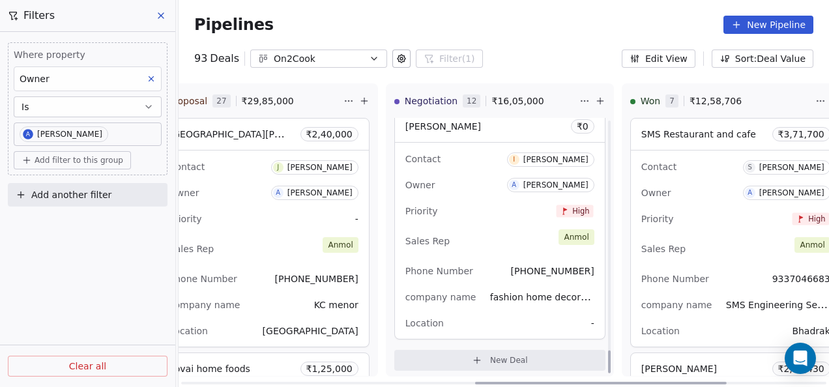
click at [483, 269] on div "Phone Number +919827580821" at bounding box center [499, 271] width 189 height 21
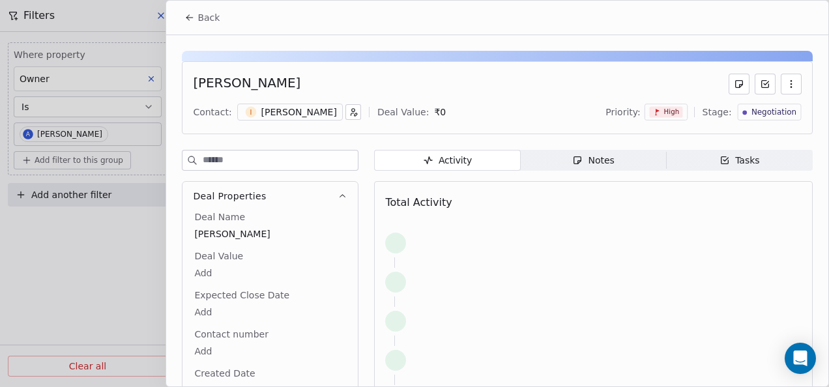
click at [550, 157] on span "Notes Notes" at bounding box center [594, 160] width 146 height 21
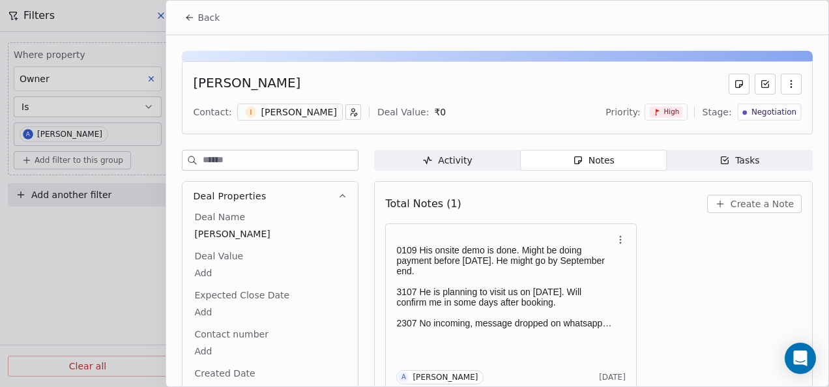
click at [183, 14] on button "Back" at bounding box center [202, 17] width 51 height 23
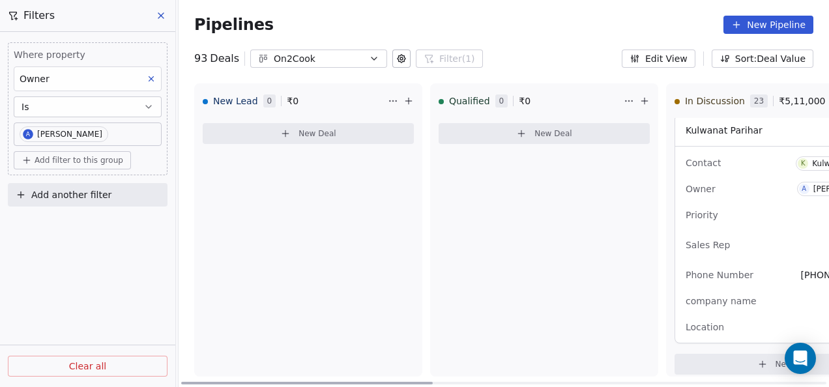
drag, startPoint x: 578, startPoint y: 379, endPoint x: 334, endPoint y: 280, distance: 263.4
click at [236, 382] on div at bounding box center [307, 383] width 252 height 3
click at [641, 102] on icon at bounding box center [645, 101] width 10 height 10
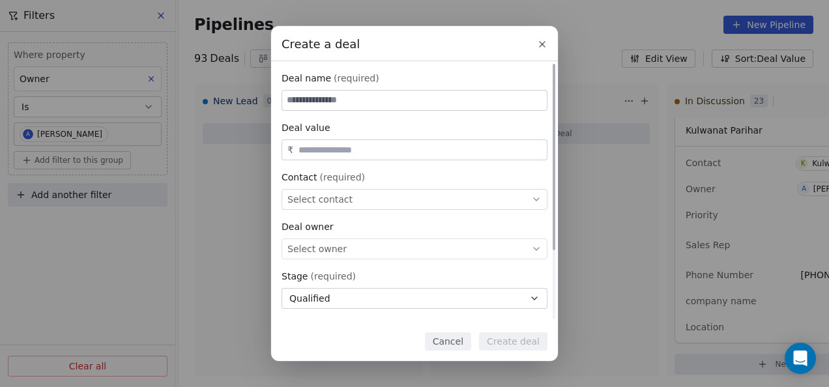
click at [359, 96] on input at bounding box center [414, 101] width 265 height 20
paste input "**********"
type input "**********"
click at [420, 151] on input "text" at bounding box center [420, 150] width 248 height 10
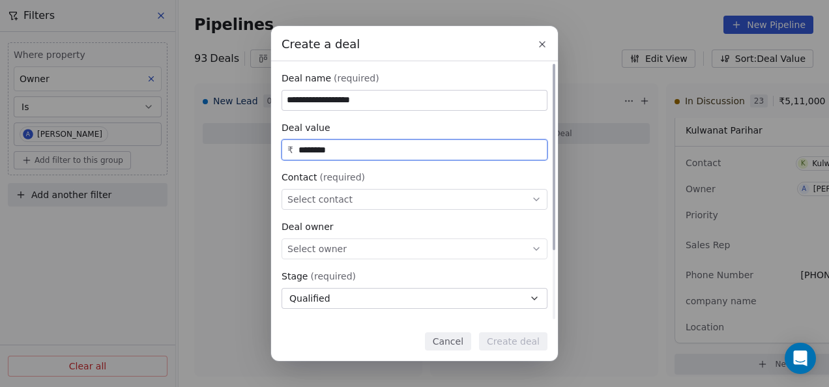
type input "********"
click at [406, 194] on div "Select contact" at bounding box center [415, 199] width 266 height 21
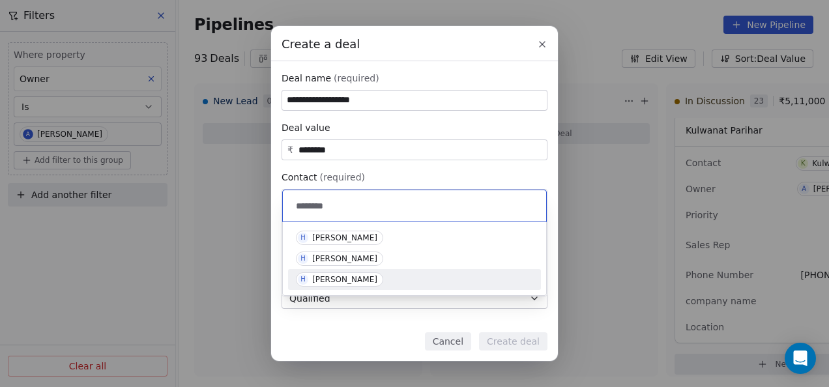
type input "********"
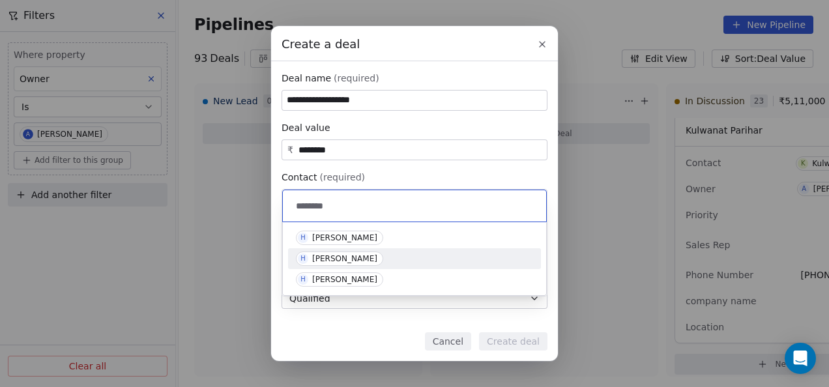
click at [362, 257] on div "Harinder Singh" at bounding box center [344, 258] width 65 height 9
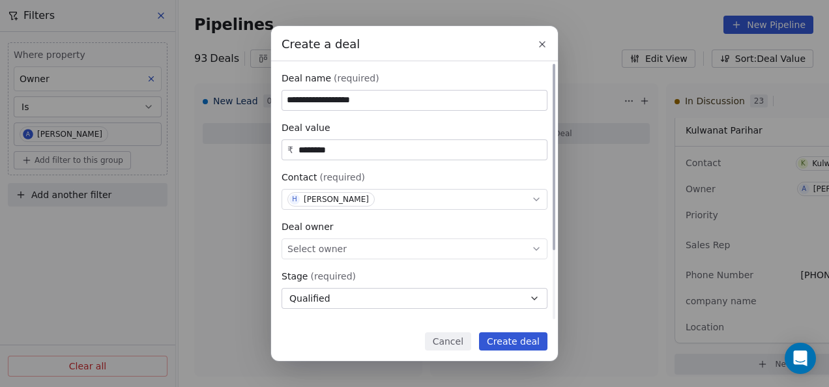
click at [385, 252] on div "Select owner" at bounding box center [415, 249] width 266 height 21
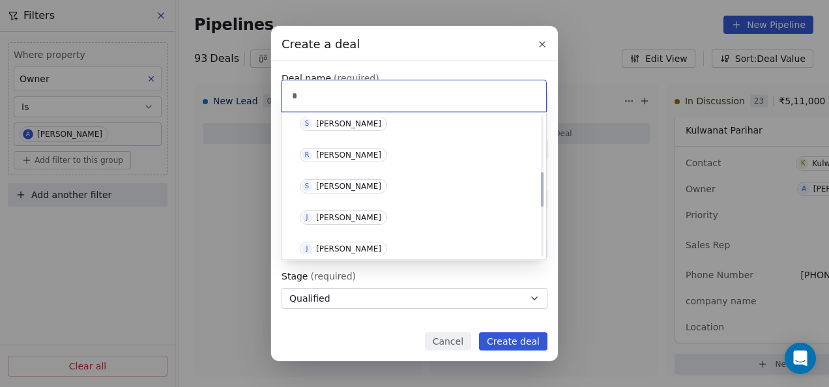
scroll to position [63, 0]
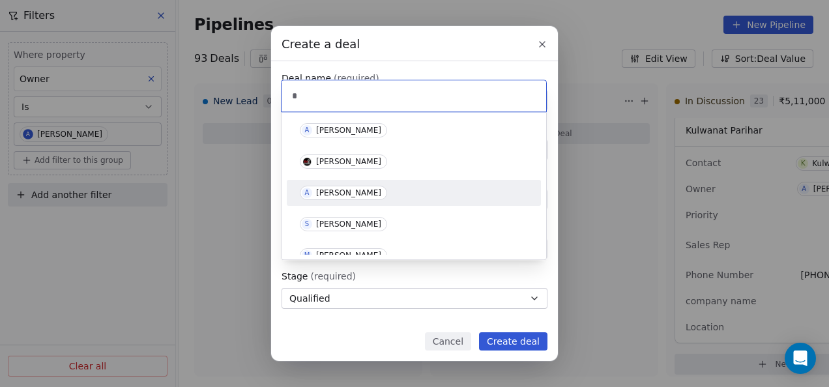
type input "*"
click at [352, 196] on div "[PERSON_NAME]" at bounding box center [348, 192] width 65 height 9
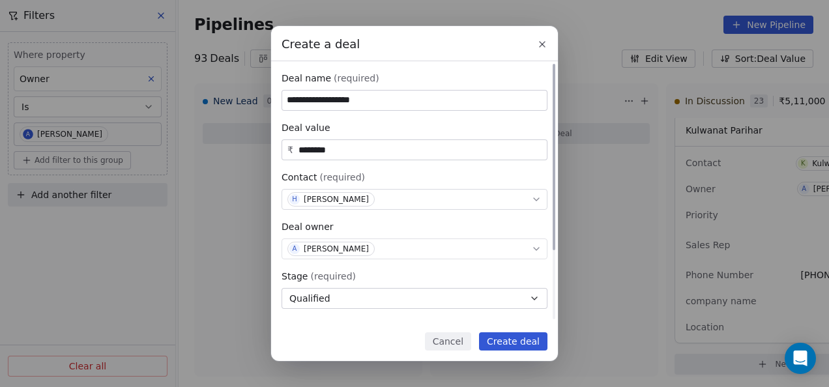
click at [362, 304] on button "Qualified" at bounding box center [415, 298] width 266 height 21
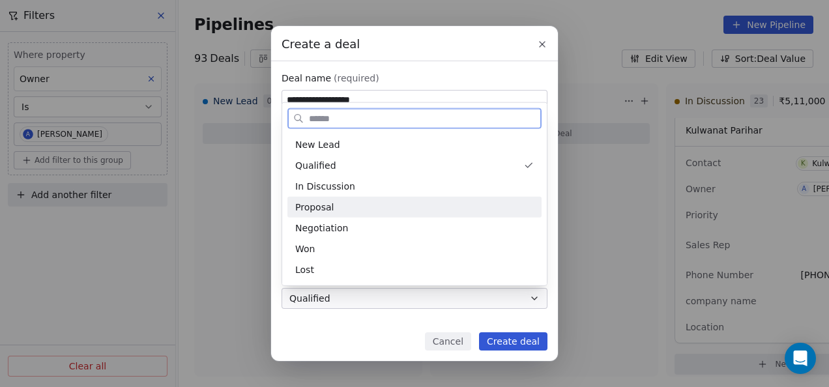
click at [382, 203] on div "Proposal" at bounding box center [414, 207] width 239 height 14
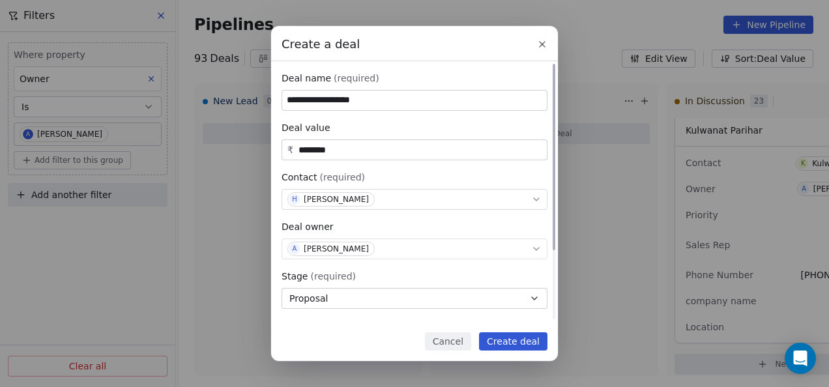
click at [459, 297] on button "Proposal" at bounding box center [415, 298] width 266 height 21
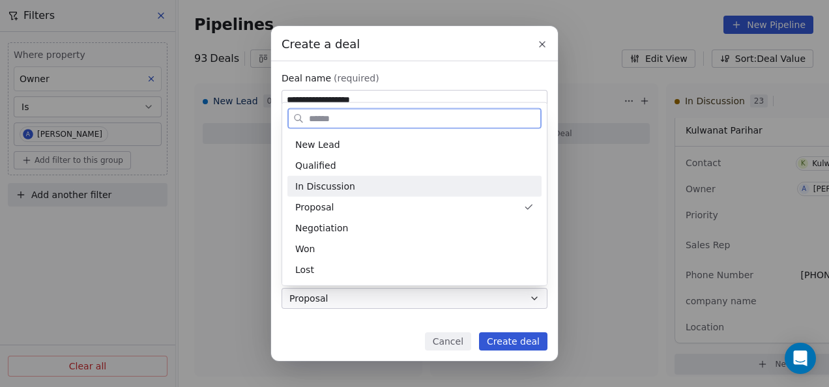
click at [403, 190] on div "In Discussion" at bounding box center [414, 186] width 239 height 14
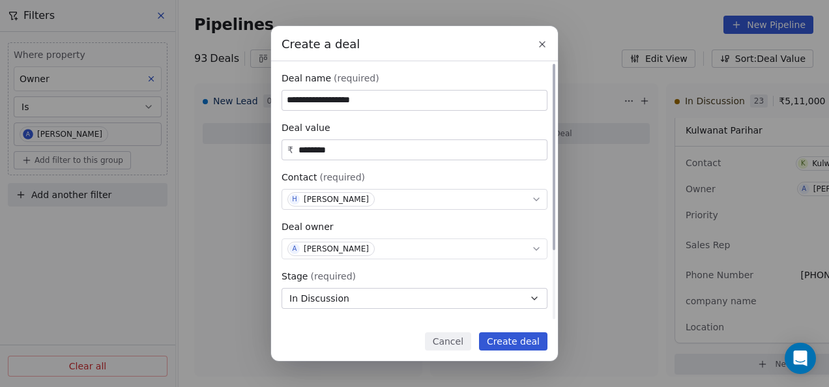
click at [407, 142] on div "₹ ********" at bounding box center [415, 150] width 266 height 21
click at [407, 149] on input "********" at bounding box center [420, 150] width 248 height 10
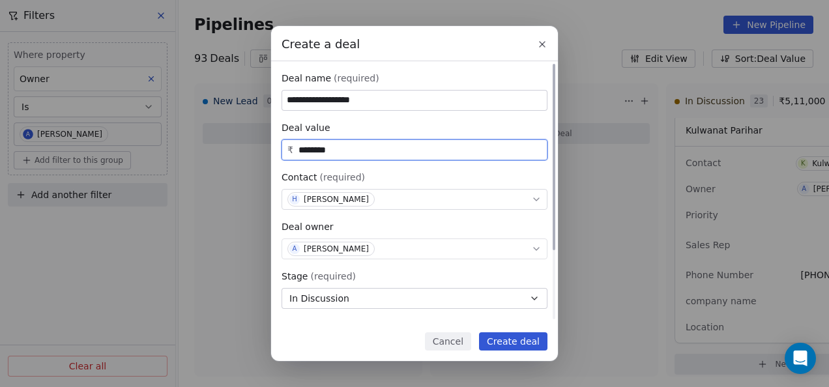
click at [404, 154] on input "********" at bounding box center [420, 150] width 248 height 10
click at [438, 264] on div "**********" at bounding box center [415, 240] width 266 height 336
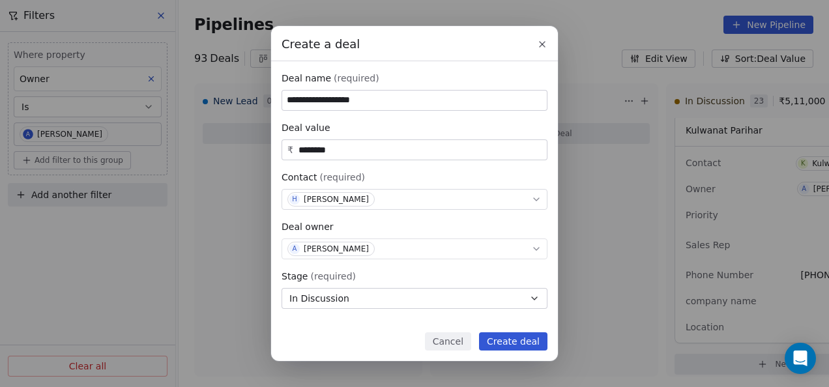
click at [515, 344] on button "Create deal" at bounding box center [513, 341] width 68 height 18
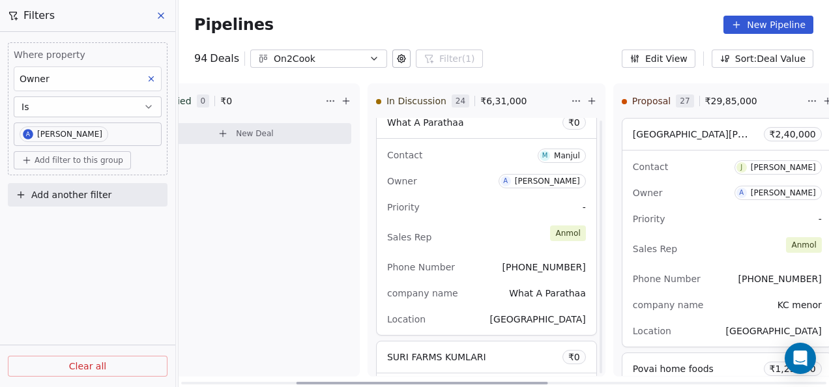
scroll to position [5369, 0]
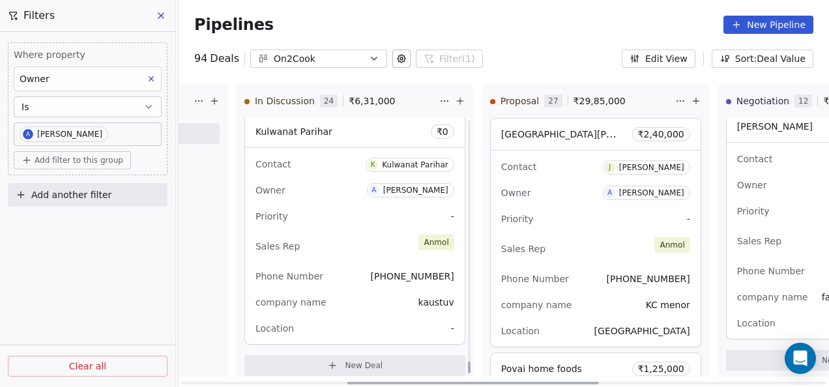
drag, startPoint x: 469, startPoint y: 378, endPoint x: 482, endPoint y: 336, distance: 44.3
click at [589, 382] on div at bounding box center [473, 383] width 252 height 3
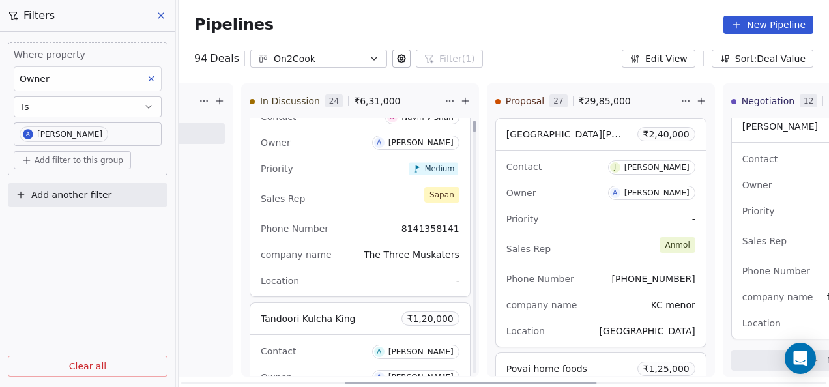
scroll to position [0, 0]
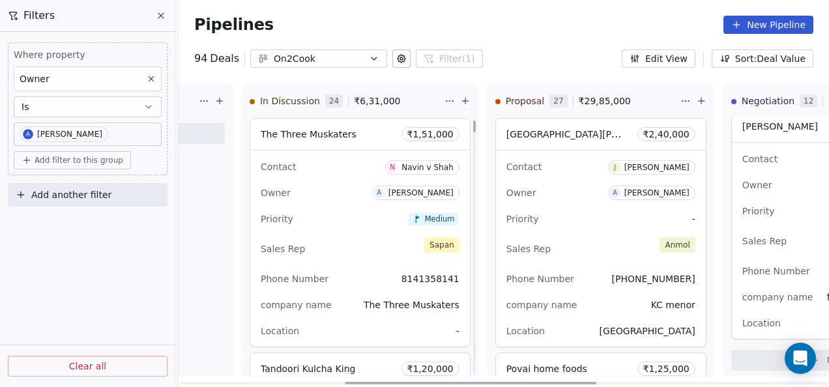
drag, startPoint x: 462, startPoint y: 310, endPoint x: 480, endPoint y: 104, distance: 206.1
click at [476, 121] on div at bounding box center [474, 127] width 3 height 12
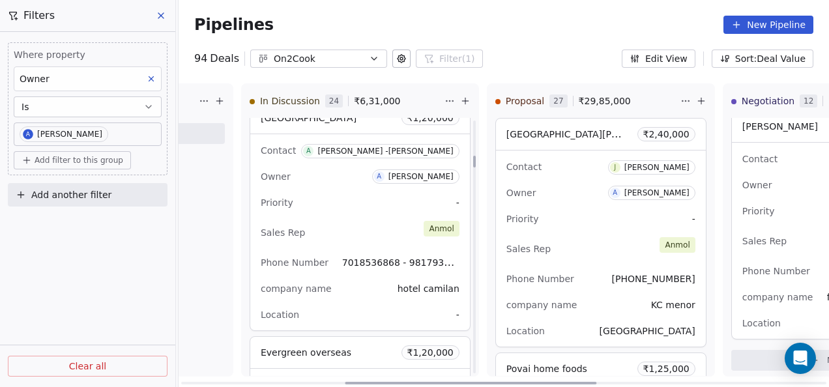
scroll to position [782, 0]
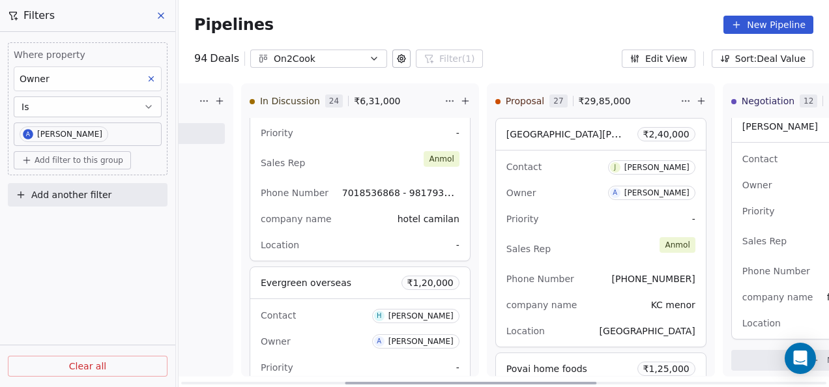
click at [351, 300] on div "Contact H Harinder Singh Owner A Anmol Soni Priority - Sales Rep - Phone Number…" at bounding box center [360, 393] width 220 height 188
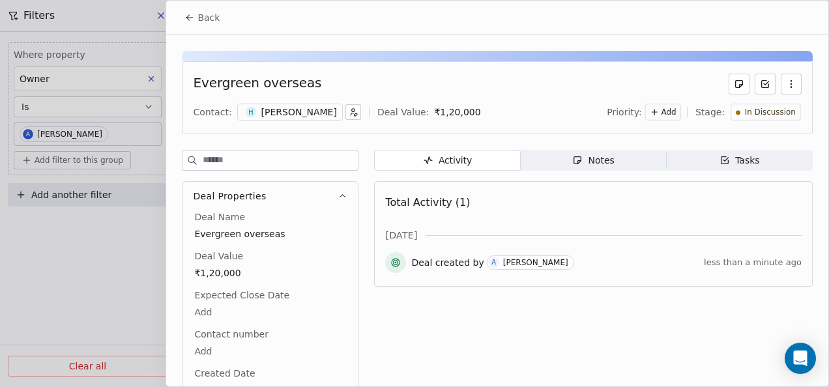
click at [306, 112] on div "Harinder Singh" at bounding box center [299, 112] width 76 height 13
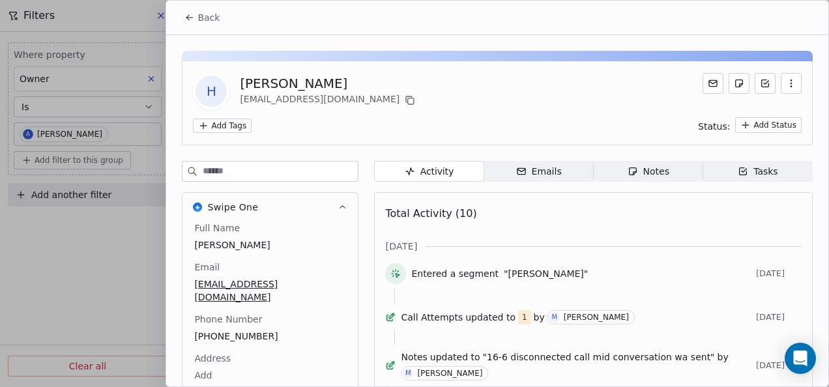
click at [192, 14] on icon at bounding box center [189, 17] width 10 height 10
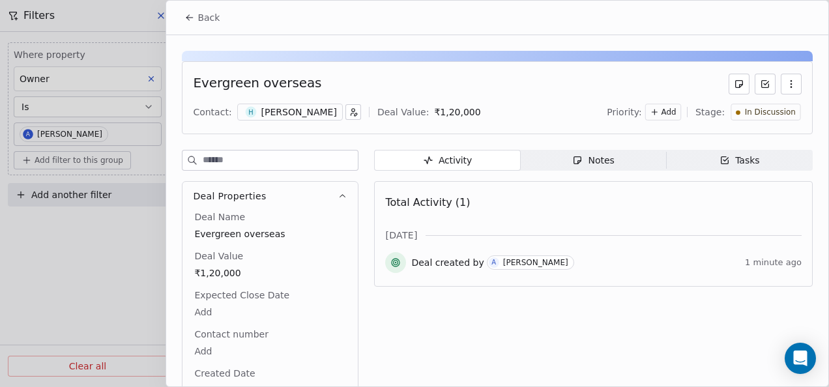
click at [351, 113] on icon "button" at bounding box center [352, 114] width 3 height 3
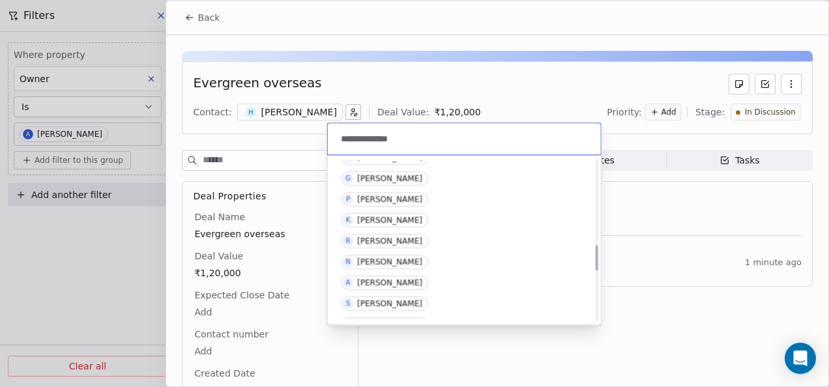
scroll to position [883, 0]
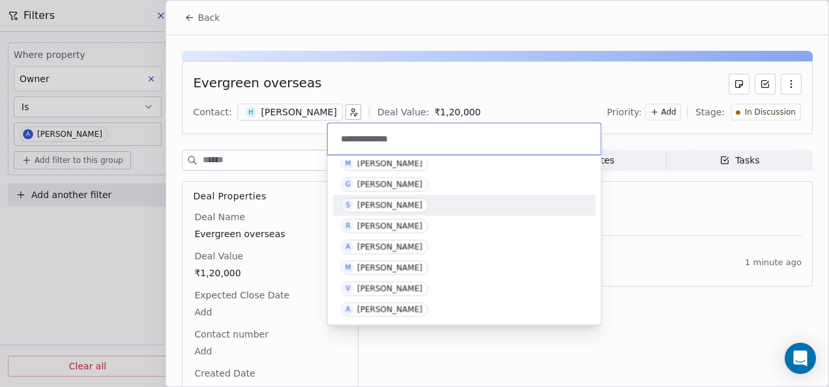
click at [484, 142] on input "**********" at bounding box center [465, 139] width 255 height 14
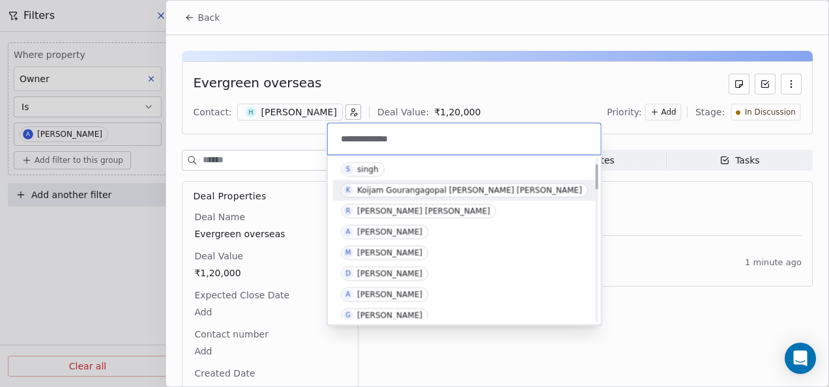
scroll to position [0, 0]
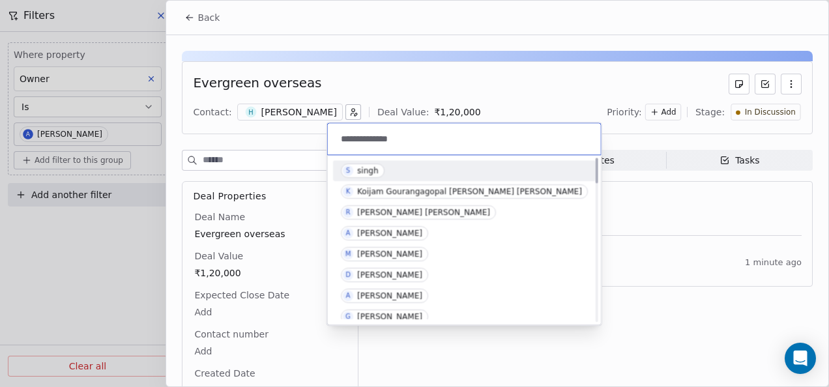
type input "**********"
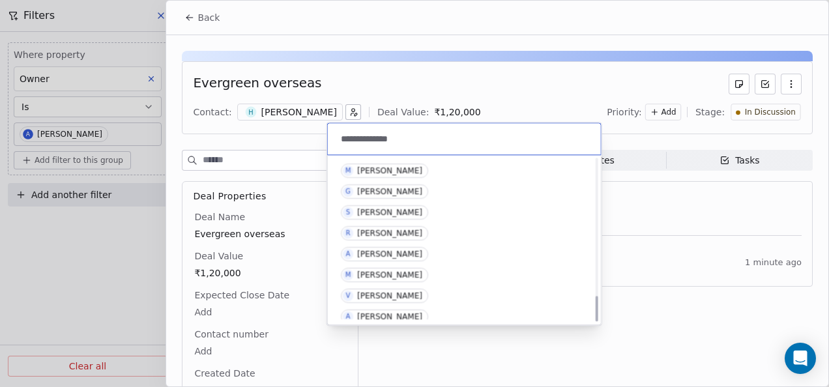
scroll to position [883, 0]
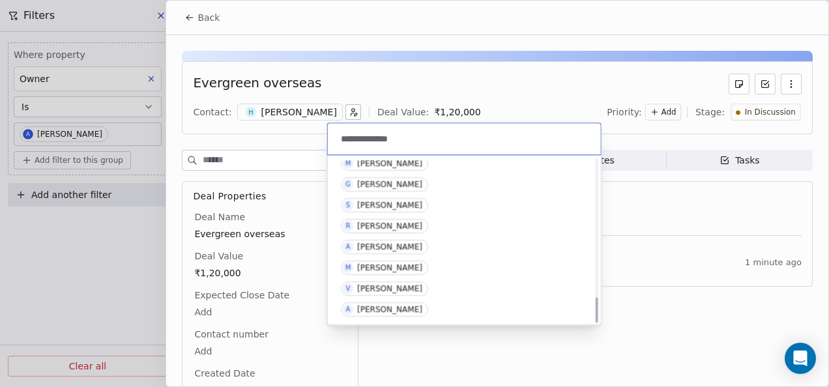
drag, startPoint x: 516, startPoint y: 171, endPoint x: 489, endPoint y: 321, distance: 152.3
click at [596, 321] on div at bounding box center [597, 310] width 3 height 25
click at [408, 143] on input "**********" at bounding box center [465, 139] width 255 height 14
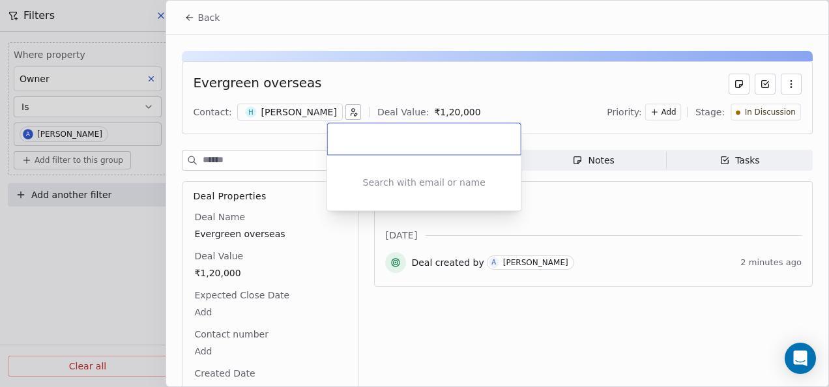
paste input "**********"
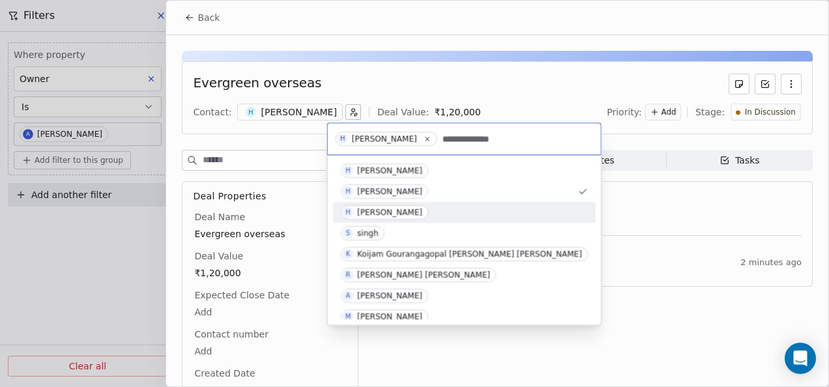
type input "**********"
click at [390, 213] on div "Harinder Singh" at bounding box center [389, 212] width 65 height 9
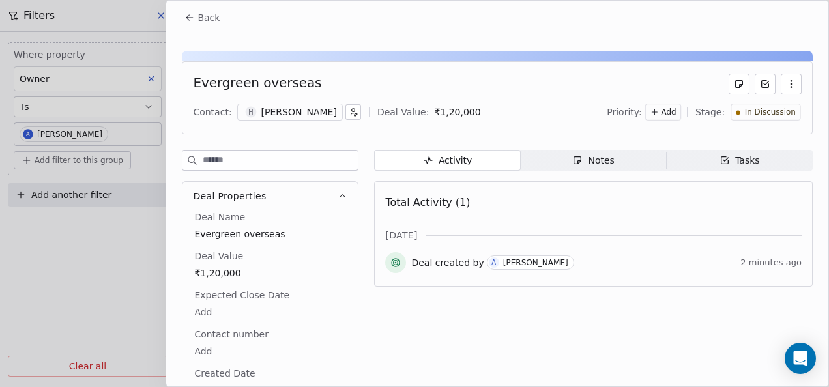
click at [289, 110] on div "Harinder Singh" at bounding box center [299, 112] width 76 height 13
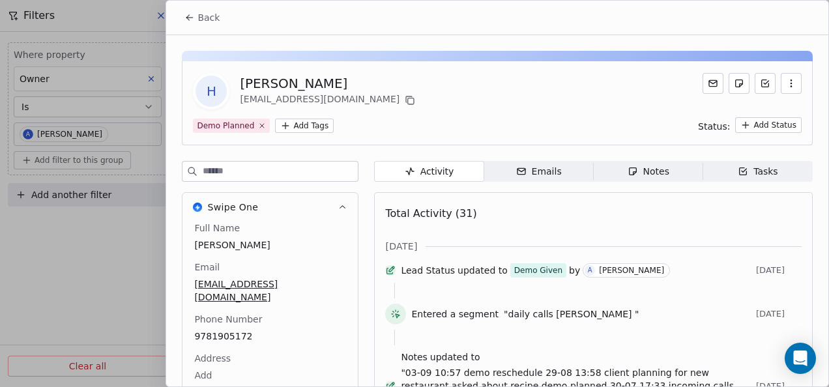
click at [284, 127] on html "On2Cook India Pvt. Ltd. Contacts People Marketing Workflows Campaigns Sales Pip…" at bounding box center [414, 193] width 829 height 387
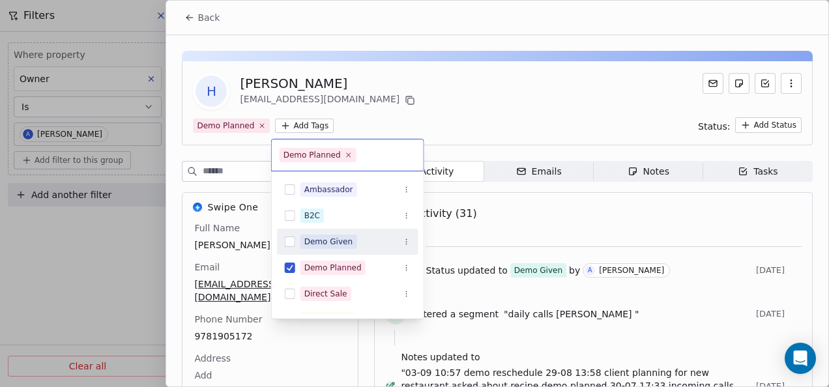
click at [342, 241] on div "Demo Given" at bounding box center [328, 242] width 49 height 12
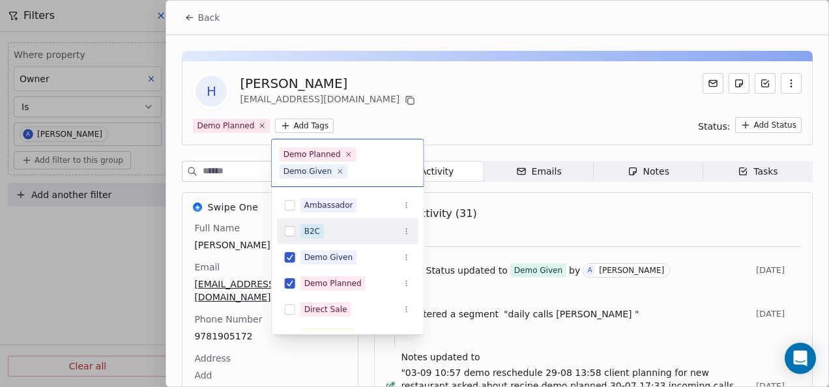
click at [420, 113] on html "On2Cook India Pvt. Ltd. Contacts People Marketing Workflows Campaigns Sales Pip…" at bounding box center [414, 193] width 829 height 387
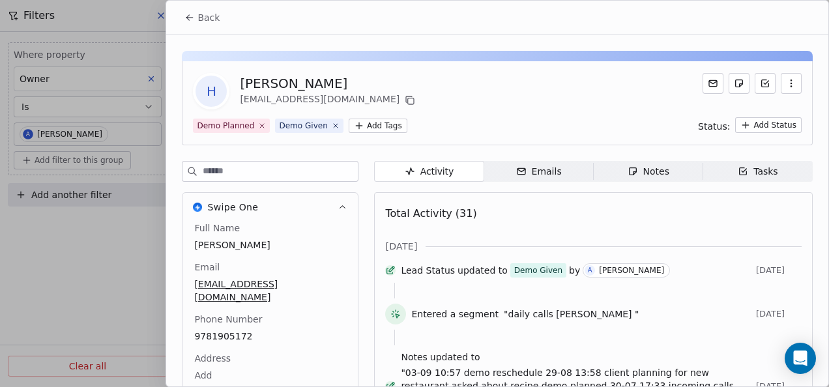
click at [611, 173] on span "Notes Notes" at bounding box center [649, 171] width 110 height 21
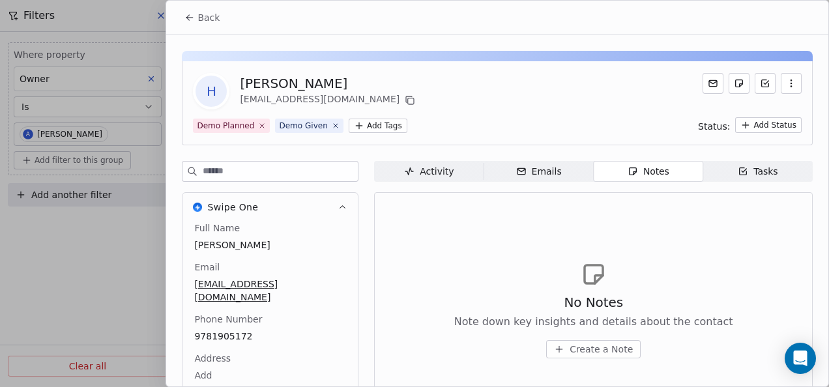
click at [194, 23] on button "Back" at bounding box center [202, 17] width 51 height 23
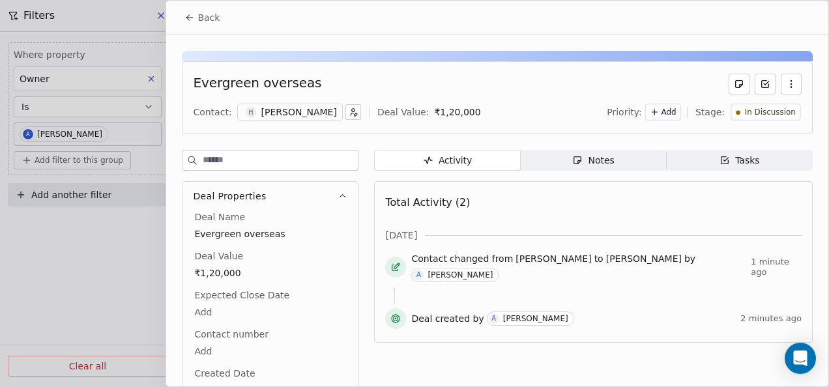
click at [593, 167] on span "Notes Notes" at bounding box center [594, 160] width 146 height 21
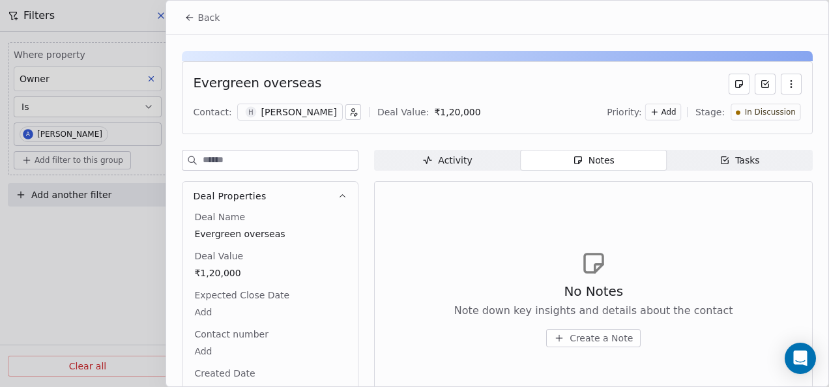
click at [581, 339] on span "Create a Note" at bounding box center [601, 338] width 63 height 13
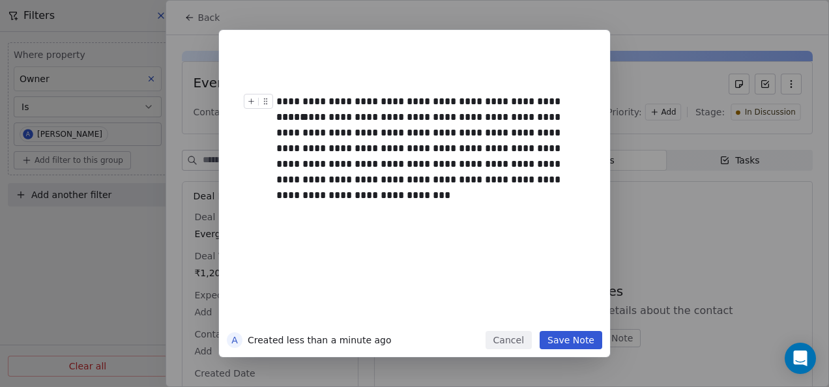
click at [552, 100] on div "**********" at bounding box center [429, 102] width 306 height 16
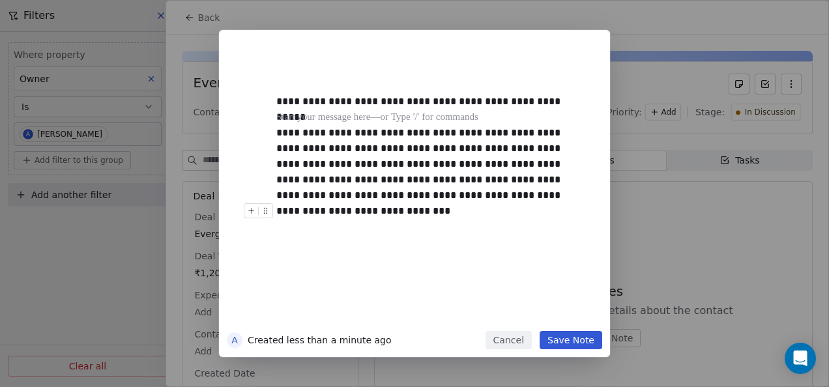
click at [578, 338] on button "Save Note" at bounding box center [571, 340] width 63 height 18
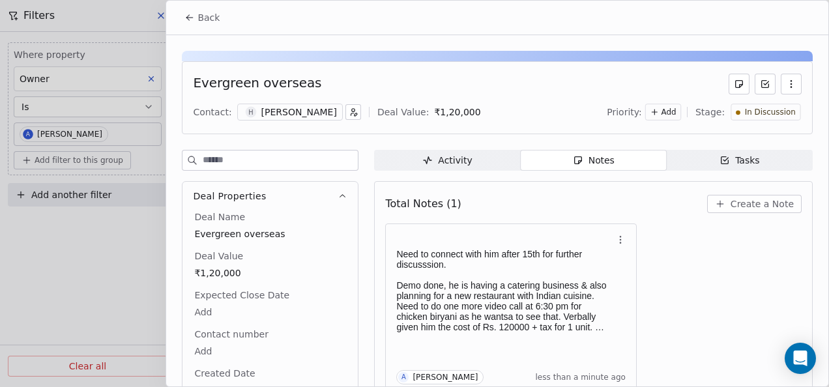
click at [177, 12] on button "Back" at bounding box center [202, 17] width 51 height 23
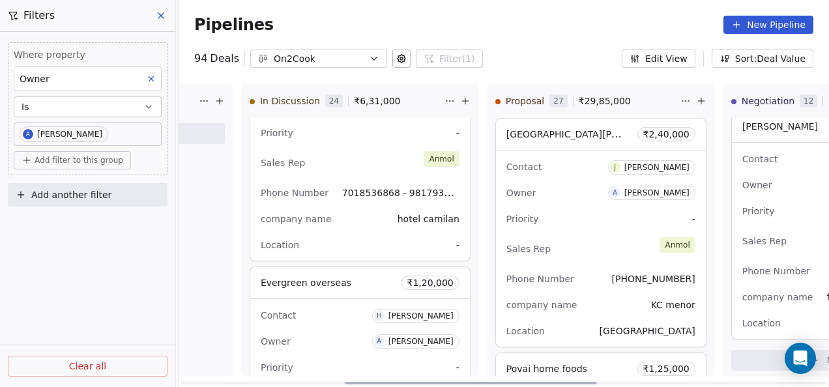
click at [460, 104] on icon at bounding box center [465, 101] width 10 height 10
